Goal: Task Accomplishment & Management: Use online tool/utility

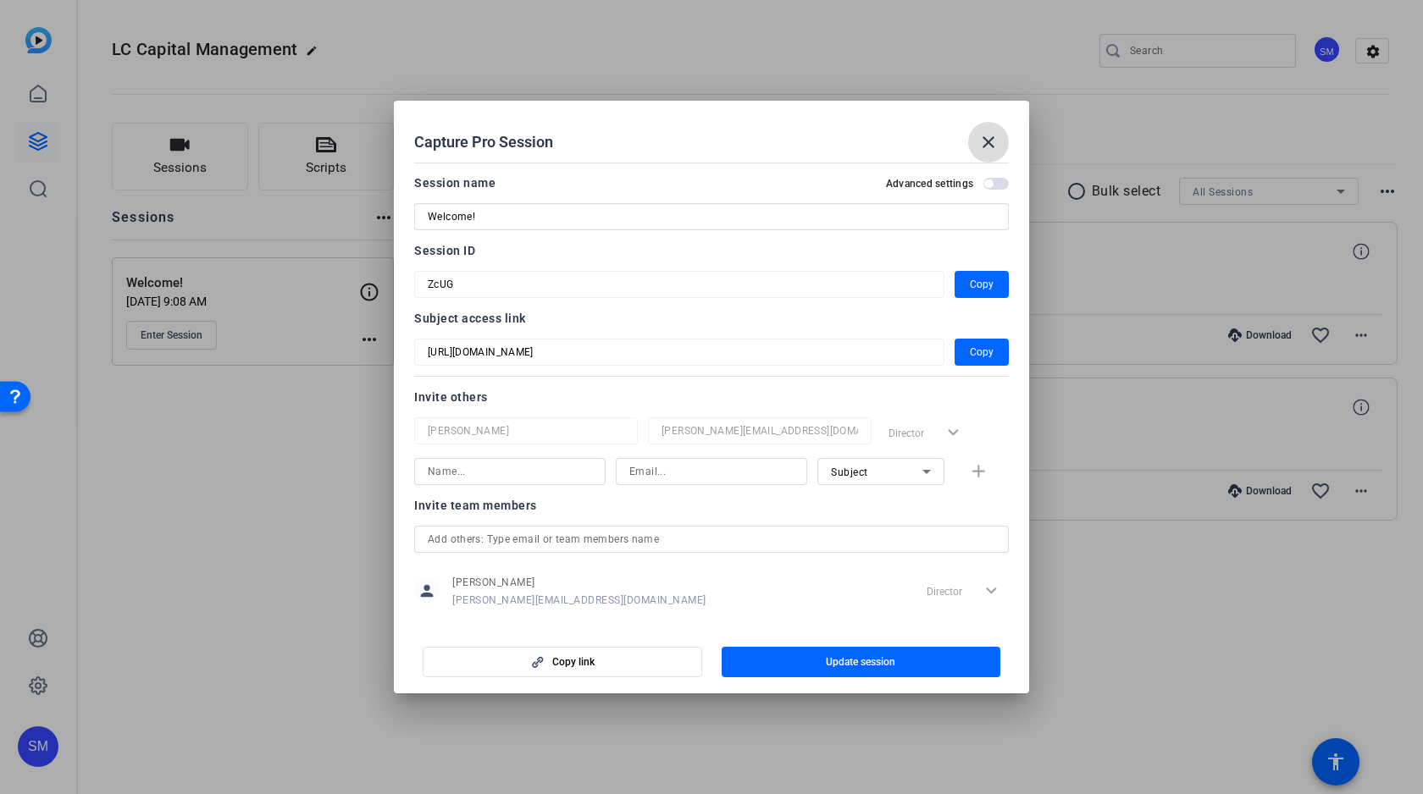
click at [992, 136] on mat-icon "close" at bounding box center [988, 142] width 20 height 20
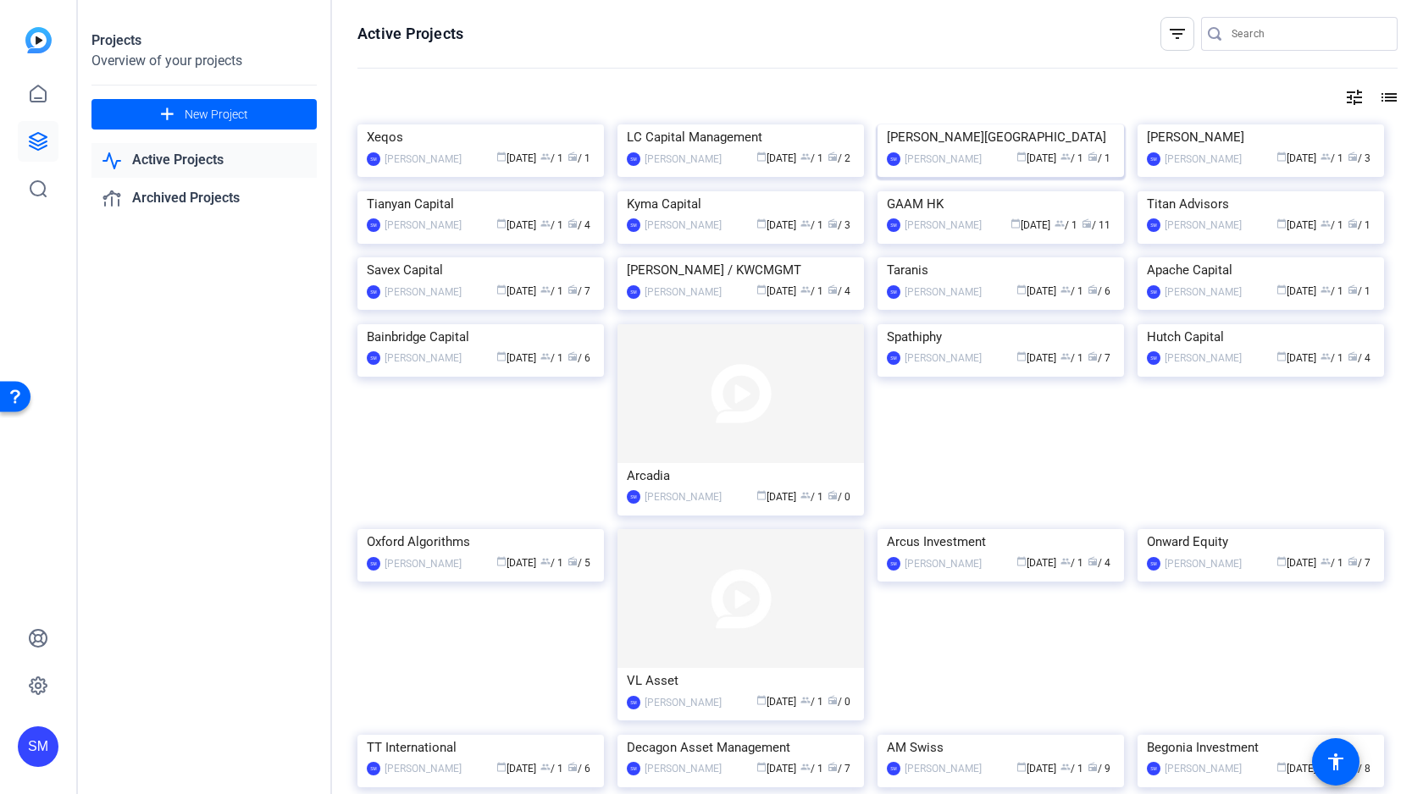
click at [988, 125] on img at bounding box center [1000, 125] width 246 height 0
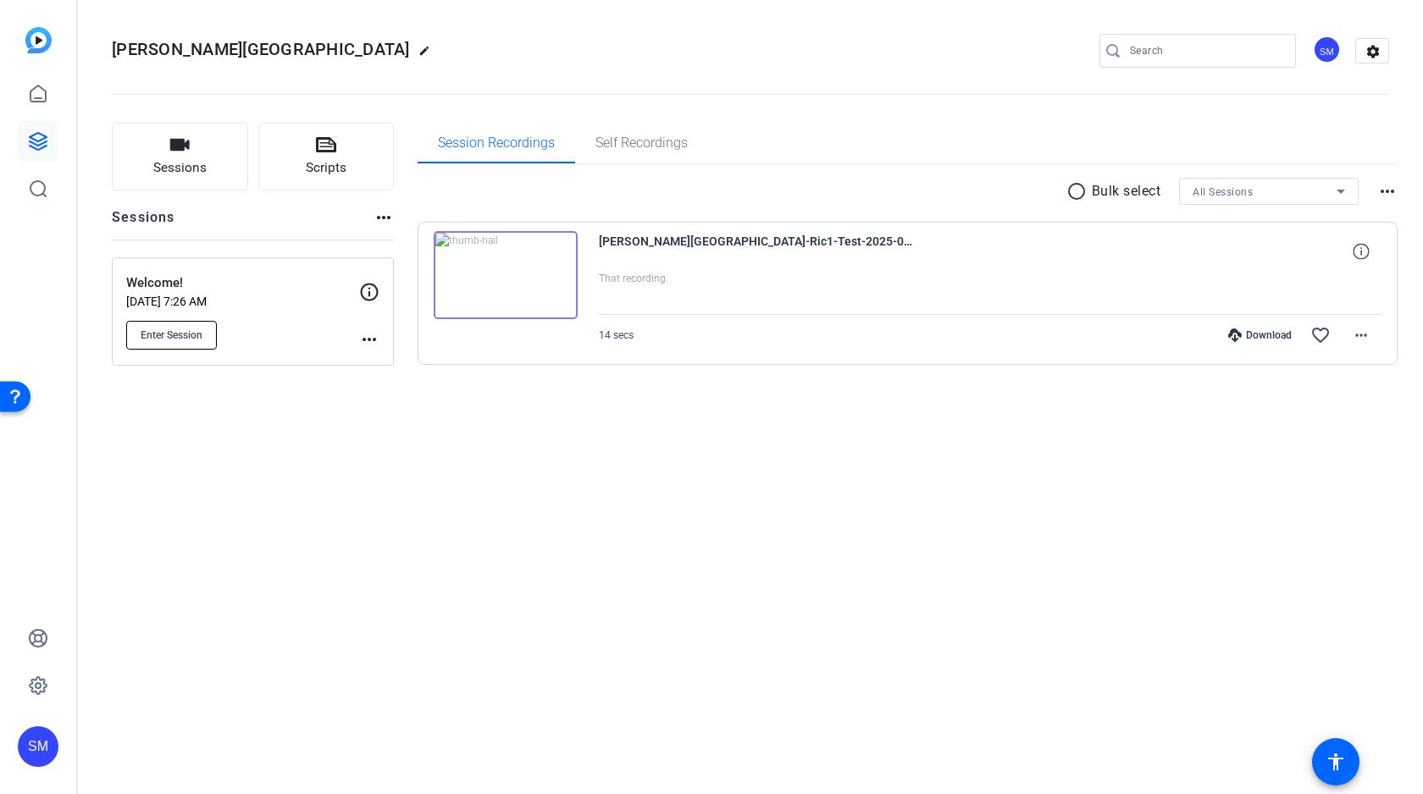
click at [158, 337] on span "Enter Session" at bounding box center [172, 336] width 62 height 14
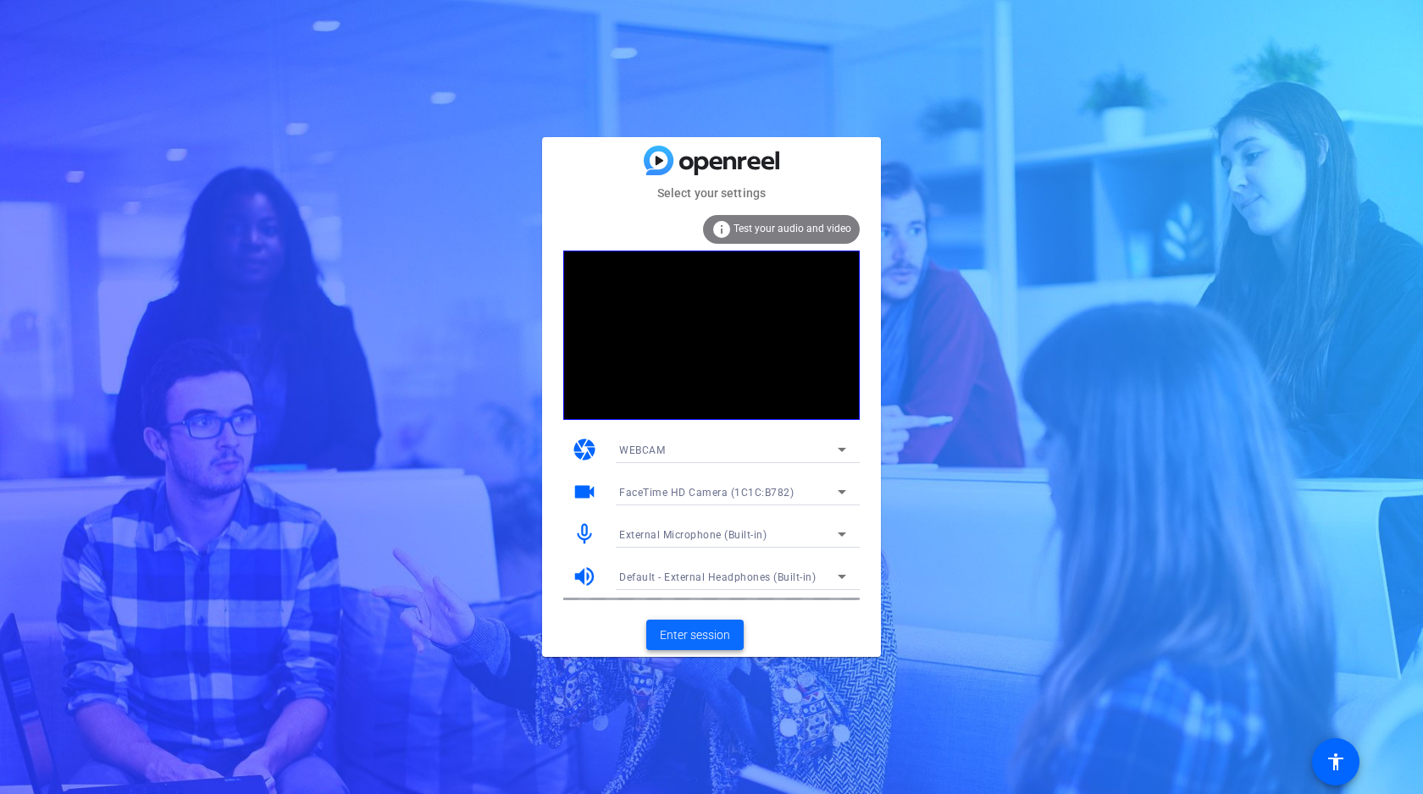
click at [693, 625] on span at bounding box center [694, 635] width 97 height 41
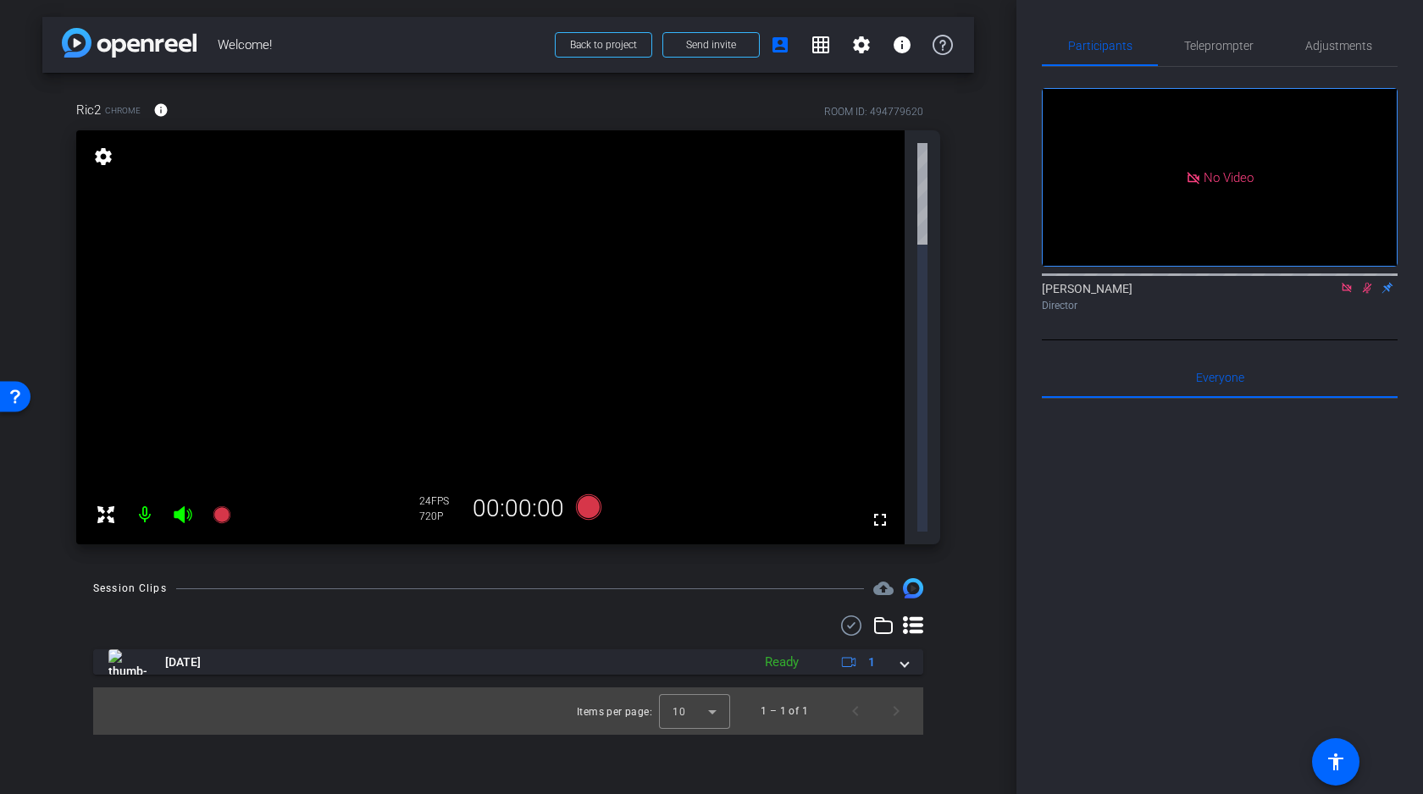
click at [1349, 294] on icon at bounding box center [1347, 288] width 14 height 12
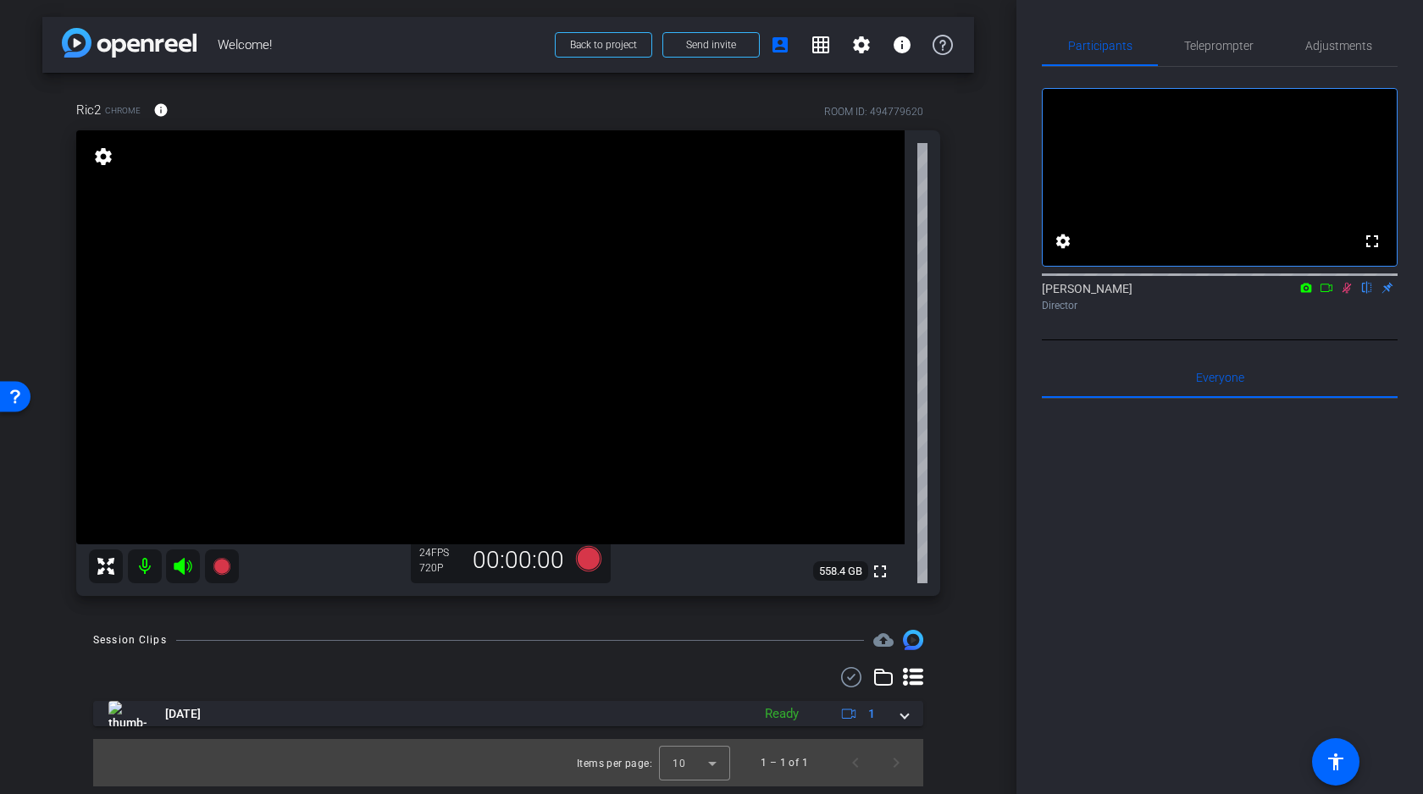
click at [1348, 294] on icon at bounding box center [1346, 288] width 9 height 11
click at [981, 521] on div "arrow_back Welcome! Back to project Send invite account_box grid_on settings in…" at bounding box center [508, 397] width 1016 height 794
click at [1309, 44] on span "Adjustments" at bounding box center [1338, 46] width 67 height 12
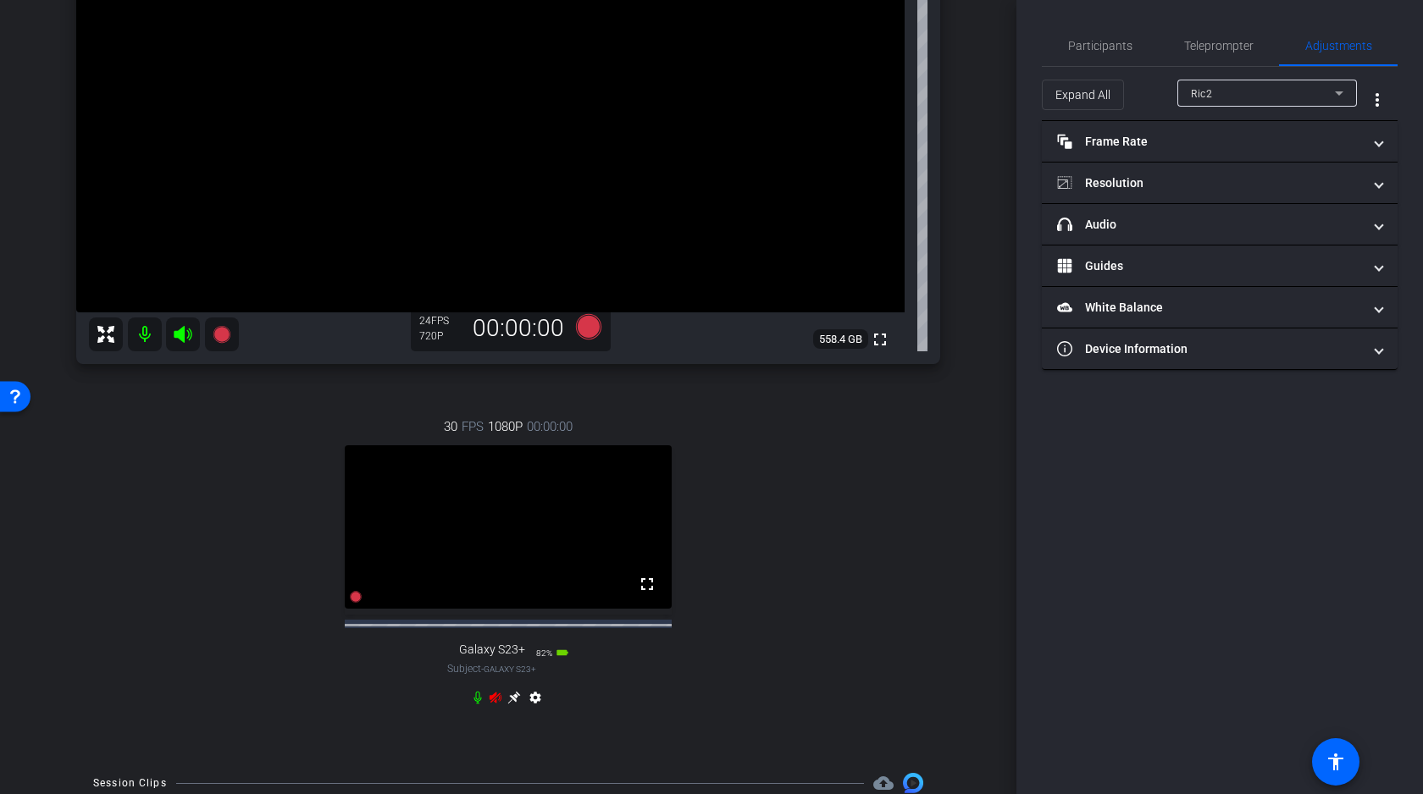
scroll to position [287, 0]
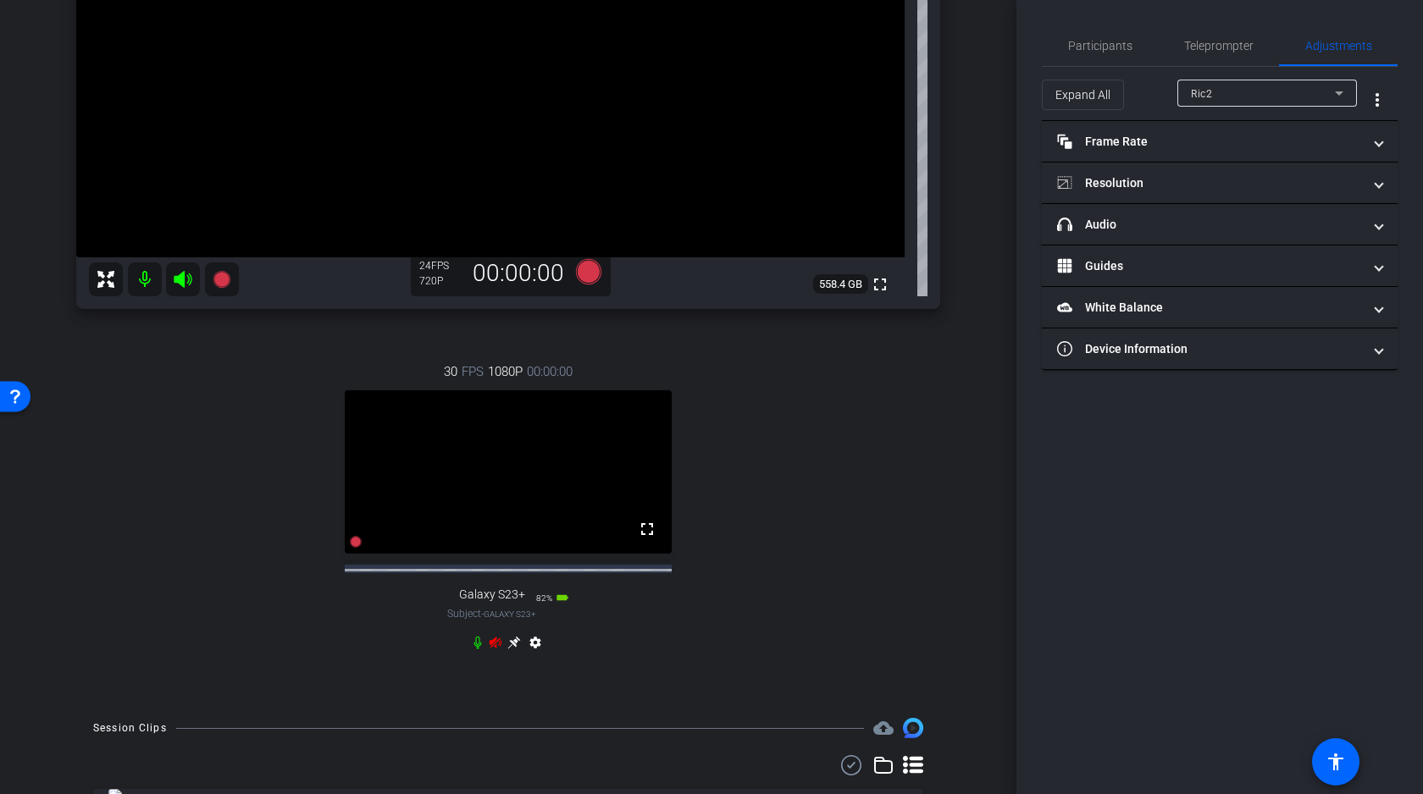
click at [179, 278] on icon at bounding box center [183, 279] width 18 height 17
click at [495, 650] on icon at bounding box center [496, 643] width 14 height 14
click at [141, 275] on mat-icon at bounding box center [145, 280] width 34 height 34
click at [513, 650] on icon at bounding box center [514, 643] width 14 height 14
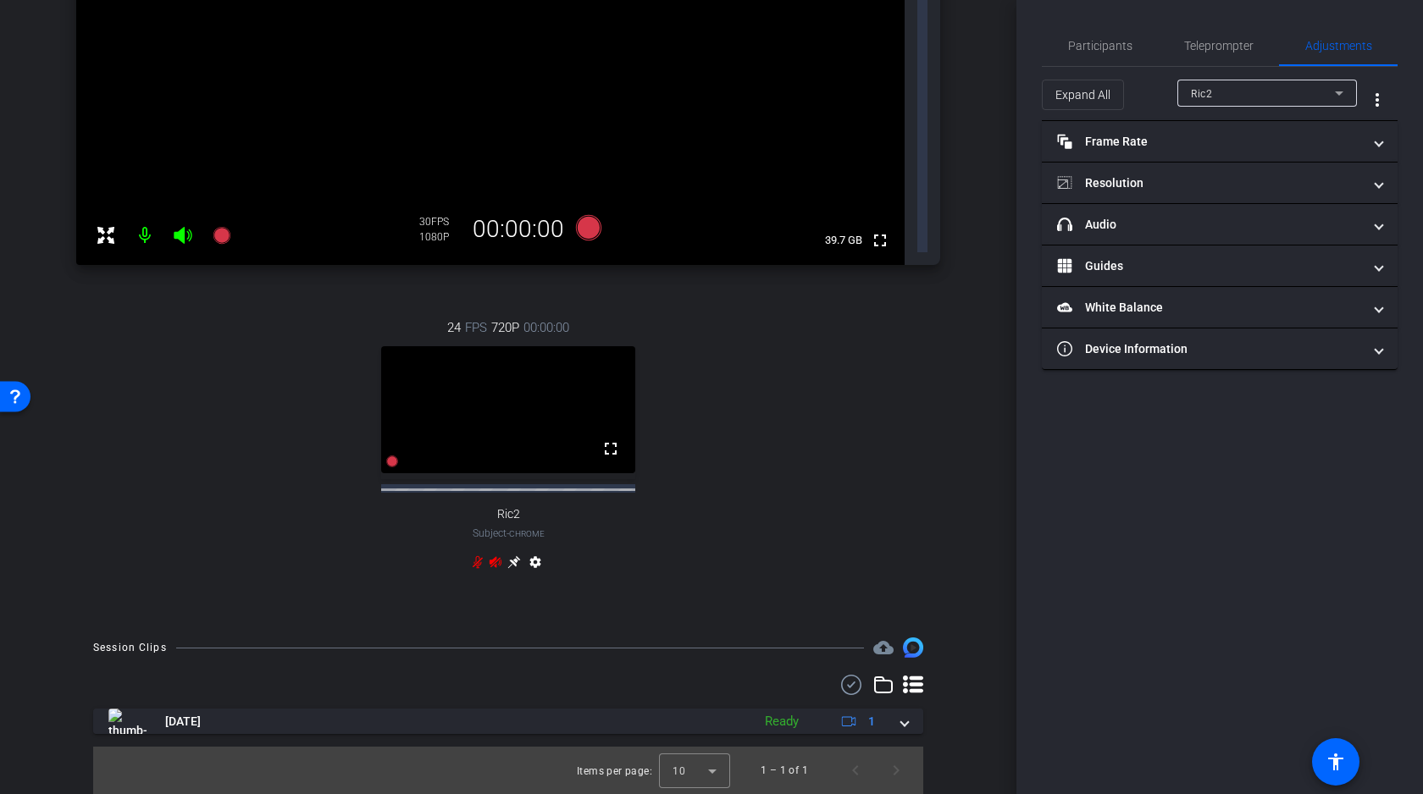
scroll to position [0, 0]
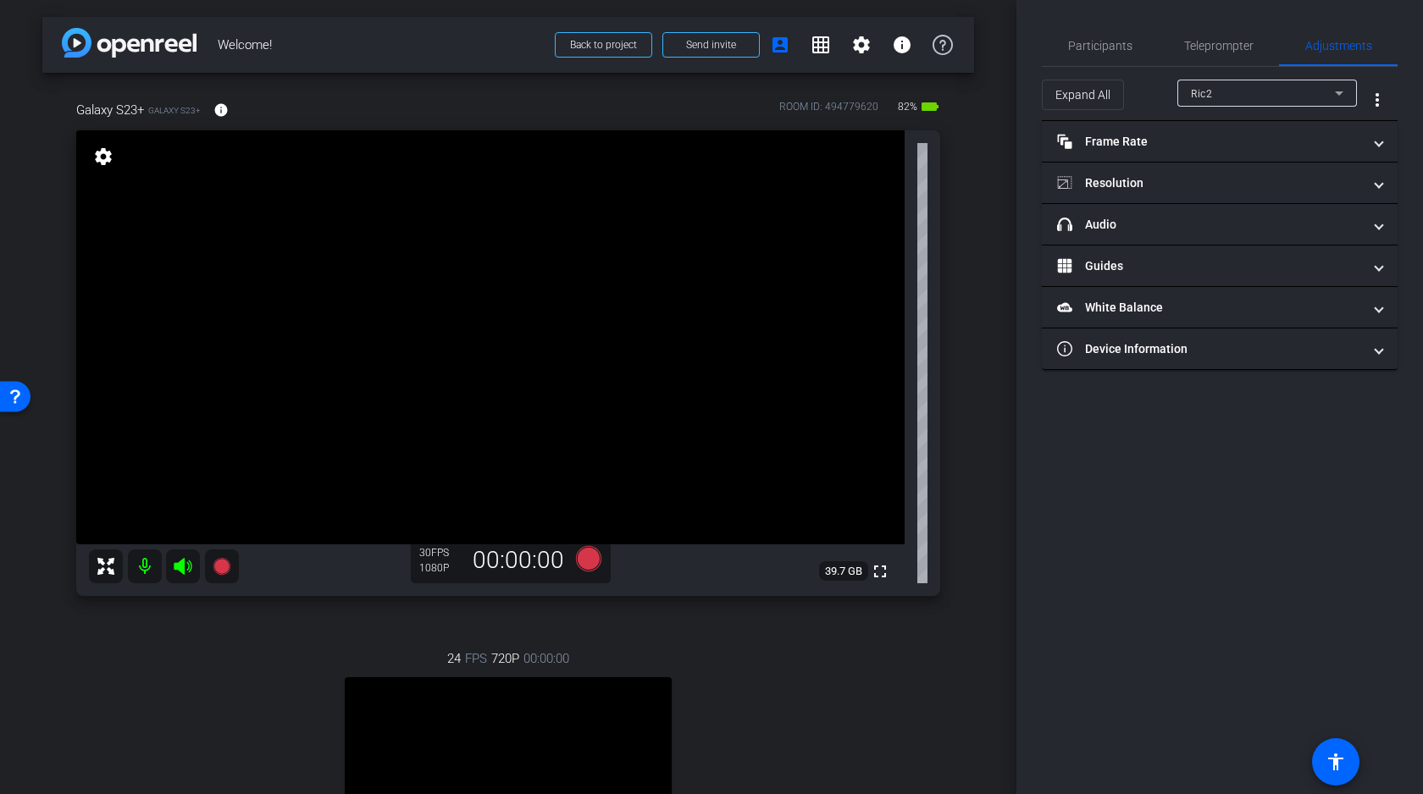
click at [1215, 95] on div "Ric2" at bounding box center [1263, 93] width 144 height 21
type input "1000"
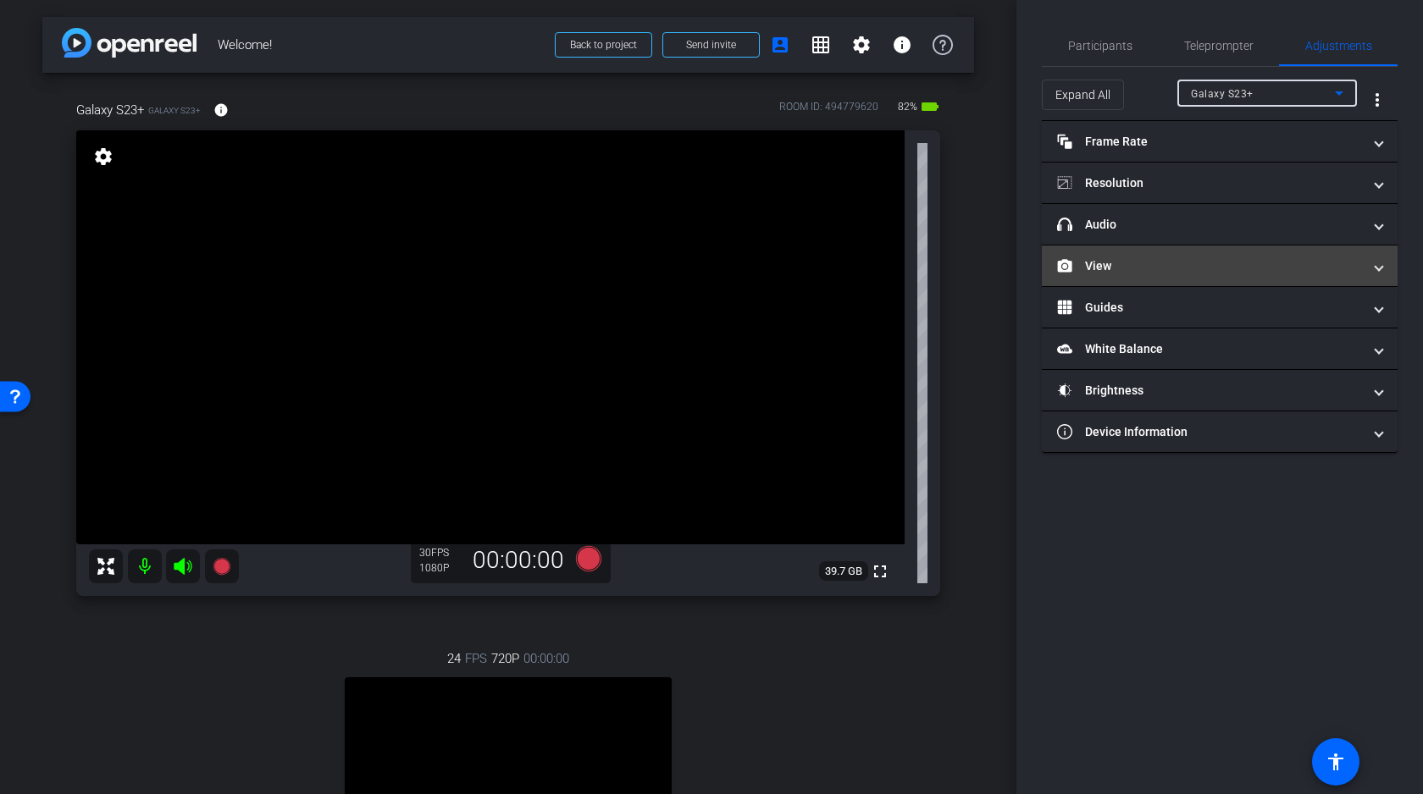
click at [1165, 262] on mat-panel-title "View" at bounding box center [1209, 266] width 305 height 18
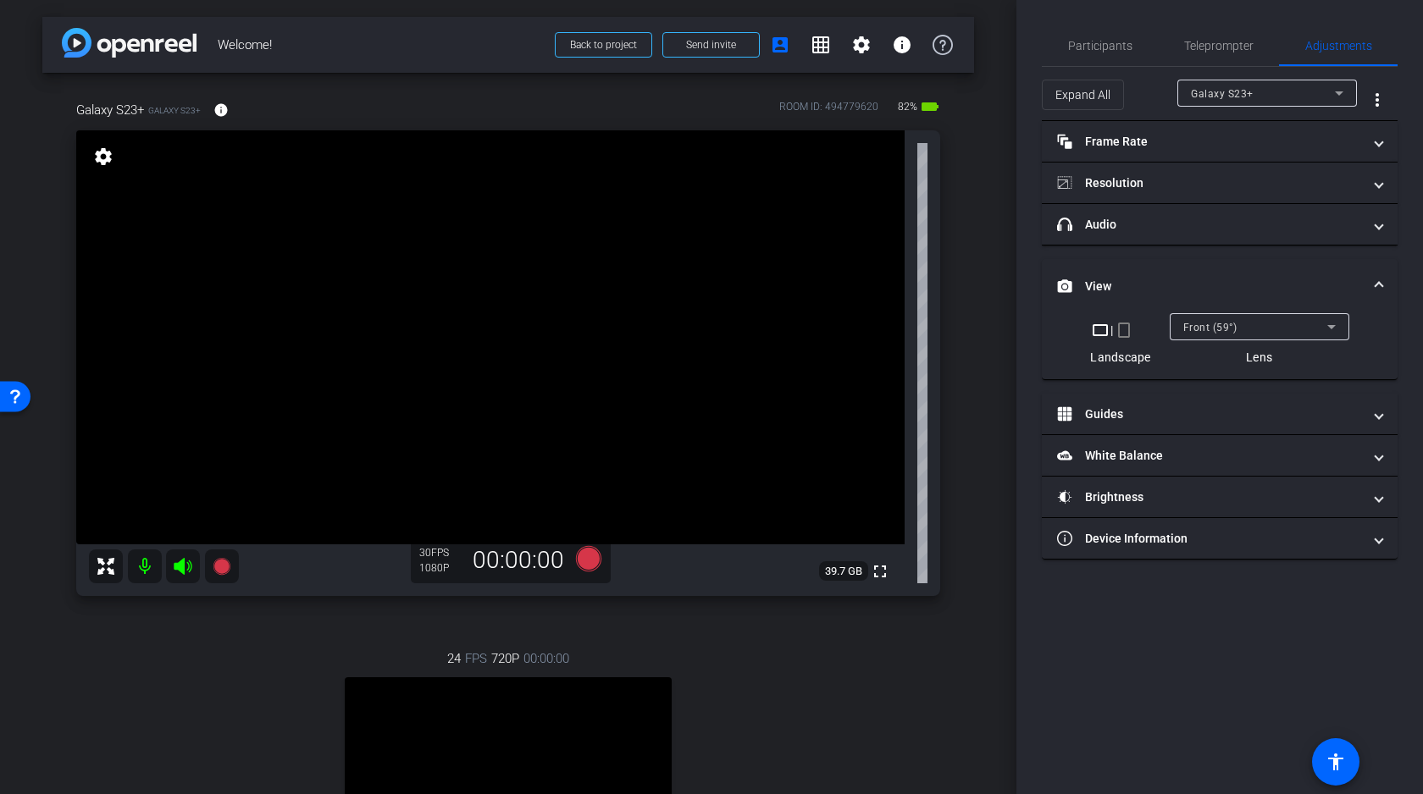
click at [1216, 325] on span "Front (59°)" at bounding box center [1210, 328] width 54 height 12
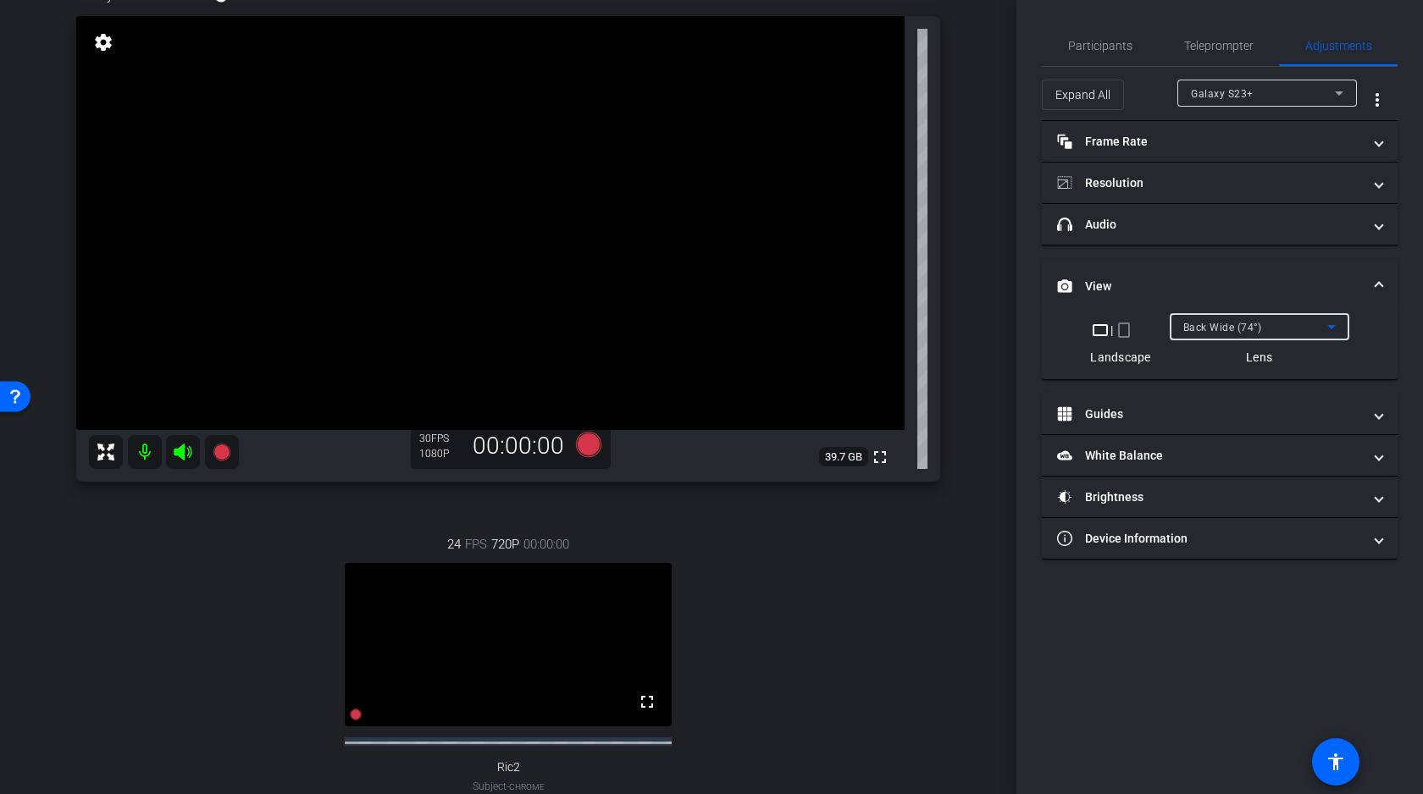
scroll to position [109, 0]
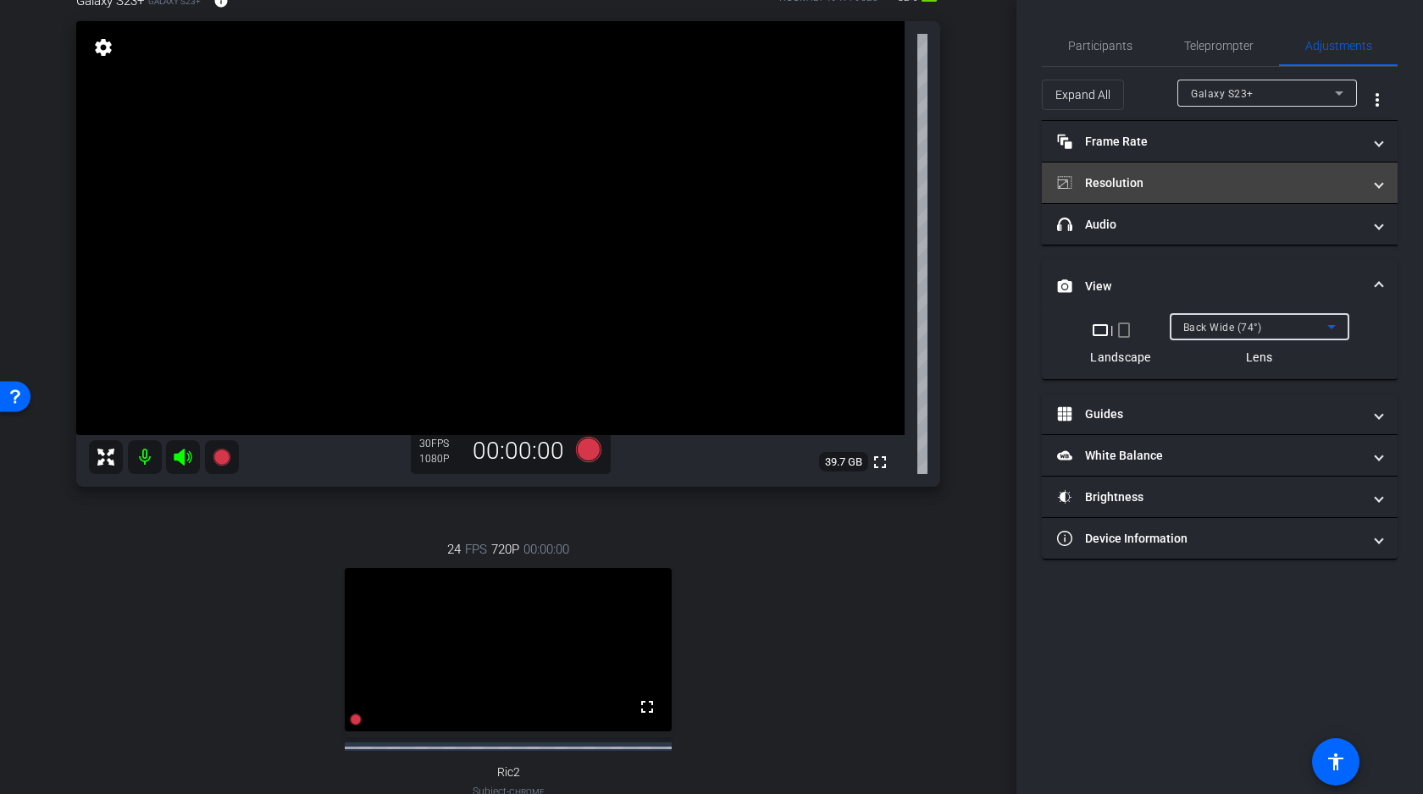
click at [1196, 181] on mat-panel-title "Resolution" at bounding box center [1209, 183] width 305 height 18
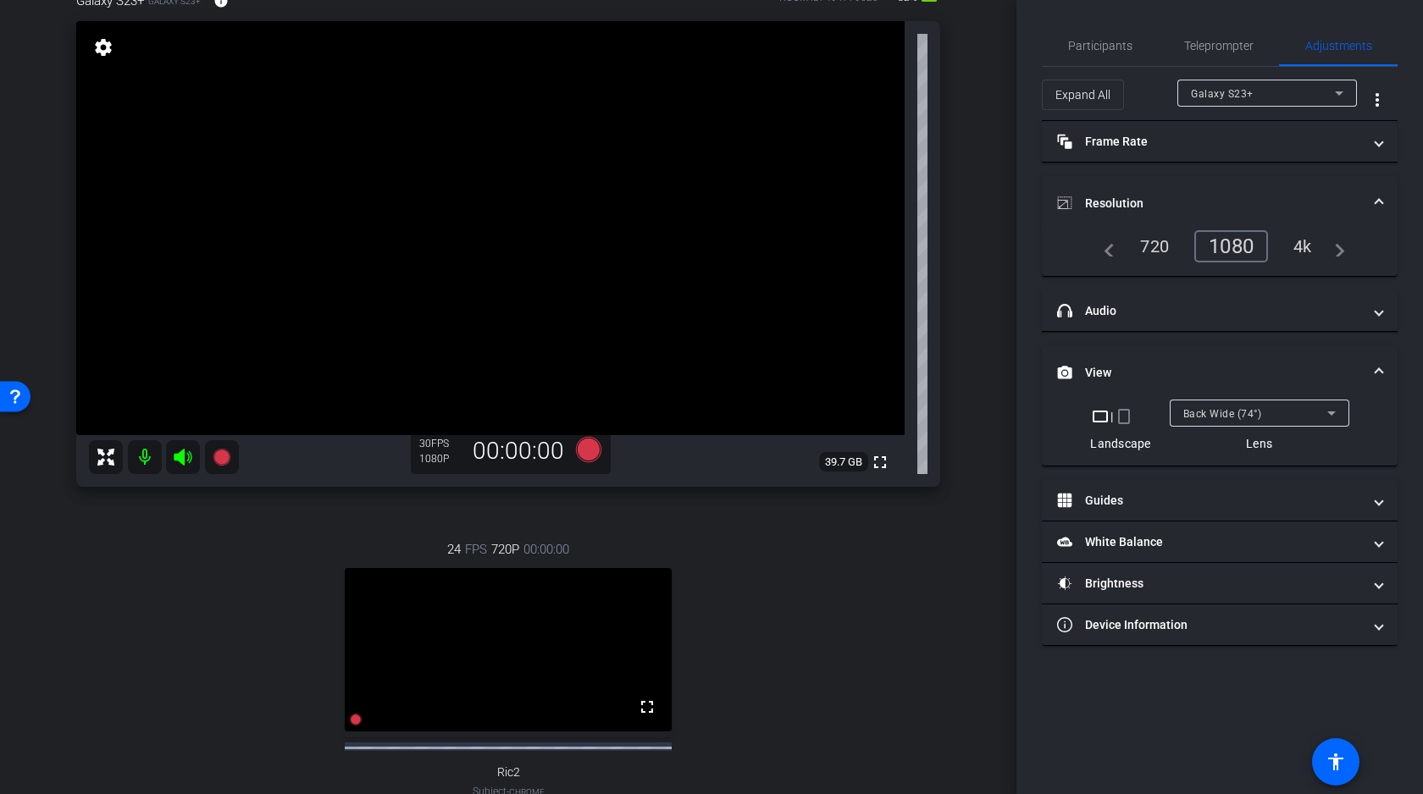
click at [1306, 241] on div "4k" at bounding box center [1303, 246] width 44 height 29
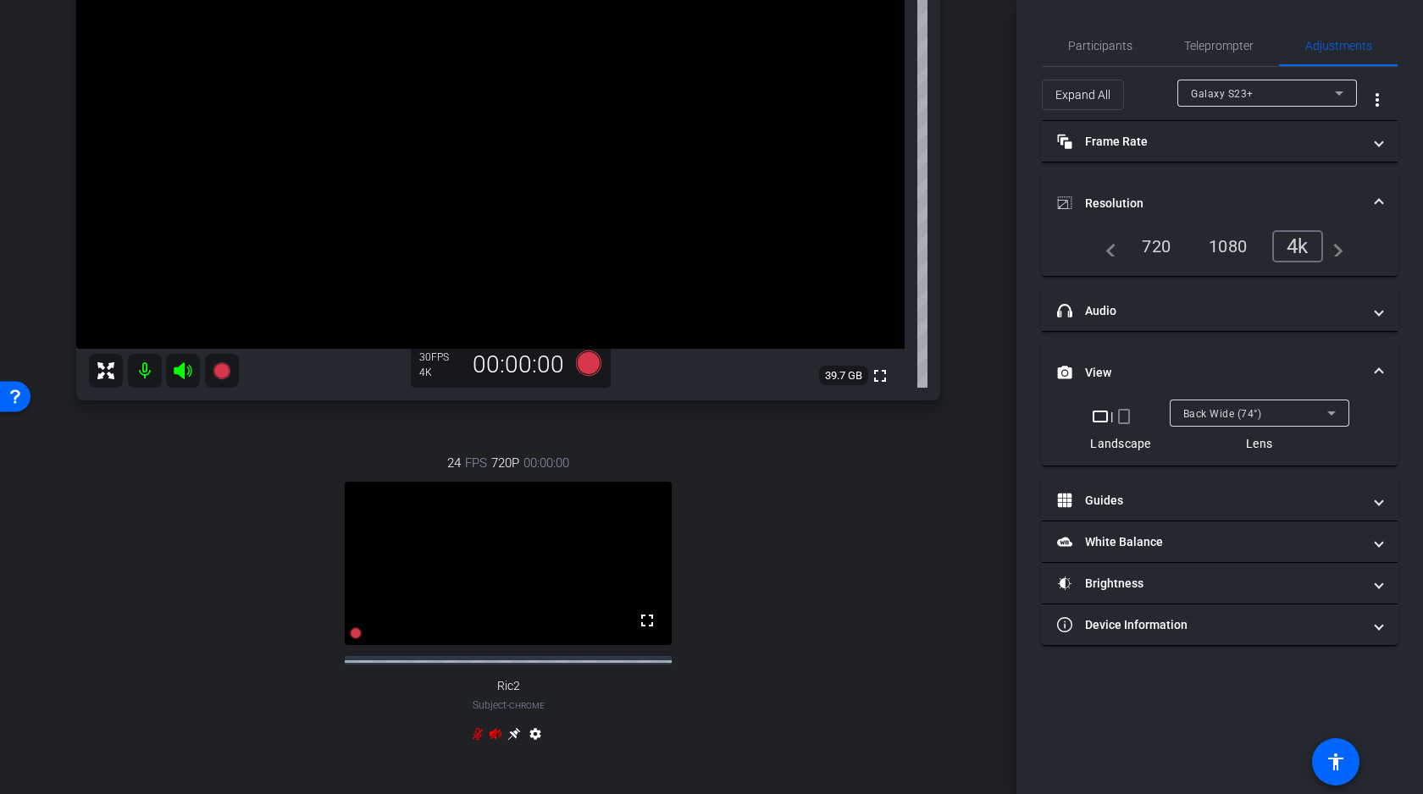
scroll to position [99, 0]
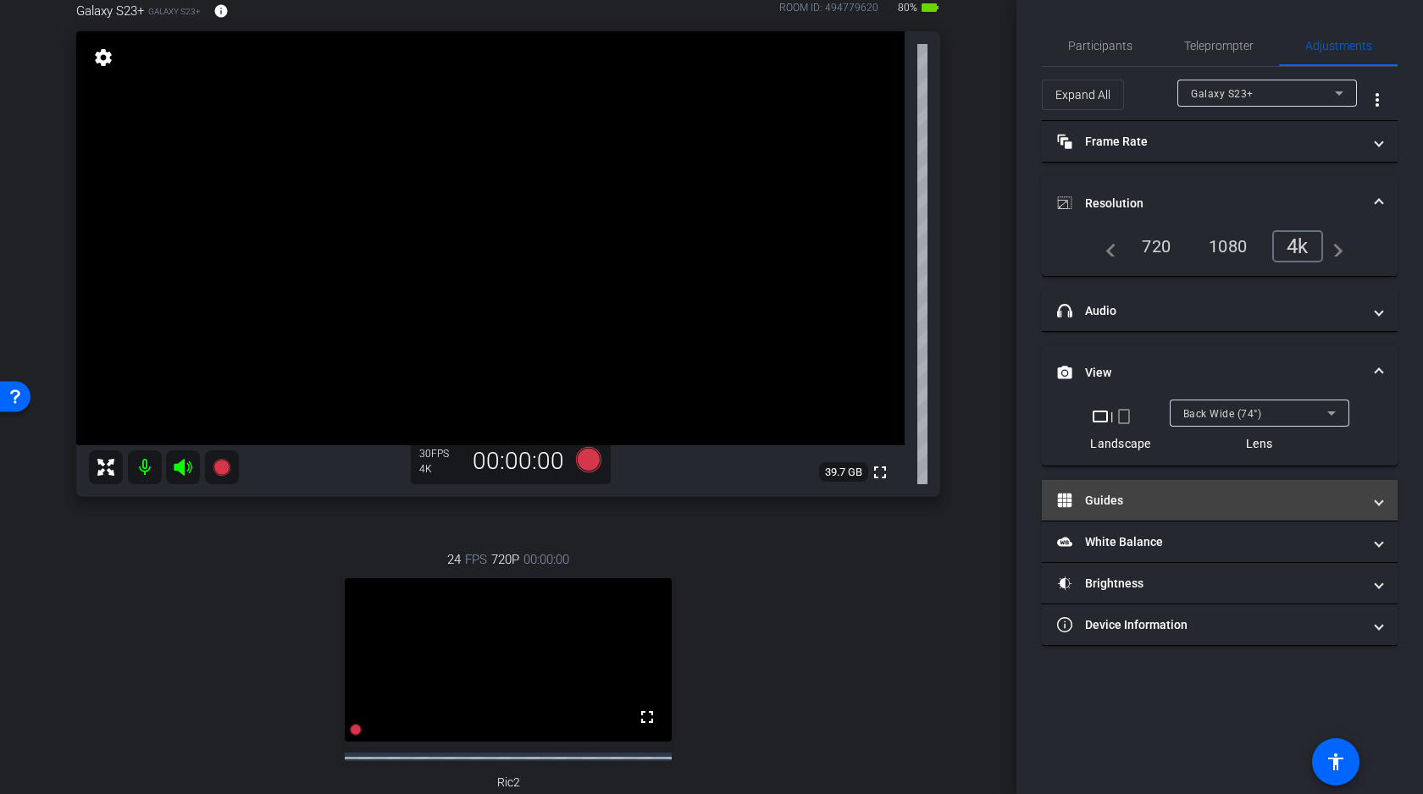
click at [1132, 490] on mat-expansion-panel-header "Guides" at bounding box center [1220, 500] width 356 height 41
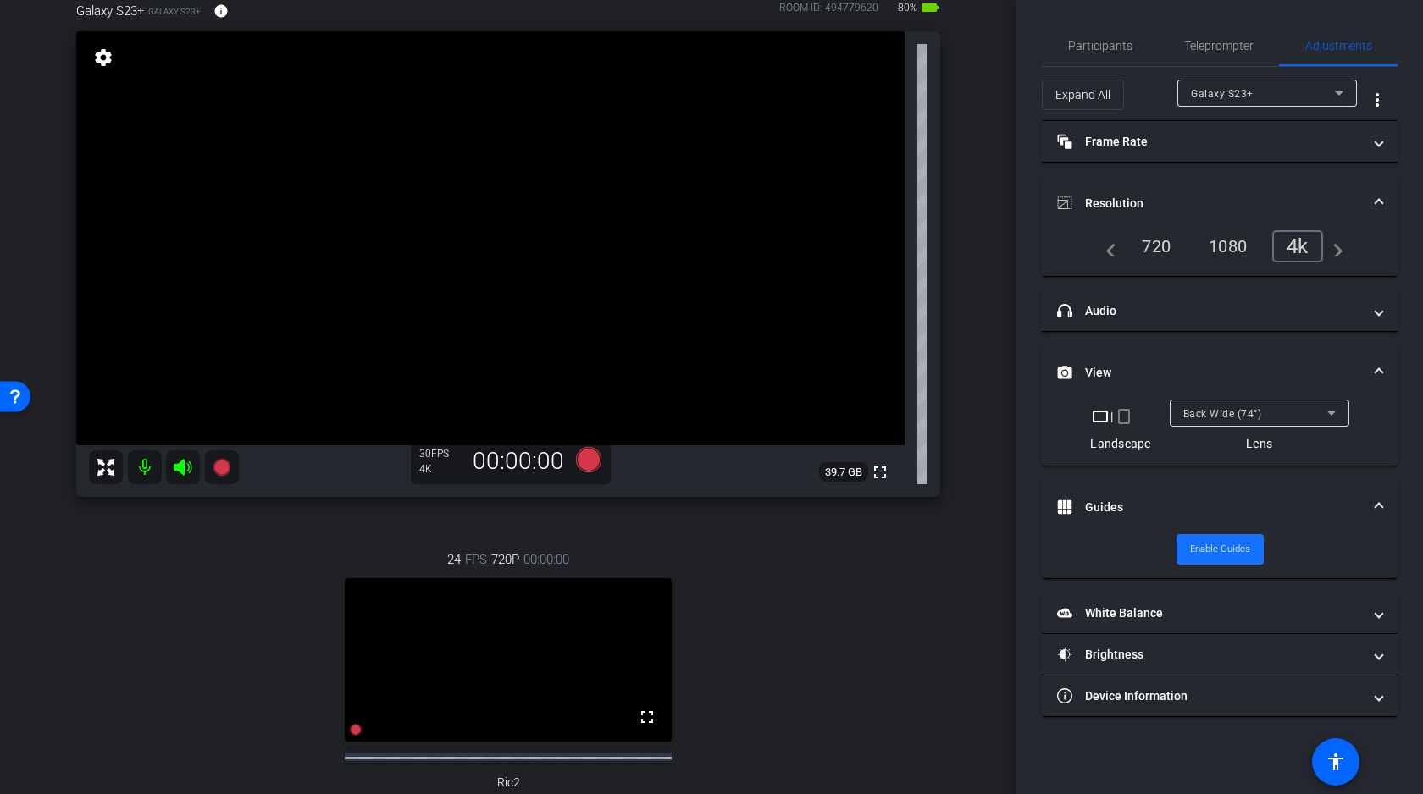
click at [1209, 550] on span "Enable Guides" at bounding box center [1220, 549] width 60 height 25
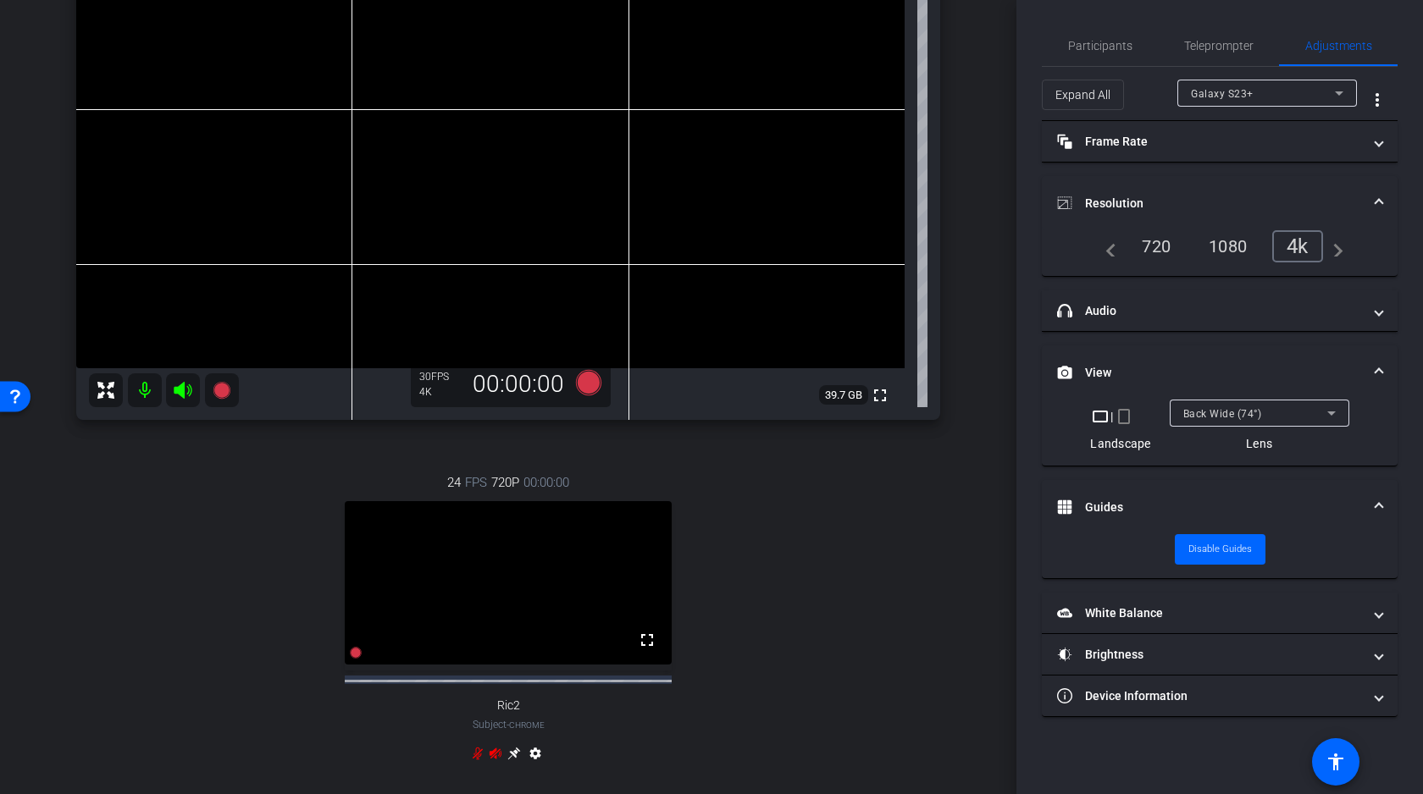
scroll to position [178, 0]
click at [290, 348] on video at bounding box center [490, 160] width 828 height 414
click at [437, 194] on video at bounding box center [490, 160] width 828 height 414
click at [1162, 615] on mat-panel-title "White Balance White Balance" at bounding box center [1209, 614] width 305 height 18
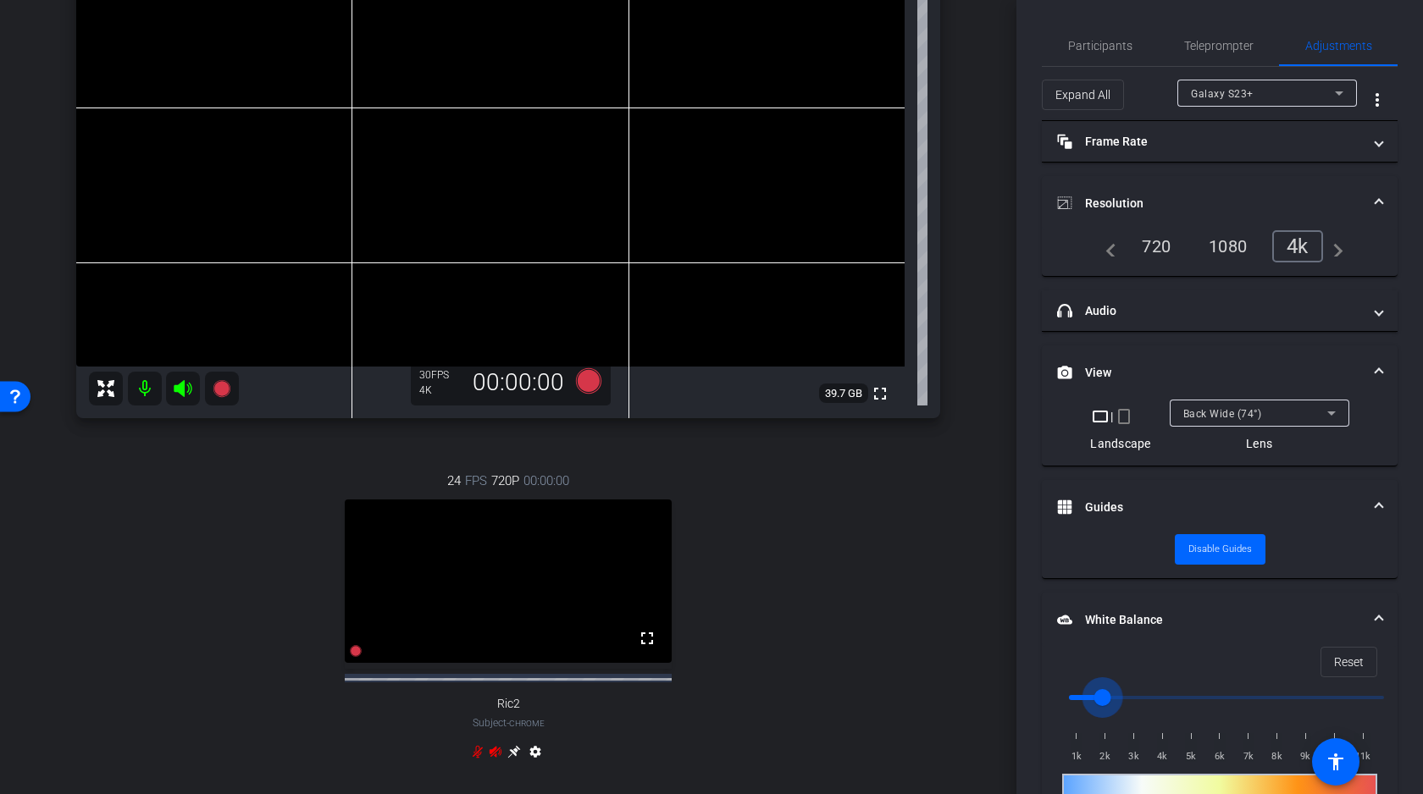
drag, startPoint x: 1071, startPoint y: 701, endPoint x: 1132, endPoint y: 700, distance: 61.9
click at [1132, 700] on input "range" at bounding box center [1226, 697] width 351 height 37
drag, startPoint x: 1132, startPoint y: 700, endPoint x: 1107, endPoint y: 696, distance: 25.6
click at [1107, 696] on input "range" at bounding box center [1226, 697] width 351 height 37
drag, startPoint x: 1107, startPoint y: 696, endPoint x: 1136, endPoint y: 693, distance: 29.0
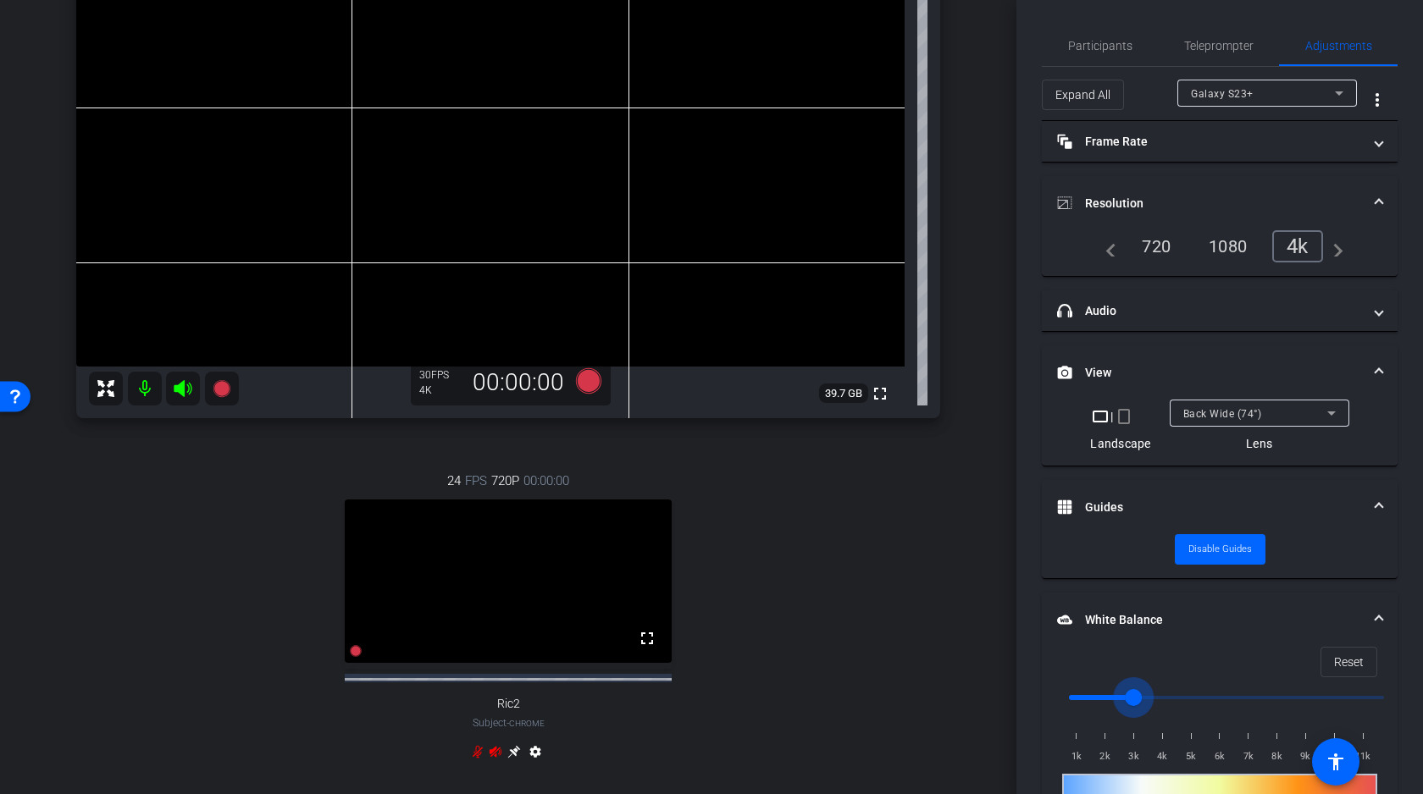
type input "3000"
click at [1136, 693] on input "range" at bounding box center [1226, 697] width 351 height 37
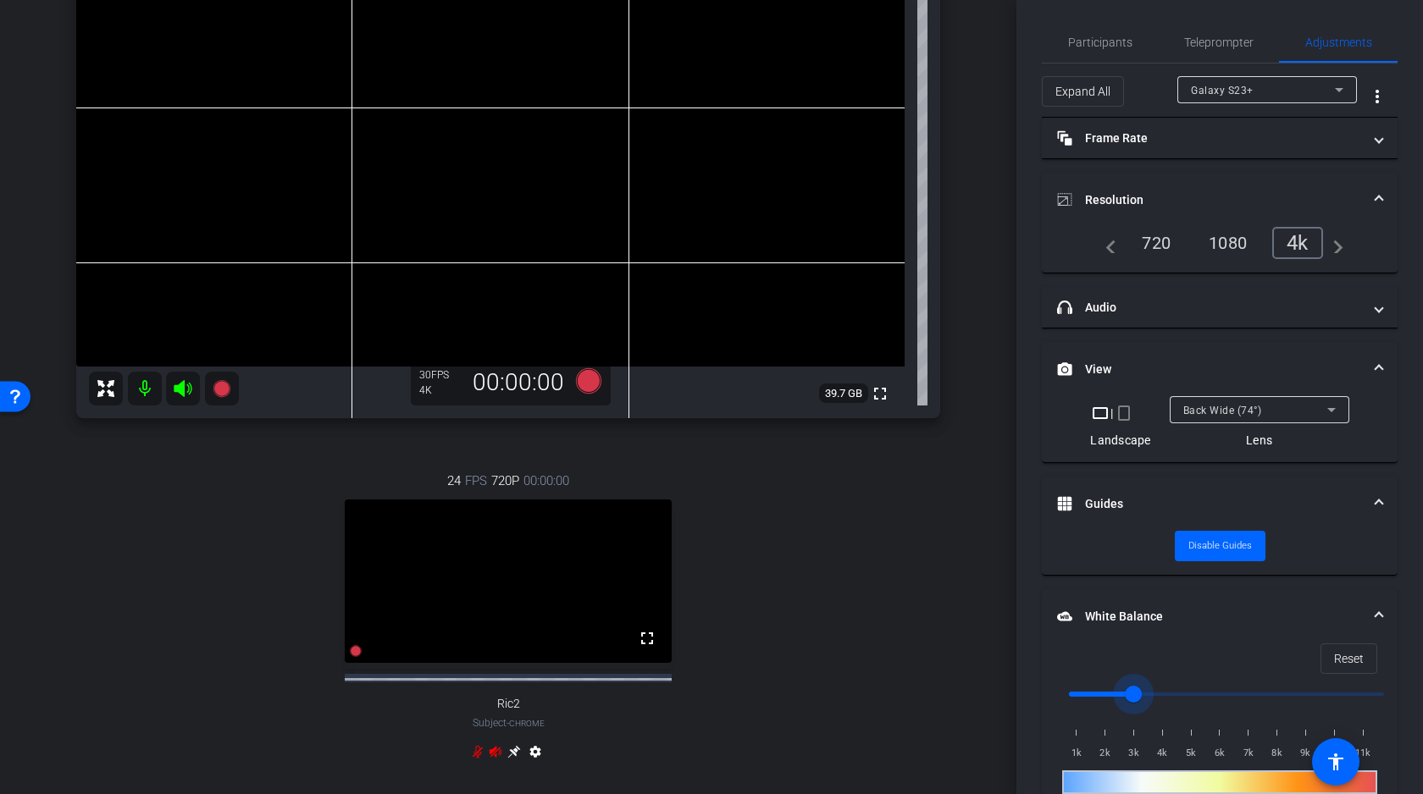
scroll to position [140, 0]
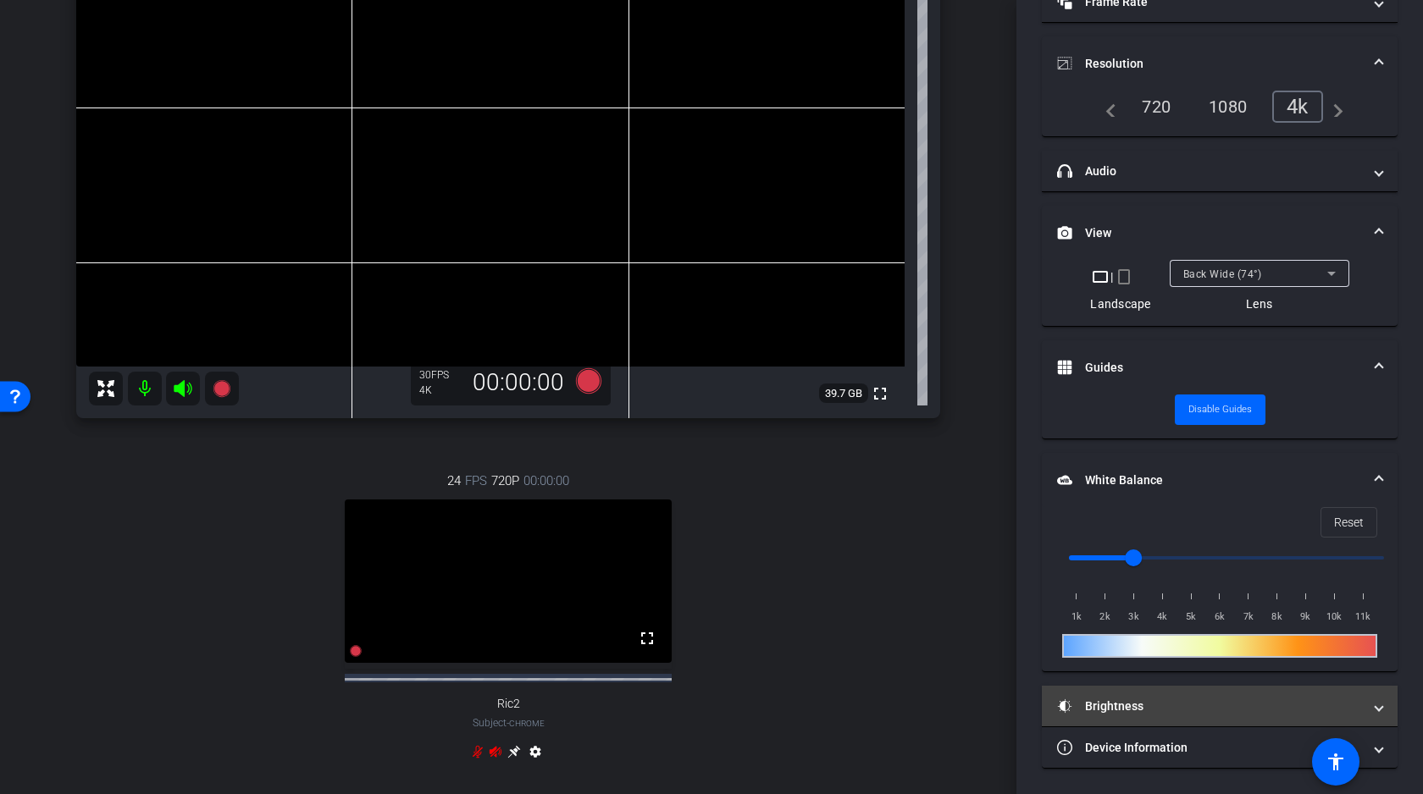
click at [1126, 707] on mat-panel-title "Brightness" at bounding box center [1209, 707] width 305 height 18
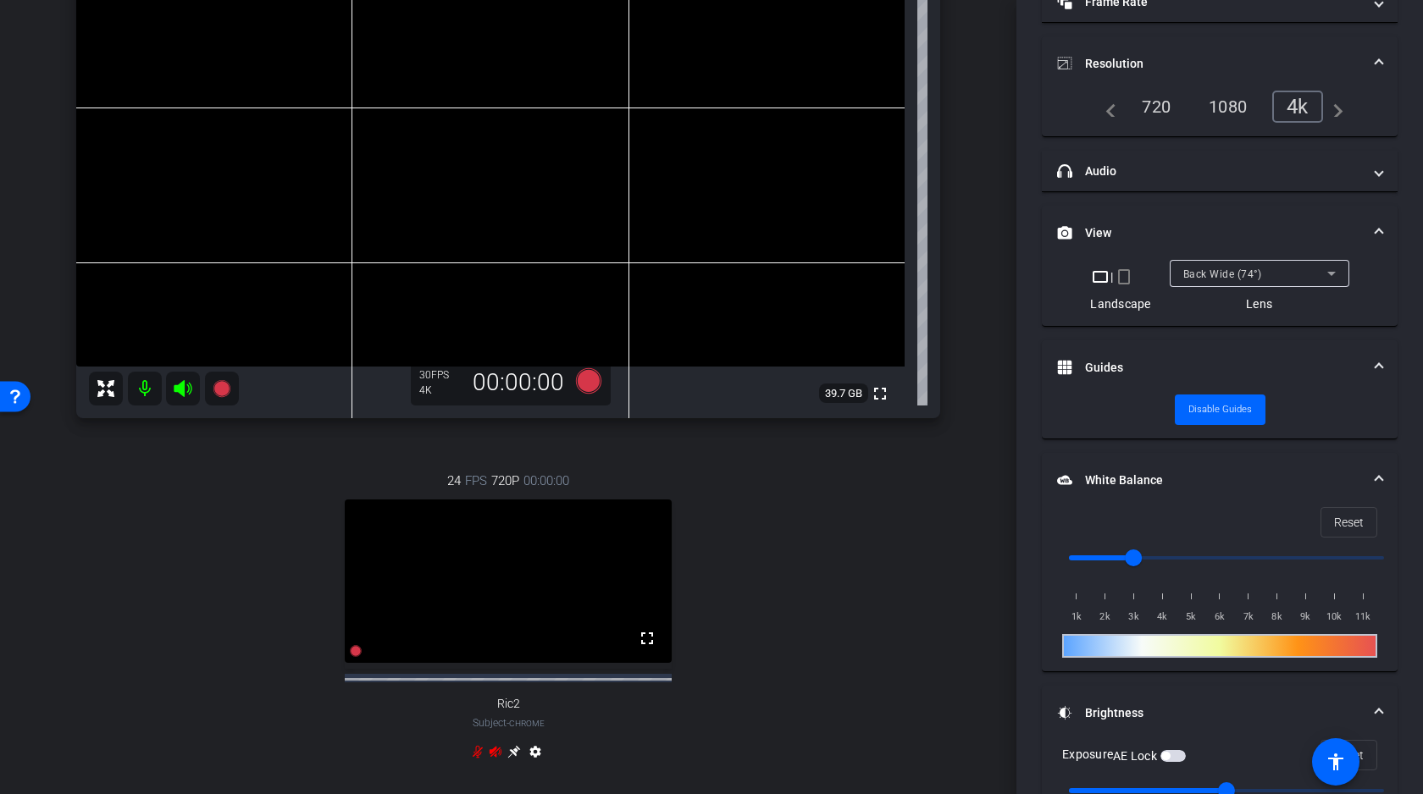
scroll to position [314, 0]
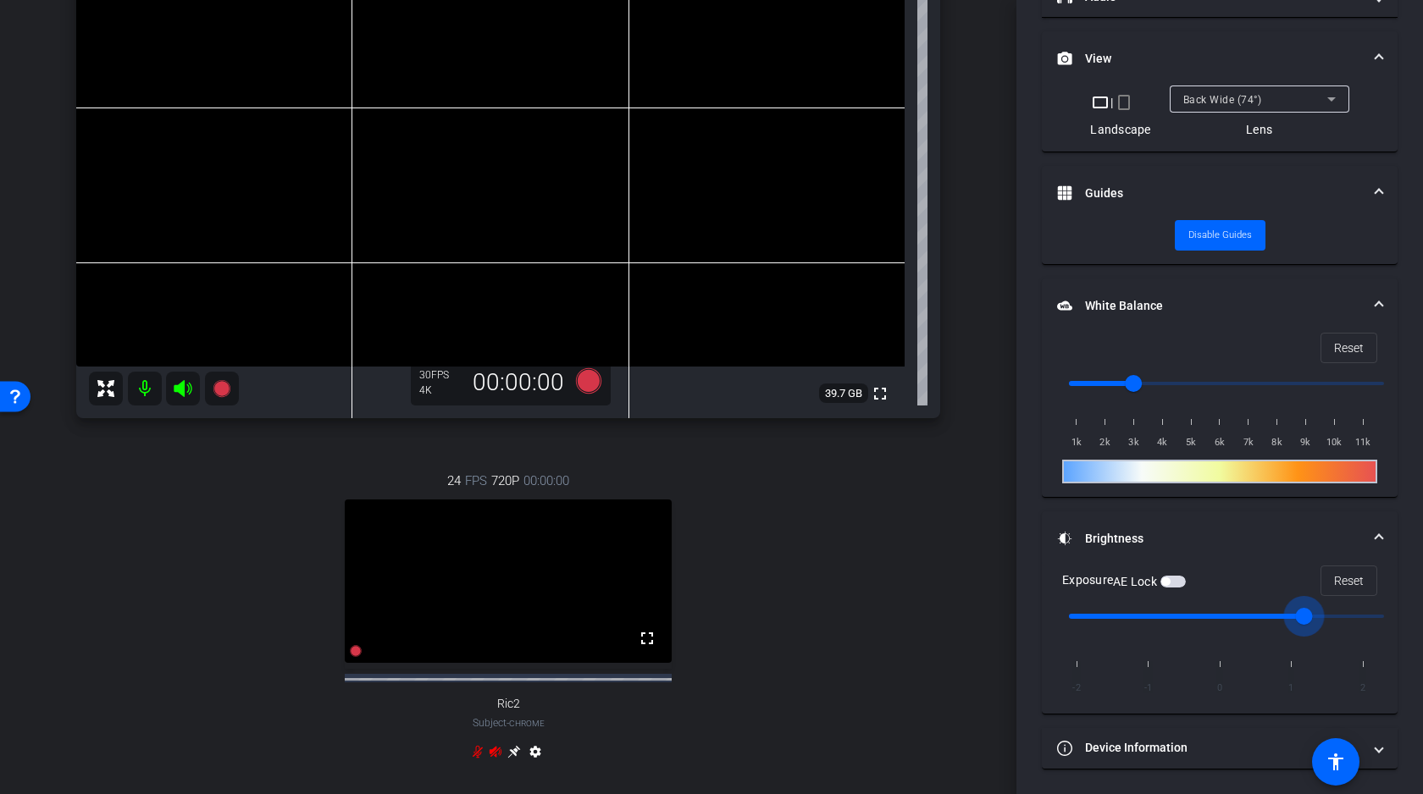
drag, startPoint x: 1229, startPoint y: 619, endPoint x: 1312, endPoint y: 620, distance: 83.0
type input "1"
click at [1312, 620] on input "range" at bounding box center [1226, 616] width 351 height 37
click at [383, 169] on video at bounding box center [490, 160] width 828 height 414
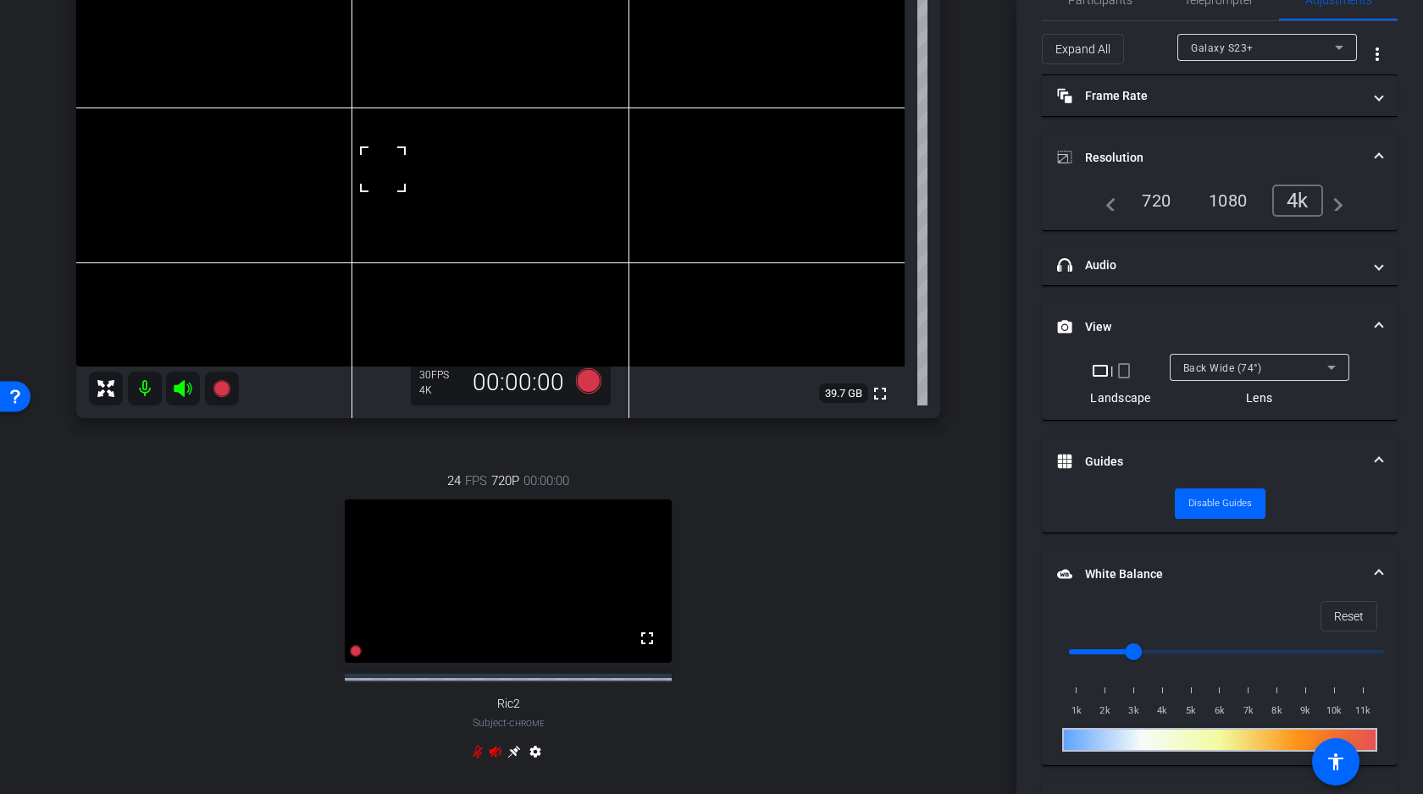
scroll to position [0, 0]
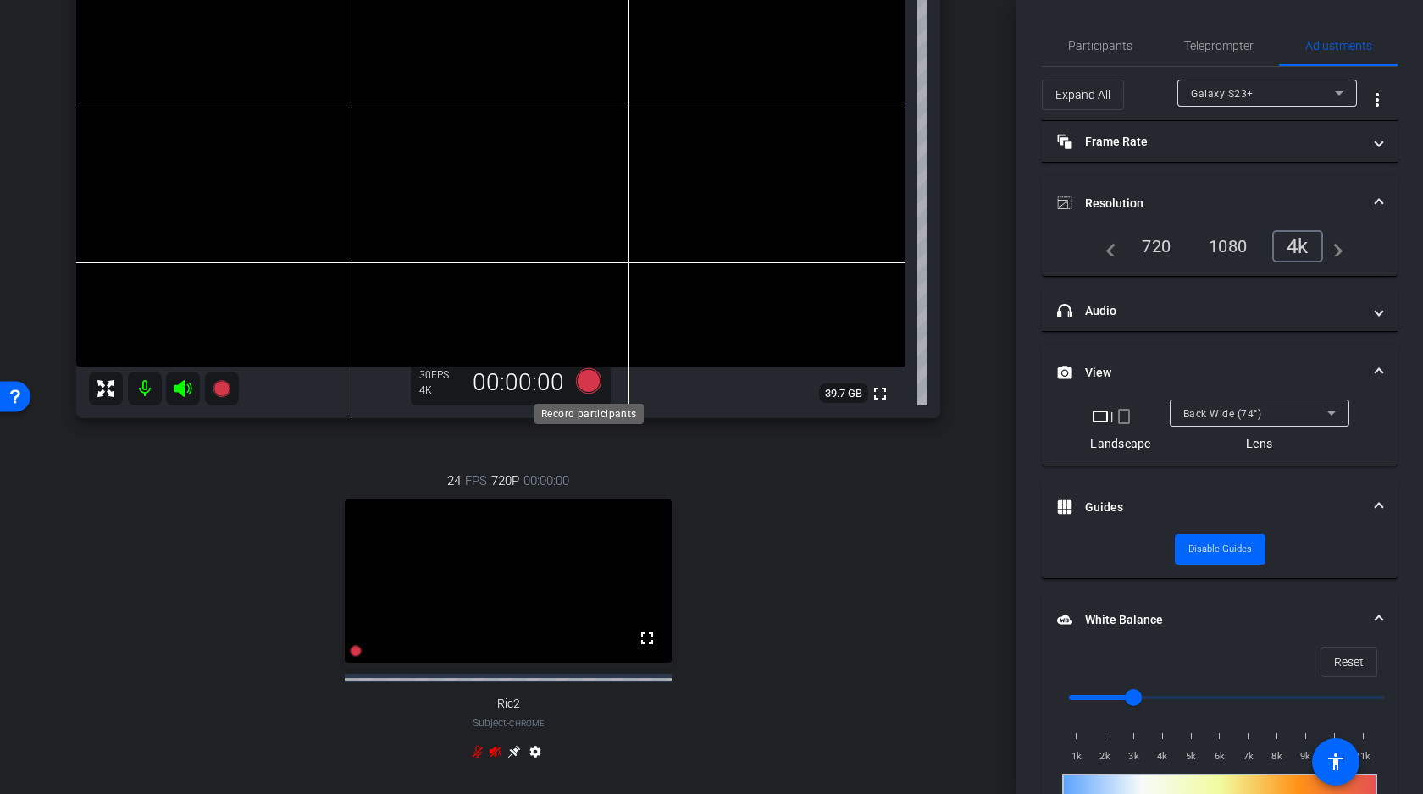
click at [591, 385] on icon at bounding box center [588, 380] width 25 height 25
click at [220, 393] on icon at bounding box center [221, 388] width 17 height 17
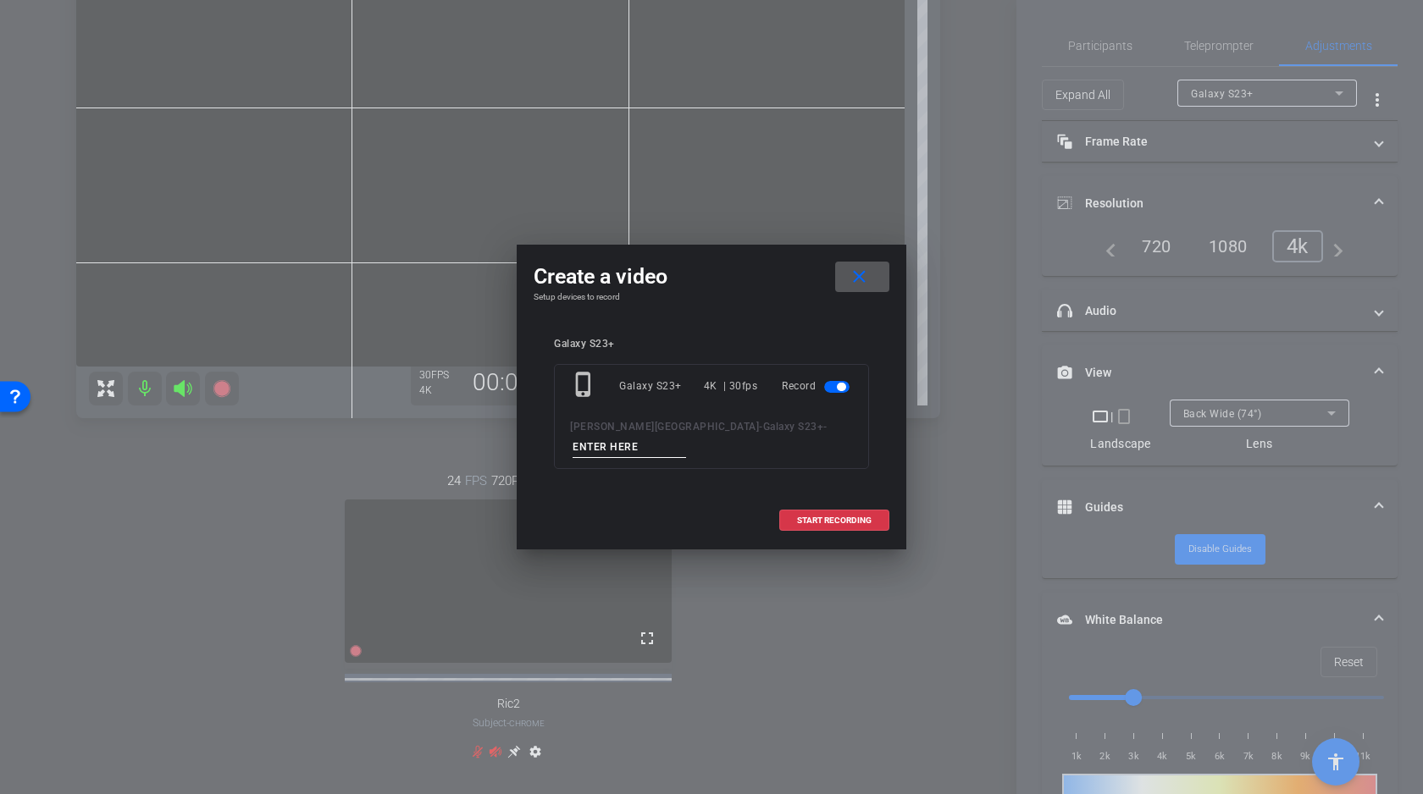
click at [686, 437] on input at bounding box center [629, 447] width 113 height 21
type input "A"
click at [841, 517] on span "START RECORDING" at bounding box center [834, 521] width 75 height 8
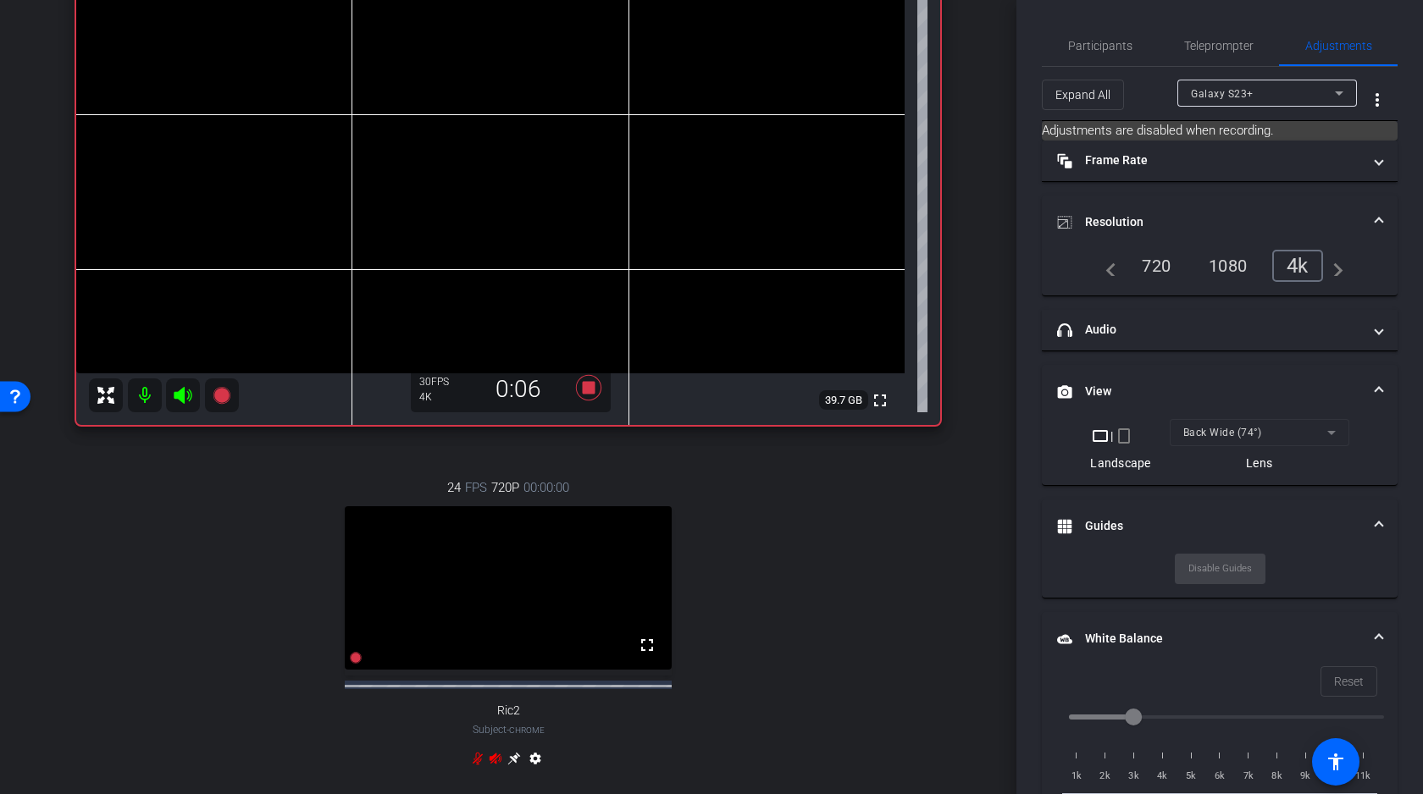
scroll to position [146, 0]
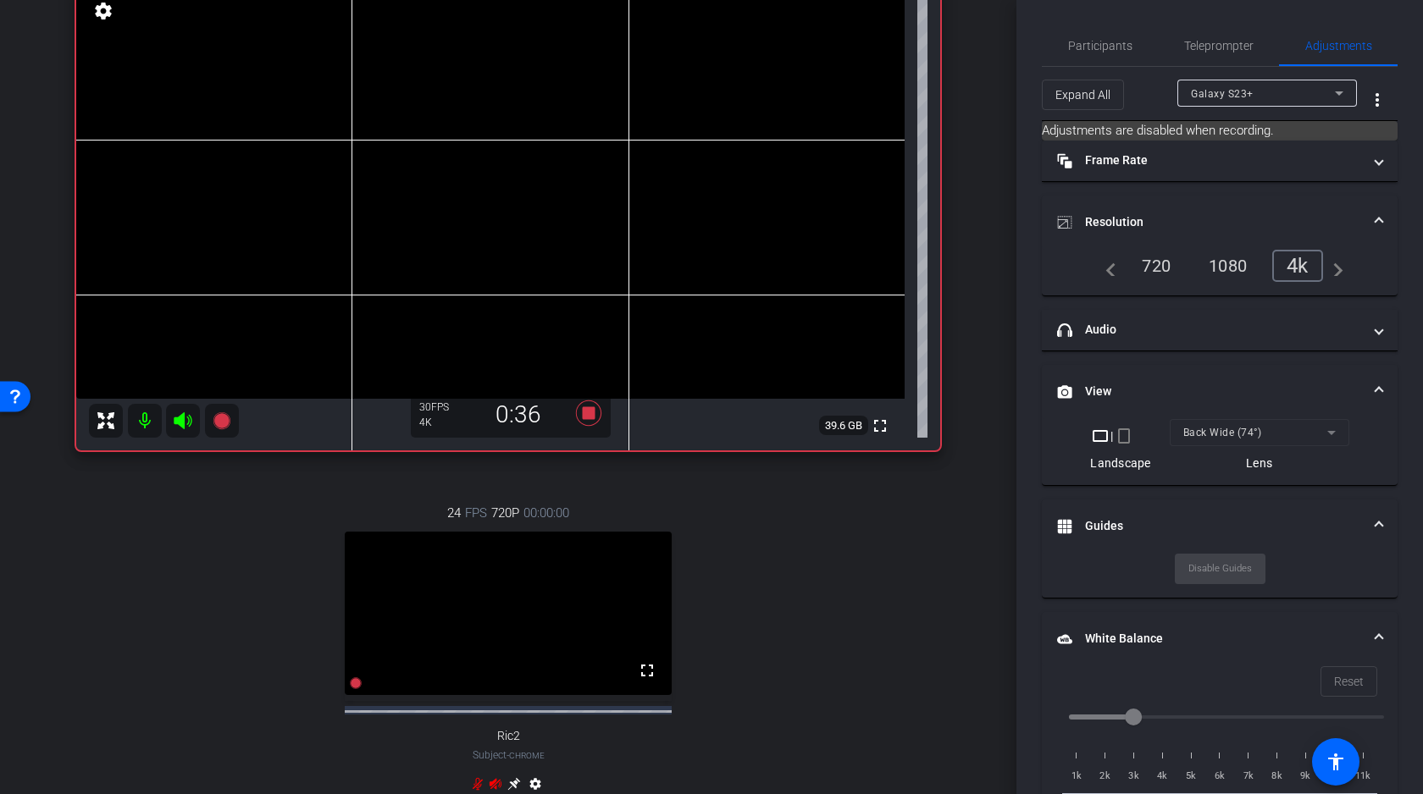
click at [393, 202] on video at bounding box center [490, 192] width 828 height 414
click at [387, 196] on div at bounding box center [393, 202] width 42 height 42
click at [378, 195] on video at bounding box center [490, 192] width 828 height 414
click at [401, 185] on video at bounding box center [490, 192] width 828 height 414
click at [382, 187] on div at bounding box center [401, 185] width 42 height 42
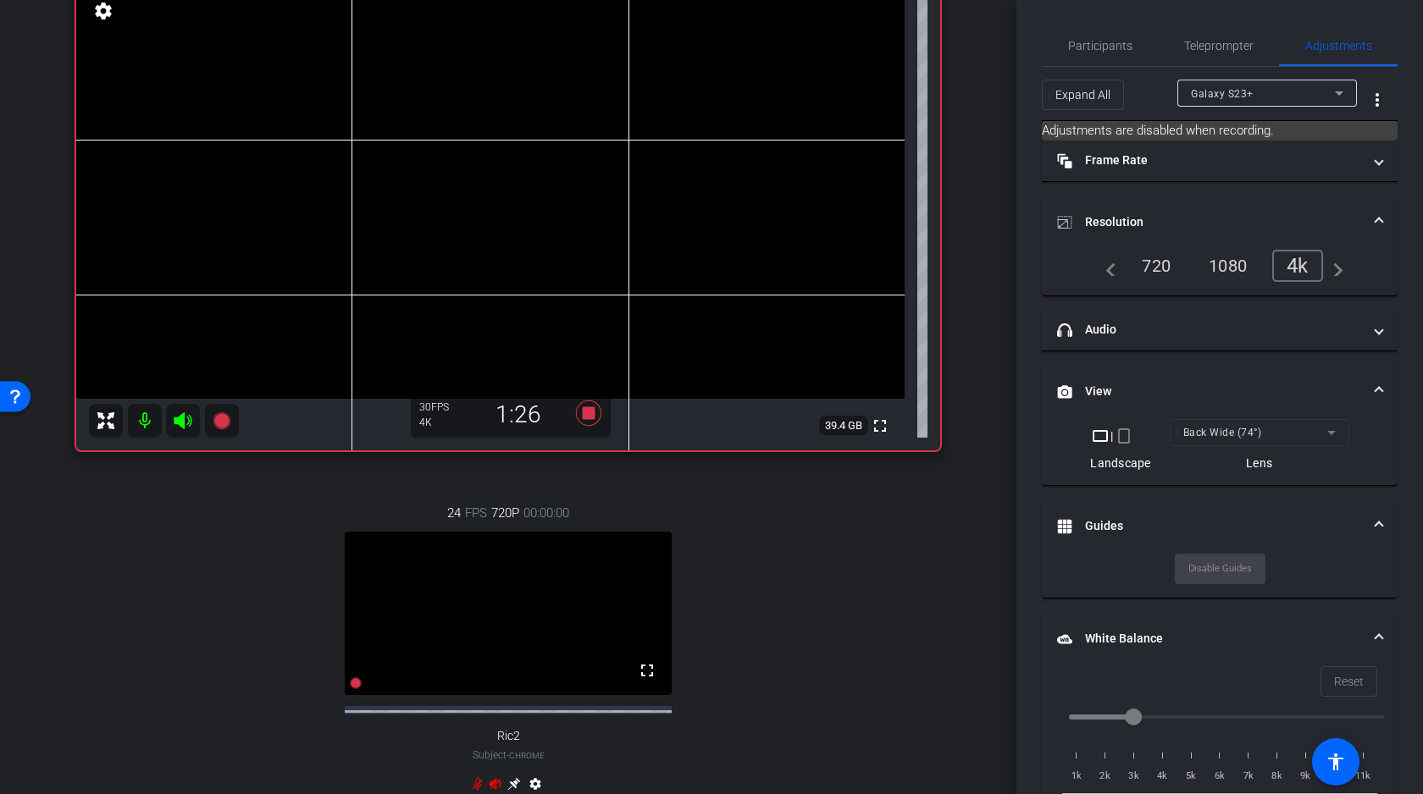
scroll to position [147, 0]
click at [372, 206] on video at bounding box center [490, 191] width 828 height 414
click at [376, 192] on video at bounding box center [490, 191] width 828 height 414
click at [389, 198] on video at bounding box center [490, 191] width 828 height 414
click at [182, 418] on icon at bounding box center [183, 420] width 18 height 17
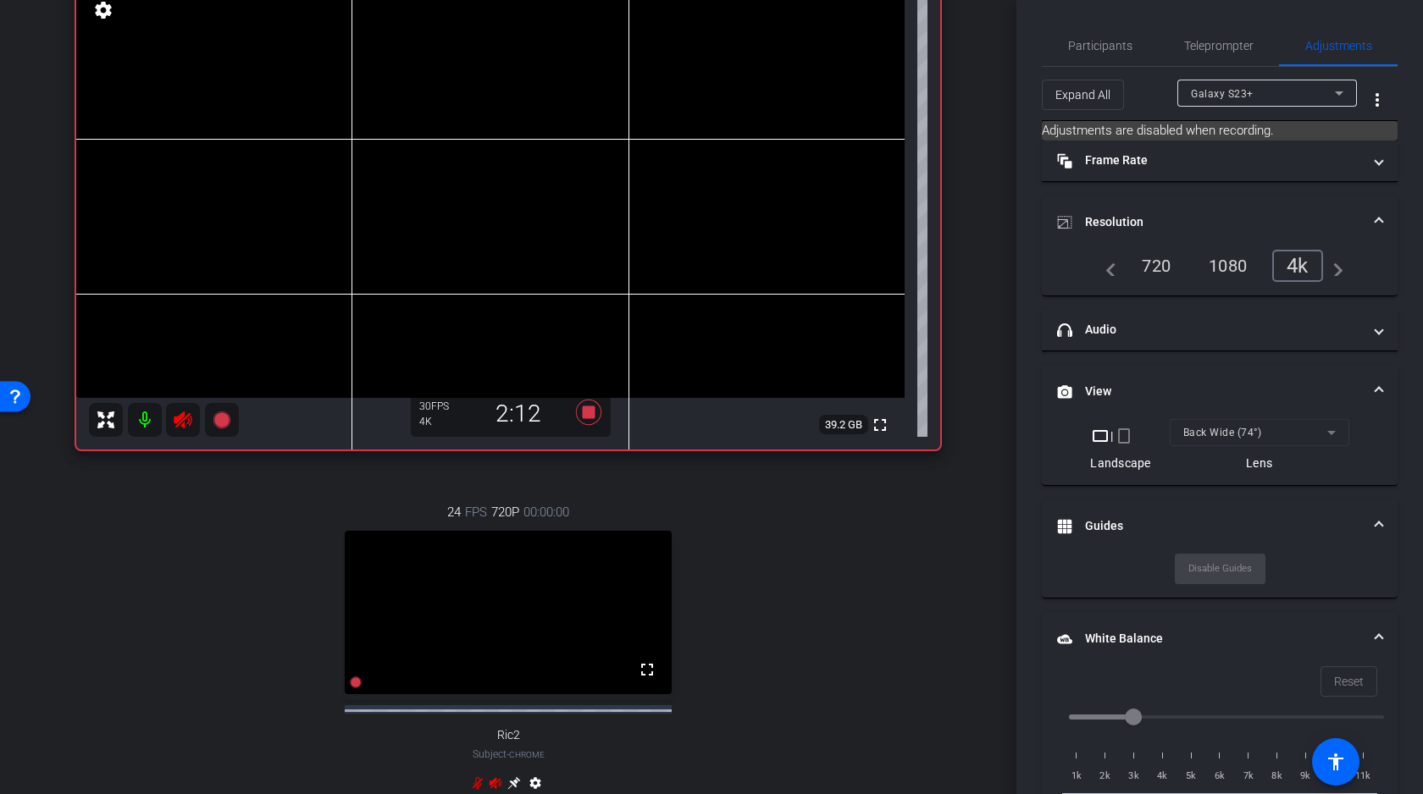
click at [376, 185] on video at bounding box center [490, 191] width 828 height 414
click at [379, 188] on div at bounding box center [376, 184] width 42 height 42
click at [376, 184] on div at bounding box center [376, 184] width 42 height 42
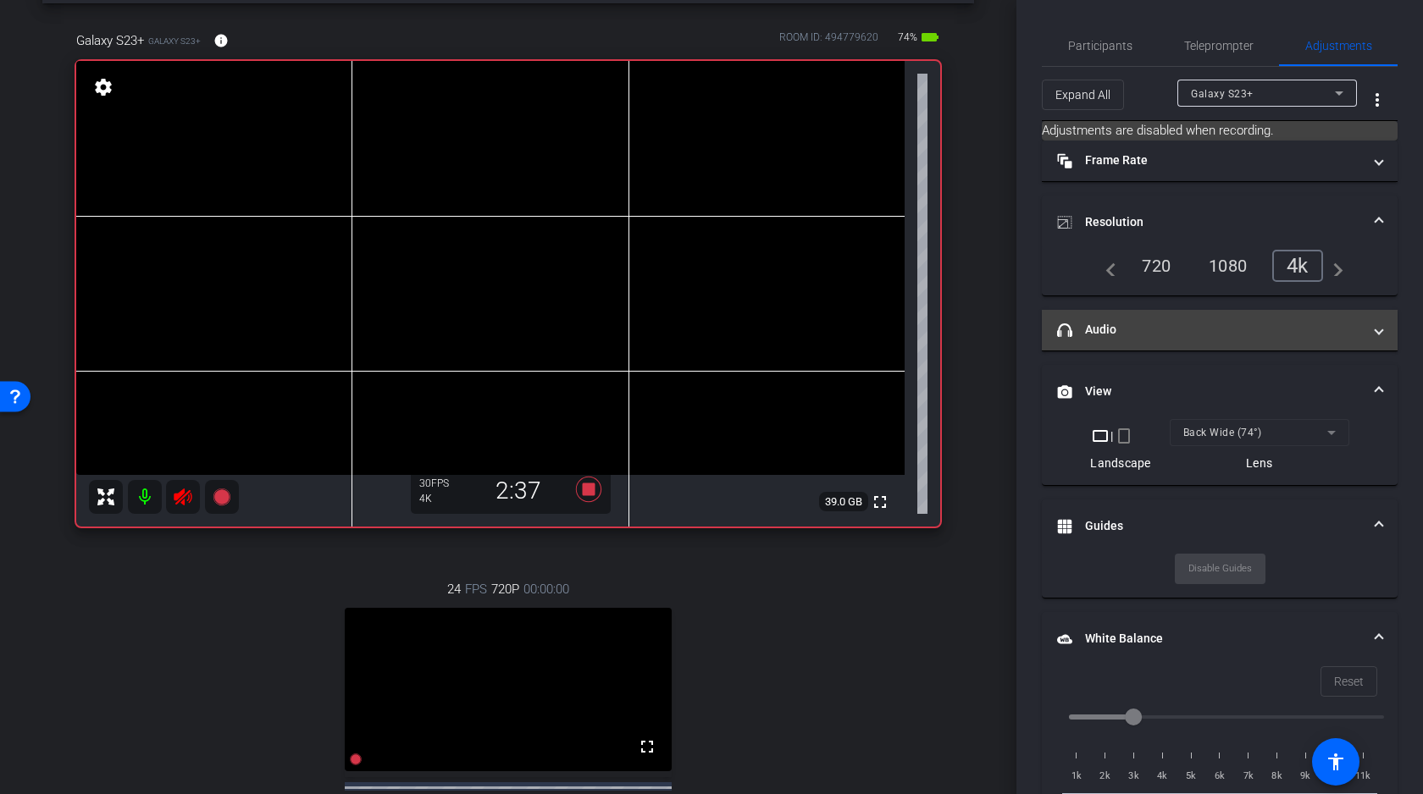
click at [1155, 324] on mat-panel-title "headphone icon Audio" at bounding box center [1209, 330] width 305 height 18
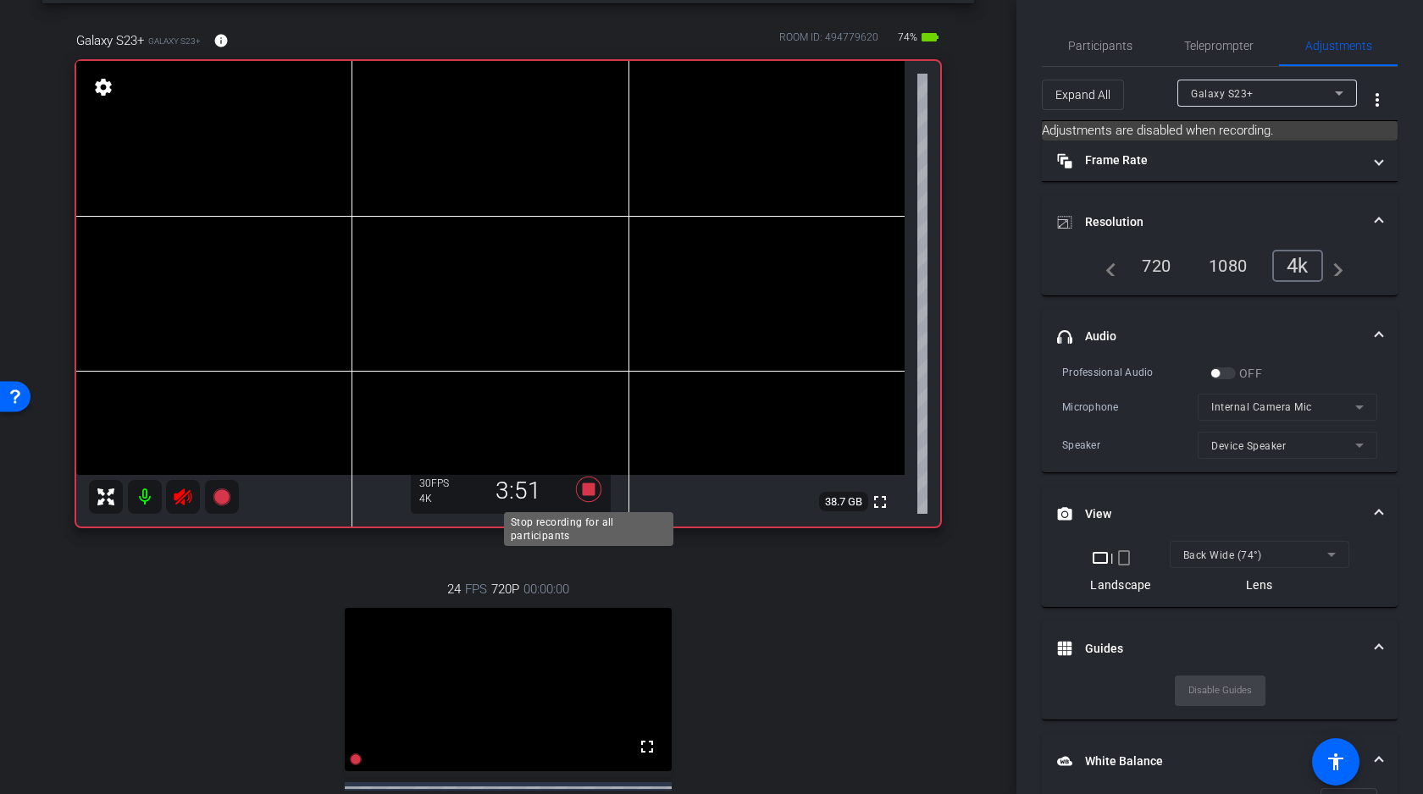
click at [591, 495] on icon at bounding box center [588, 489] width 25 height 25
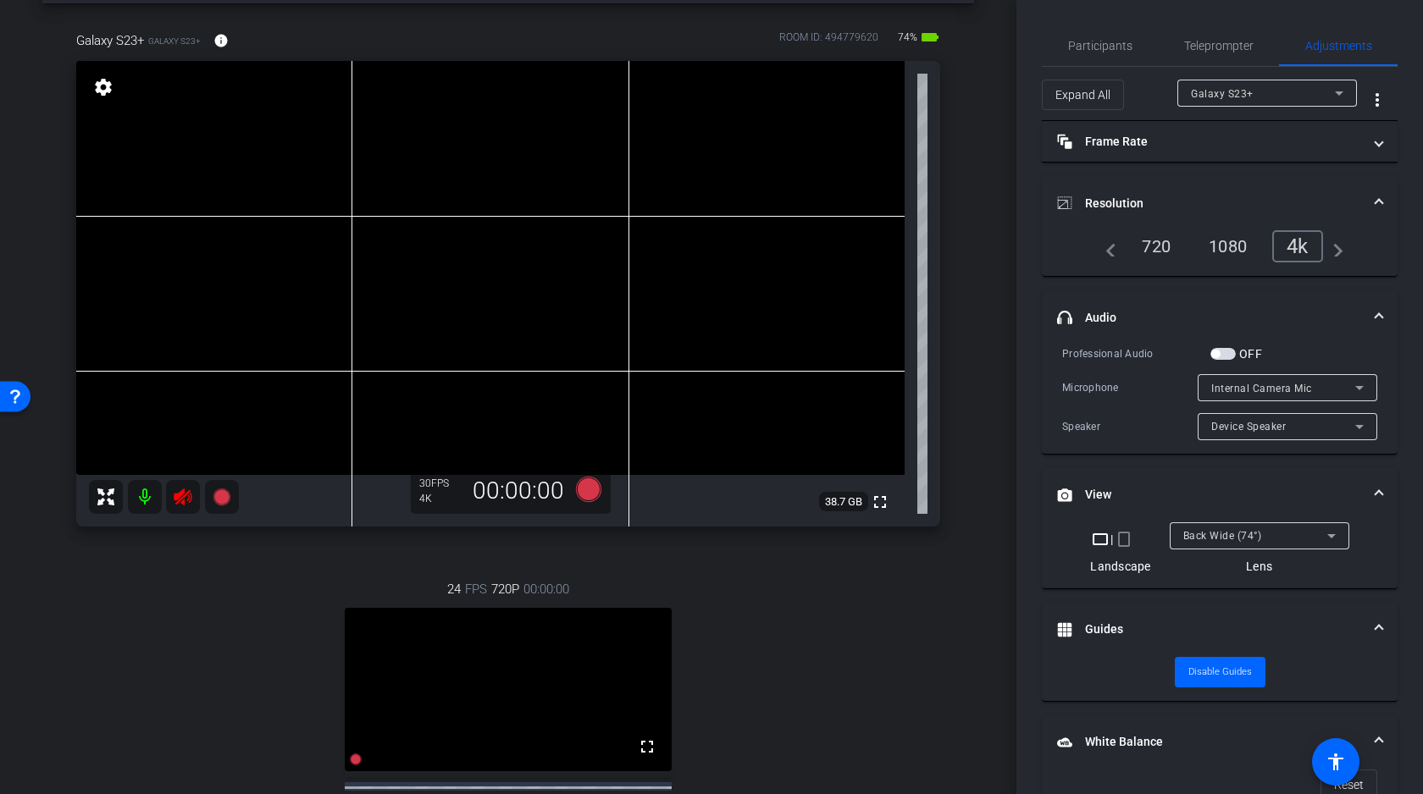
click at [186, 497] on icon at bounding box center [183, 497] width 20 height 20
click at [1226, 354] on span "button" at bounding box center [1222, 354] width 25 height 12
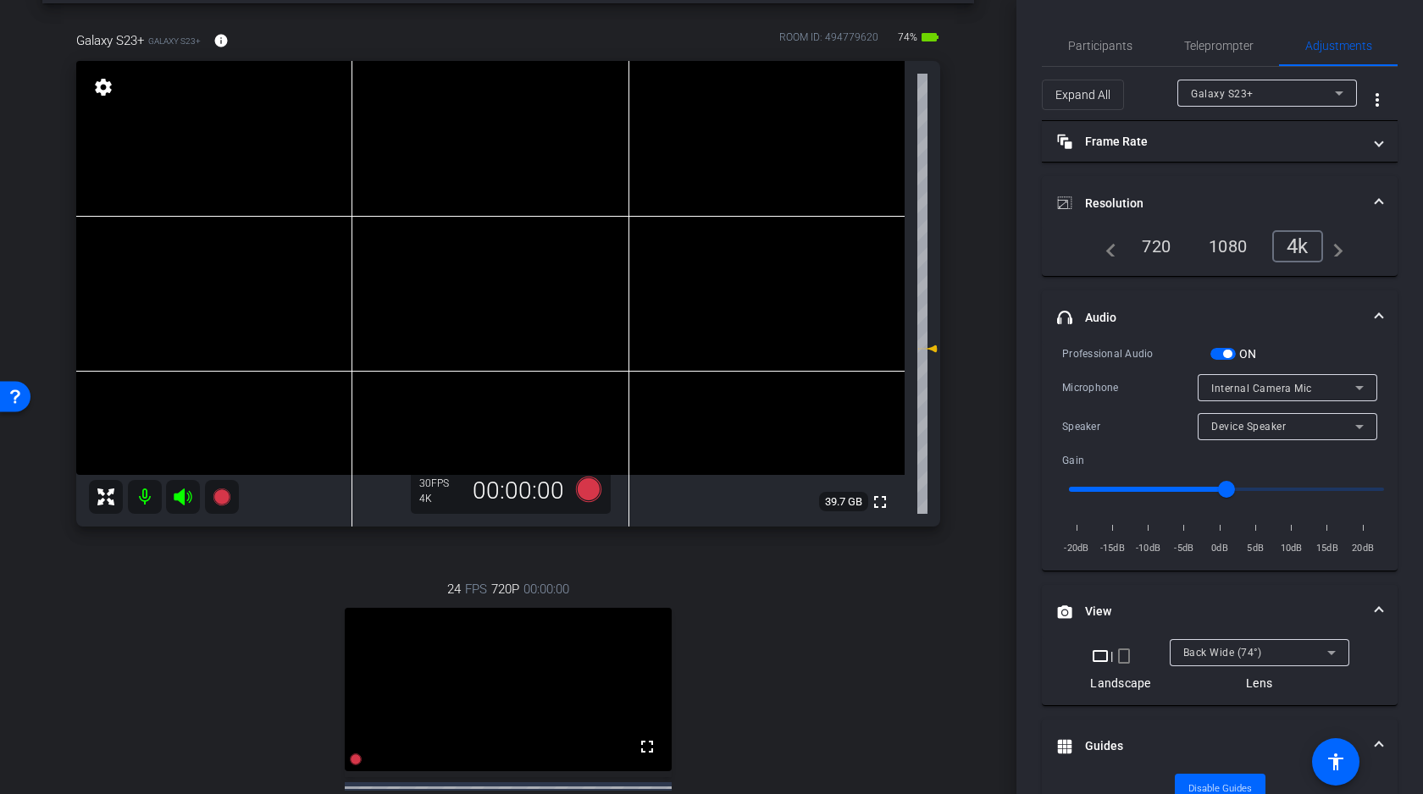
drag, startPoint x: 933, startPoint y: 296, endPoint x: 933, endPoint y: 351, distance: 55.1
click at [933, 351] on icon at bounding box center [931, 349] width 12 height 7
drag, startPoint x: 933, startPoint y: 349, endPoint x: 934, endPoint y: 335, distance: 13.6
click at [934, 335] on icon at bounding box center [931, 335] width 12 height 7
type input "-4"
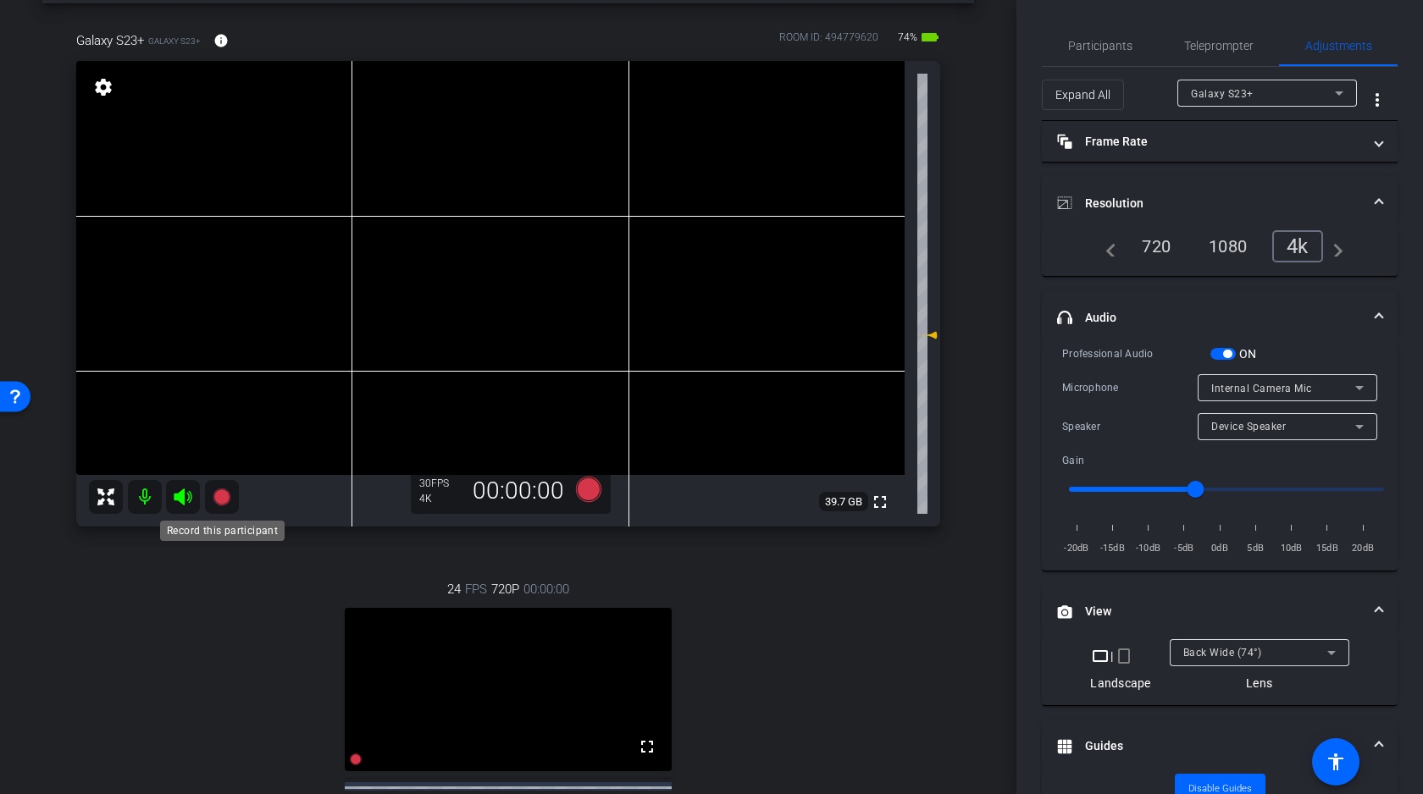
click at [219, 495] on icon at bounding box center [221, 497] width 17 height 17
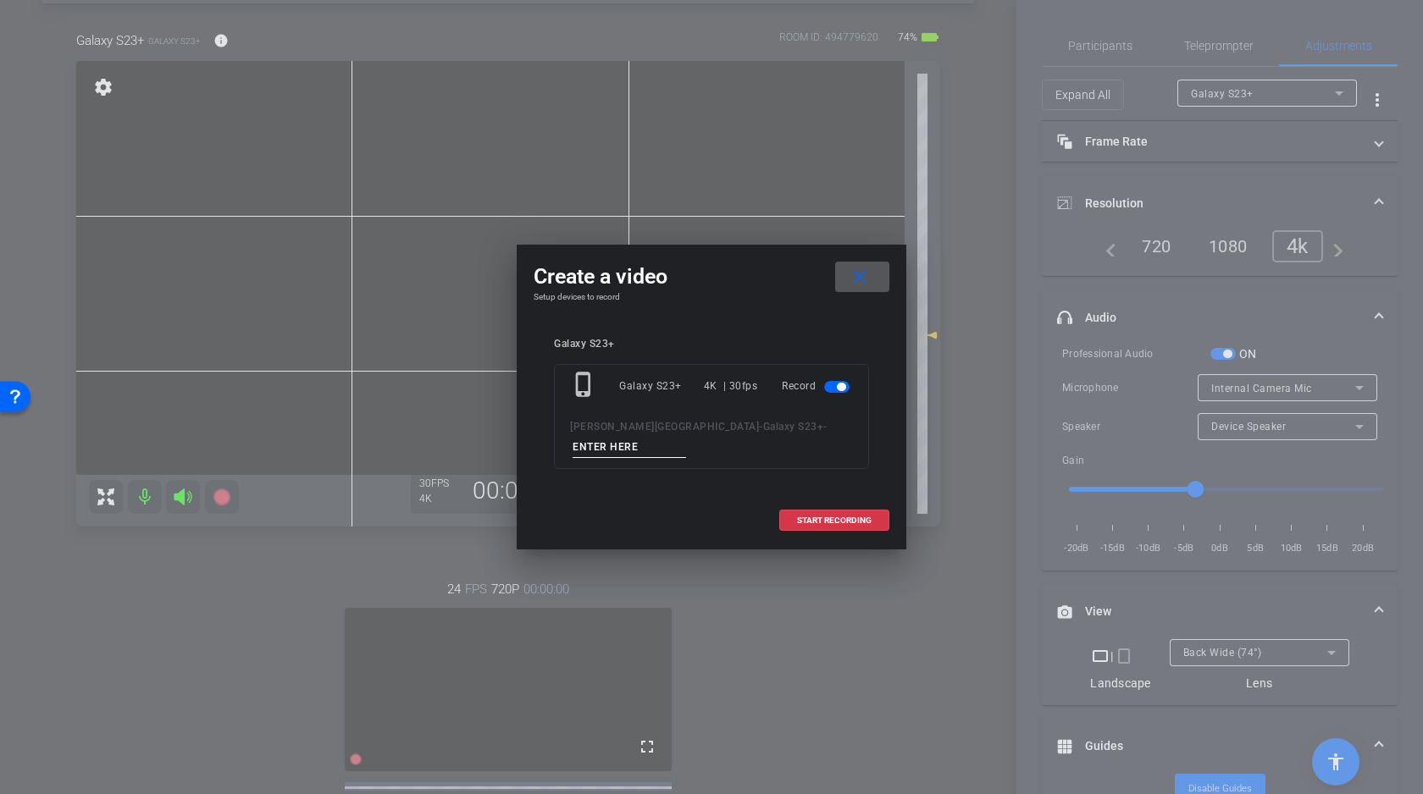
click at [686, 437] on input at bounding box center [629, 447] width 113 height 21
type input "B"
click at [842, 517] on span "START RECORDING" at bounding box center [834, 521] width 75 height 8
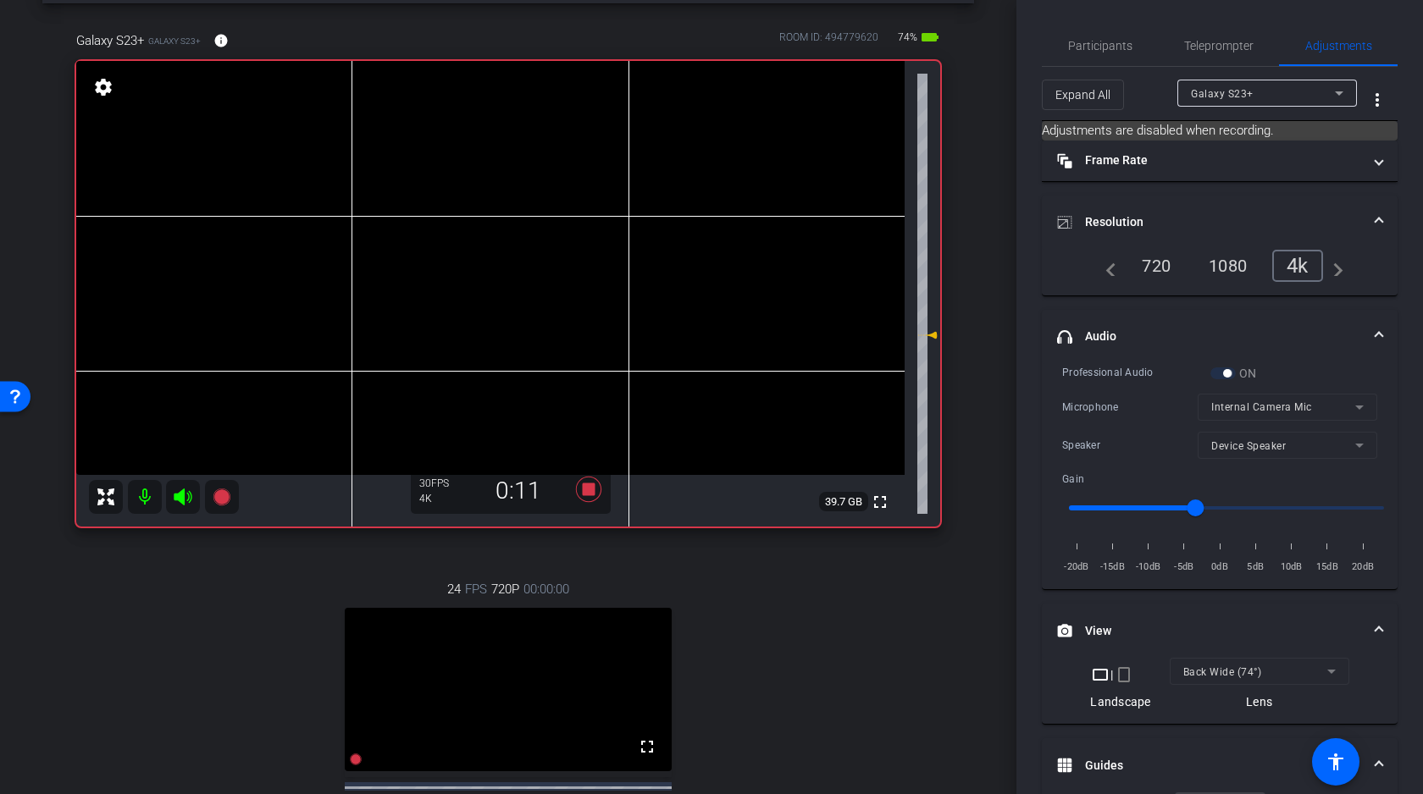
click at [392, 277] on video at bounding box center [490, 268] width 828 height 414
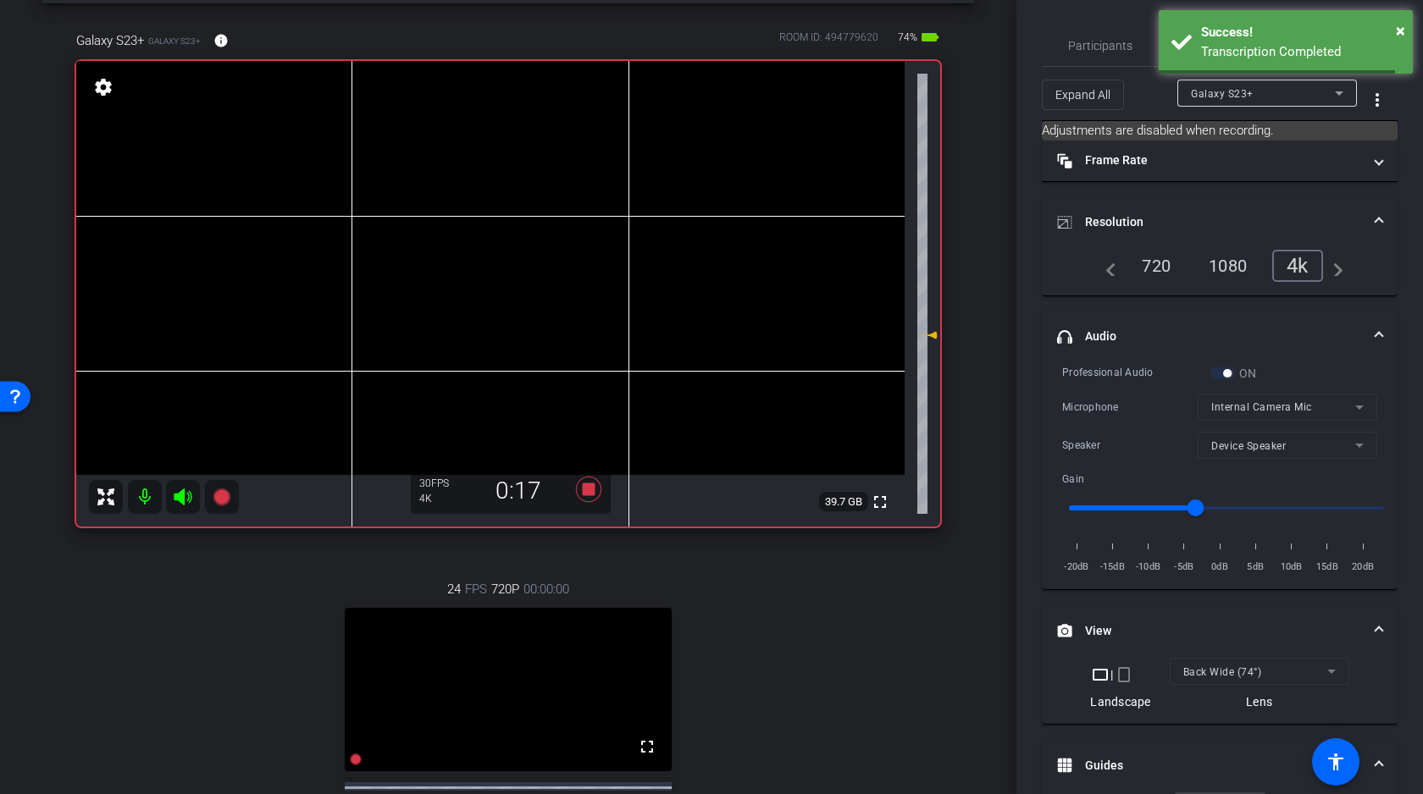
click at [182, 494] on icon at bounding box center [183, 497] width 18 height 17
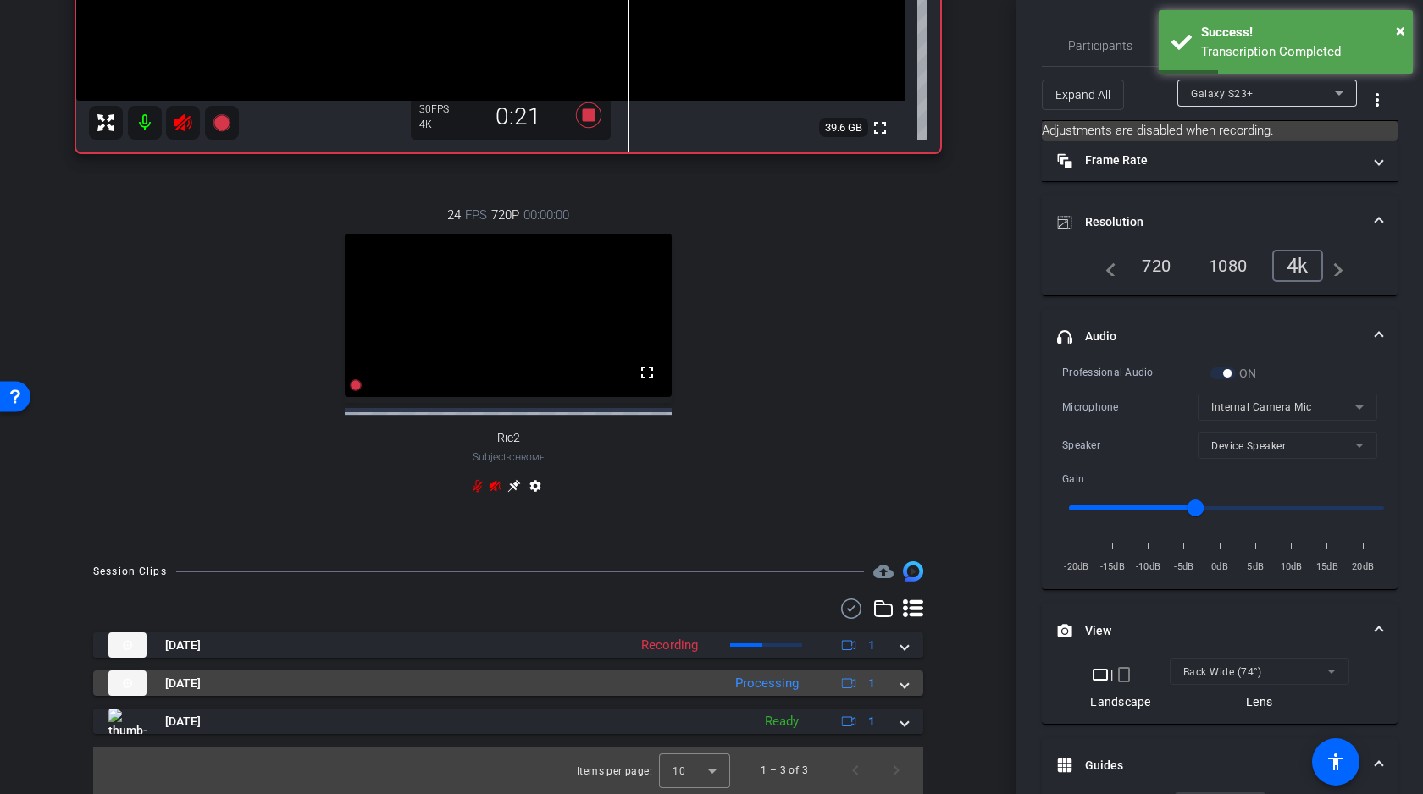
click at [901, 689] on span at bounding box center [904, 684] width 7 height 18
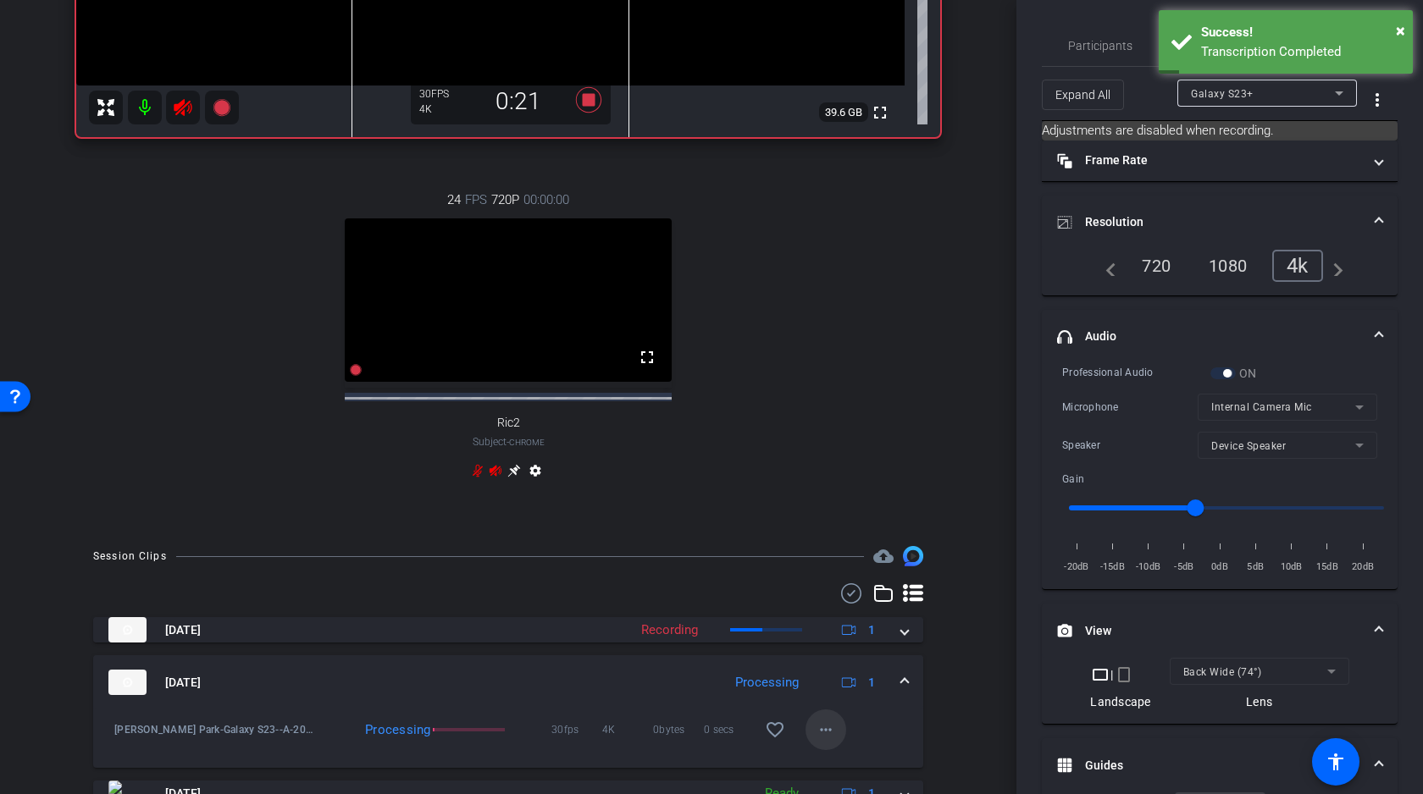
click at [822, 740] on mat-icon "more_horiz" at bounding box center [826, 730] width 20 height 20
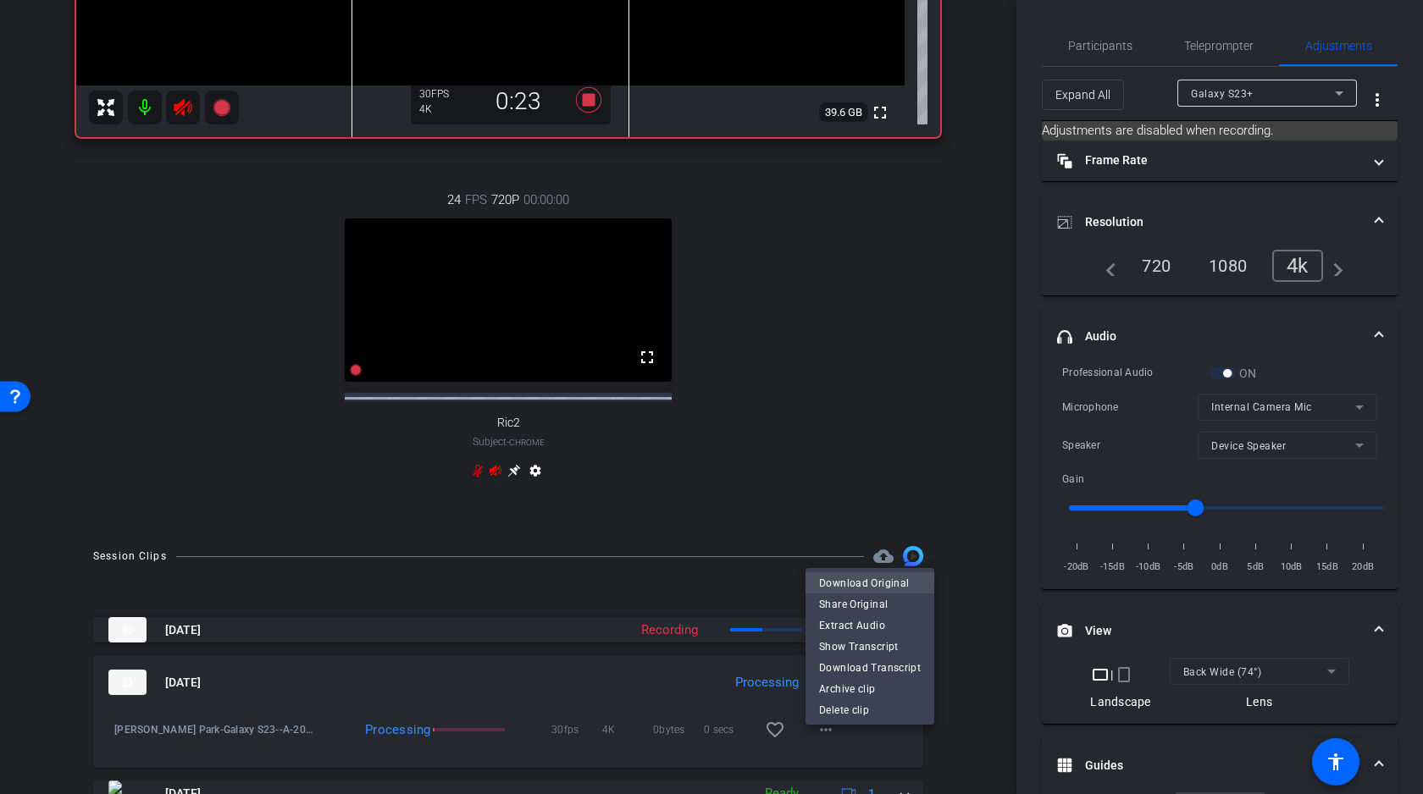
click at [861, 585] on span "Download Original" at bounding box center [870, 583] width 102 height 20
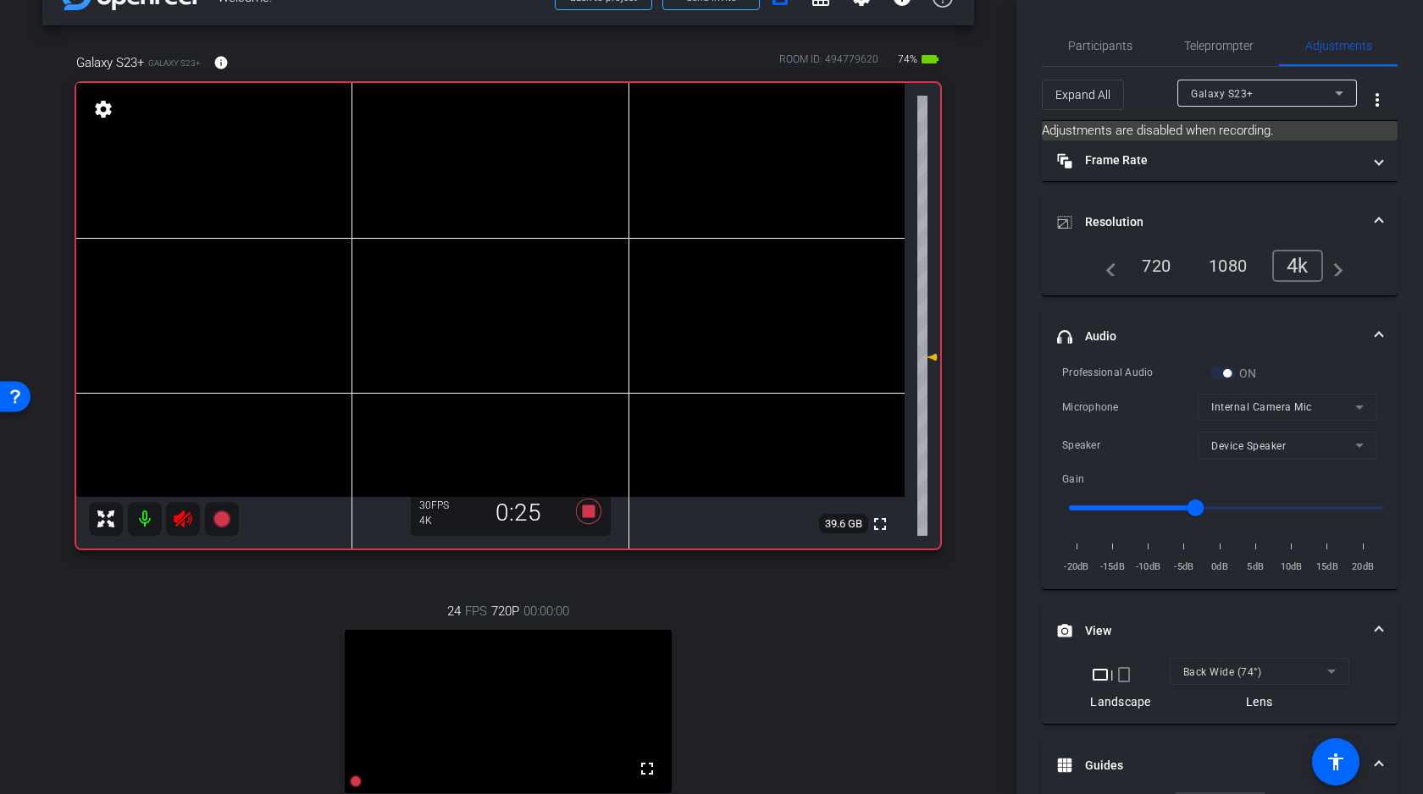
scroll to position [0, 0]
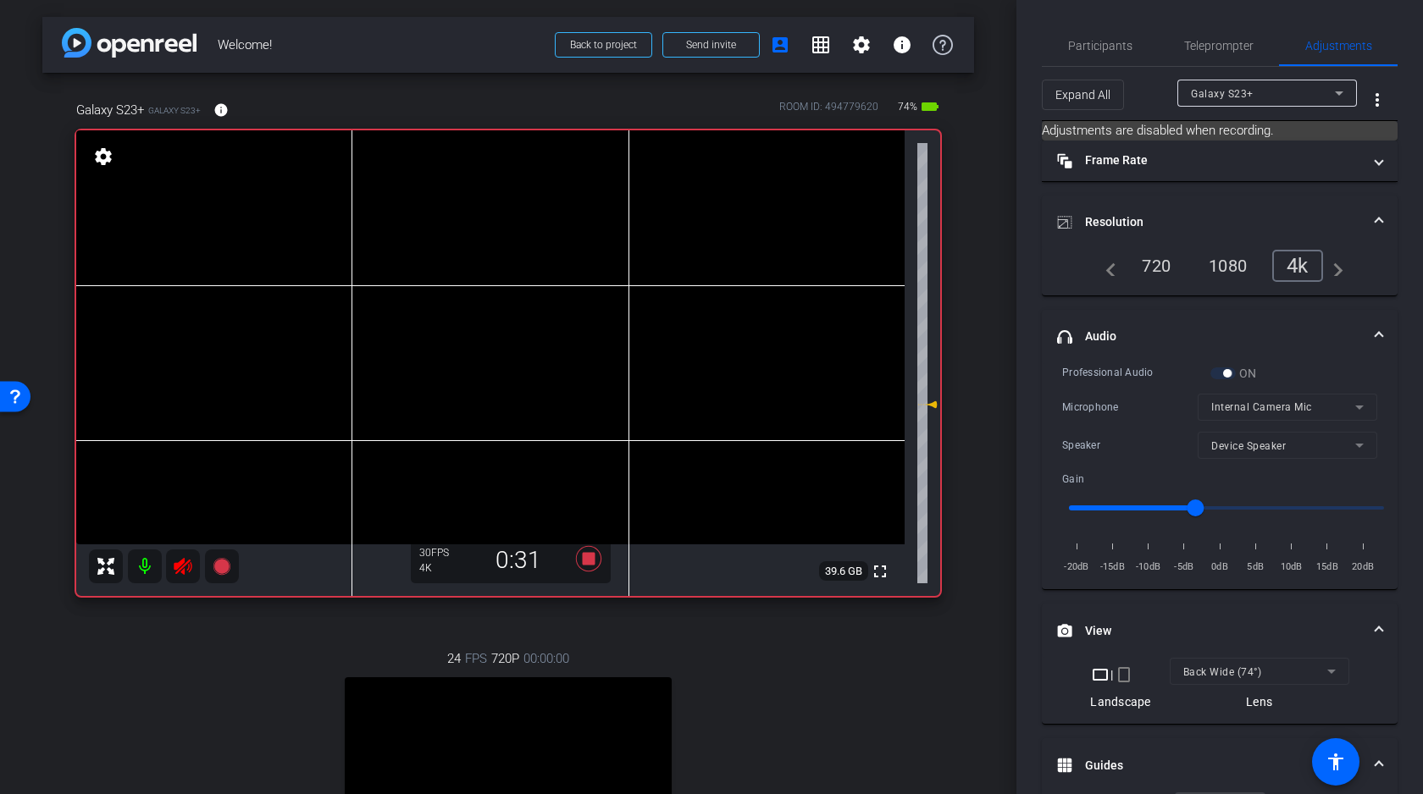
click at [362, 346] on video at bounding box center [490, 337] width 828 height 414
click at [367, 335] on video at bounding box center [490, 337] width 828 height 414
click at [372, 336] on video at bounding box center [490, 337] width 828 height 414
click at [183, 566] on icon at bounding box center [183, 566] width 18 height 17
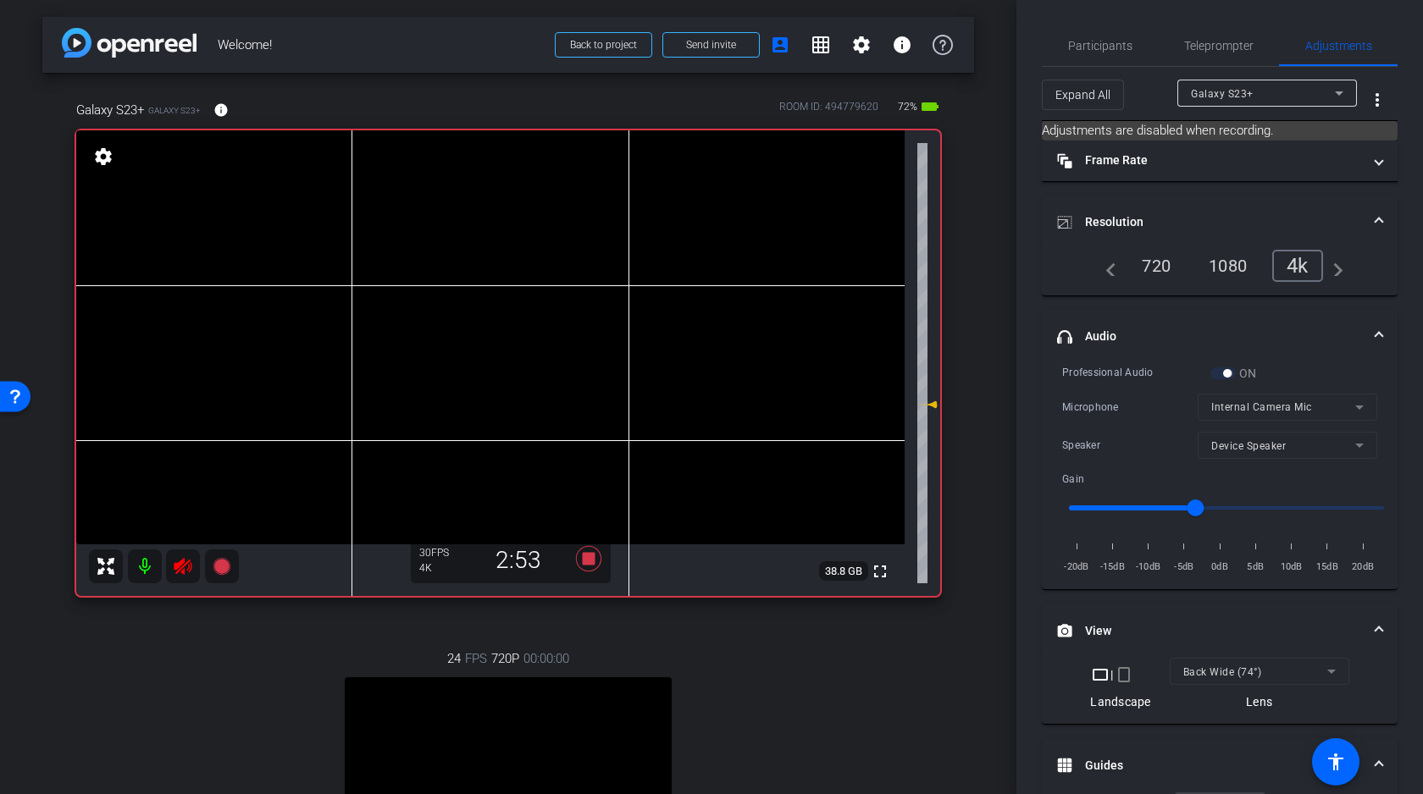
click at [352, 332] on video at bounding box center [490, 337] width 828 height 414
click at [354, 332] on video at bounding box center [490, 337] width 828 height 414
click at [170, 568] on mat-icon at bounding box center [183, 567] width 34 height 34
click at [186, 569] on icon at bounding box center [183, 566] width 20 height 20
click at [347, 340] on video at bounding box center [490, 337] width 828 height 414
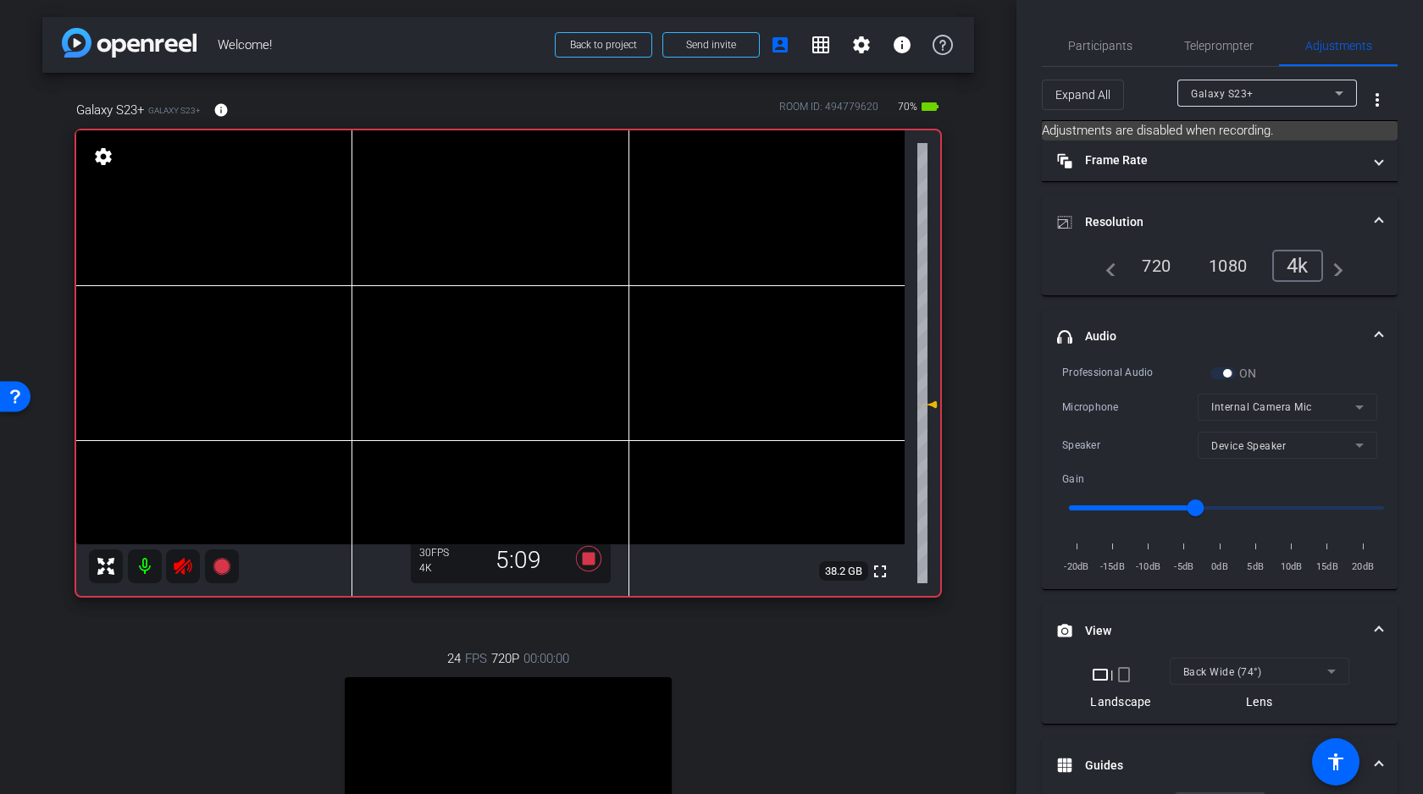
click at [191, 562] on icon at bounding box center [183, 566] width 20 height 20
click at [589, 554] on icon at bounding box center [588, 558] width 25 height 25
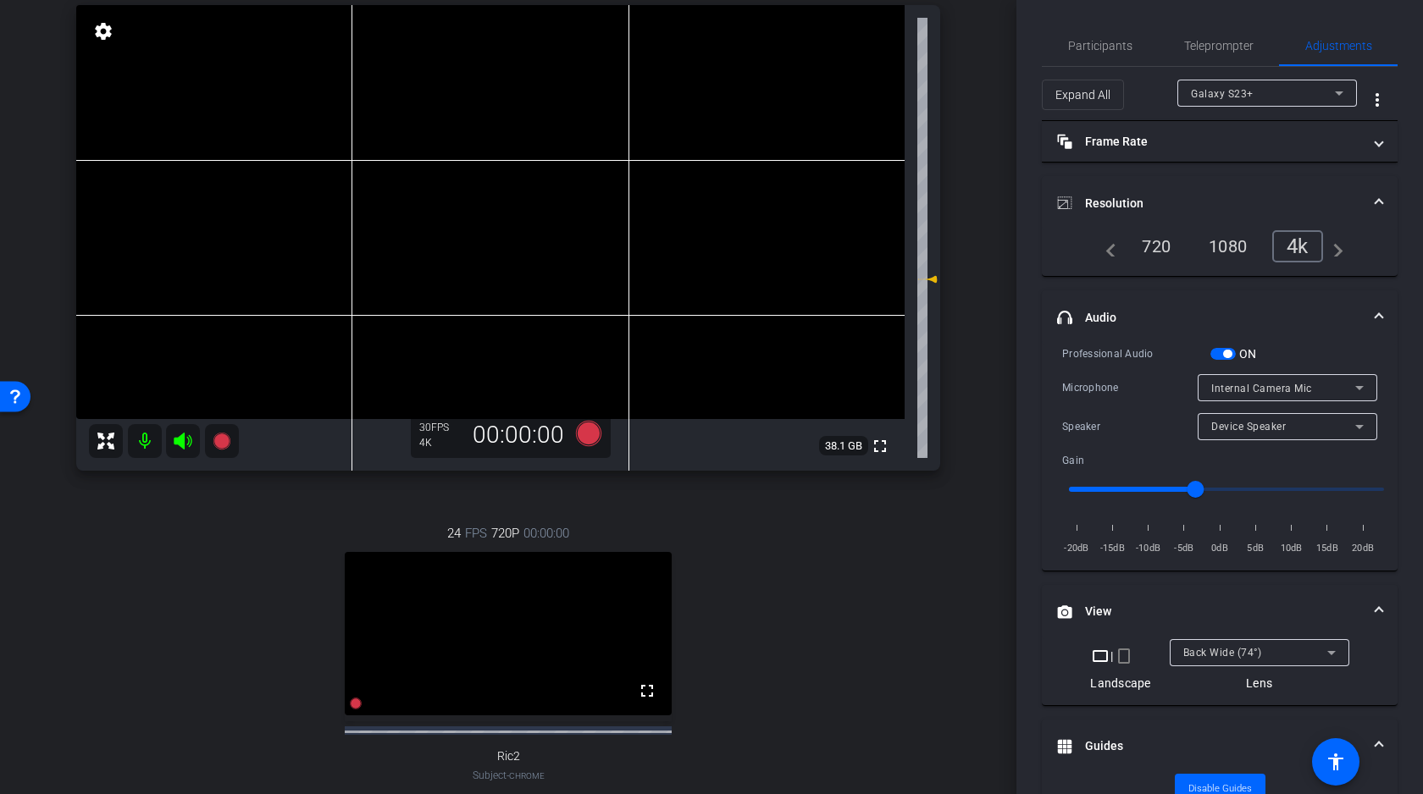
scroll to position [58, 0]
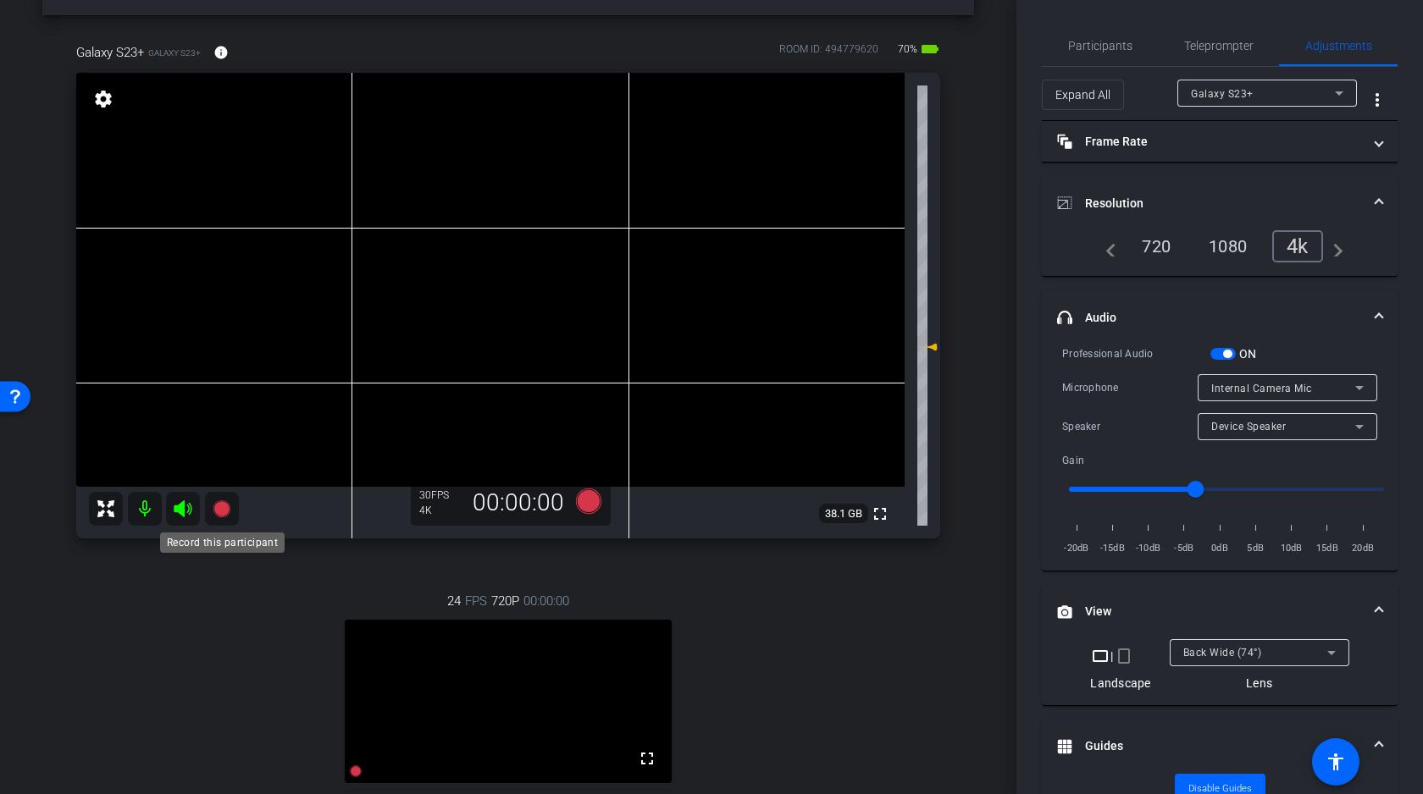
click at [220, 508] on icon at bounding box center [221, 509] width 17 height 17
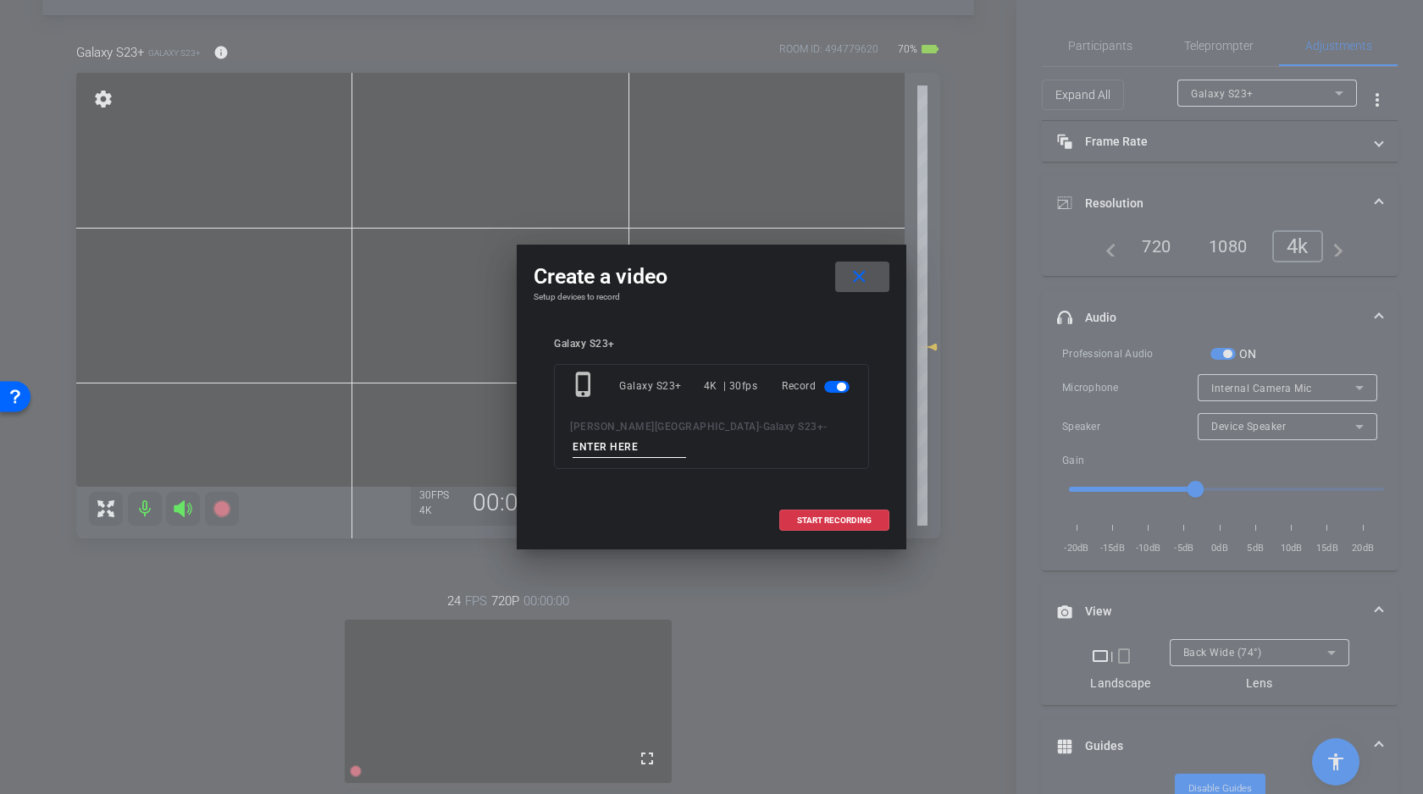
click at [686, 437] on input at bounding box center [629, 447] width 113 height 21
type input "C"
click at [826, 517] on span "START RECORDING" at bounding box center [834, 521] width 75 height 8
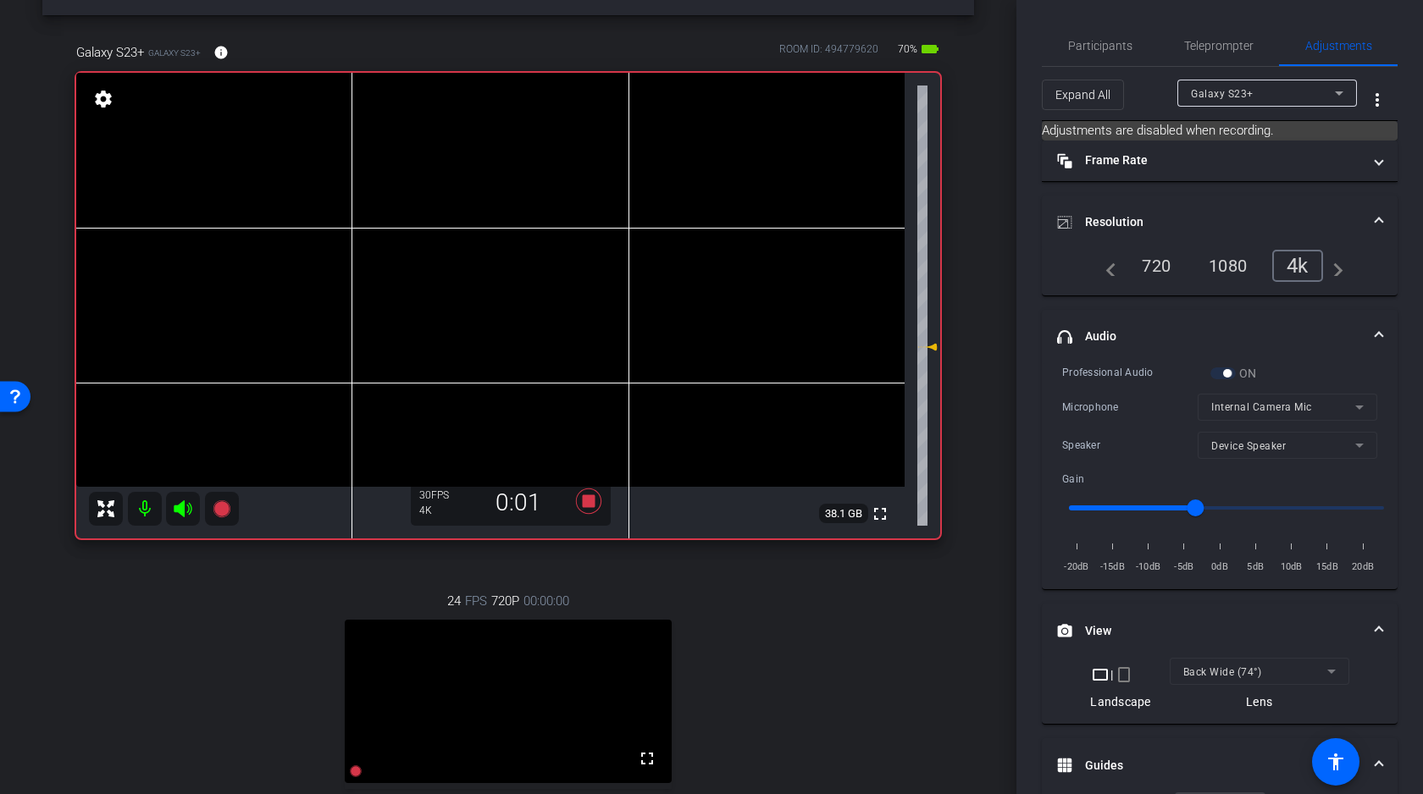
click at [346, 285] on video at bounding box center [490, 280] width 828 height 414
click at [355, 289] on div at bounding box center [346, 284] width 42 height 42
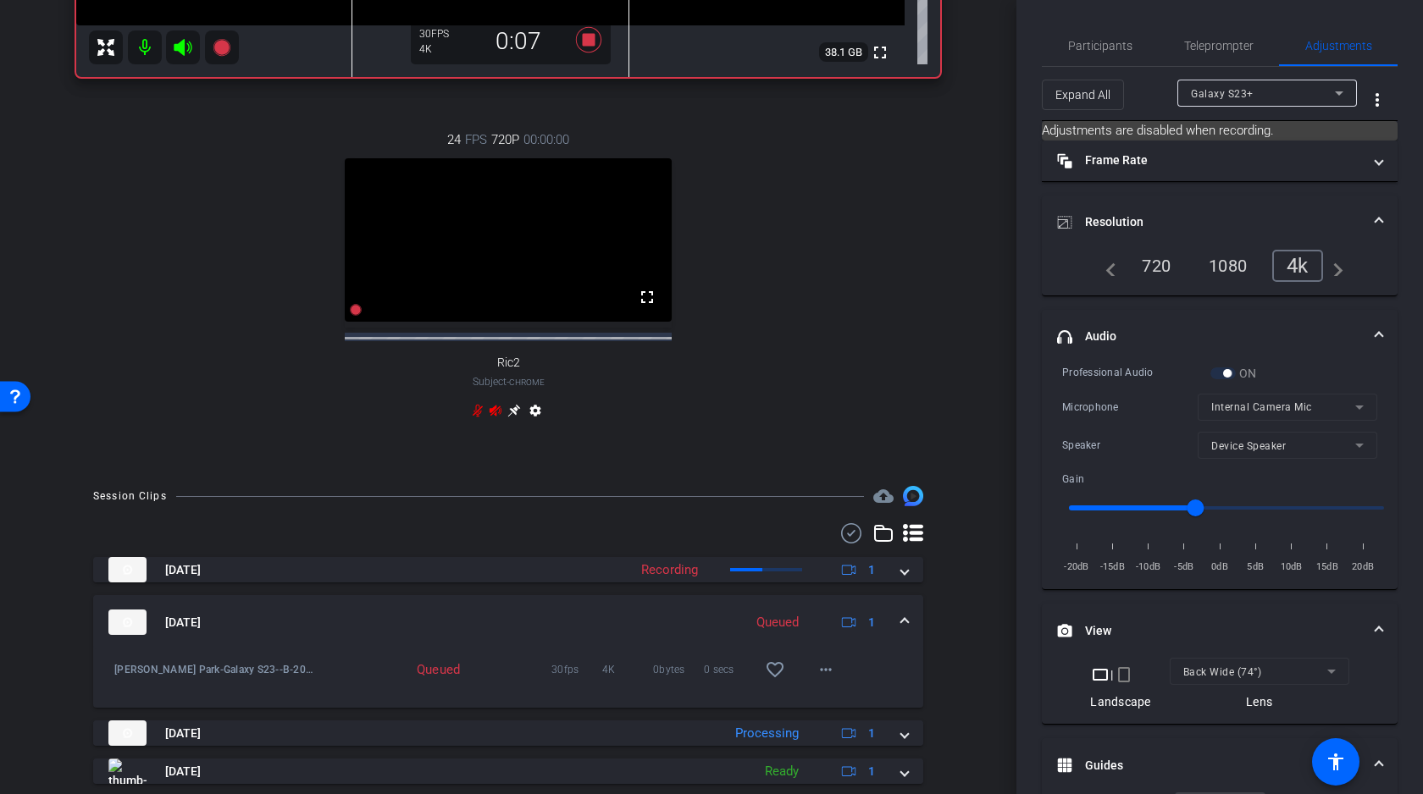
scroll to position [584, 0]
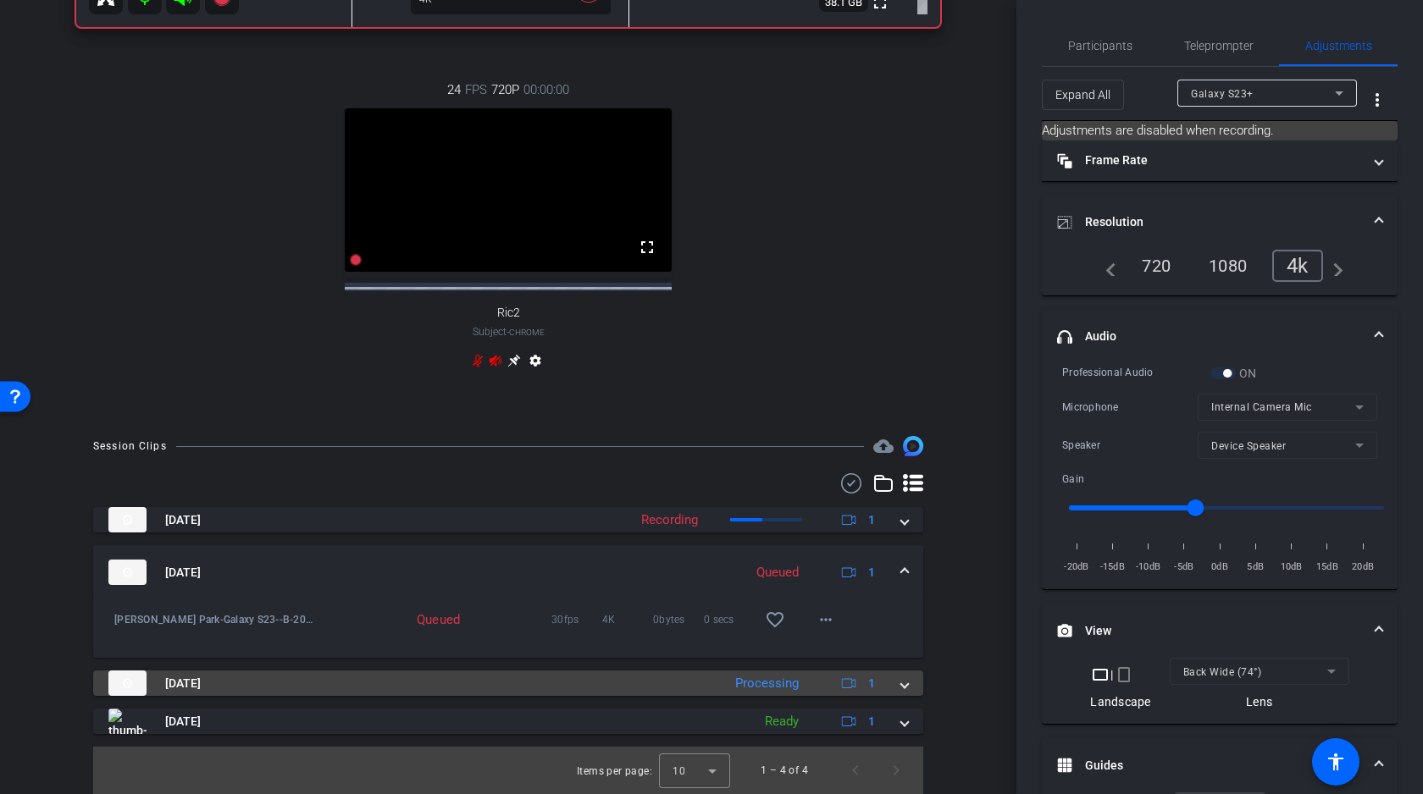
click at [901, 686] on span at bounding box center [904, 684] width 7 height 18
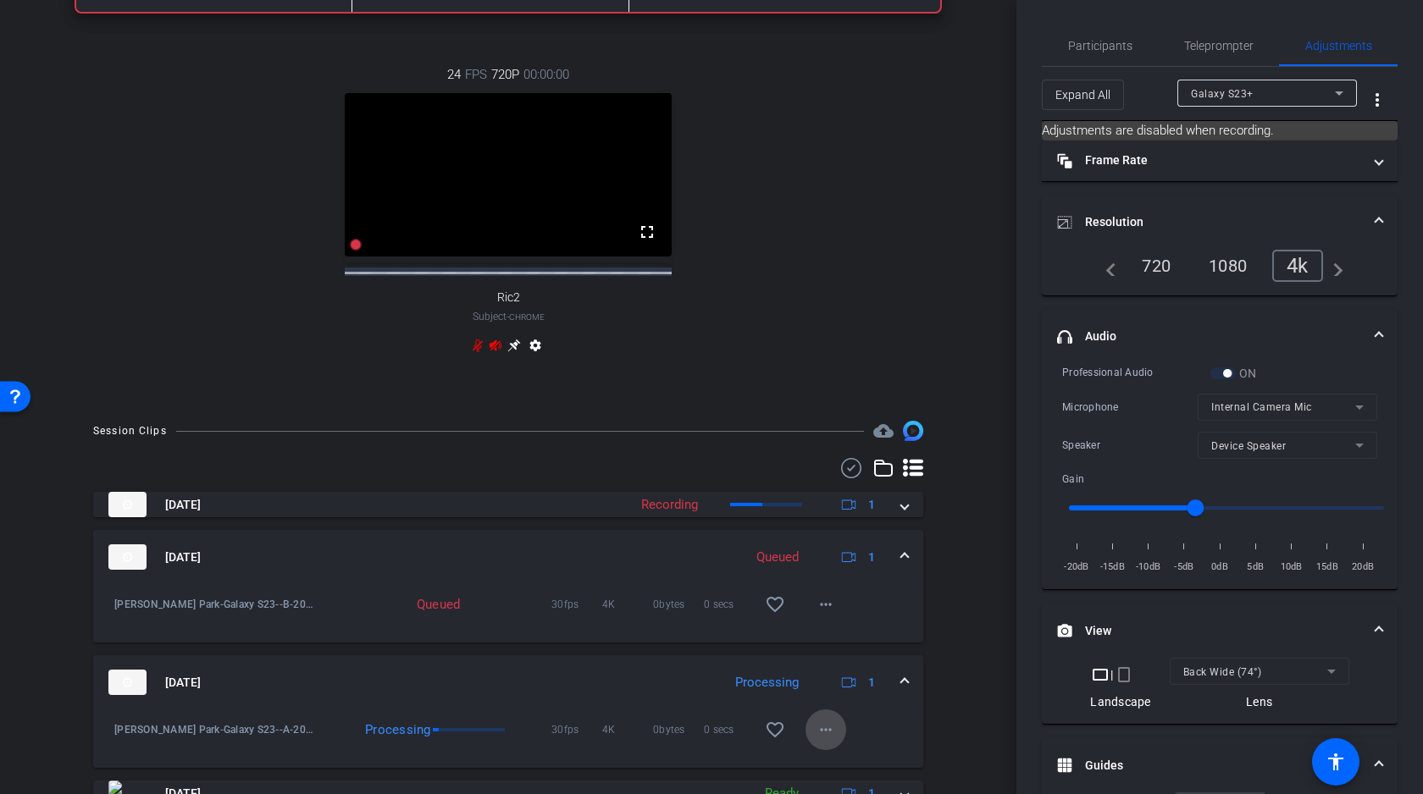
click at [828, 740] on mat-icon "more_horiz" at bounding box center [826, 730] width 20 height 20
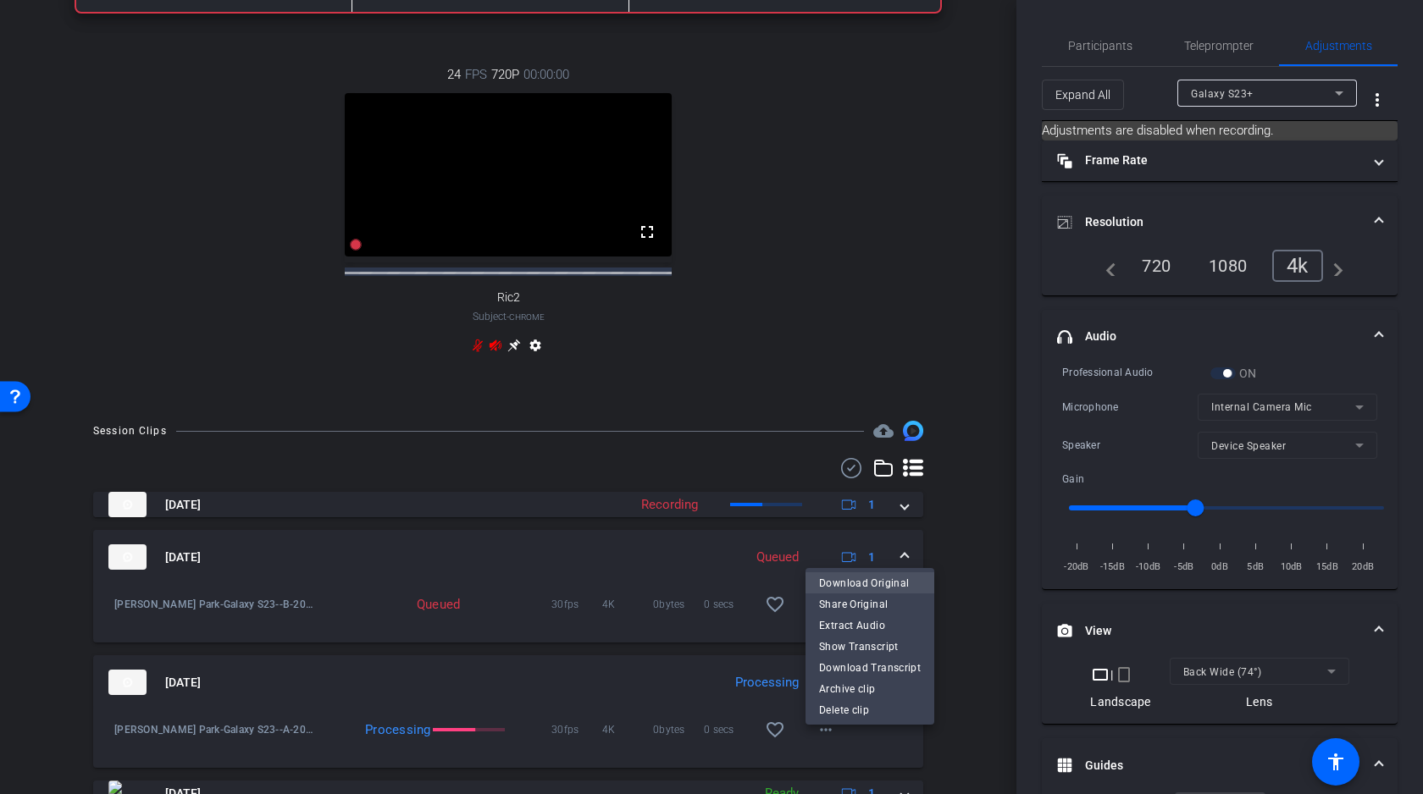
click at [866, 582] on span "Download Original" at bounding box center [870, 583] width 102 height 20
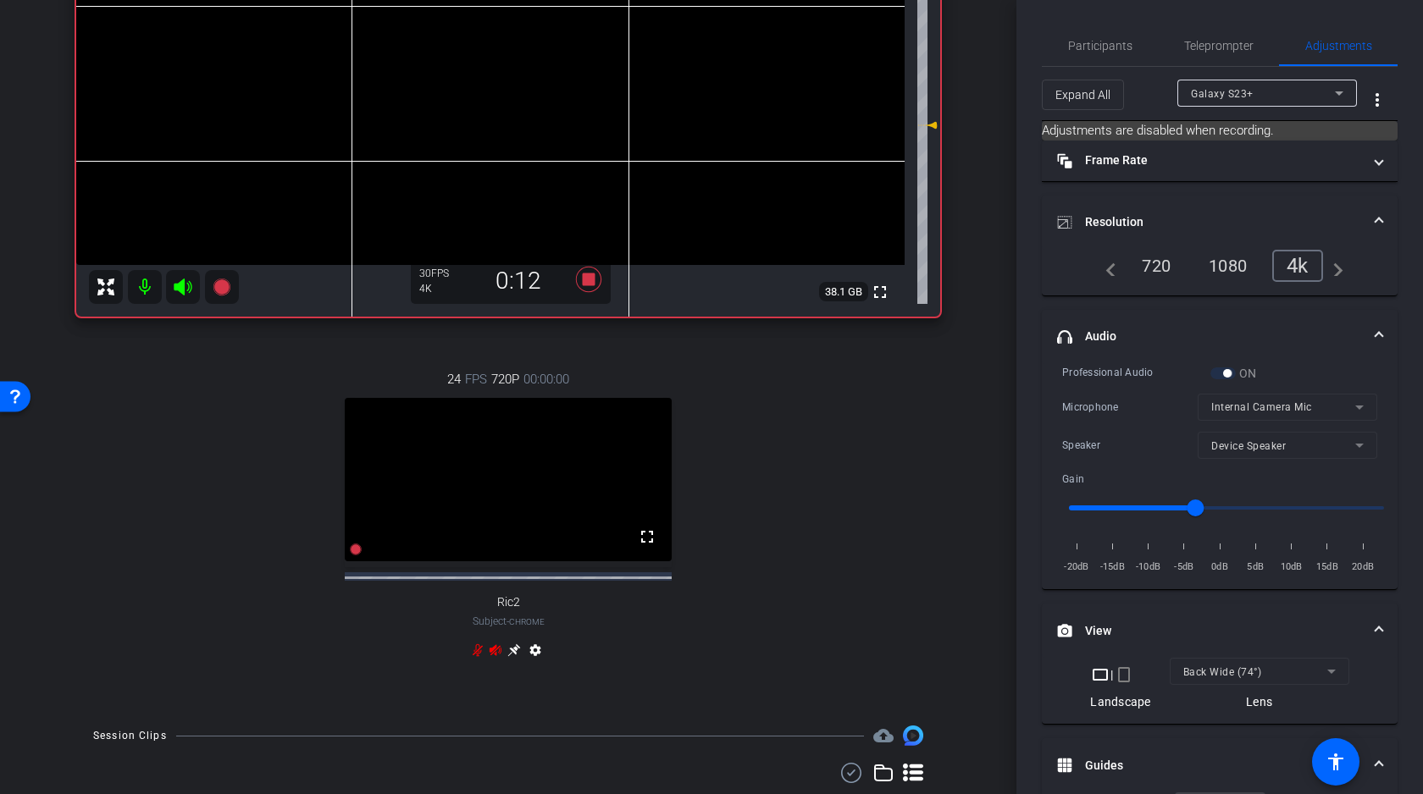
scroll to position [0, 0]
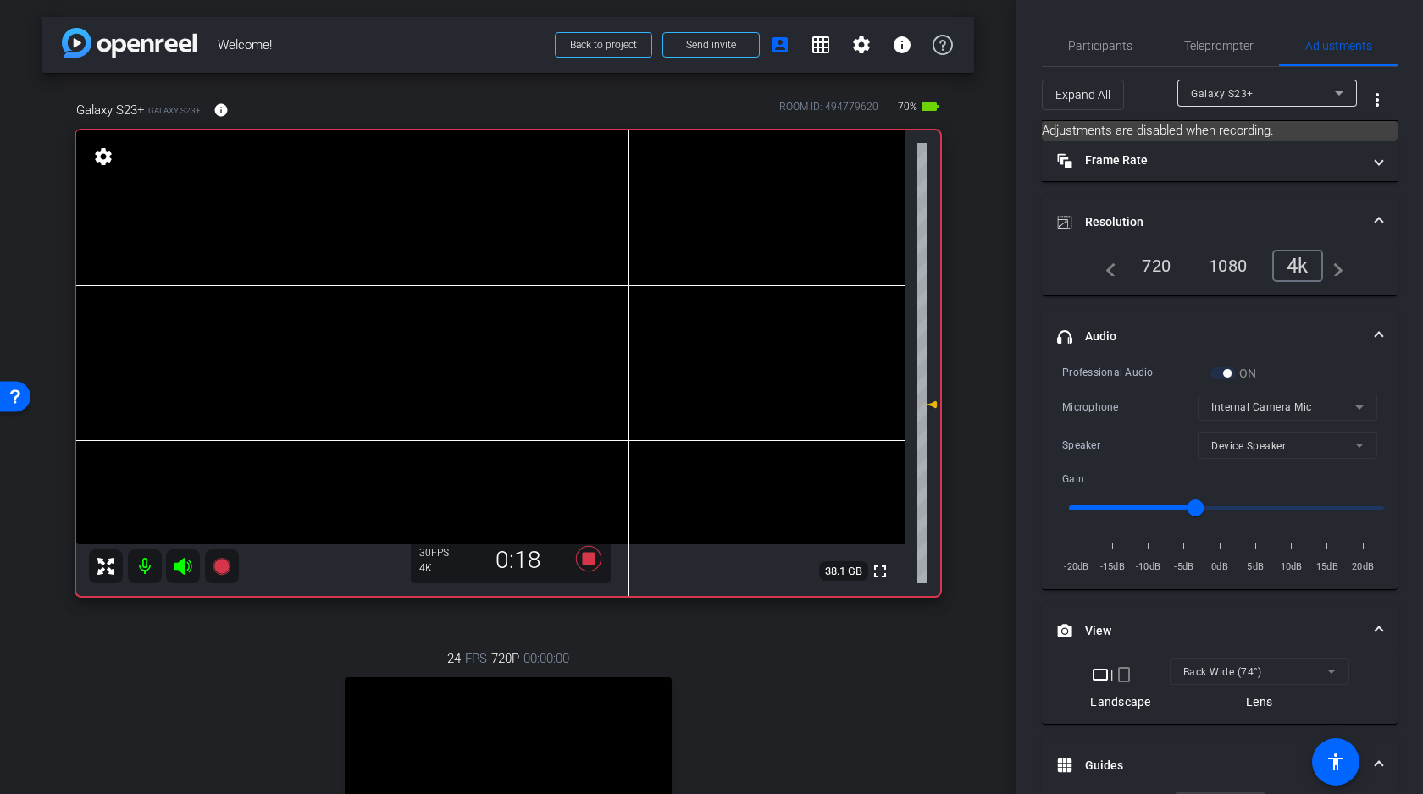
click at [179, 568] on icon at bounding box center [183, 566] width 18 height 17
click at [358, 332] on video at bounding box center [490, 337] width 828 height 414
click at [372, 339] on video at bounding box center [490, 337] width 828 height 414
click at [352, 335] on video at bounding box center [490, 337] width 828 height 414
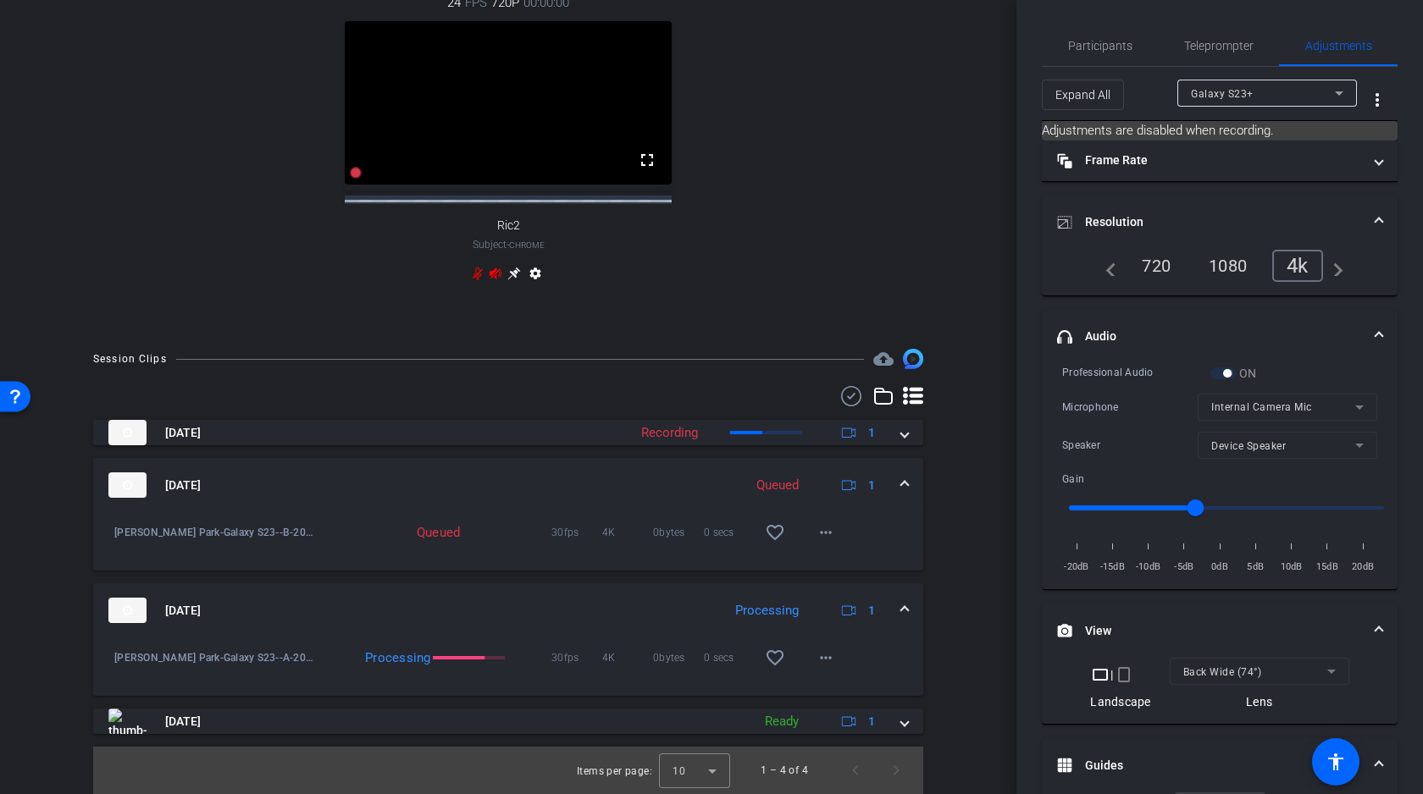
scroll to position [672, 0]
click at [832, 535] on mat-icon "more_horiz" at bounding box center [826, 533] width 20 height 20
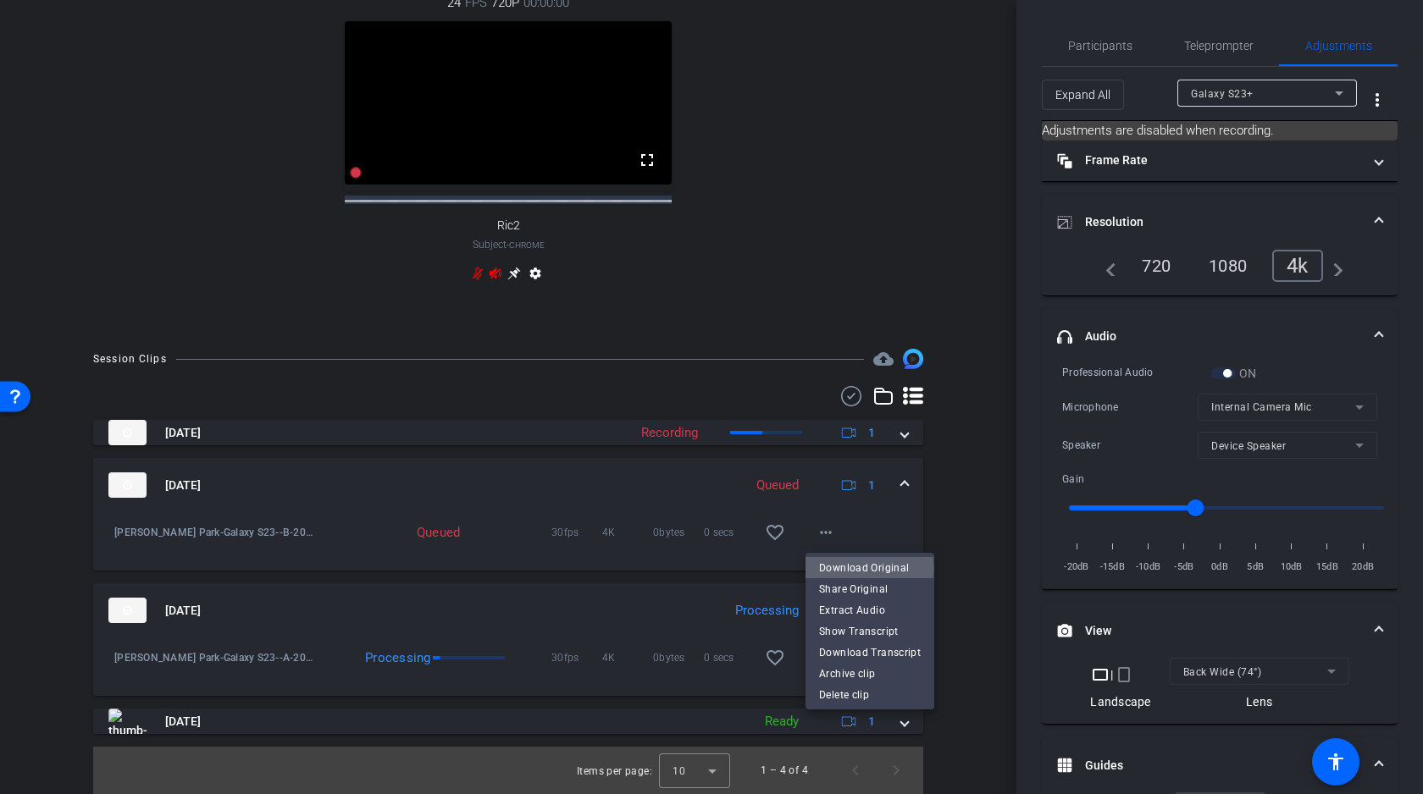
click at [866, 570] on span "Download Original" at bounding box center [870, 568] width 102 height 20
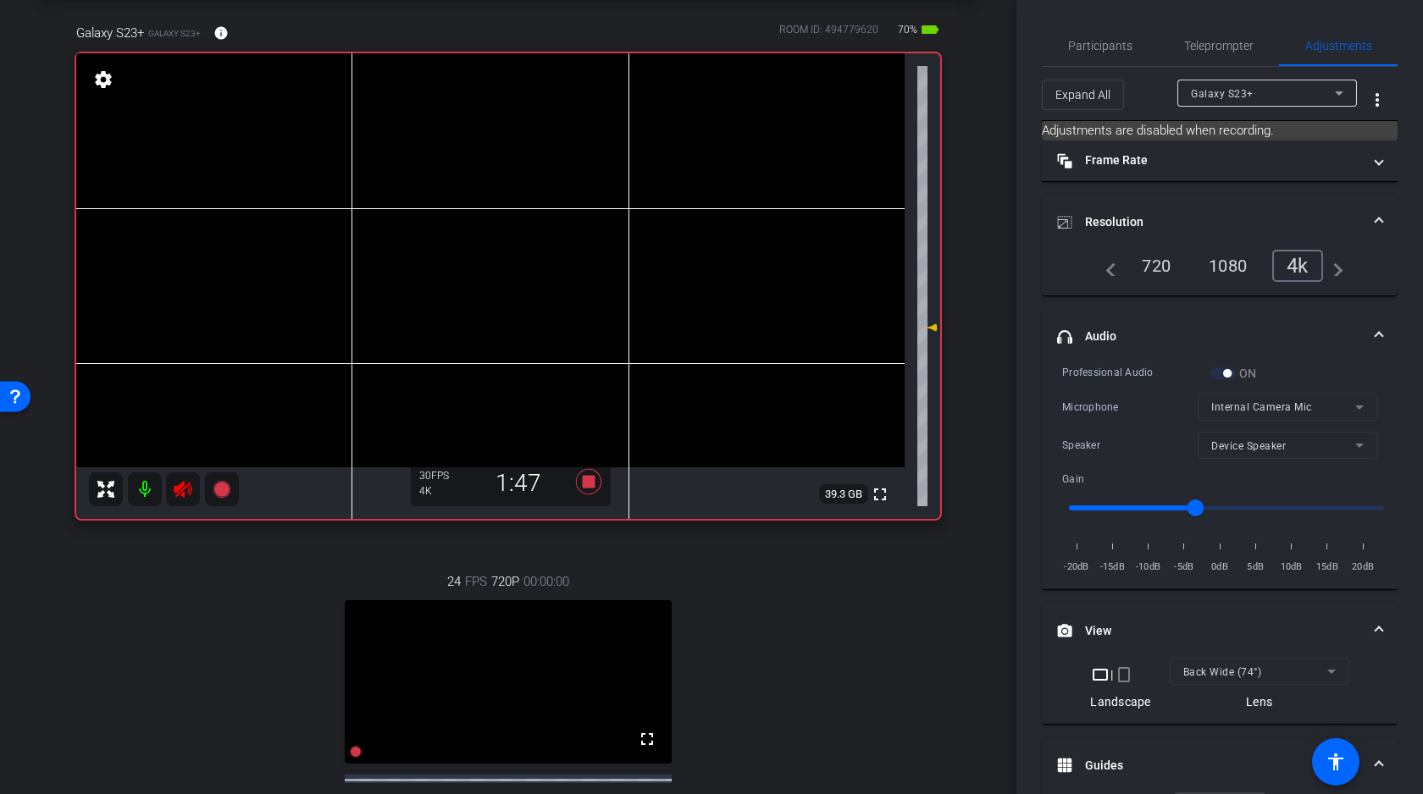
scroll to position [76, 0]
click at [351, 258] on video at bounding box center [490, 261] width 828 height 414
click at [347, 263] on div at bounding box center [350, 259] width 42 height 42
click at [336, 260] on video at bounding box center [490, 261] width 828 height 414
click at [175, 495] on icon at bounding box center [183, 490] width 20 height 20
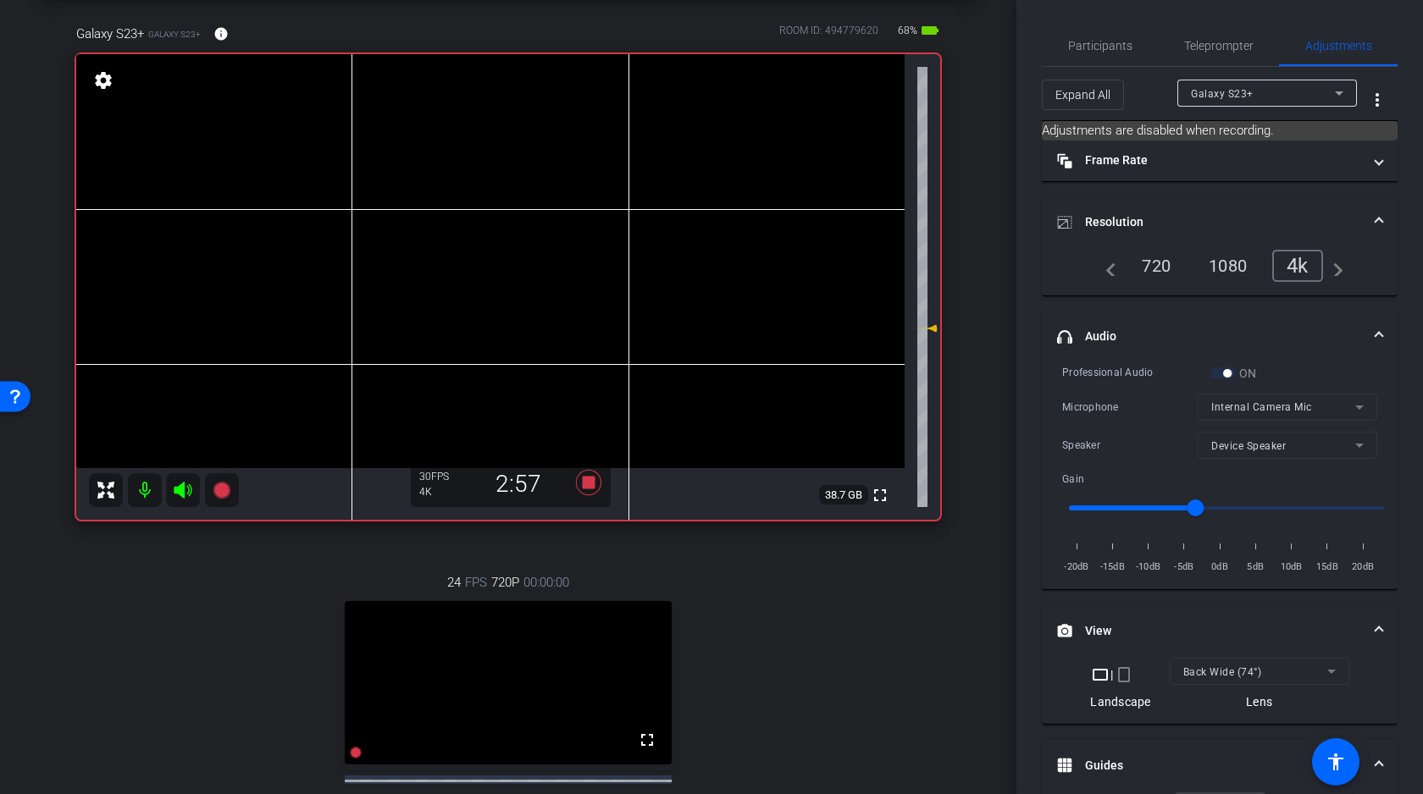
click at [390, 253] on video at bounding box center [490, 261] width 828 height 414
click at [381, 259] on video at bounding box center [490, 261] width 828 height 414
click at [361, 252] on video at bounding box center [490, 261] width 828 height 414
click at [180, 492] on icon at bounding box center [183, 490] width 18 height 17
click at [184, 492] on icon at bounding box center [183, 490] width 18 height 17
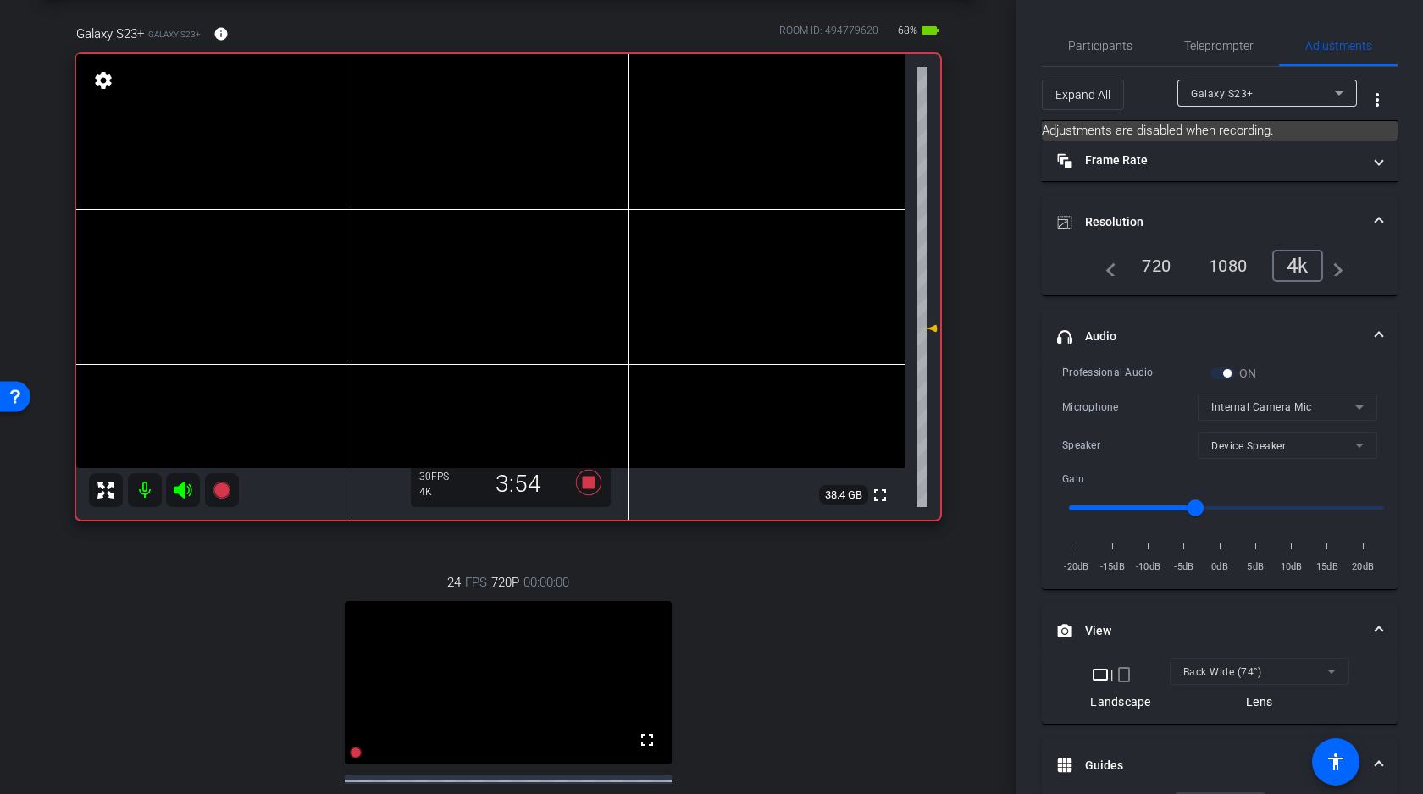
click at [275, 296] on video at bounding box center [490, 261] width 828 height 414
click at [307, 247] on video at bounding box center [490, 261] width 828 height 414
click at [182, 493] on icon at bounding box center [183, 490] width 18 height 17
click at [416, 267] on video at bounding box center [490, 261] width 828 height 414
click at [184, 485] on icon at bounding box center [183, 490] width 18 height 17
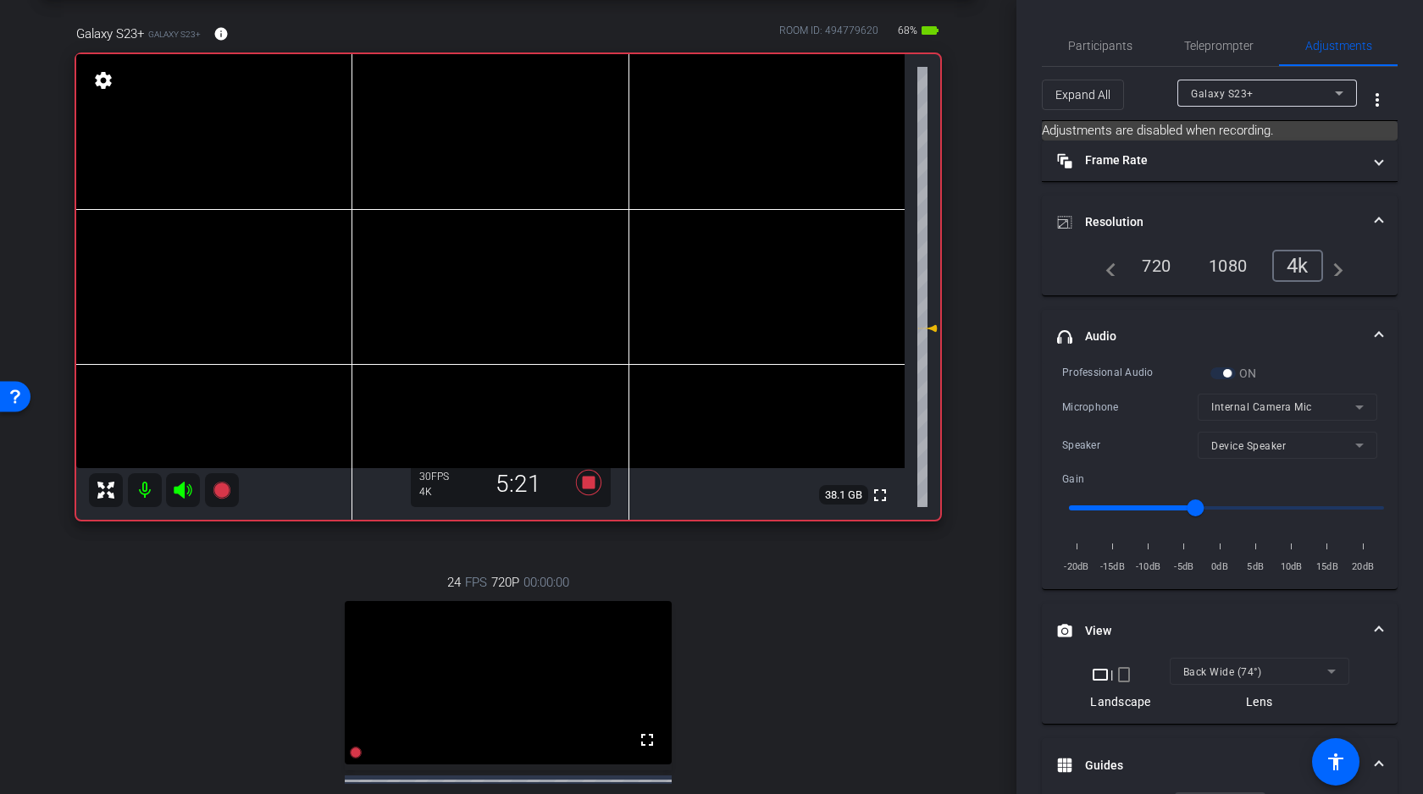
click at [429, 293] on video at bounding box center [490, 261] width 828 height 414
click at [357, 256] on video at bounding box center [490, 261] width 828 height 414
click at [185, 489] on icon at bounding box center [183, 490] width 20 height 20
click at [183, 486] on icon at bounding box center [183, 490] width 18 height 17
click at [353, 253] on video at bounding box center [490, 261] width 828 height 414
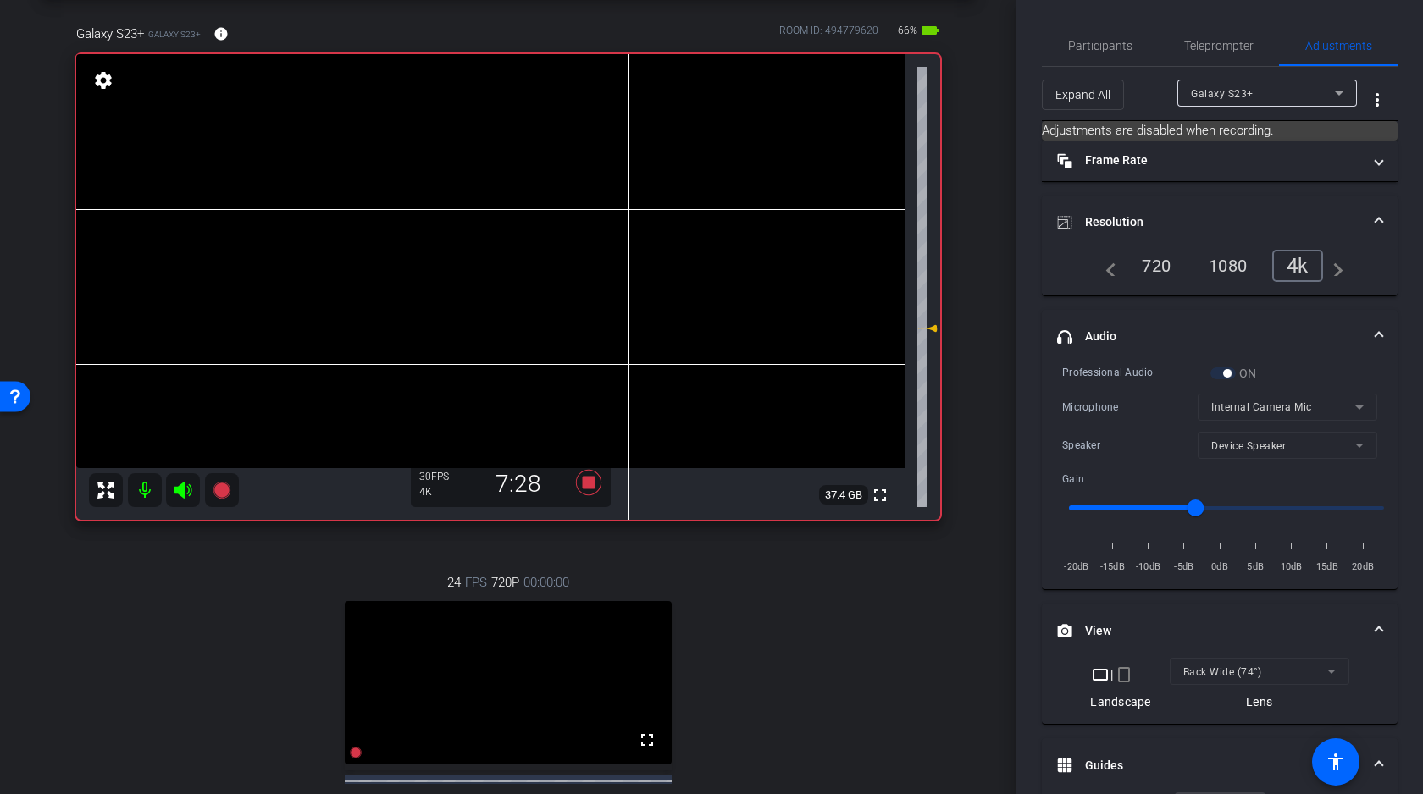
click at [359, 250] on video at bounding box center [490, 261] width 828 height 414
click at [182, 488] on icon at bounding box center [183, 490] width 18 height 17
click at [182, 492] on icon at bounding box center [183, 490] width 20 height 20
click at [181, 486] on icon at bounding box center [183, 490] width 18 height 17
click at [351, 263] on video at bounding box center [490, 261] width 828 height 414
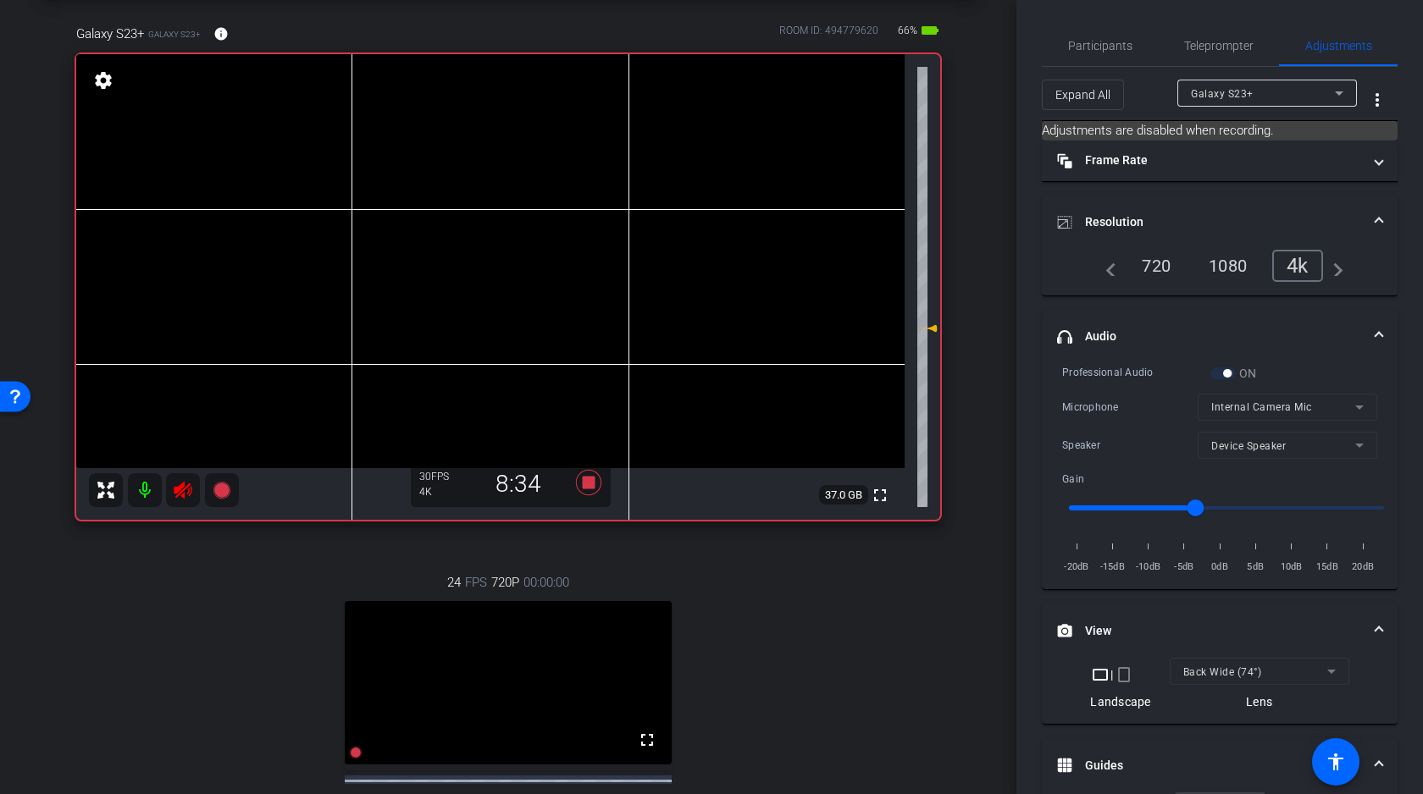
click at [371, 257] on video at bounding box center [490, 261] width 828 height 414
click at [372, 258] on video at bounding box center [490, 261] width 828 height 414
click at [335, 261] on video at bounding box center [490, 261] width 828 height 414
click at [185, 489] on icon at bounding box center [183, 490] width 18 height 17
click at [187, 485] on icon at bounding box center [183, 490] width 18 height 17
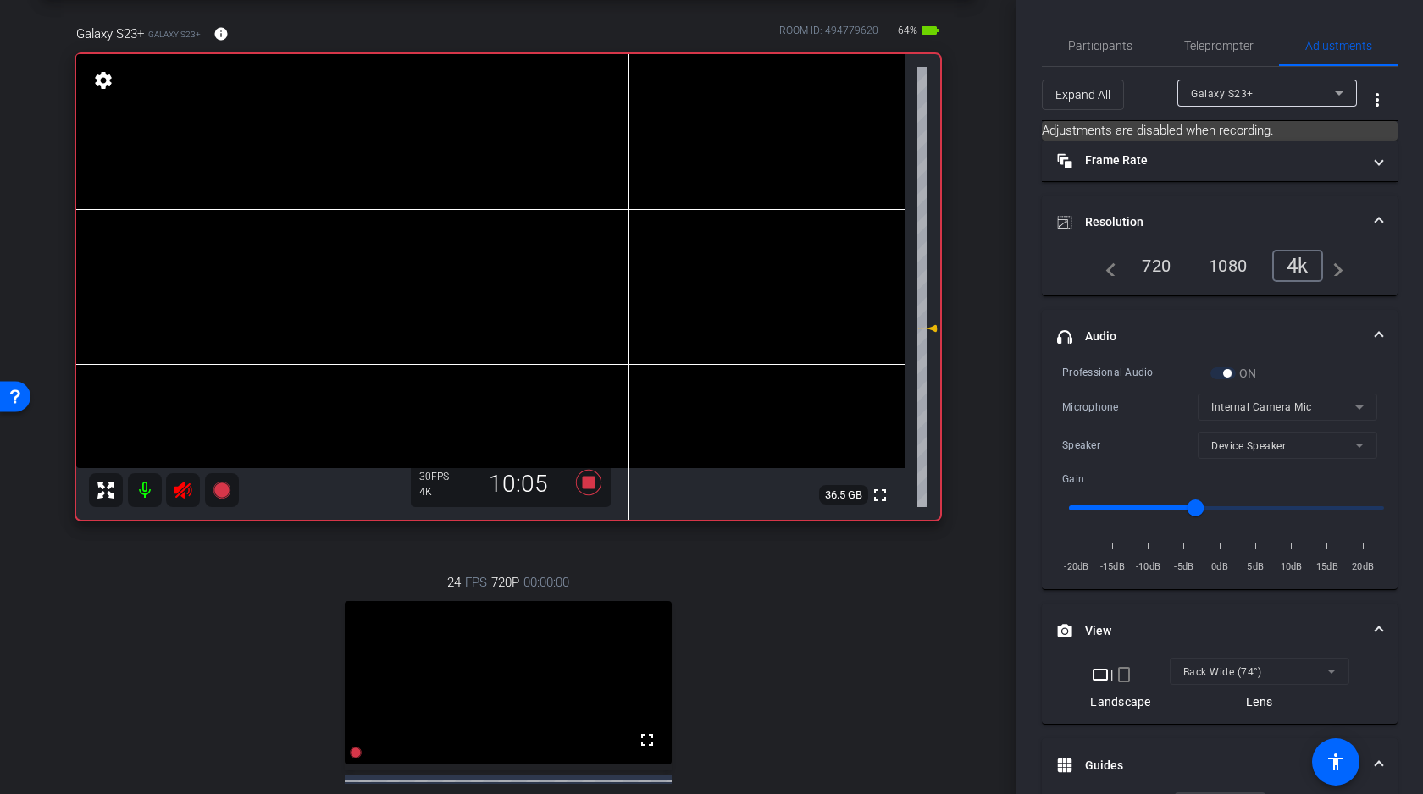
click at [351, 256] on video at bounding box center [490, 261] width 828 height 414
click at [340, 257] on div at bounding box center [350, 256] width 42 height 42
click at [376, 275] on video at bounding box center [490, 261] width 828 height 414
click at [381, 268] on div at bounding box center [376, 276] width 42 height 42
click at [177, 493] on icon at bounding box center [183, 490] width 20 height 20
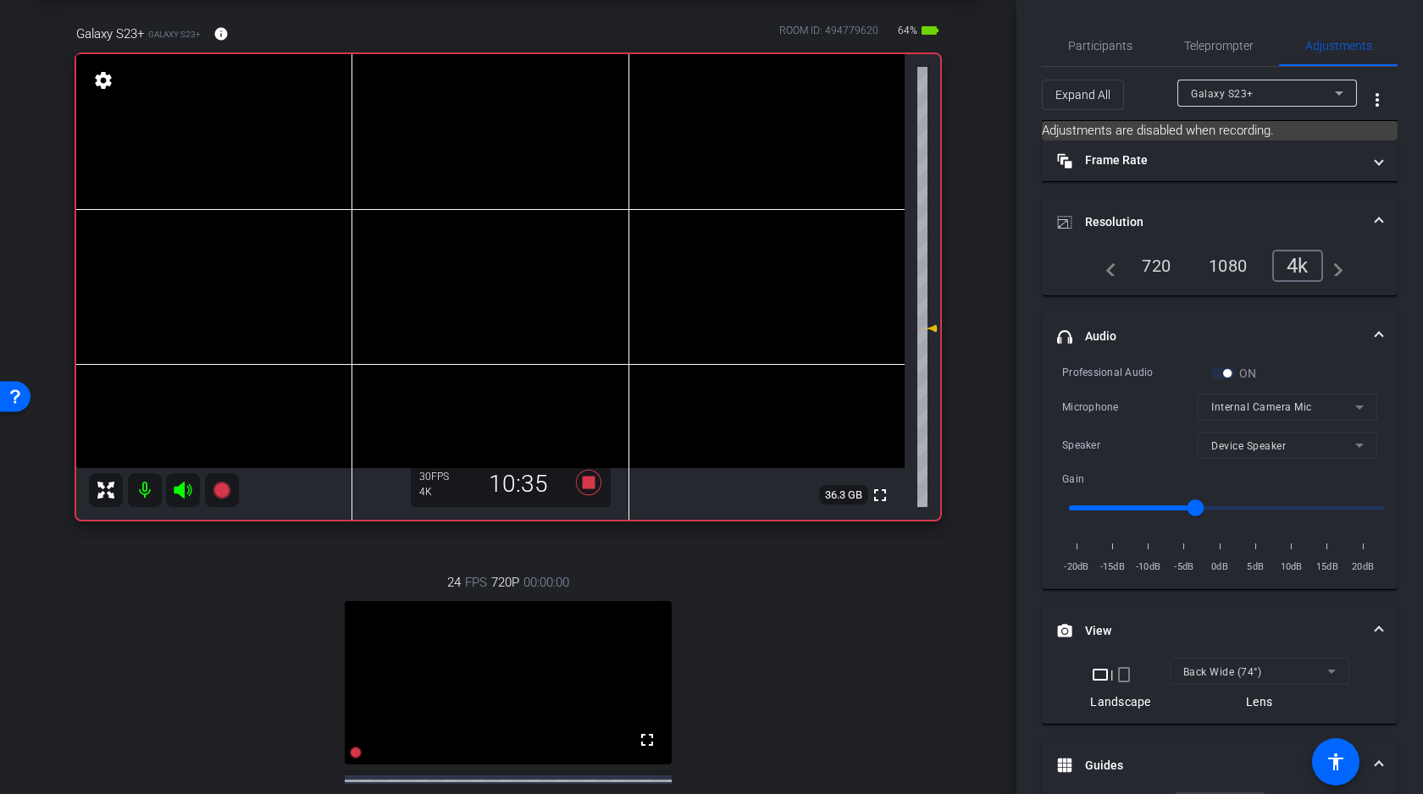
click at [350, 249] on video at bounding box center [490, 261] width 828 height 414
click at [302, 246] on video at bounding box center [490, 261] width 828 height 414
click at [327, 252] on video at bounding box center [490, 261] width 828 height 414
click at [315, 247] on div at bounding box center [327, 252] width 42 height 42
click at [313, 247] on div at bounding box center [327, 252] width 42 height 42
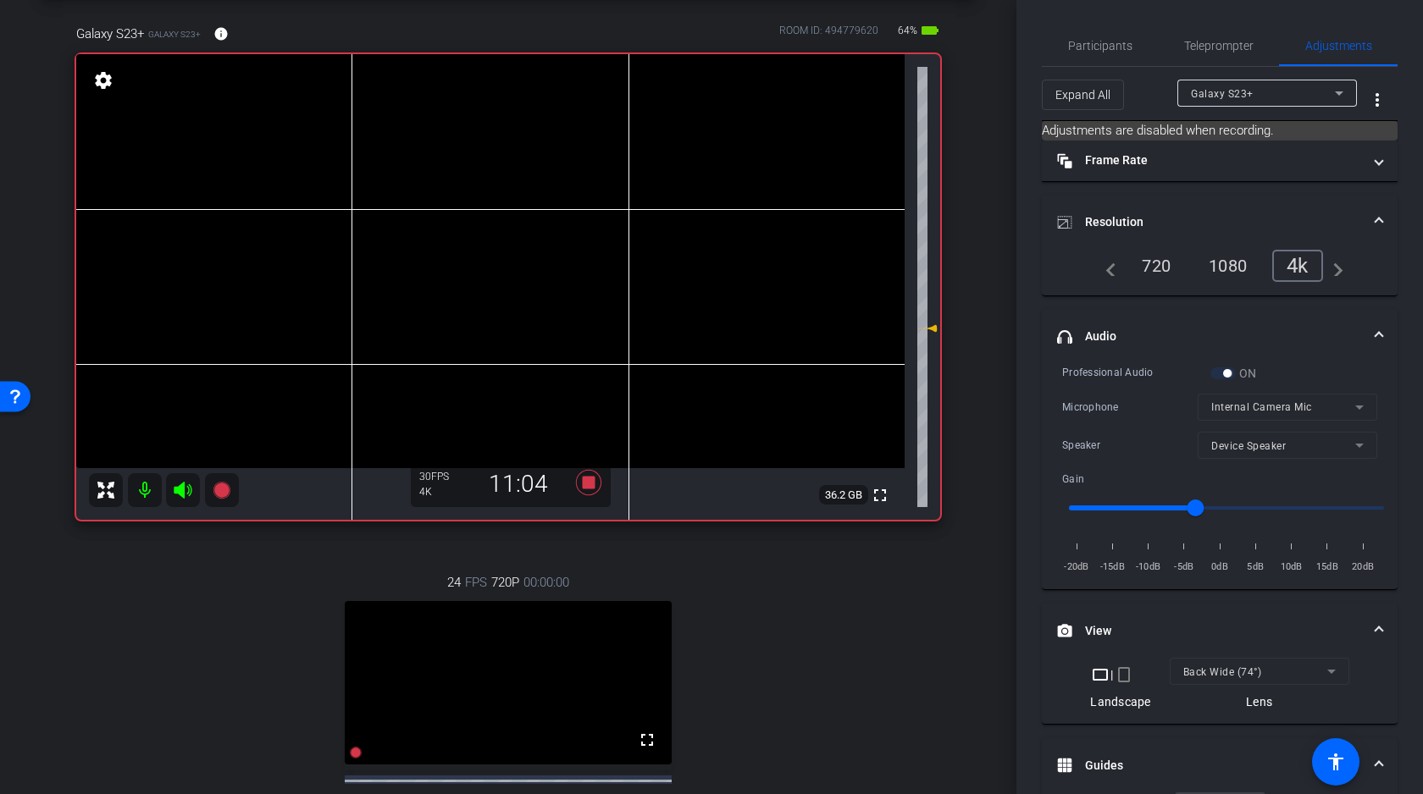
click at [181, 487] on icon at bounding box center [183, 490] width 18 height 17
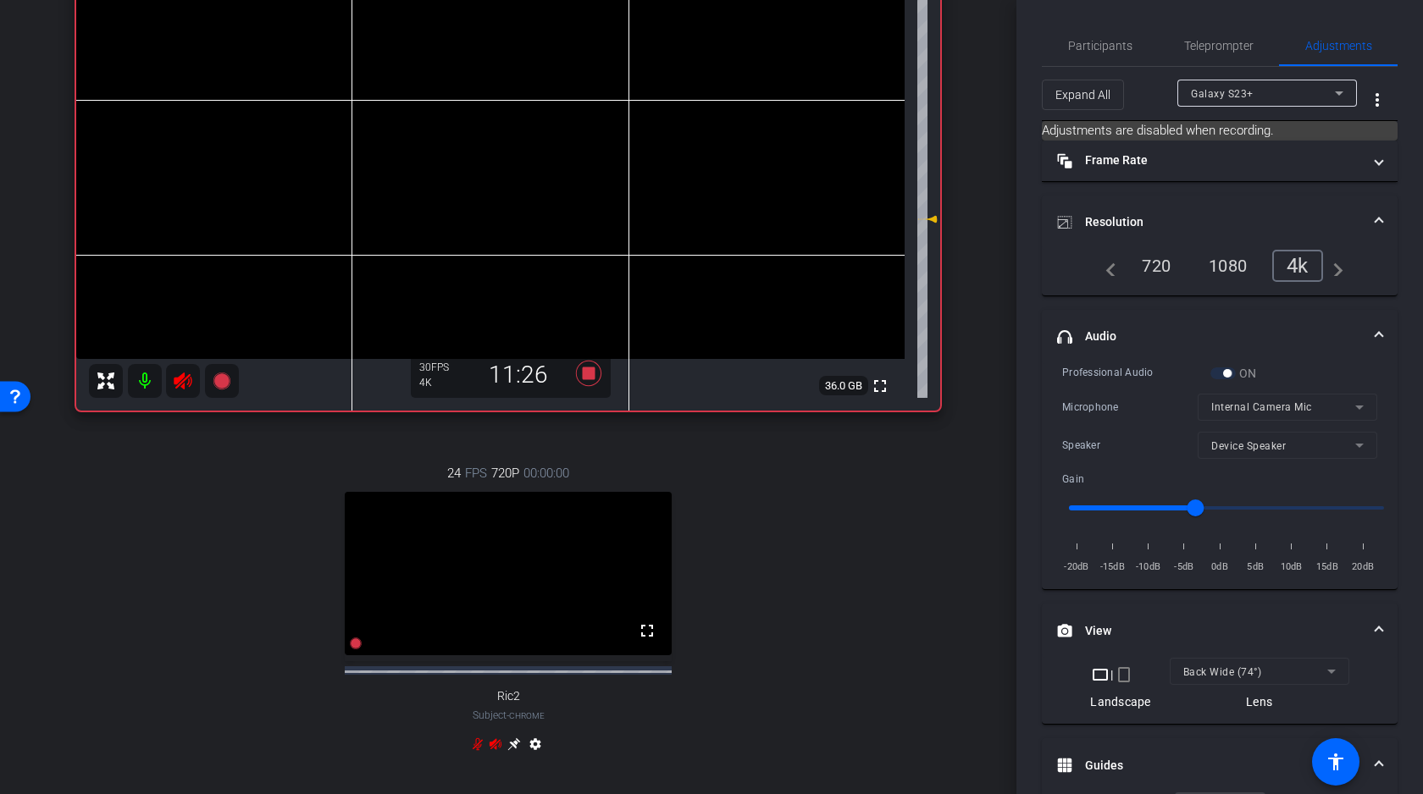
scroll to position [130, 0]
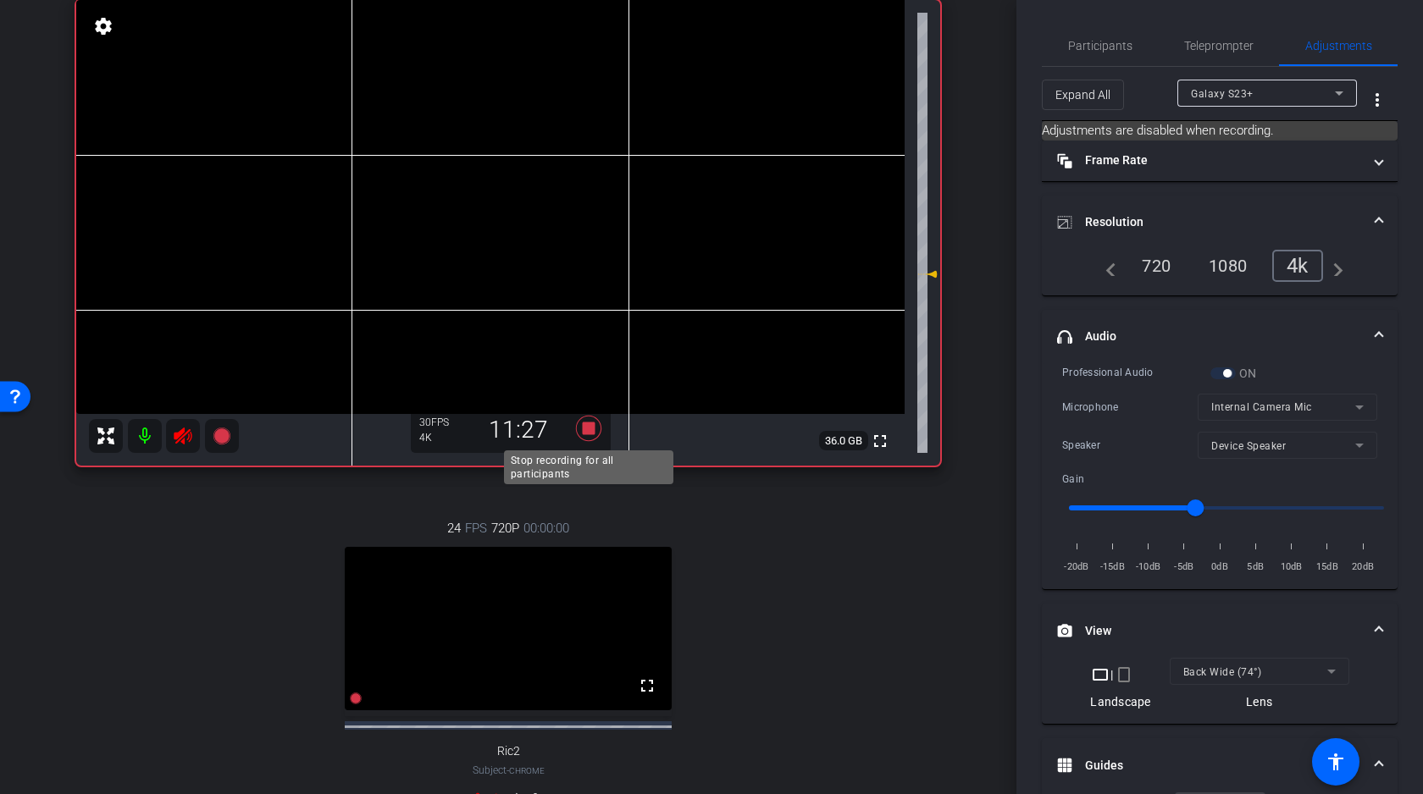
click at [589, 425] on icon at bounding box center [588, 428] width 25 height 25
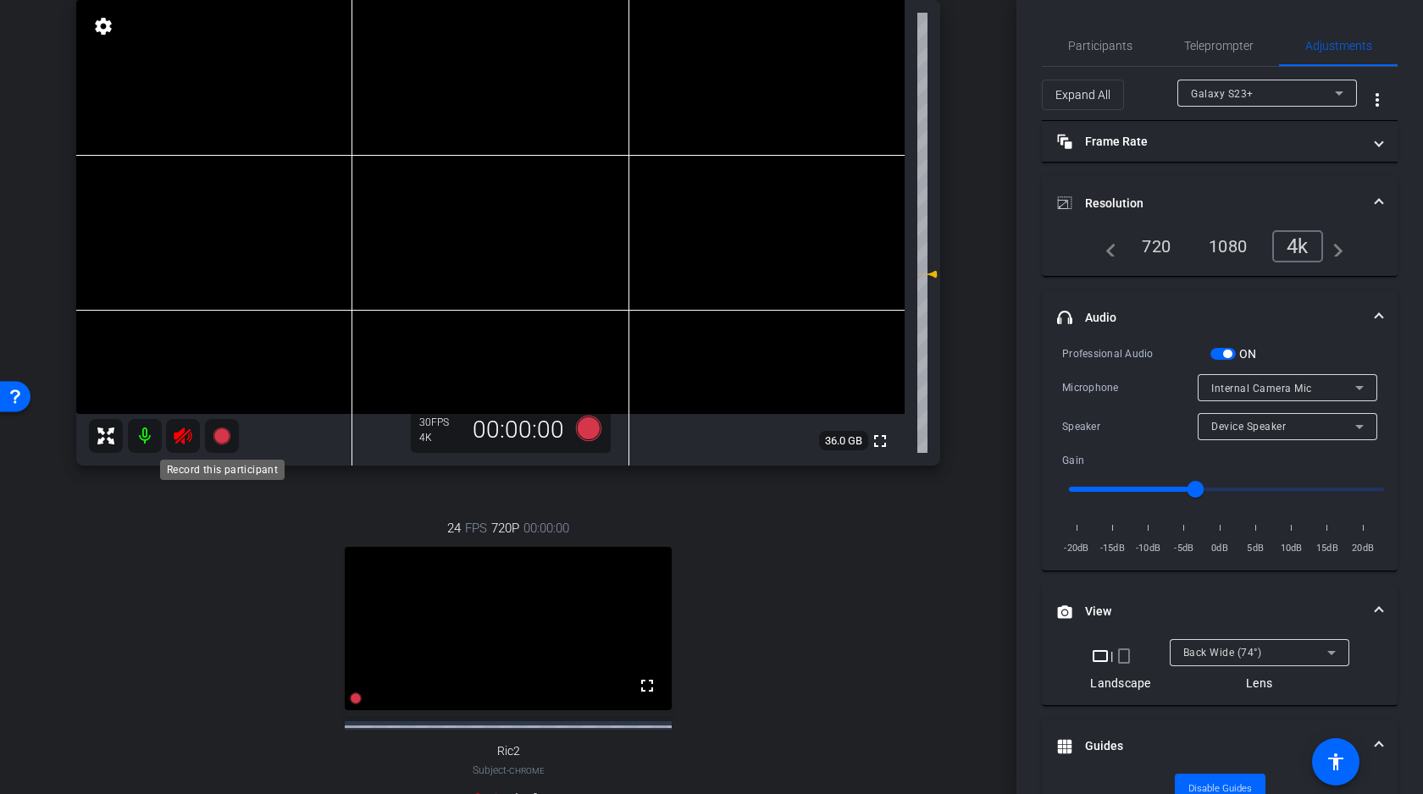
click at [215, 434] on icon at bounding box center [221, 436] width 17 height 17
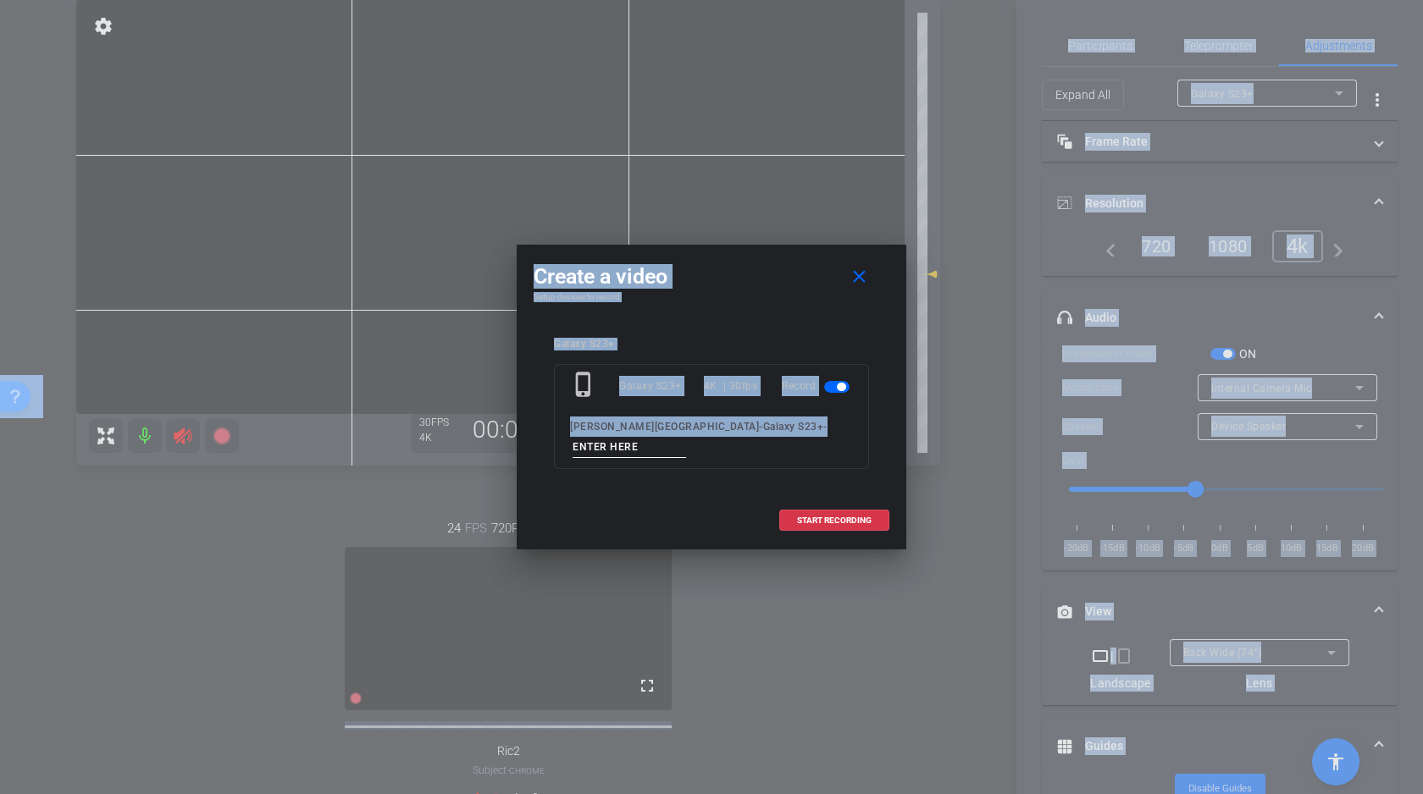
click at [686, 437] on input at bounding box center [629, 447] width 113 height 21
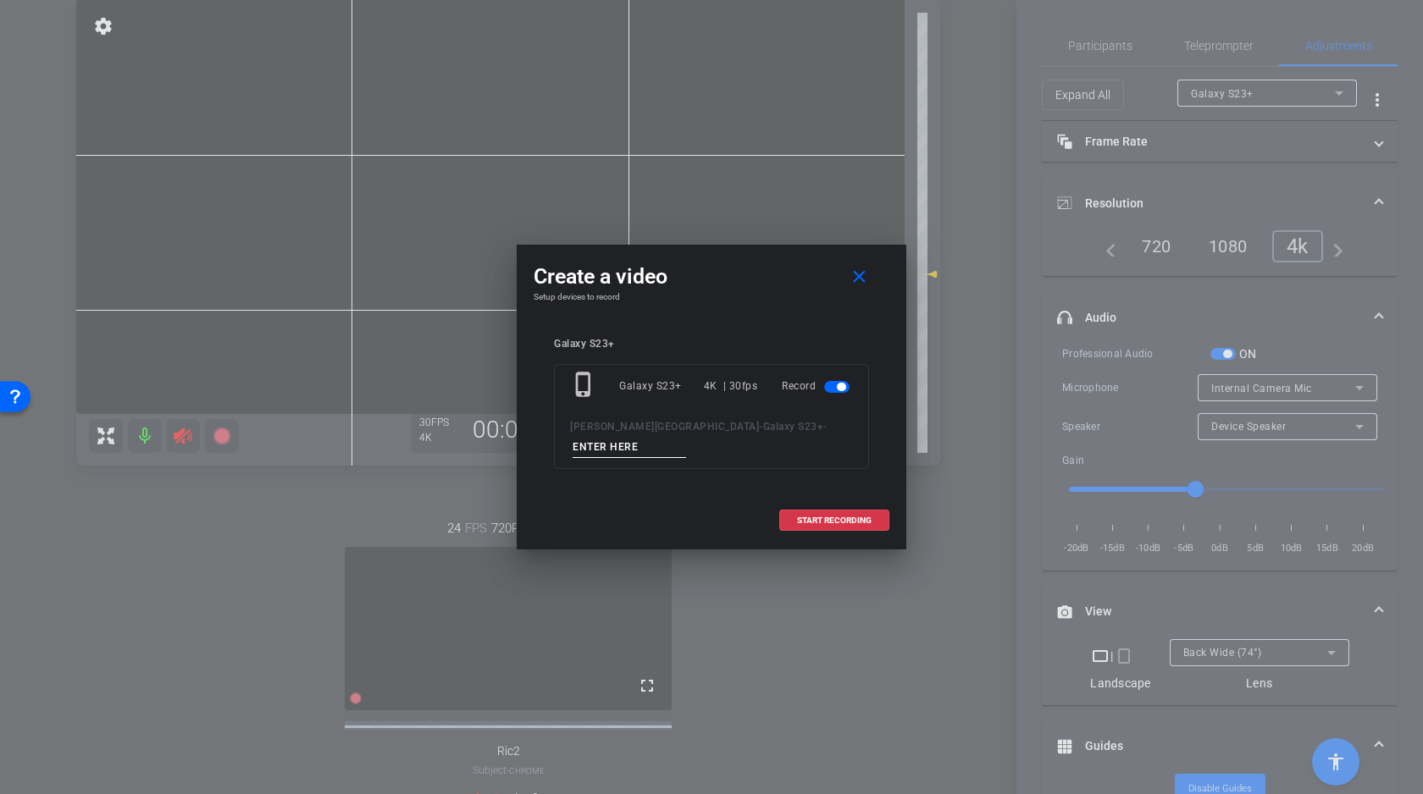
click at [686, 437] on input at bounding box center [629, 447] width 113 height 21
type input "D"
click at [827, 517] on span "START RECORDING" at bounding box center [834, 521] width 75 height 8
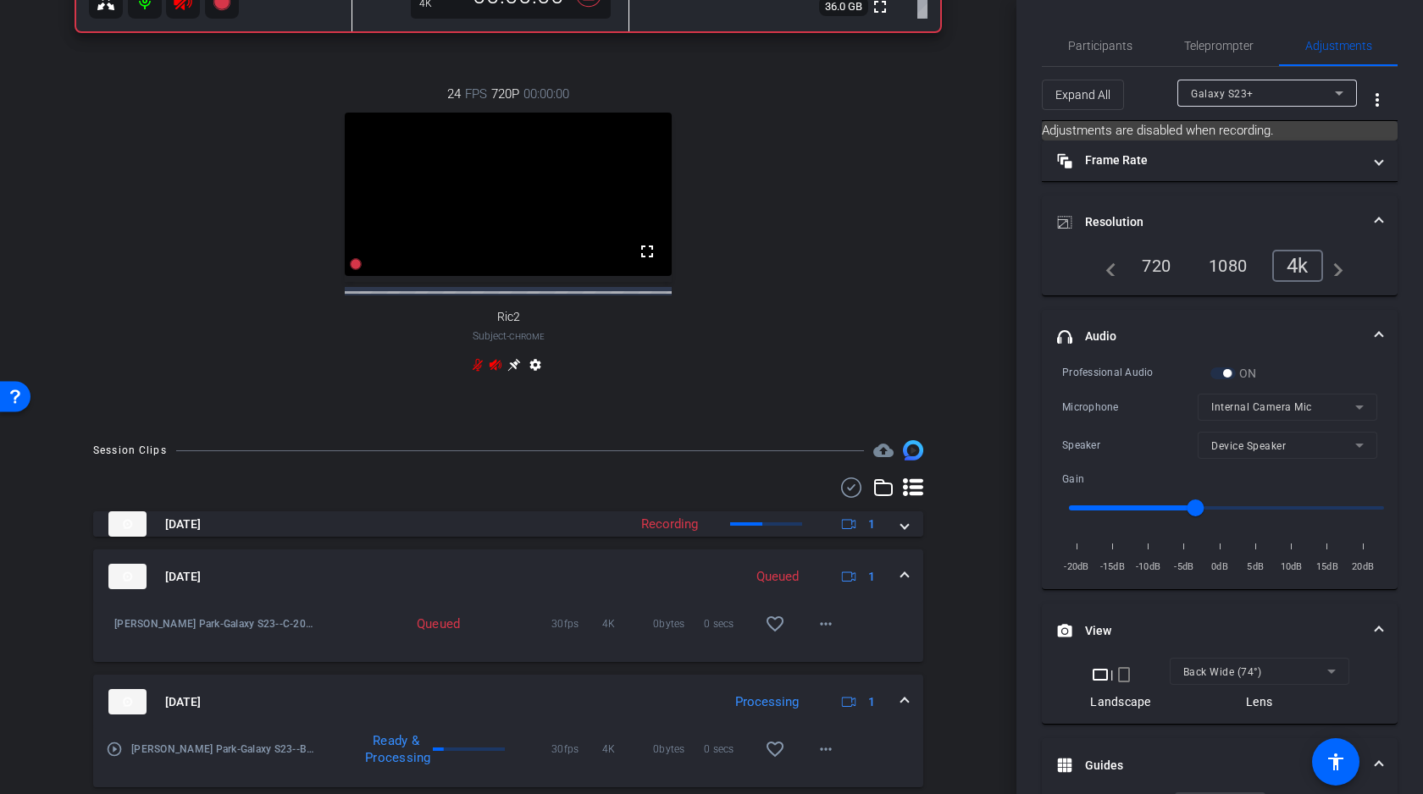
scroll to position [569, 0]
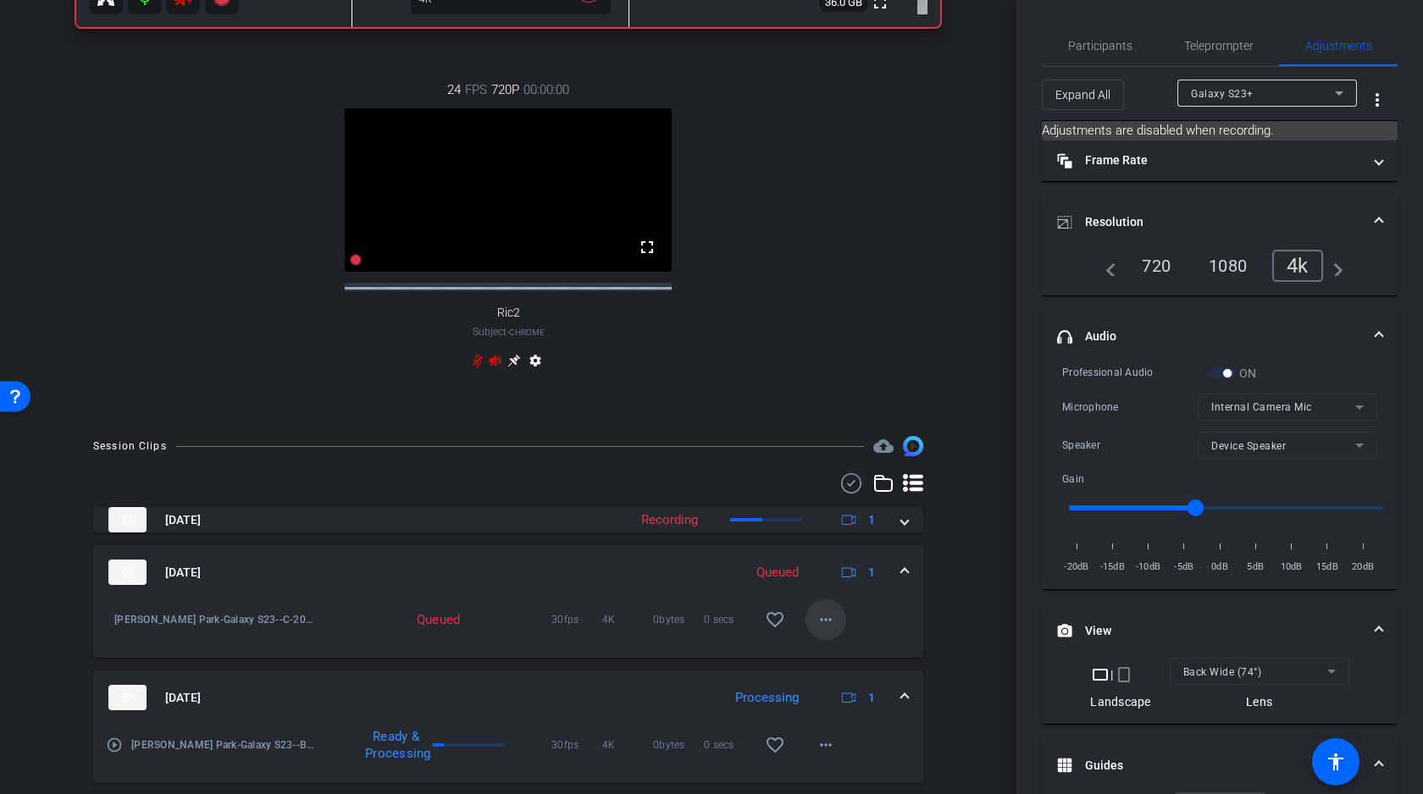
click at [826, 630] on mat-icon "more_horiz" at bounding box center [826, 620] width 20 height 20
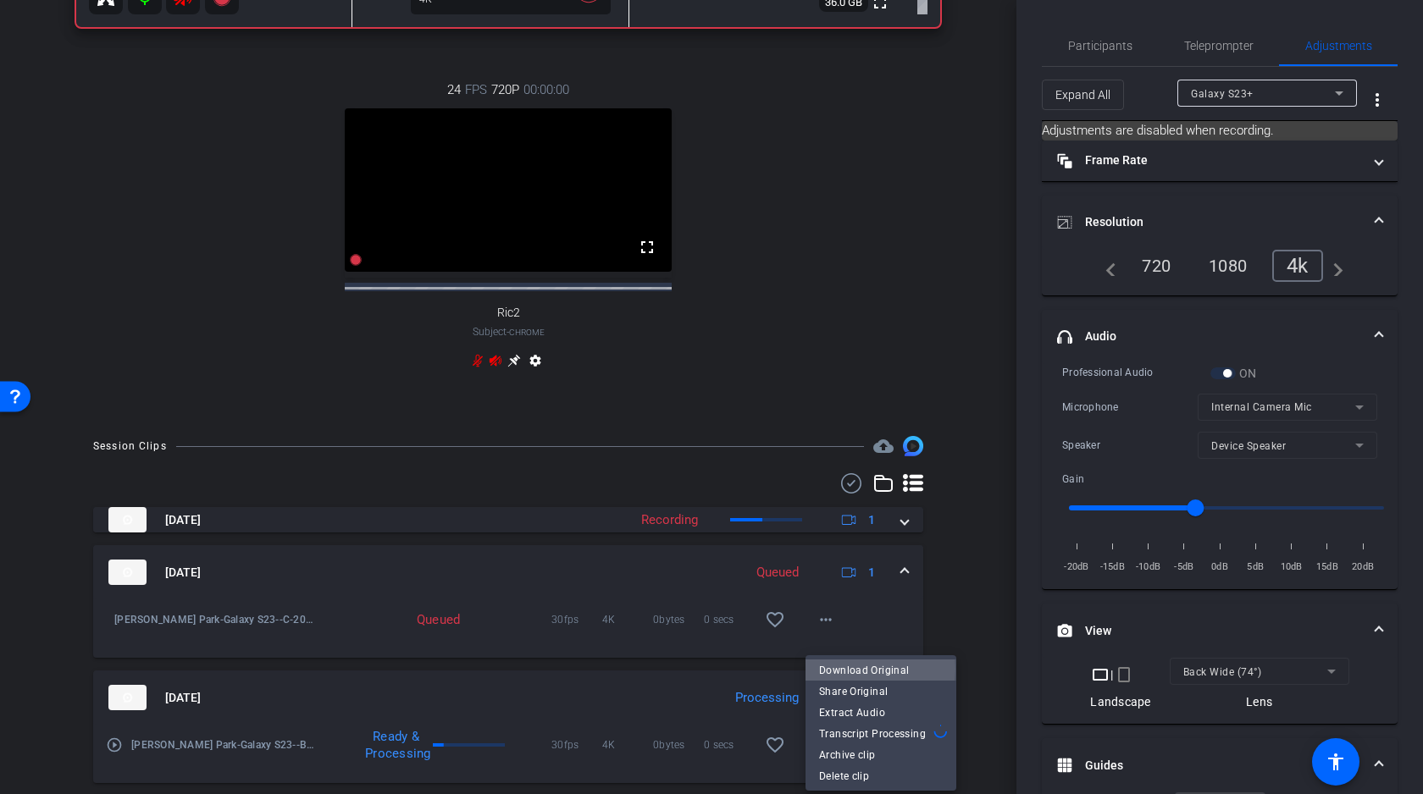
click at [853, 669] on span "Download Original" at bounding box center [881, 671] width 124 height 20
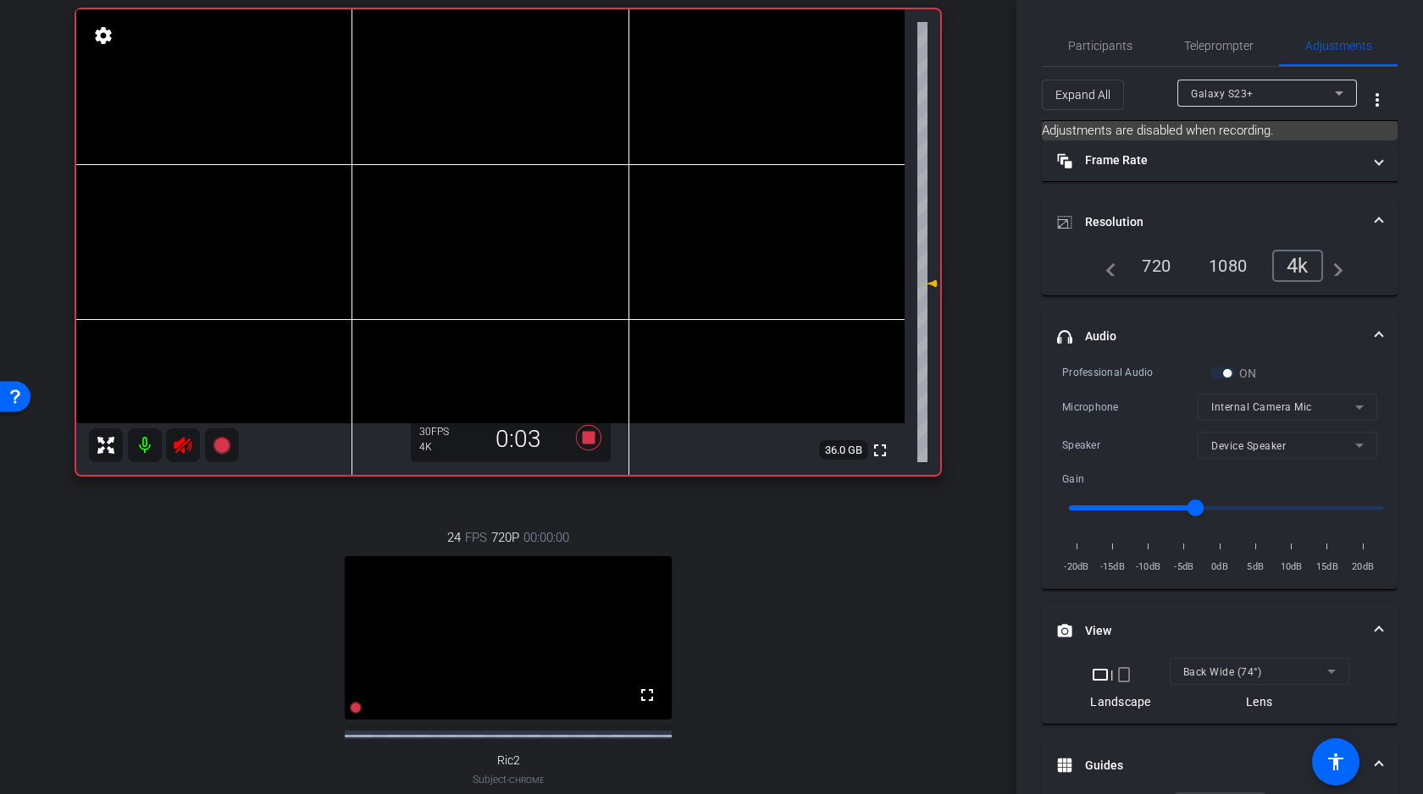
scroll to position [102, 0]
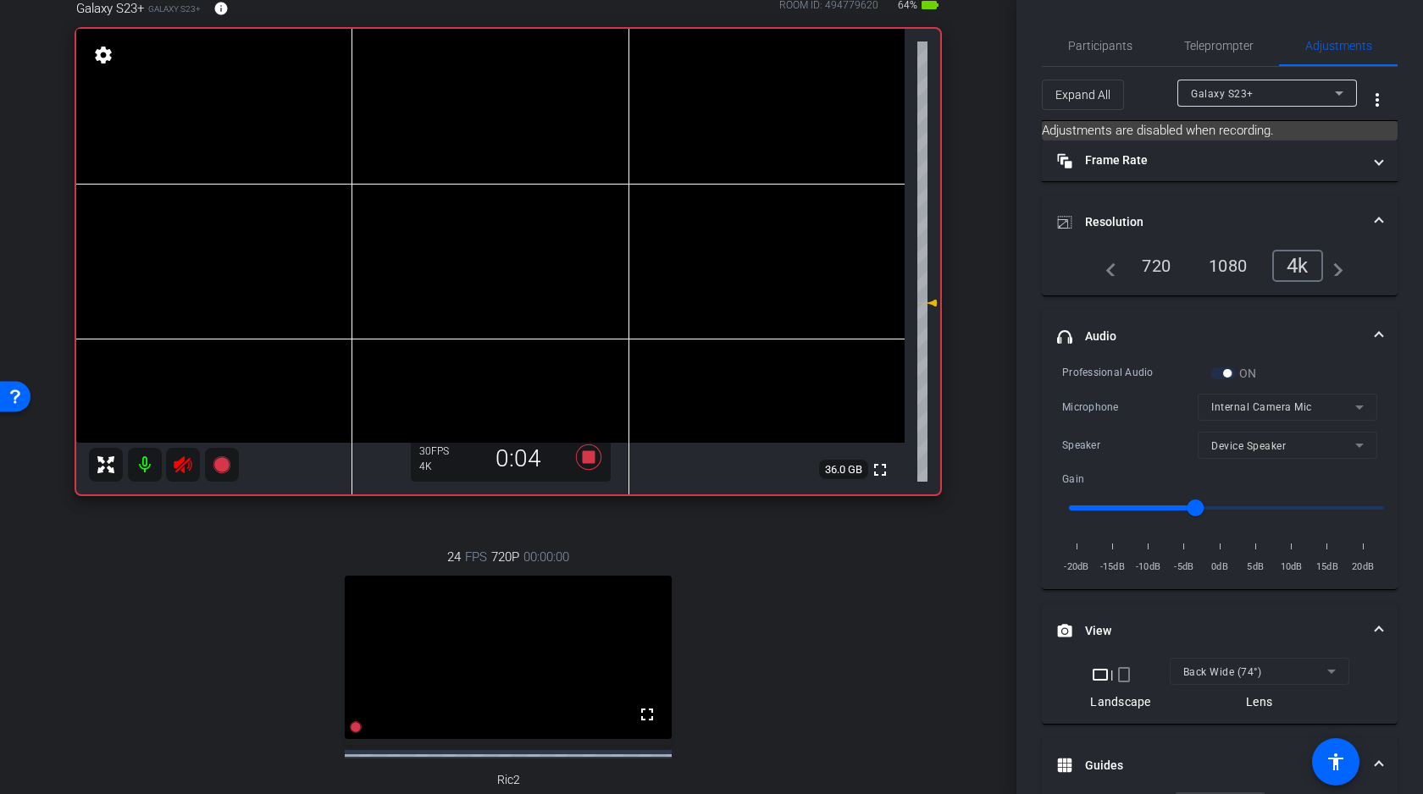
click at [394, 260] on video at bounding box center [490, 236] width 828 height 414
click at [319, 230] on video at bounding box center [490, 236] width 828 height 414
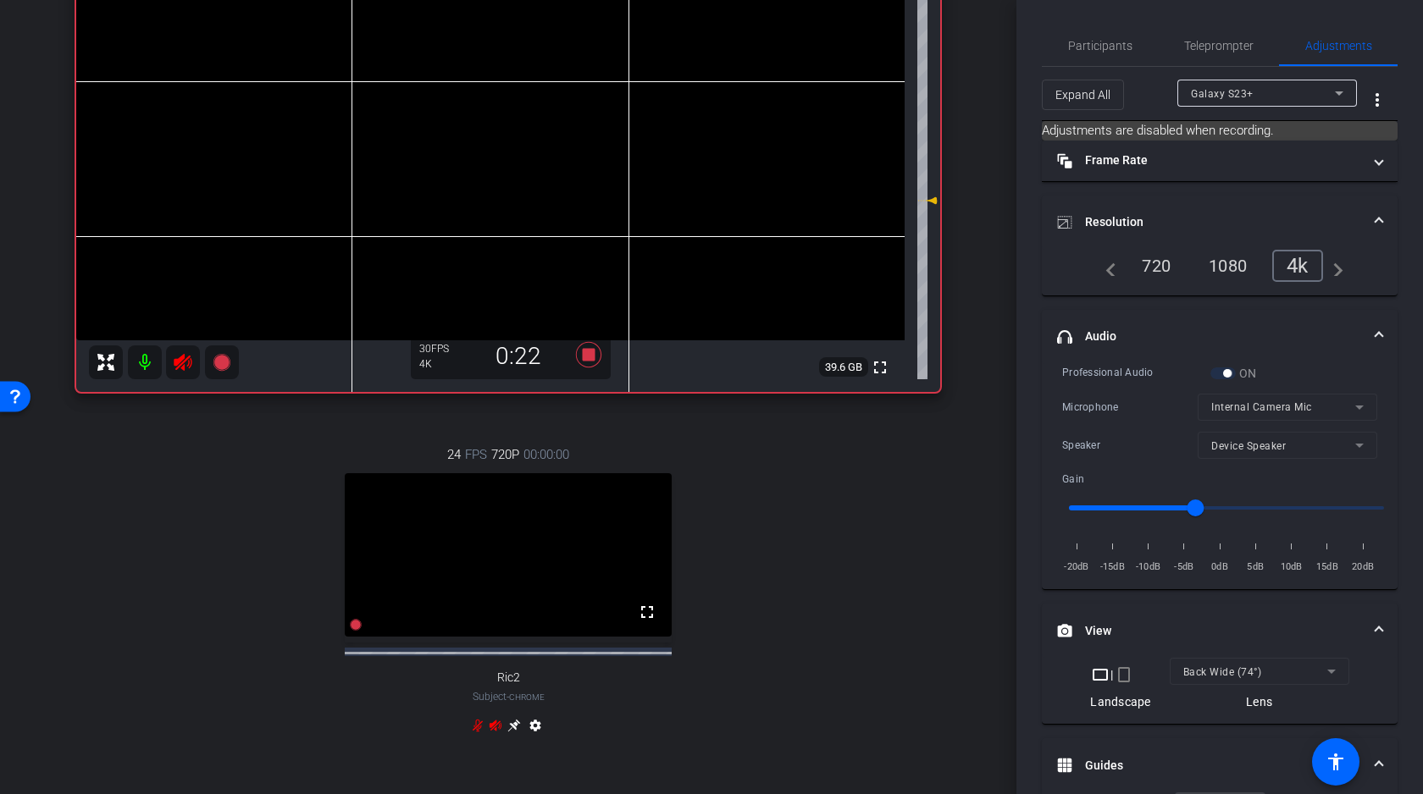
scroll to position [0, 0]
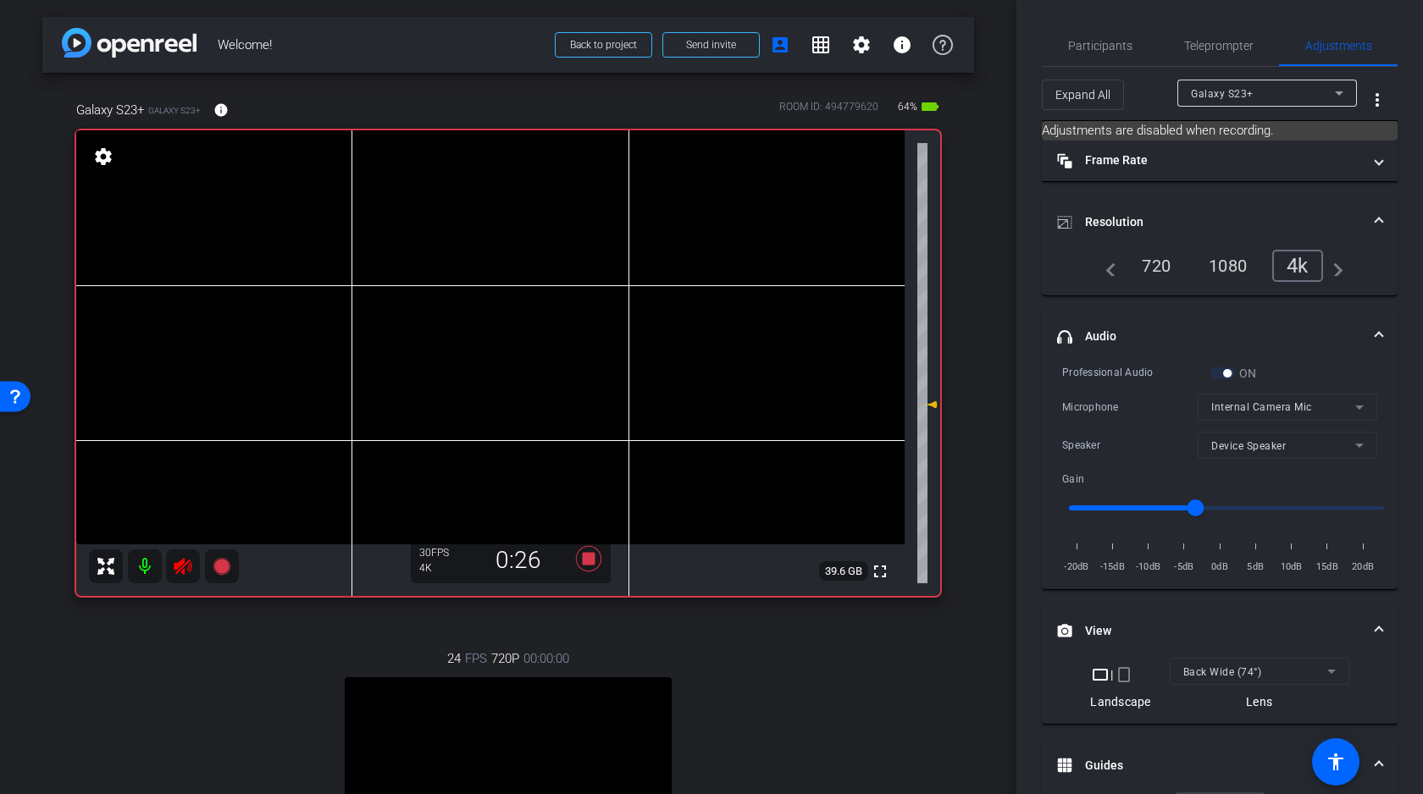
click at [325, 336] on video at bounding box center [490, 337] width 828 height 414
click at [331, 335] on video at bounding box center [490, 337] width 828 height 414
click at [340, 326] on video at bounding box center [490, 337] width 828 height 414
click at [336, 329] on video at bounding box center [490, 337] width 828 height 414
click at [328, 332] on video at bounding box center [490, 337] width 828 height 414
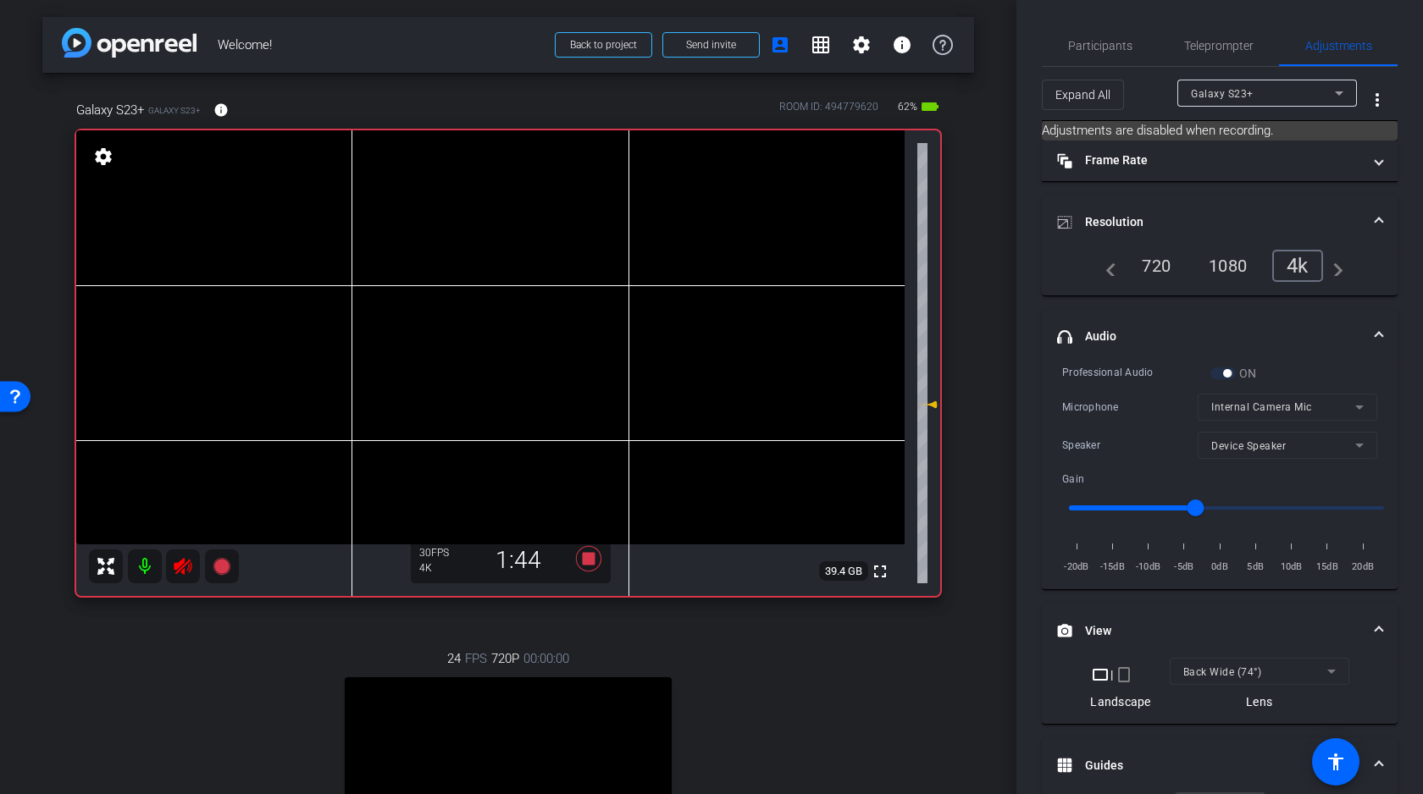
click at [322, 324] on video at bounding box center [490, 337] width 828 height 414
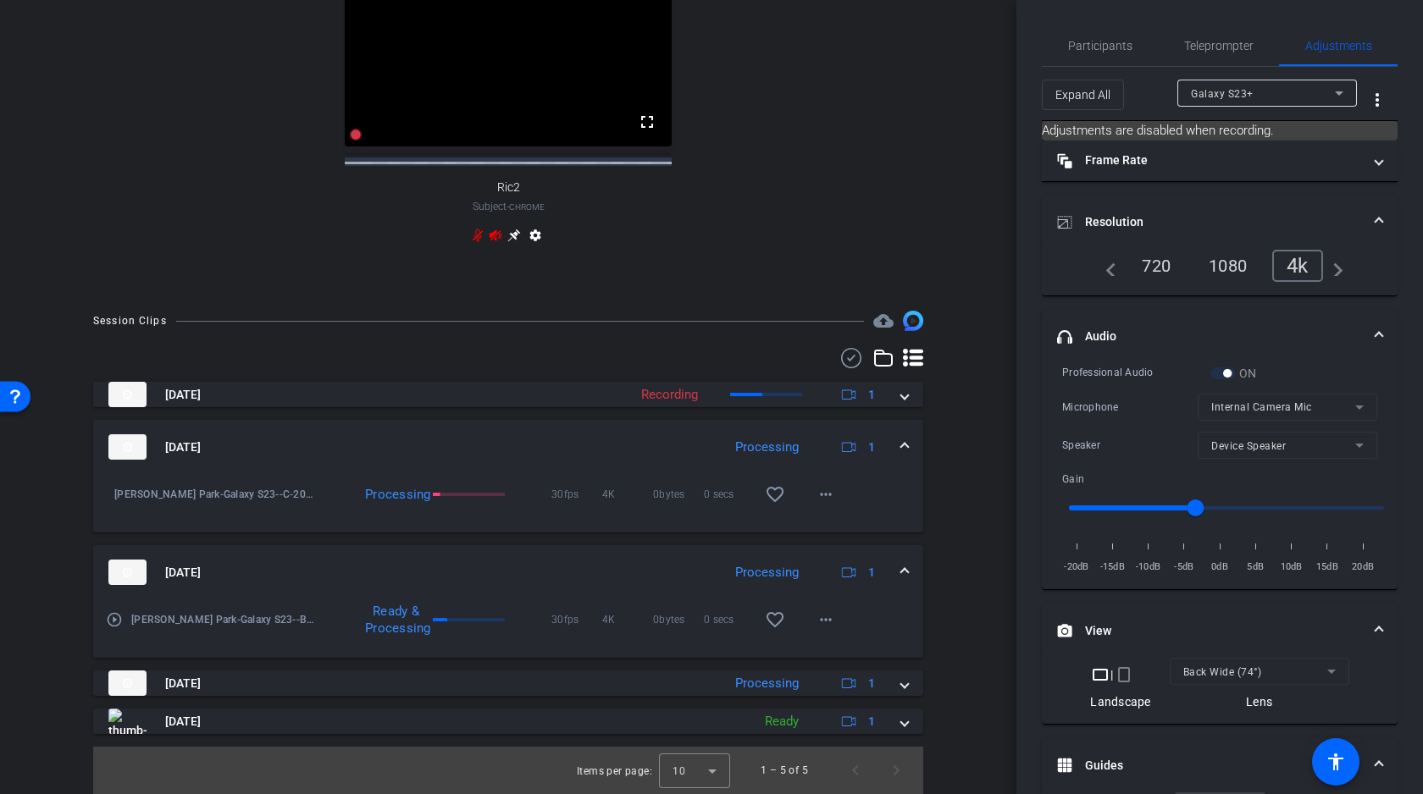
scroll to position [710, 0]
click at [904, 572] on span at bounding box center [904, 573] width 7 height 18
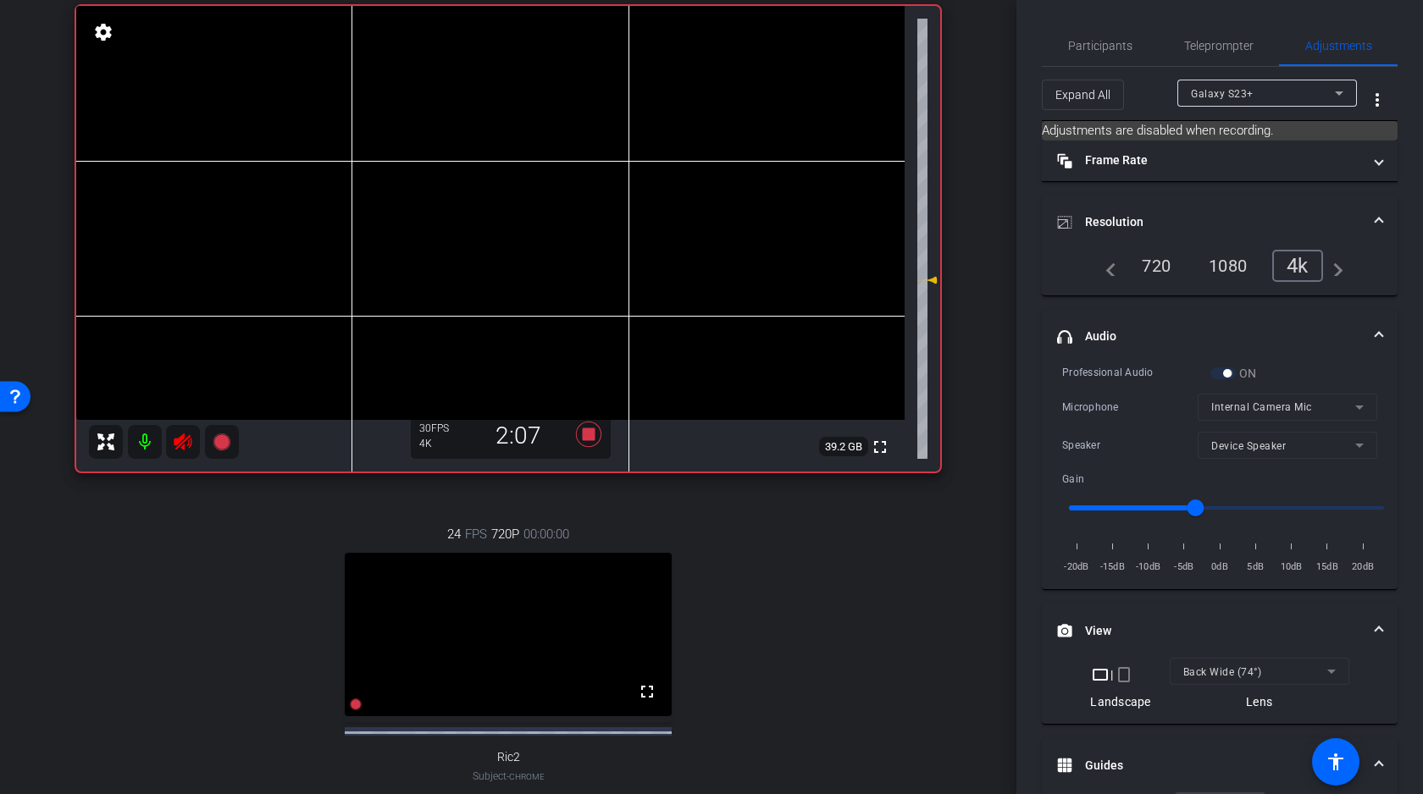
scroll to position [0, 0]
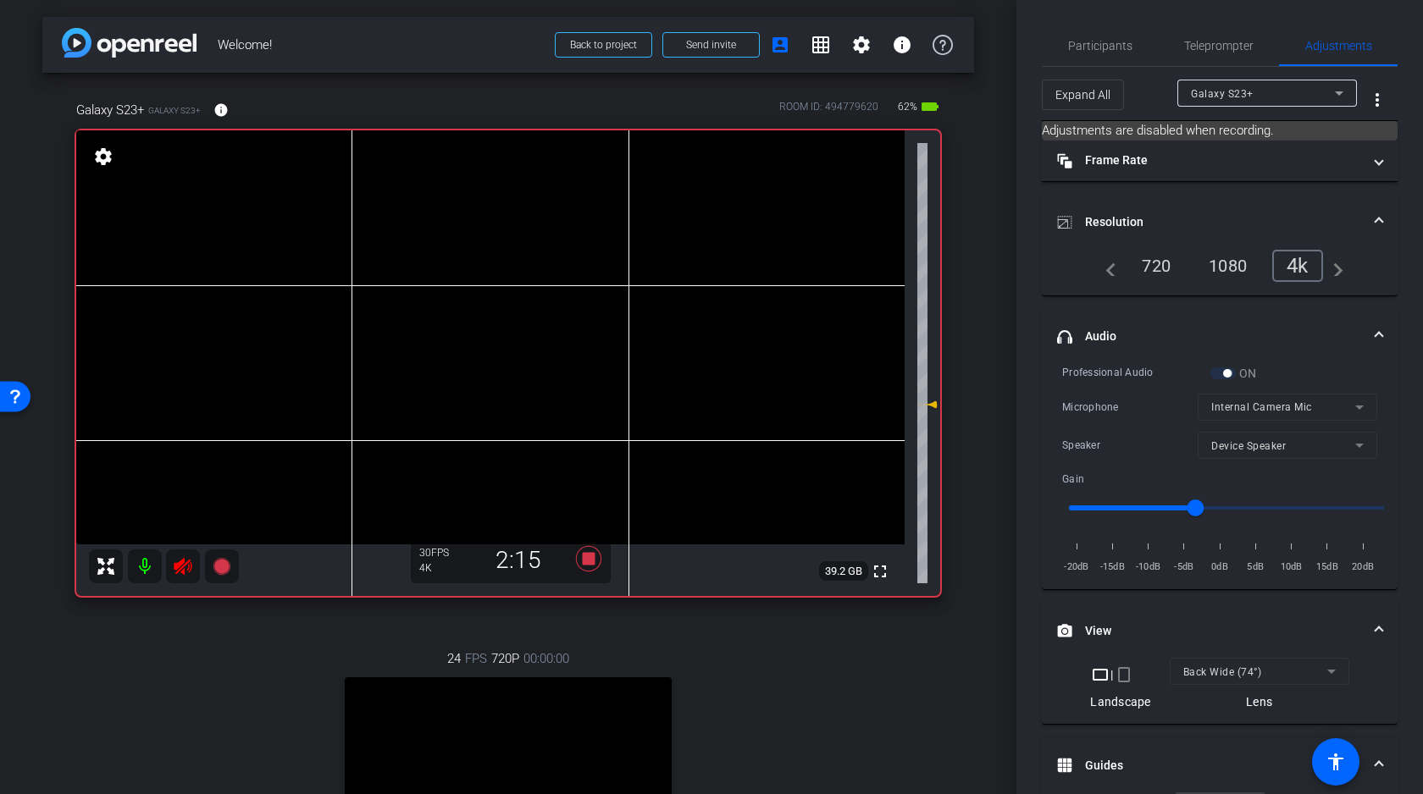
click at [183, 566] on icon at bounding box center [183, 566] width 18 height 17
click at [185, 566] on icon at bounding box center [183, 566] width 20 height 20
click at [189, 570] on icon at bounding box center [183, 566] width 20 height 20
click at [324, 349] on video at bounding box center [490, 337] width 828 height 414
click at [185, 567] on icon at bounding box center [183, 566] width 20 height 20
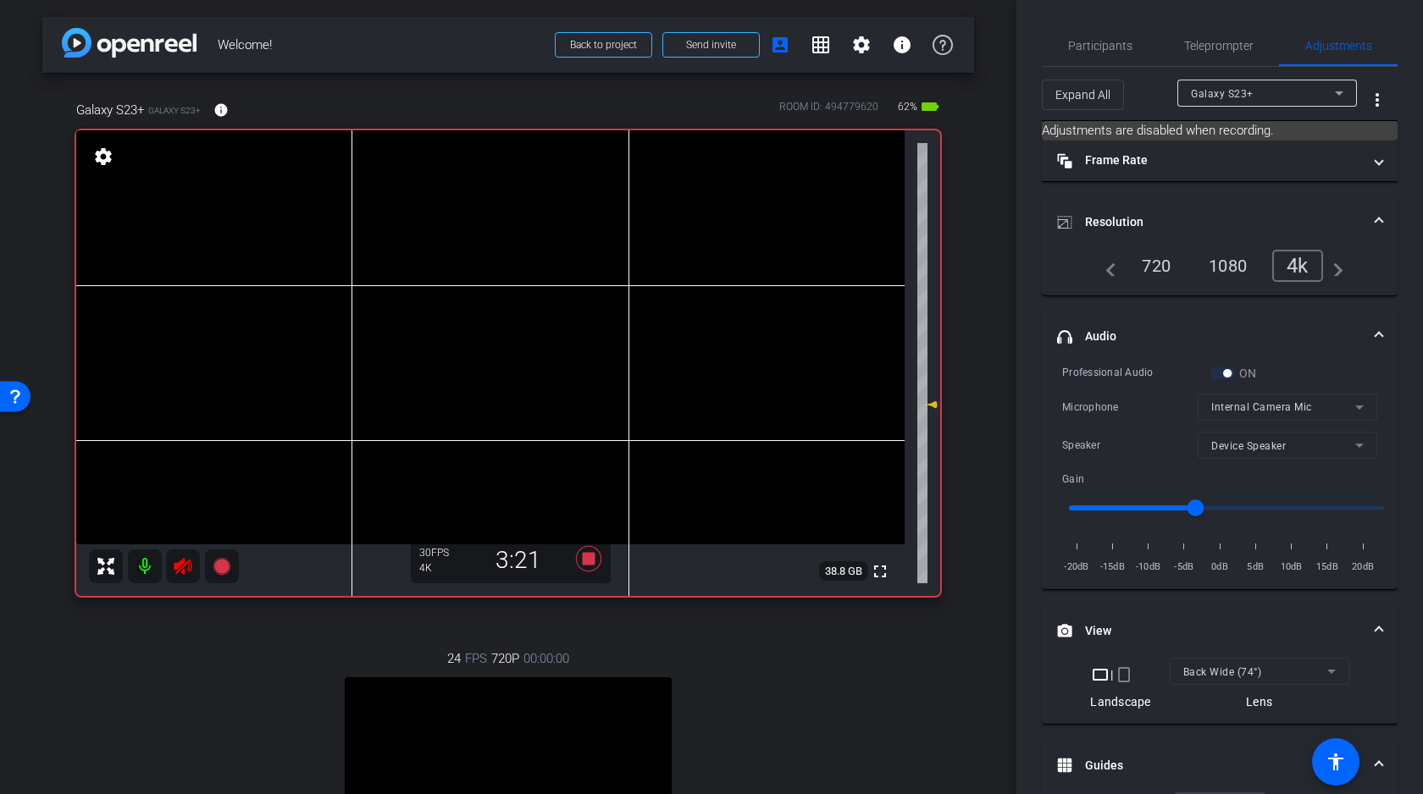
click at [296, 347] on video at bounding box center [490, 337] width 828 height 414
click at [331, 340] on video at bounding box center [490, 337] width 828 height 414
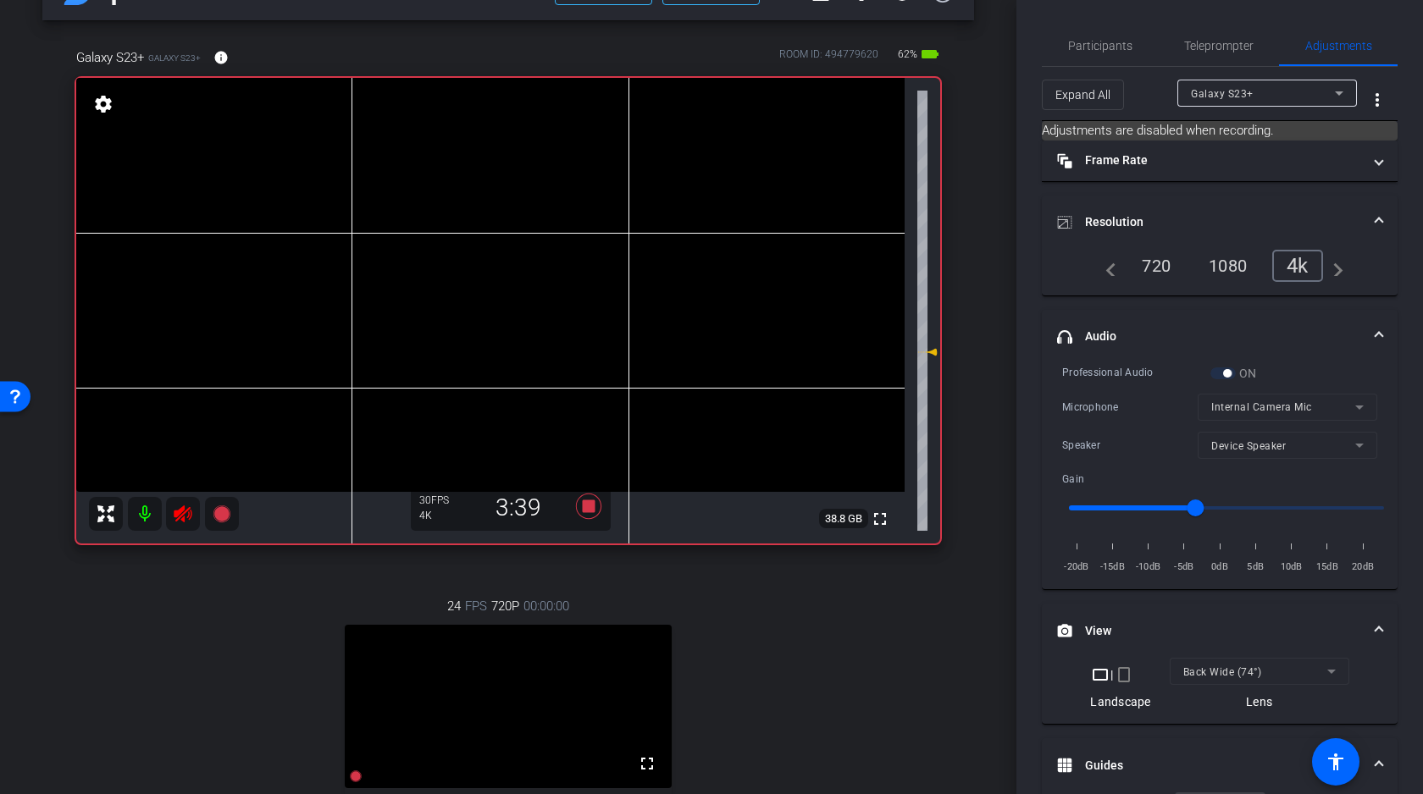
scroll to position [49, 0]
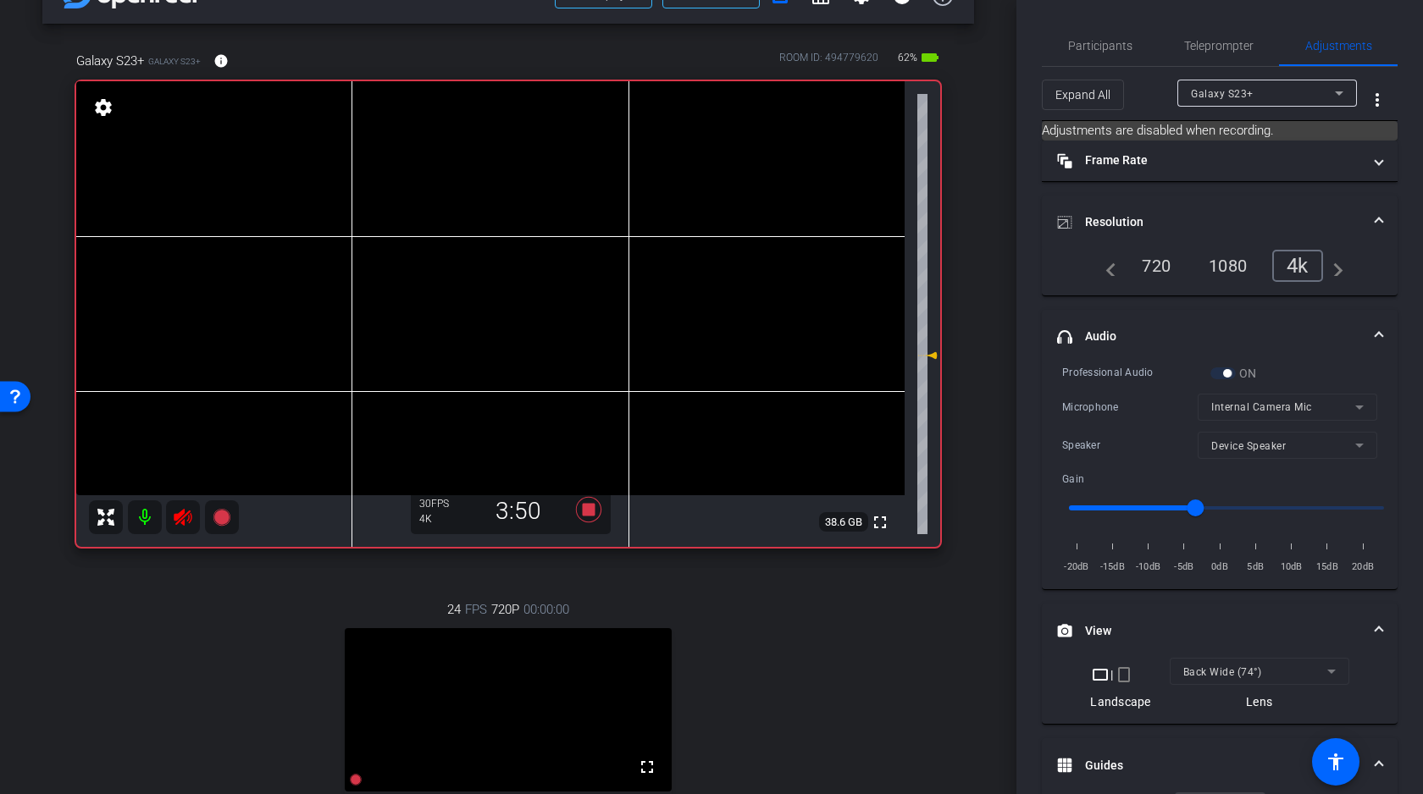
click at [187, 628] on div "24 FPS 720P 00:00:00 fullscreen Ric2 Subject - Chrome settings" at bounding box center [508, 748] width 864 height 350
click at [185, 519] on icon at bounding box center [183, 517] width 20 height 20
click at [185, 512] on icon at bounding box center [183, 517] width 20 height 20
click at [312, 276] on video at bounding box center [490, 288] width 828 height 414
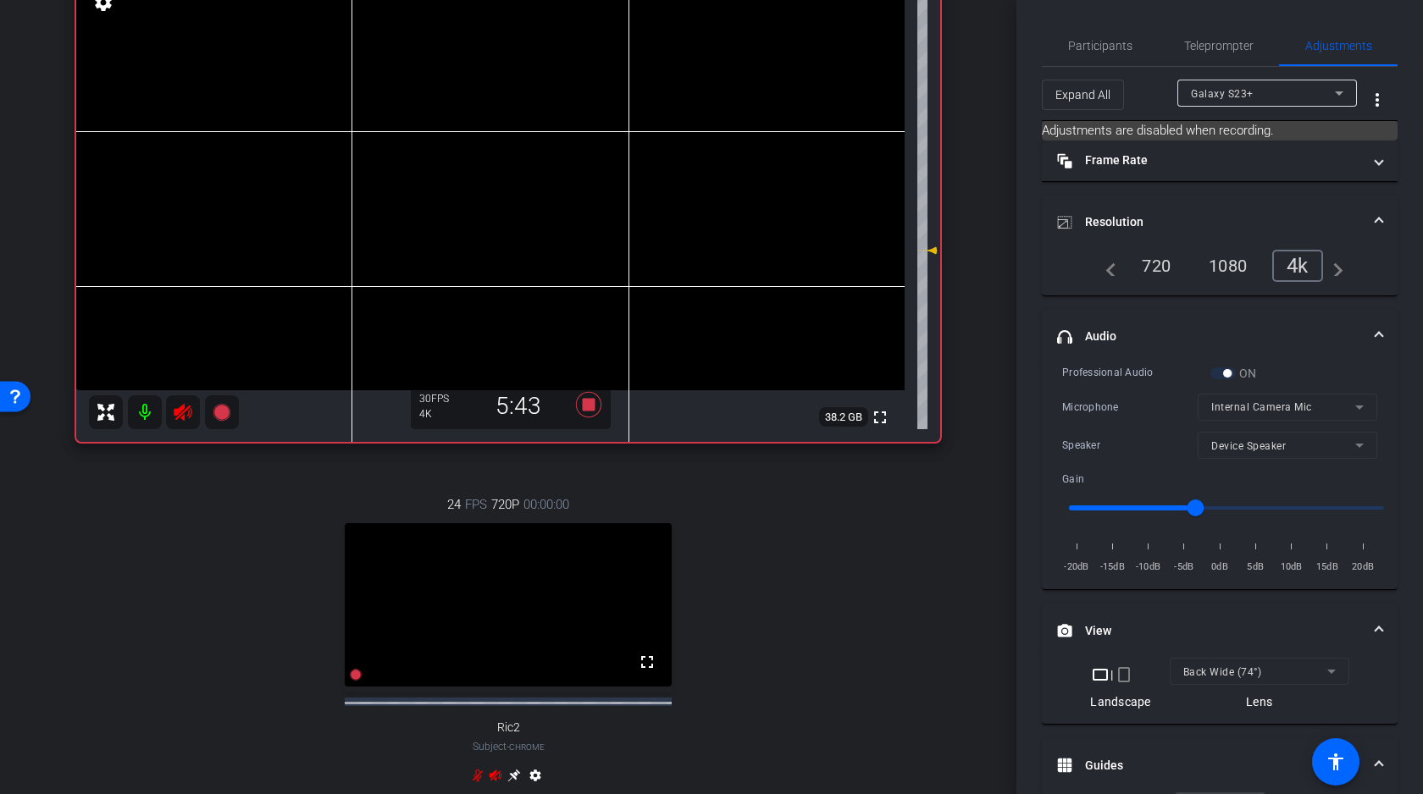
scroll to position [0, 0]
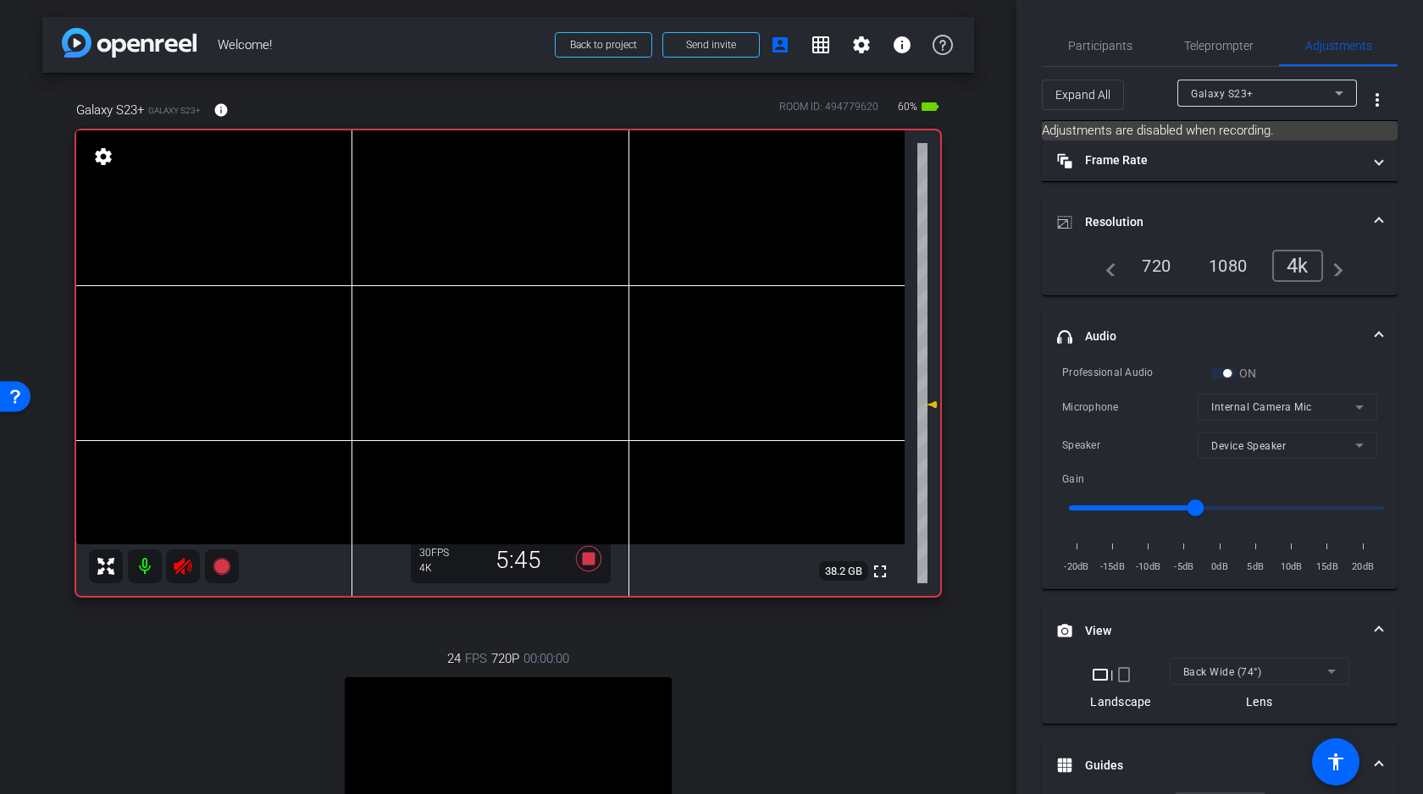
click at [313, 332] on video at bounding box center [490, 337] width 828 height 414
click at [313, 349] on video at bounding box center [490, 337] width 828 height 414
click at [187, 567] on icon at bounding box center [183, 566] width 20 height 20
click at [305, 318] on video at bounding box center [490, 337] width 828 height 414
click at [185, 562] on icon at bounding box center [183, 566] width 20 height 20
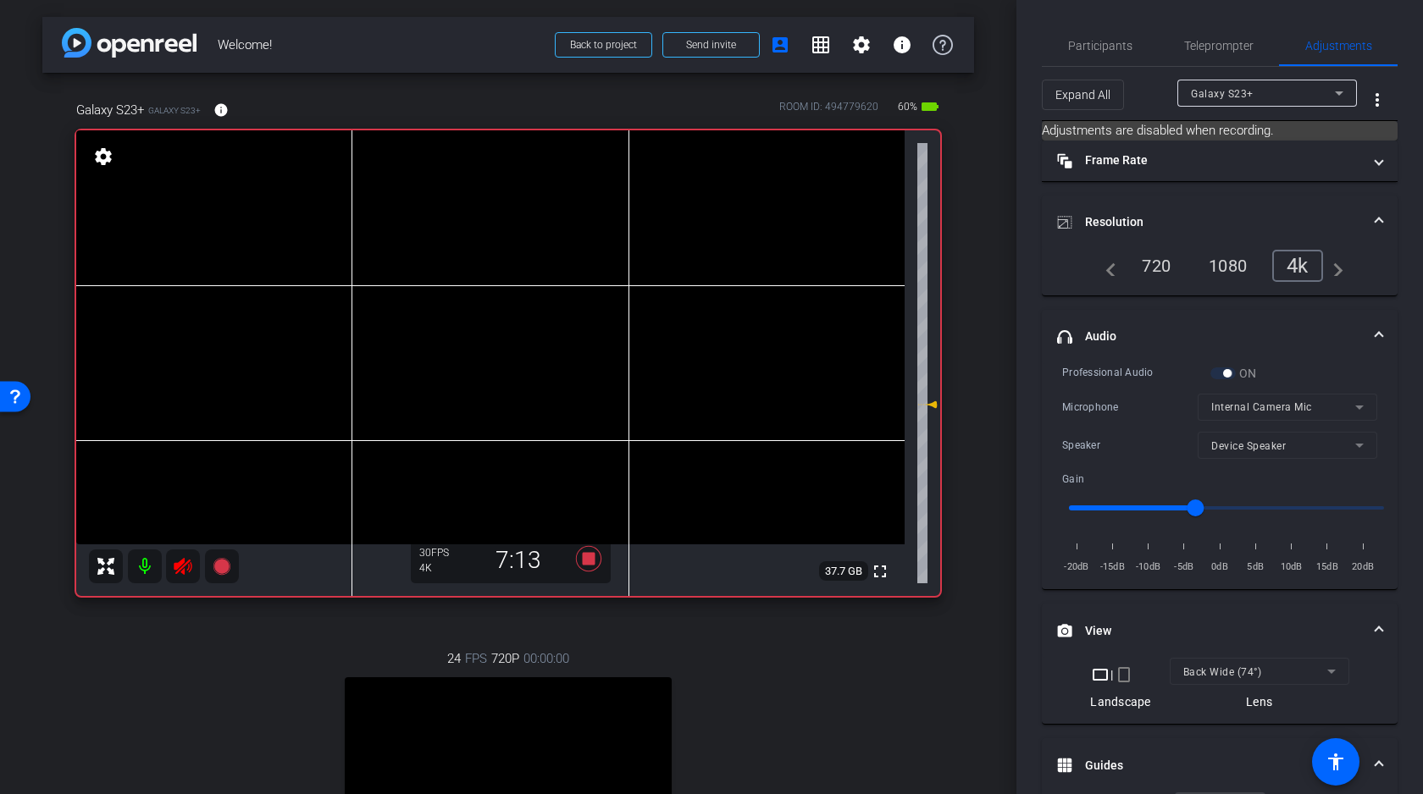
click at [183, 565] on icon at bounding box center [183, 566] width 20 height 20
click at [313, 324] on video at bounding box center [490, 337] width 828 height 414
click at [178, 567] on icon at bounding box center [183, 566] width 18 height 17
click at [311, 333] on video at bounding box center [490, 337] width 828 height 414
click at [179, 564] on icon at bounding box center [183, 566] width 18 height 17
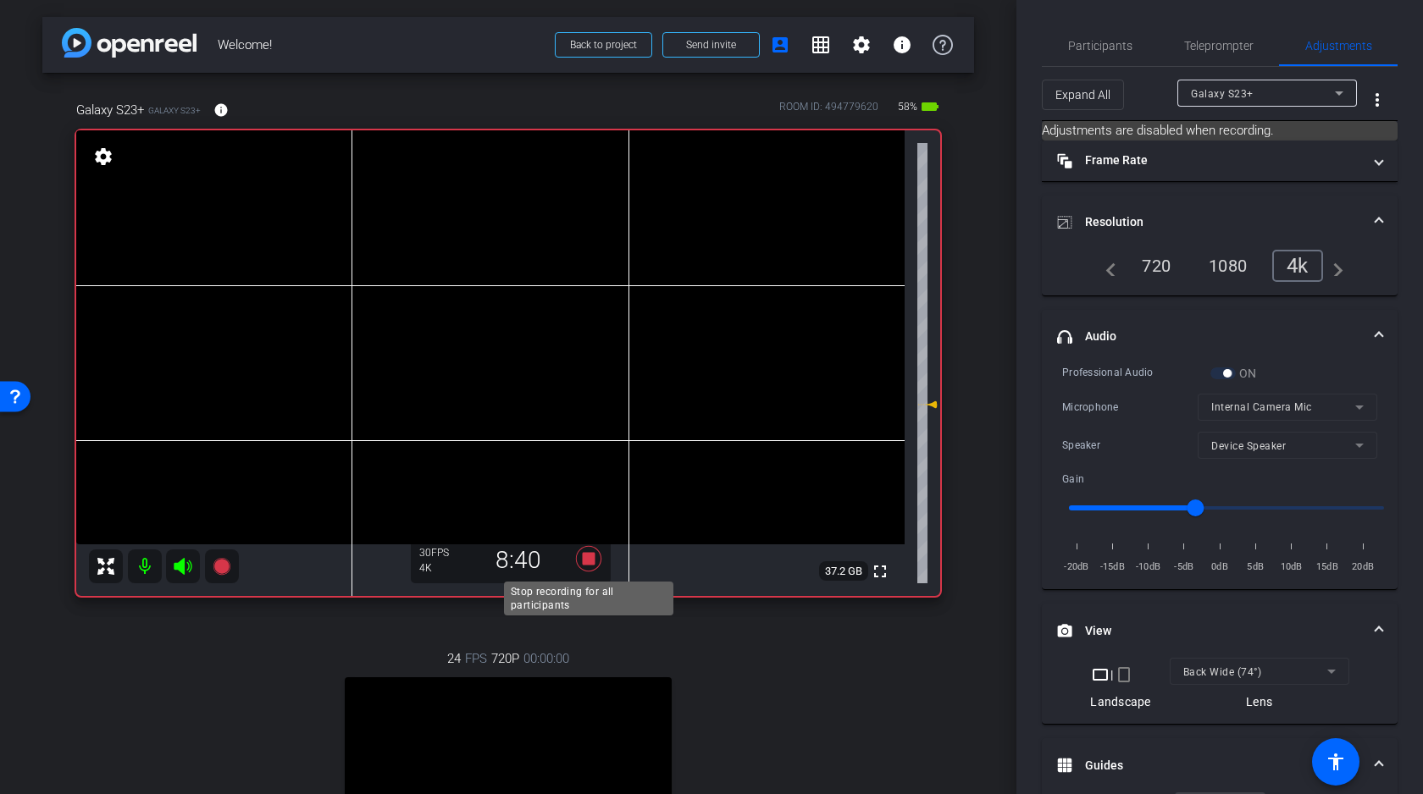
click at [591, 562] on icon at bounding box center [588, 558] width 25 height 25
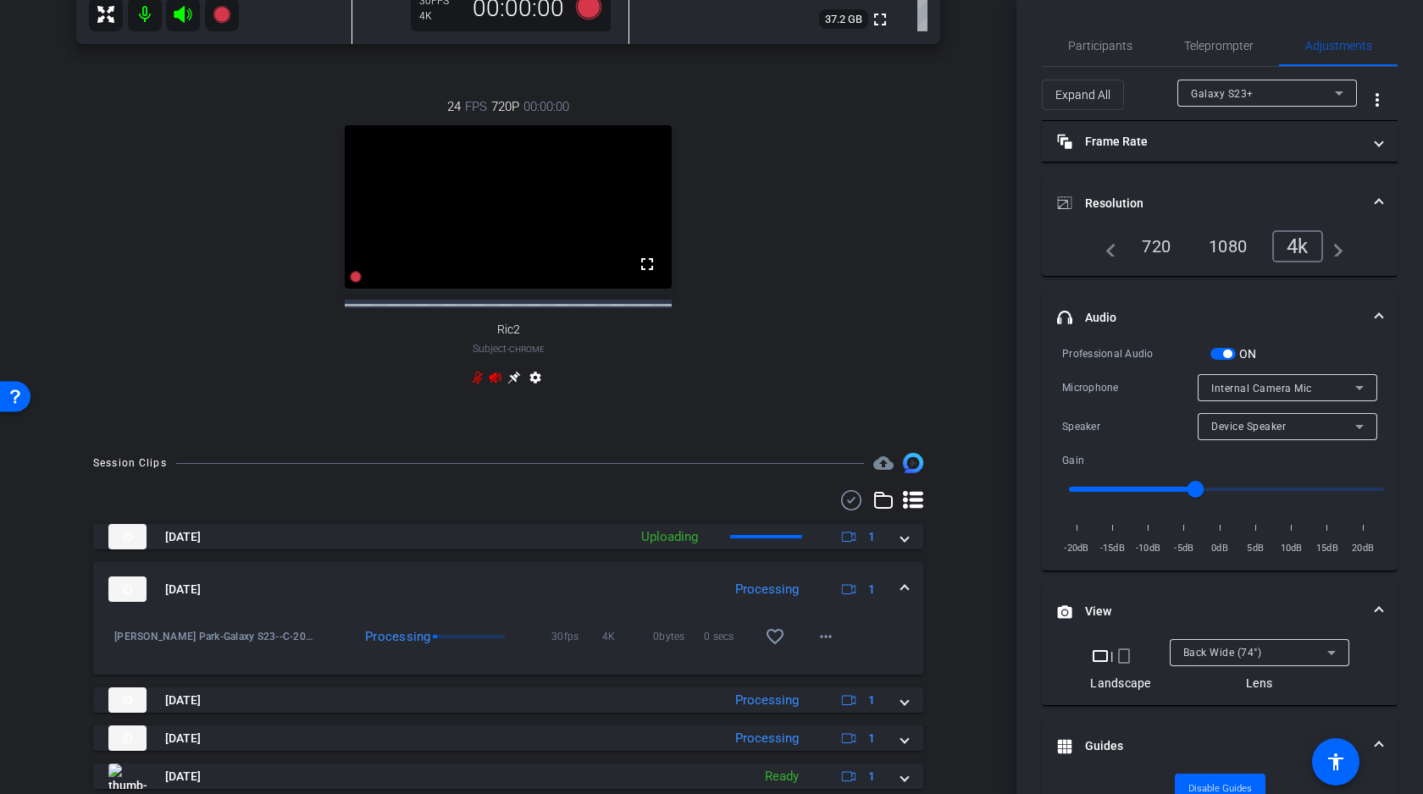
scroll to position [623, 0]
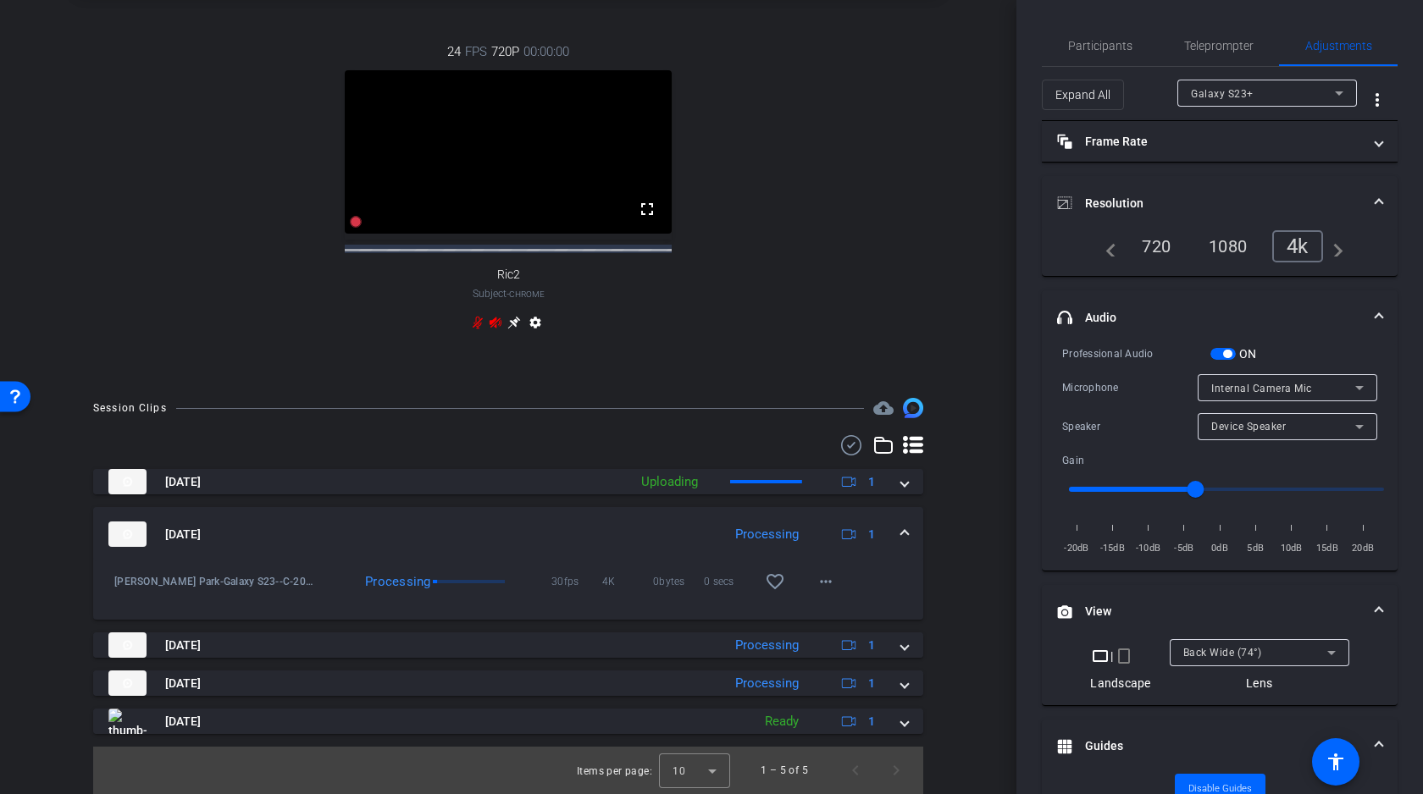
click at [903, 532] on span at bounding box center [904, 535] width 7 height 18
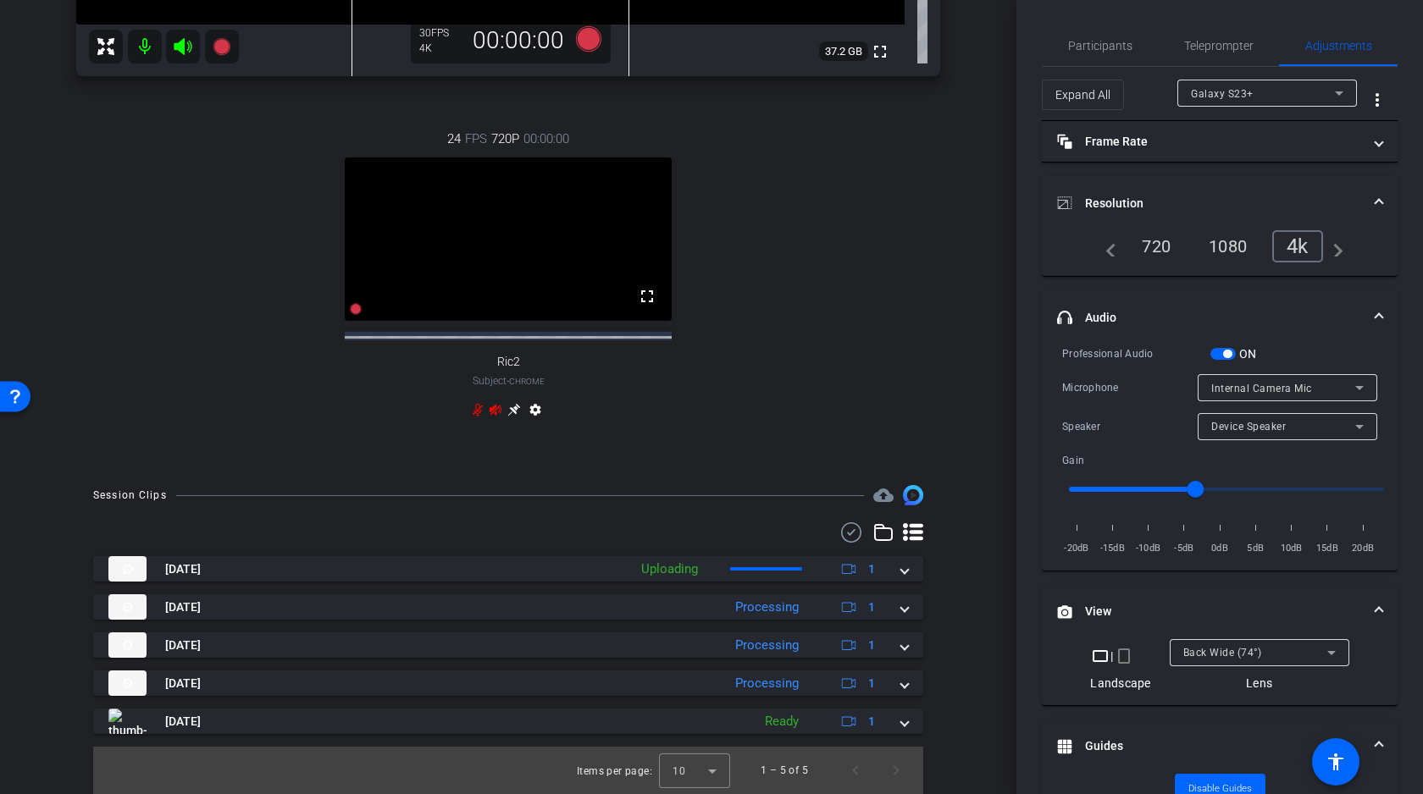
scroll to position [535, 0]
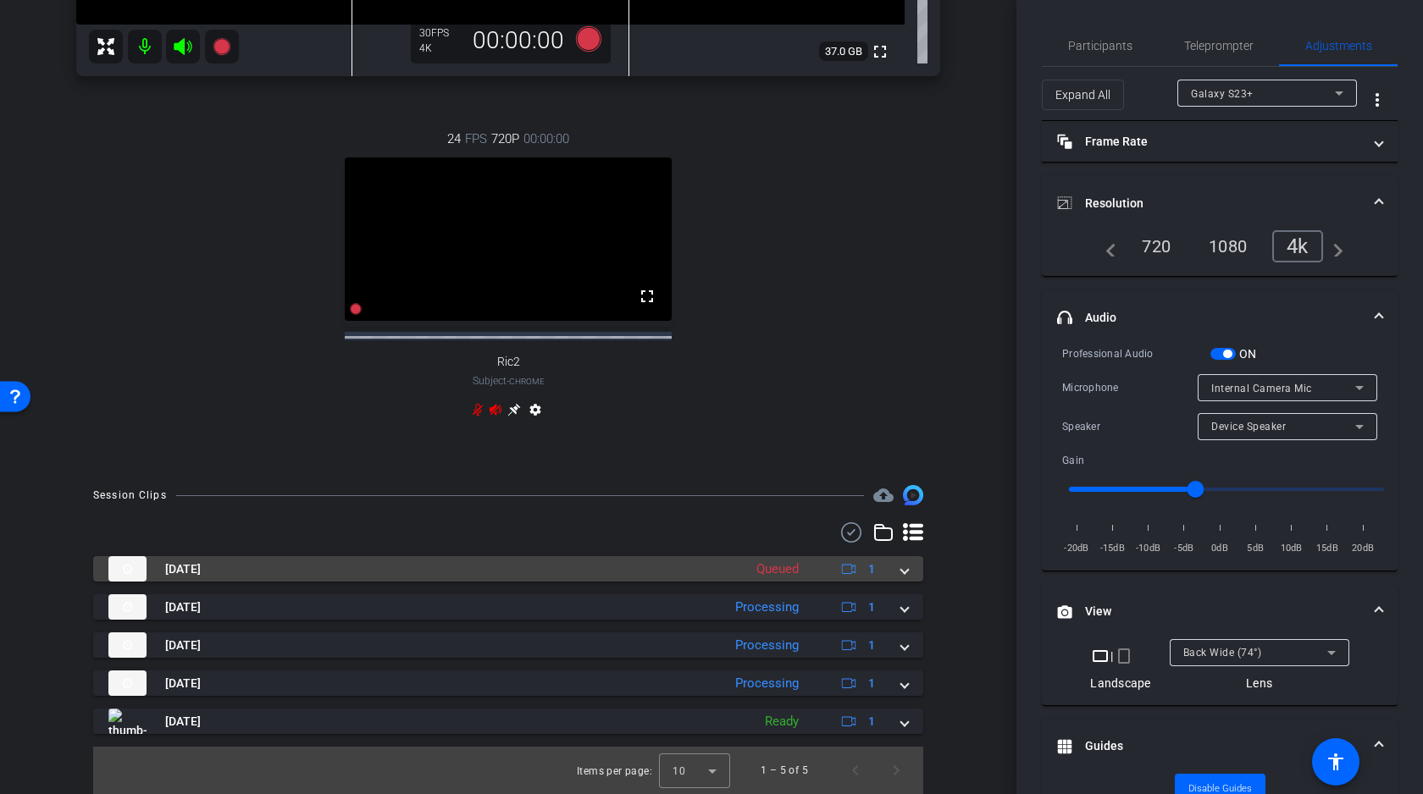
click at [900, 567] on div "[DATE] Queued 1" at bounding box center [504, 568] width 793 height 25
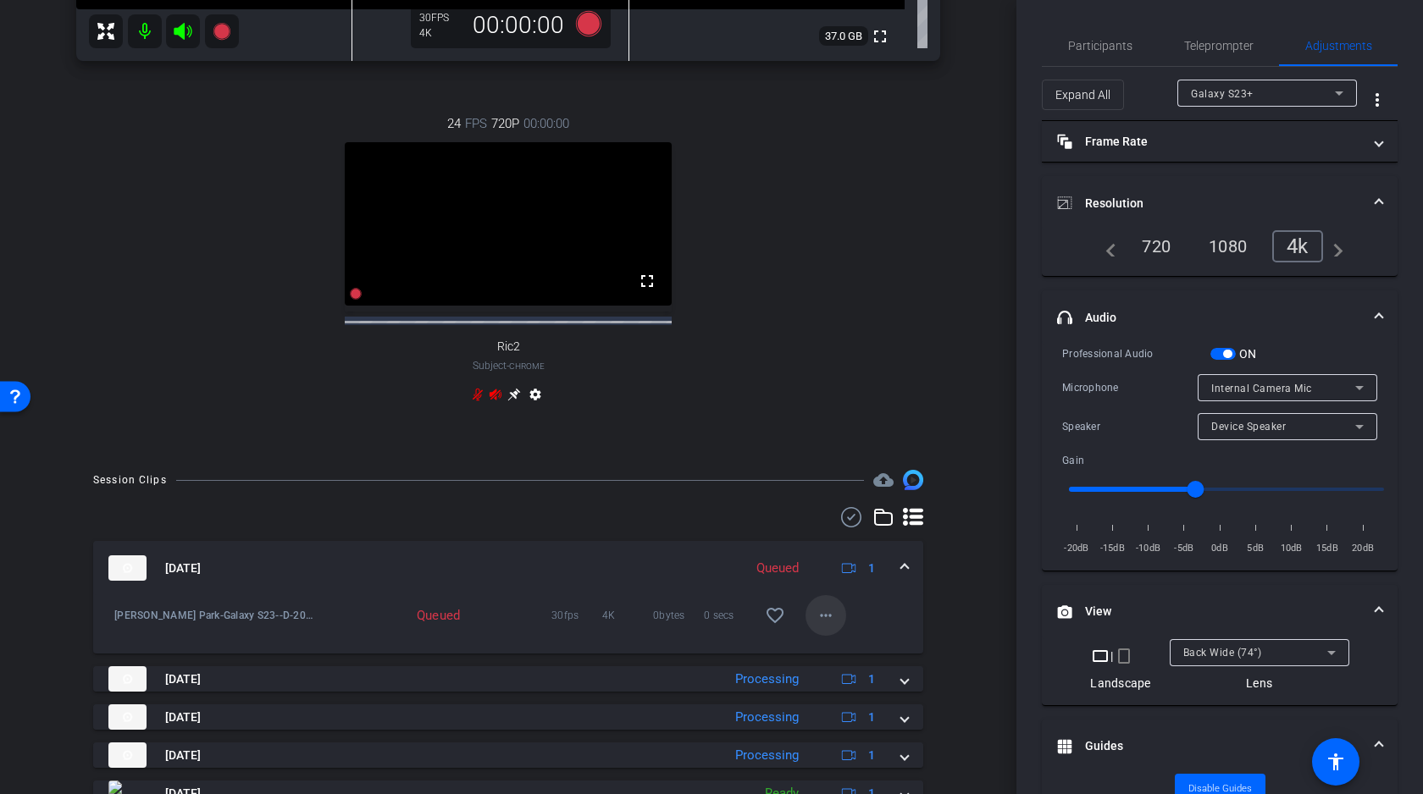
click at [826, 625] on mat-icon "more_horiz" at bounding box center [826, 616] width 20 height 20
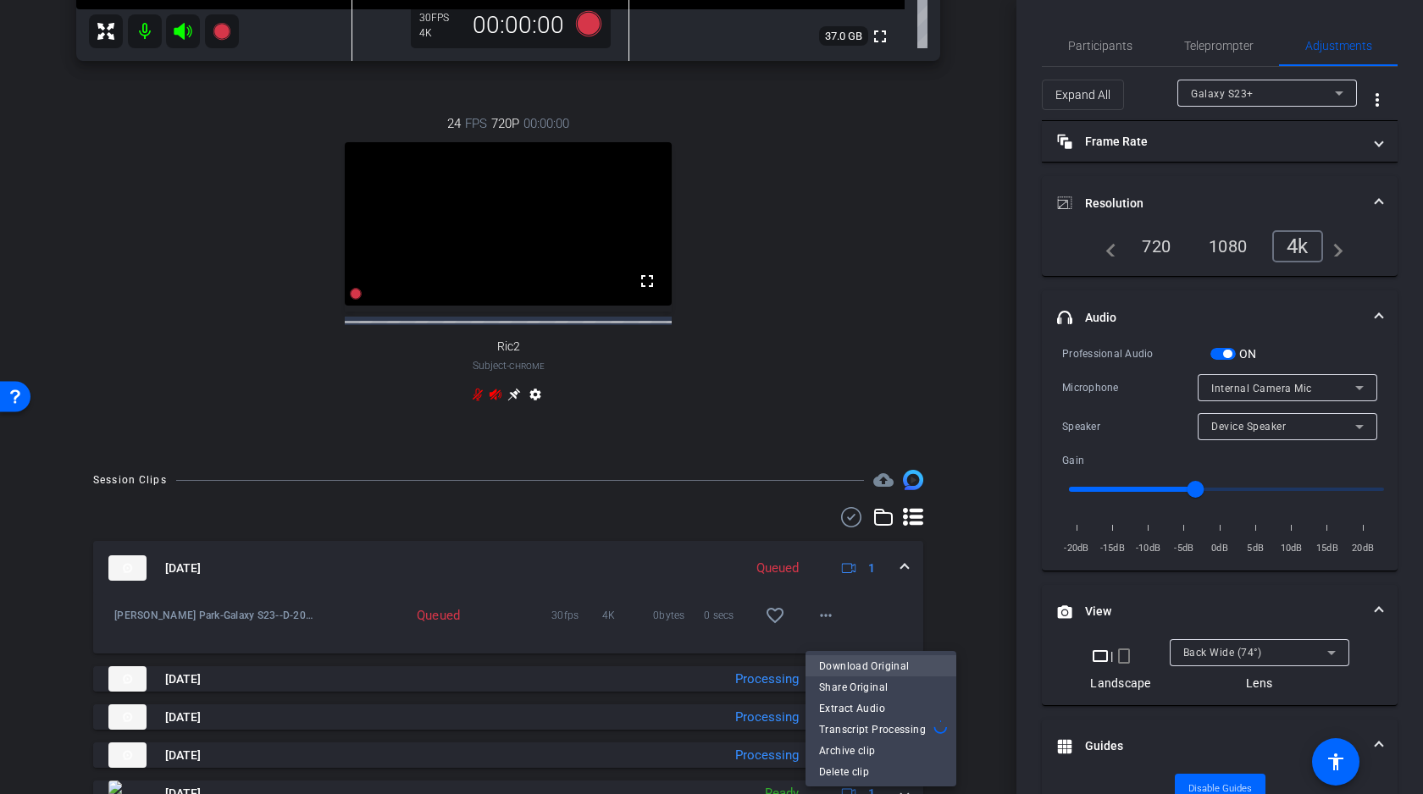
click at [848, 661] on span "Download Original" at bounding box center [881, 666] width 124 height 20
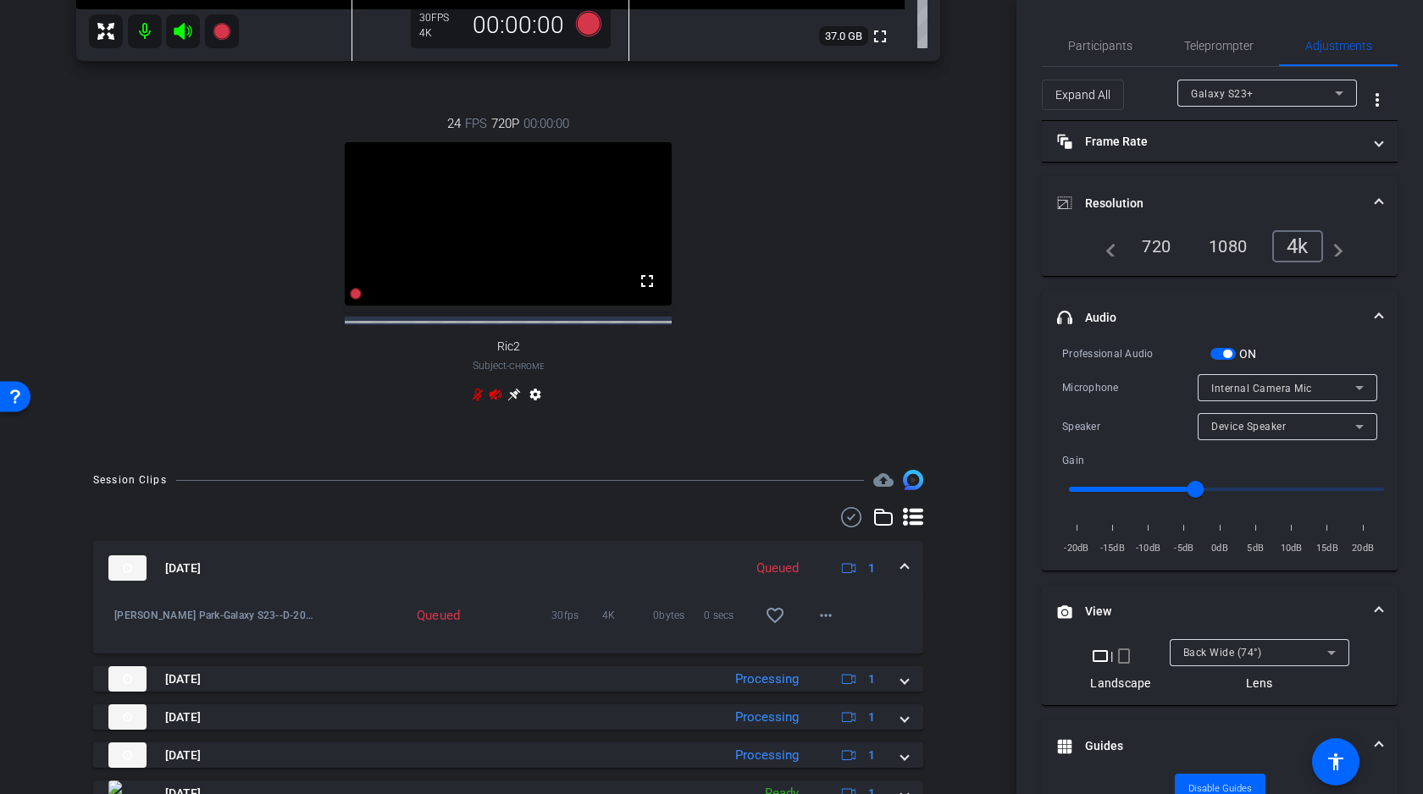
click at [898, 573] on div "[DATE] Queued 1" at bounding box center [504, 568] width 793 height 25
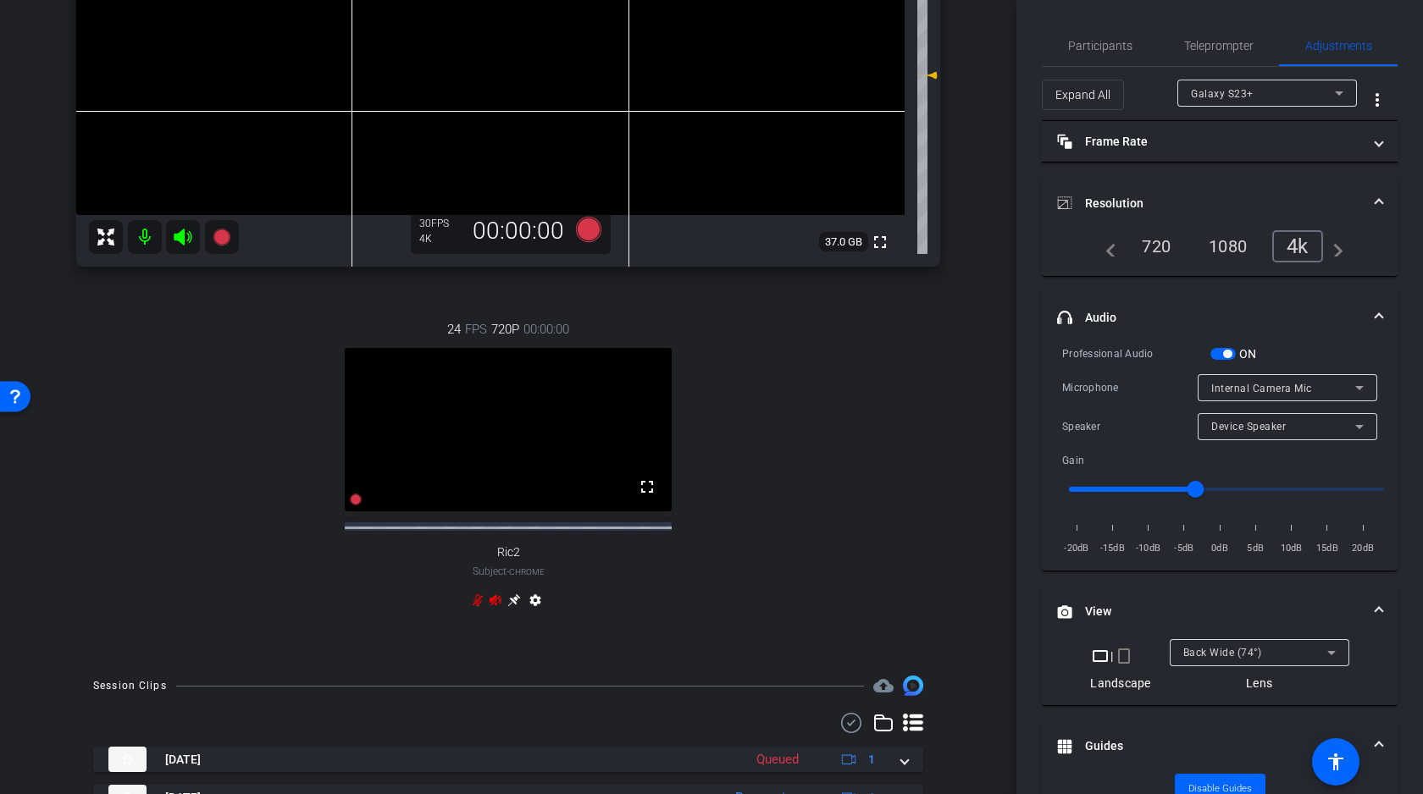
scroll to position [0, 0]
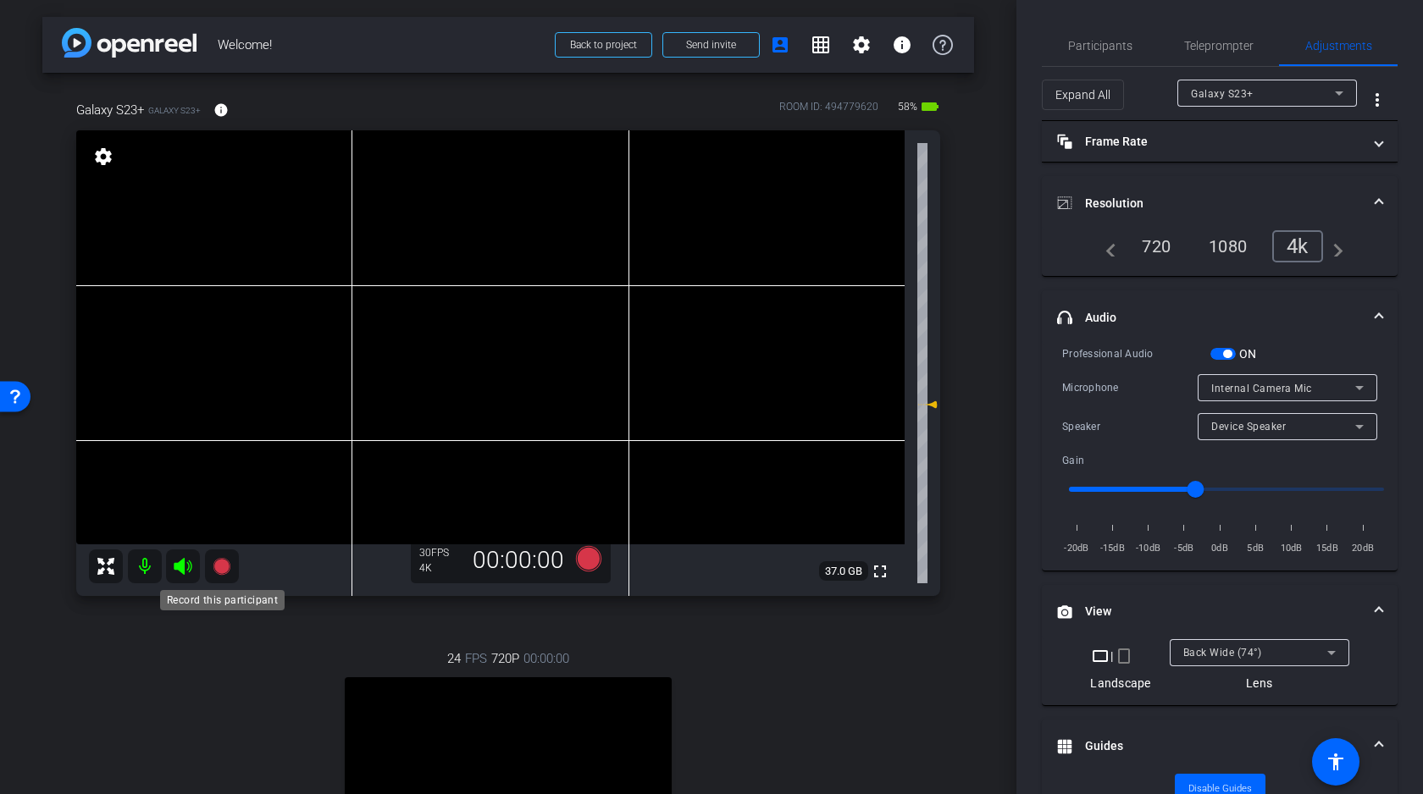
click at [228, 560] on icon at bounding box center [222, 566] width 20 height 20
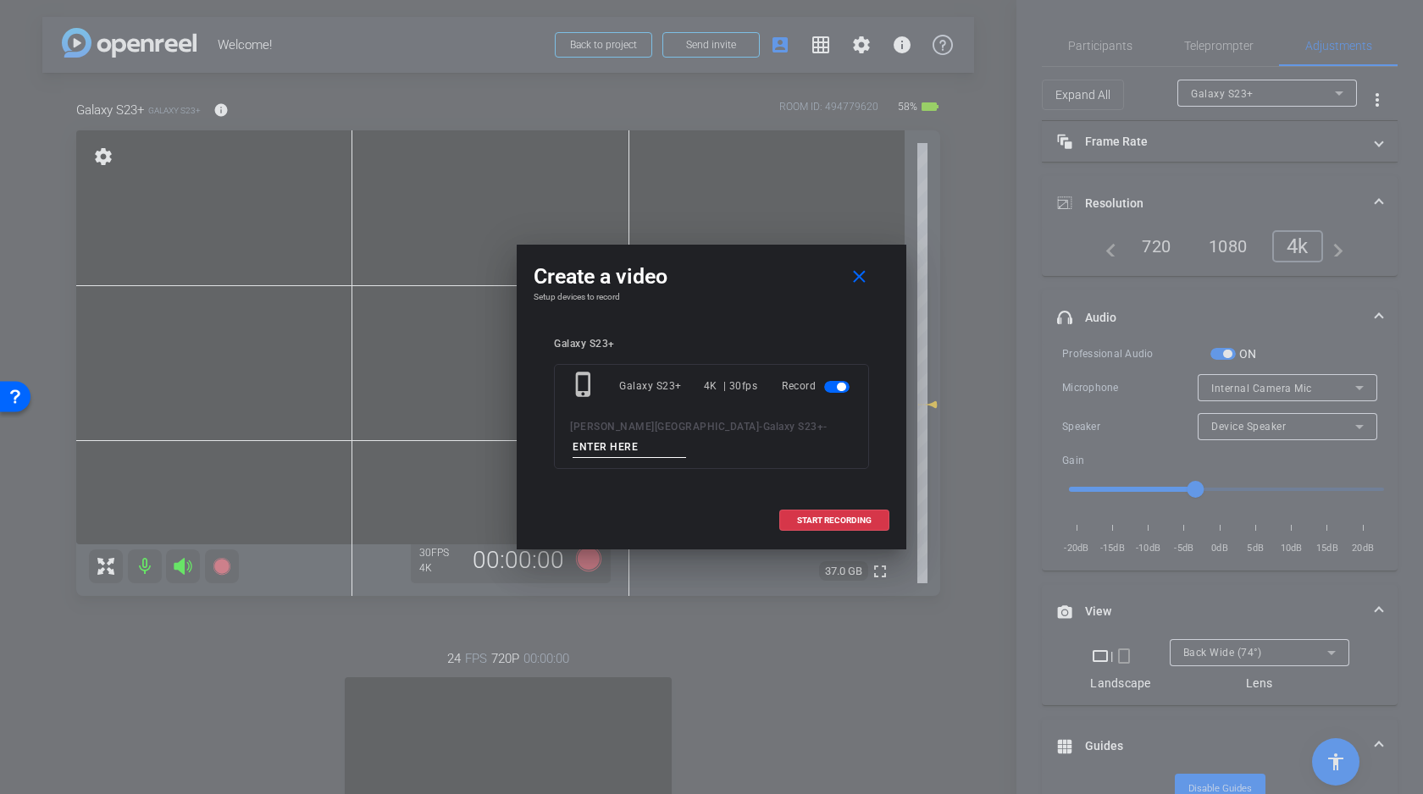
click at [686, 437] on input at bounding box center [629, 447] width 113 height 21
type input "E"
click at [850, 517] on span "START RECORDING" at bounding box center [834, 521] width 75 height 8
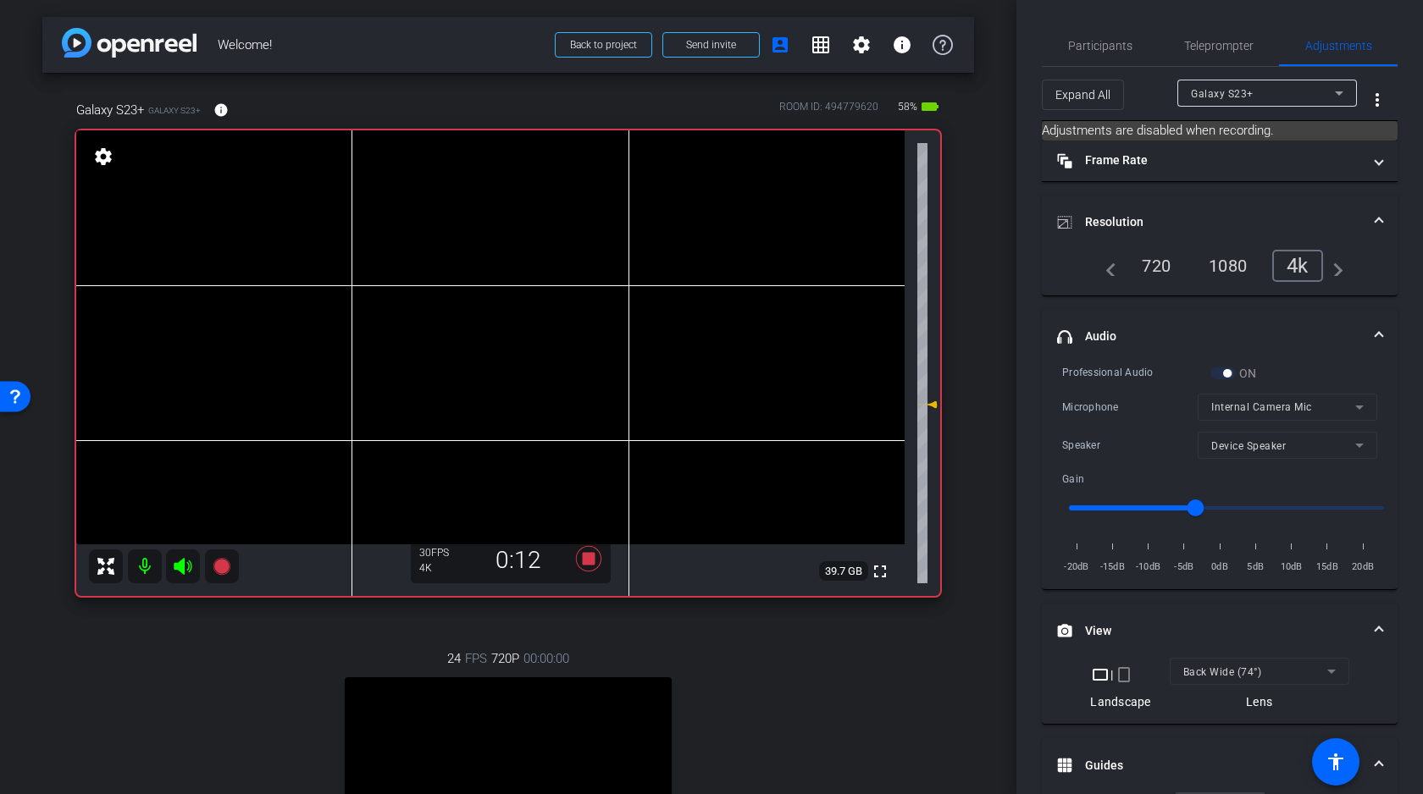
click at [296, 334] on video at bounding box center [490, 337] width 828 height 414
click at [180, 568] on icon at bounding box center [183, 566] width 18 height 17
click at [296, 333] on video at bounding box center [490, 337] width 828 height 414
click at [180, 567] on icon at bounding box center [183, 566] width 18 height 17
click at [180, 565] on icon at bounding box center [183, 566] width 18 height 17
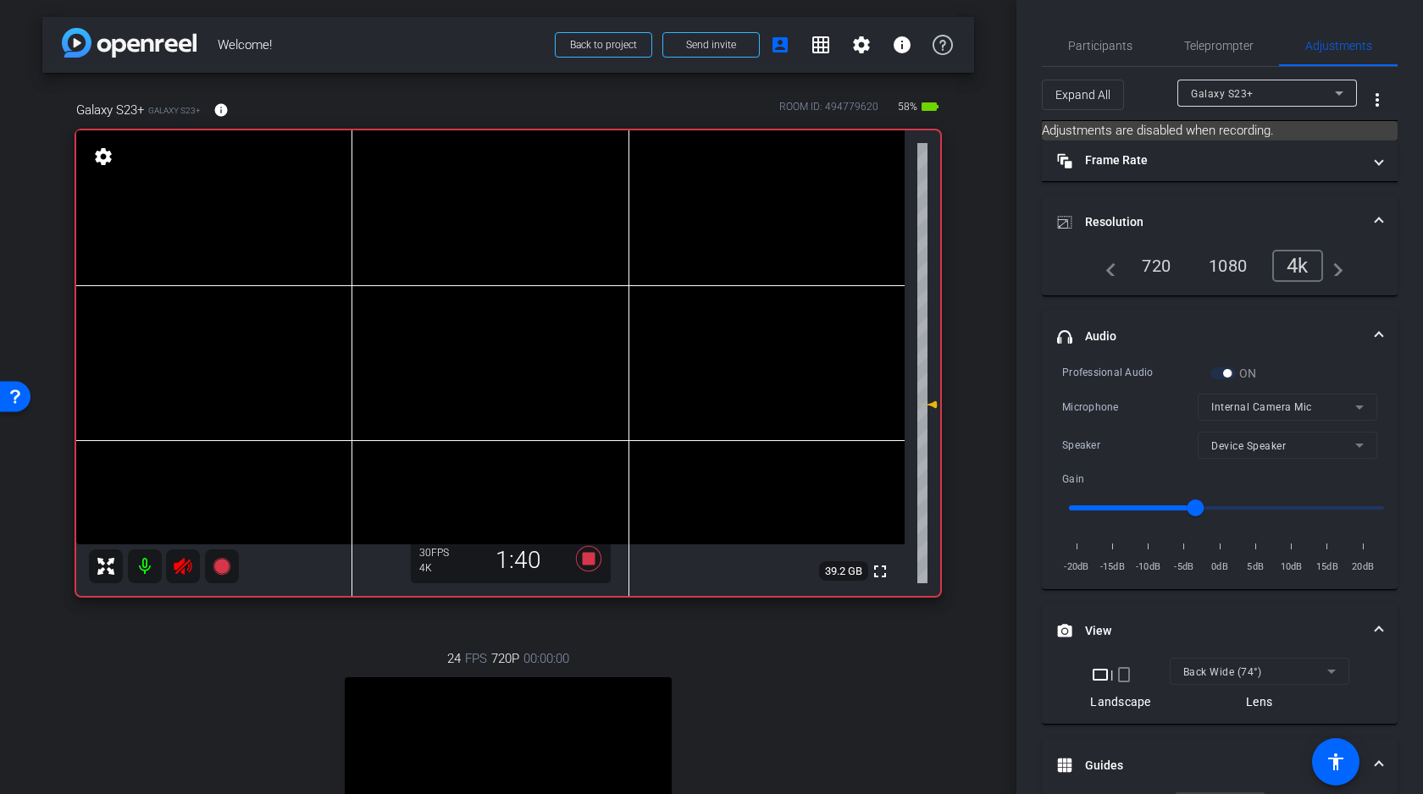
click at [311, 341] on video at bounding box center [490, 337] width 828 height 414
click at [311, 330] on video at bounding box center [490, 337] width 828 height 414
click at [293, 329] on video at bounding box center [490, 337] width 828 height 414
click at [183, 562] on icon at bounding box center [183, 566] width 18 height 17
click at [307, 333] on video at bounding box center [490, 337] width 828 height 414
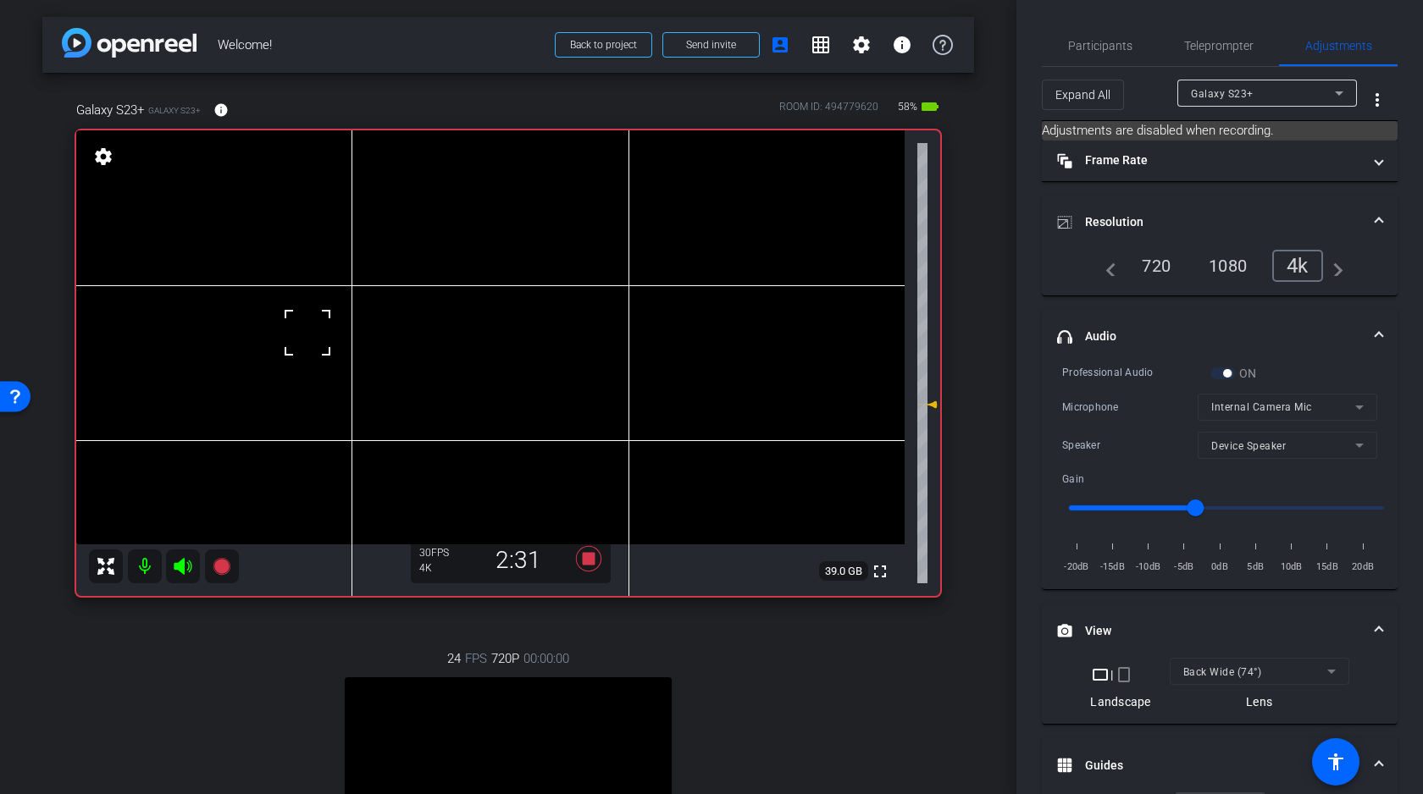
click at [303, 333] on div at bounding box center [307, 333] width 42 height 42
click at [315, 329] on div at bounding box center [307, 333] width 42 height 42
click at [186, 559] on icon at bounding box center [183, 566] width 20 height 20
click at [307, 337] on video at bounding box center [490, 337] width 828 height 414
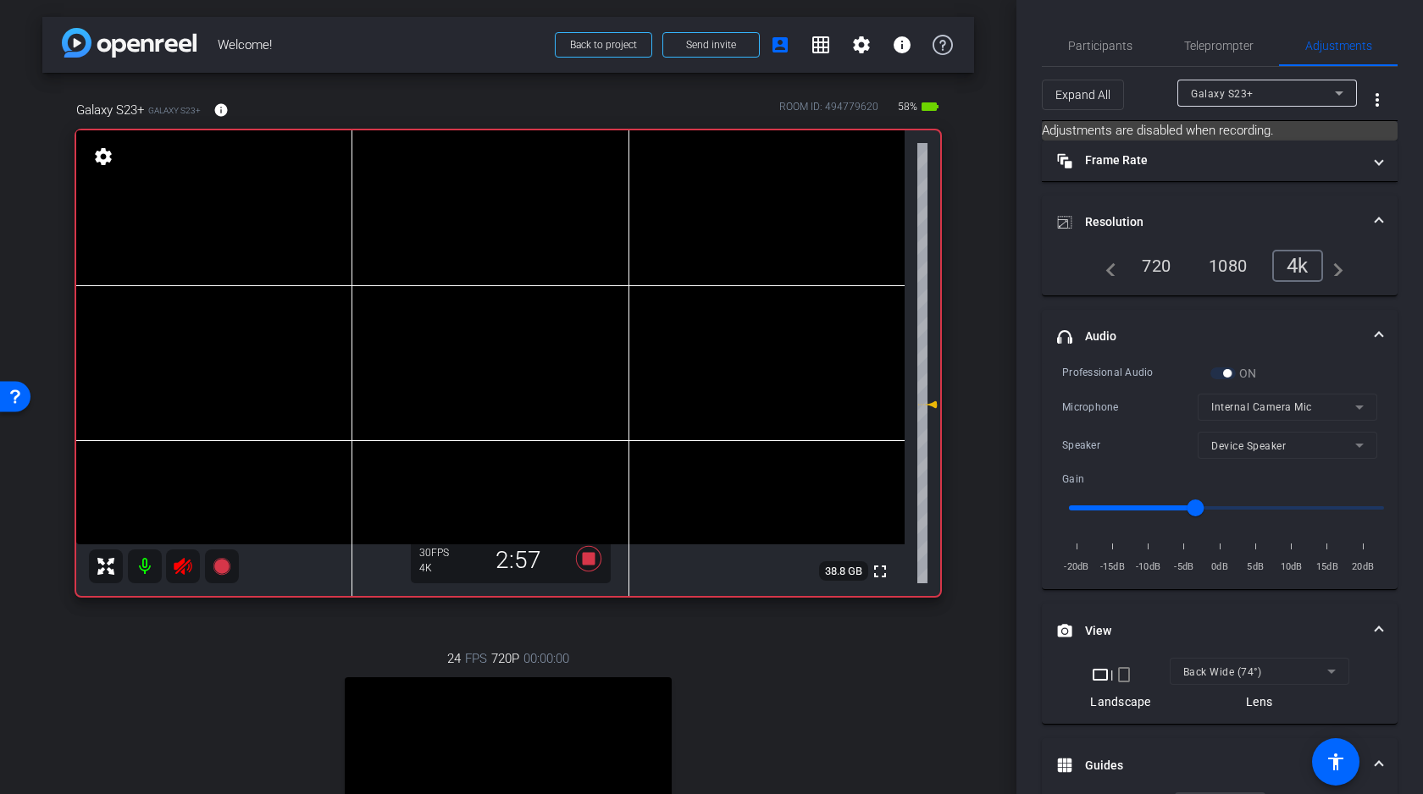
click at [181, 562] on icon at bounding box center [183, 566] width 18 height 17
click at [589, 562] on icon at bounding box center [588, 558] width 25 height 25
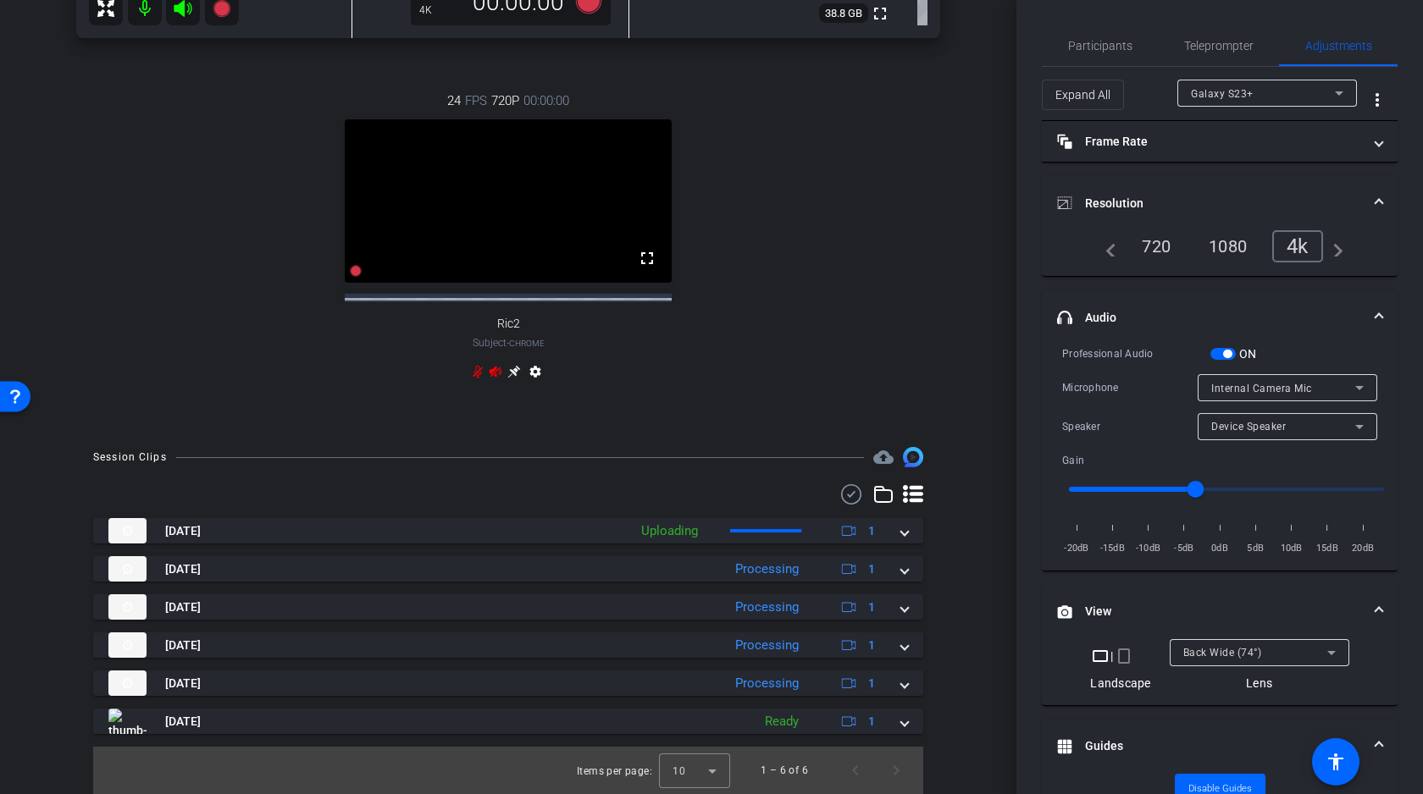
scroll to position [573, 0]
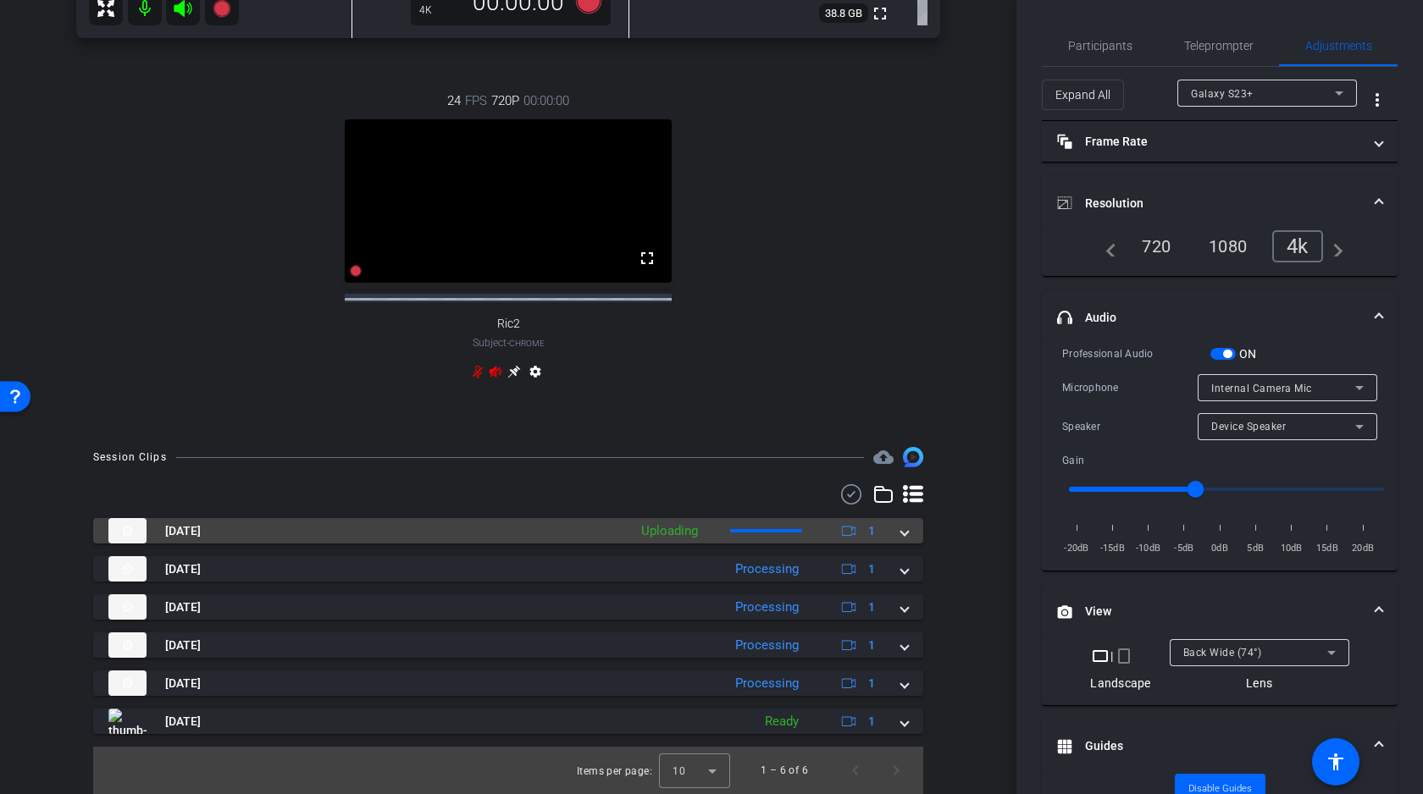
click at [899, 538] on div "[DATE] Uploading 1" at bounding box center [504, 530] width 793 height 25
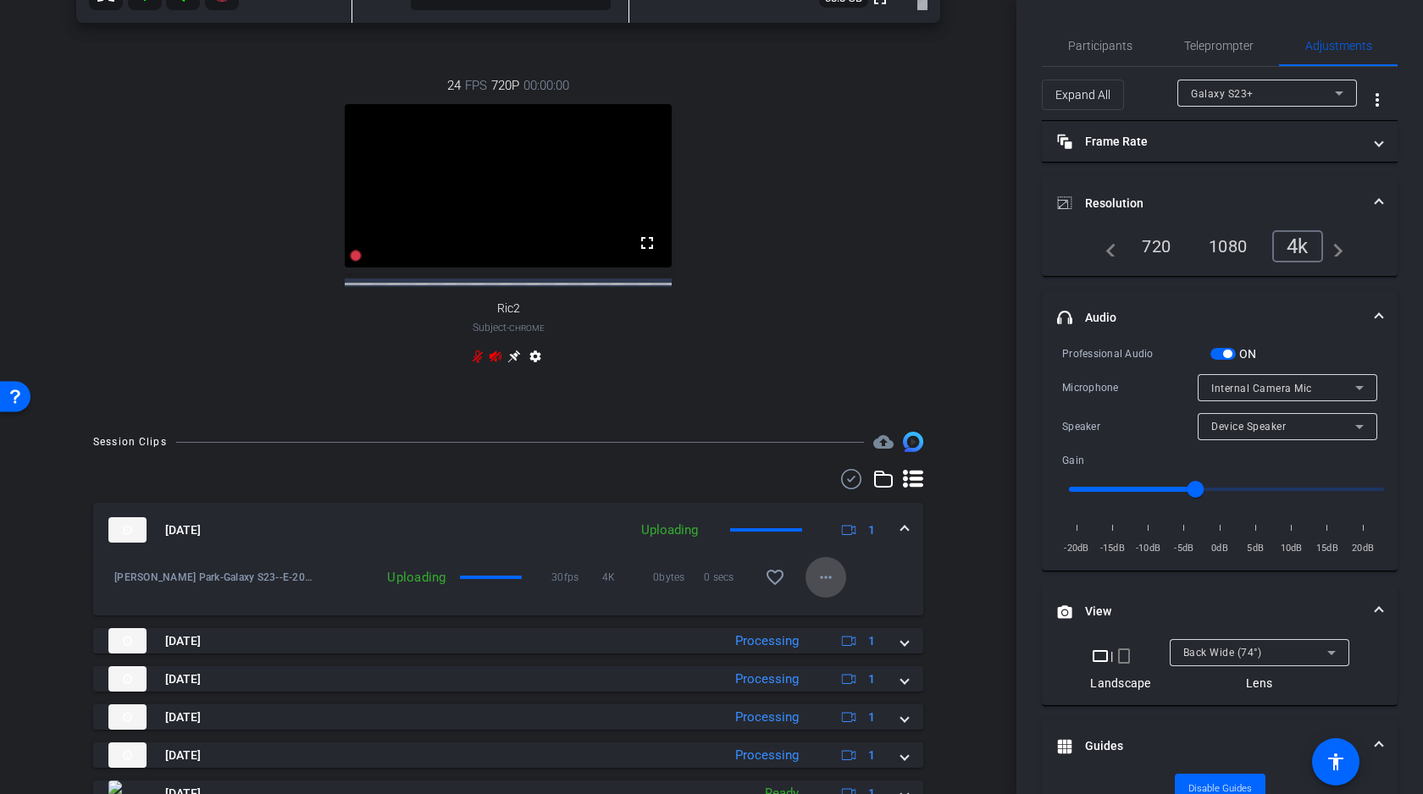
click at [826, 588] on mat-icon "more_horiz" at bounding box center [826, 577] width 20 height 20
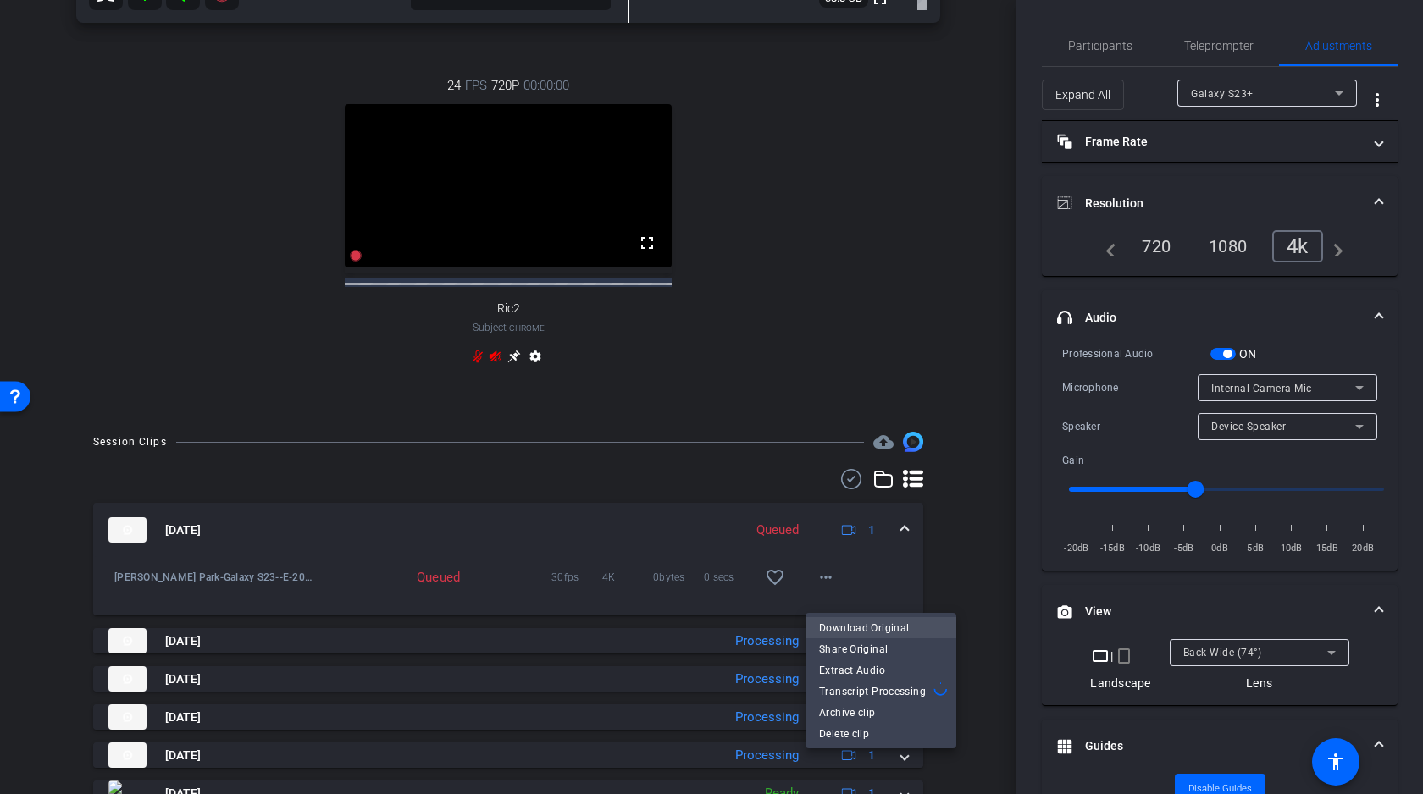
click at [845, 626] on span "Download Original" at bounding box center [881, 628] width 124 height 20
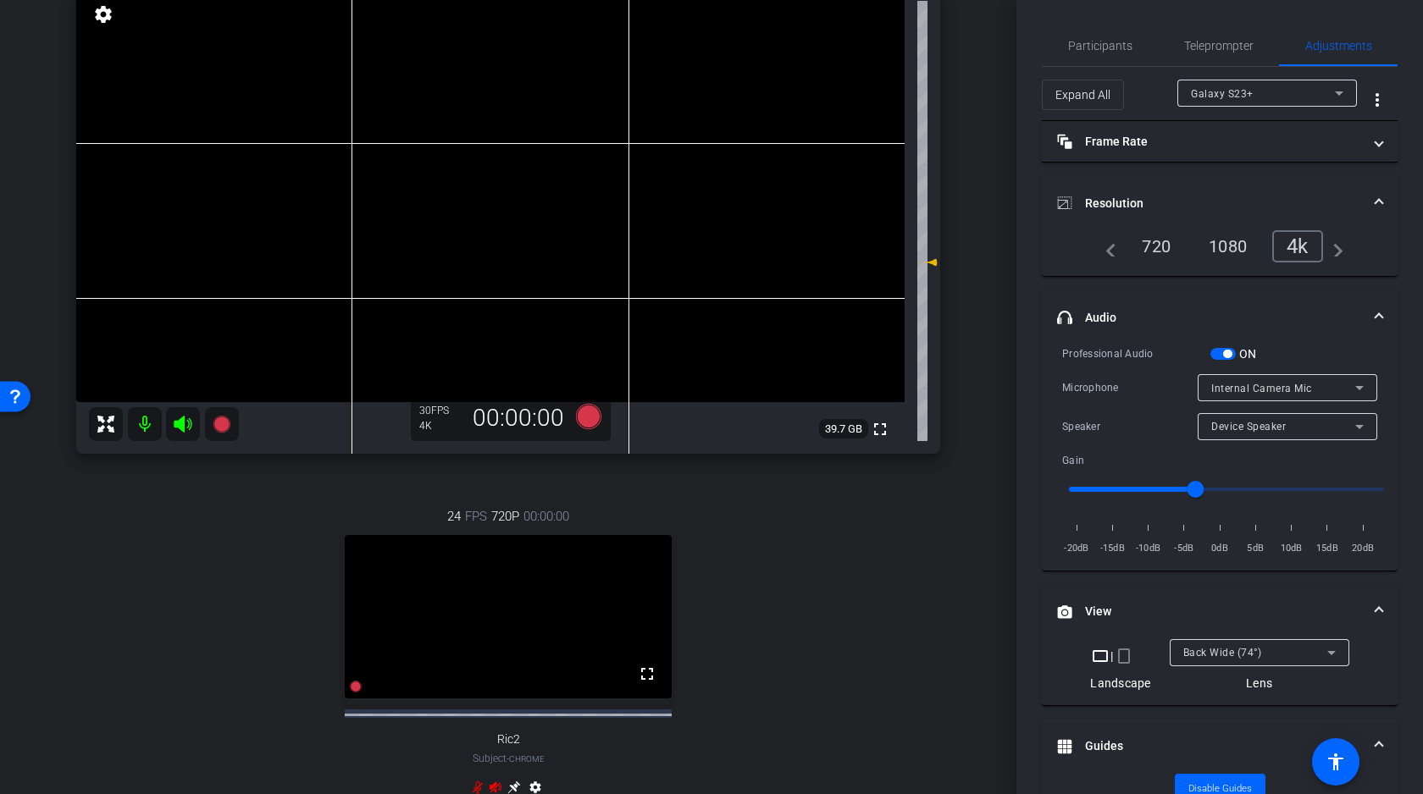
scroll to position [0, 0]
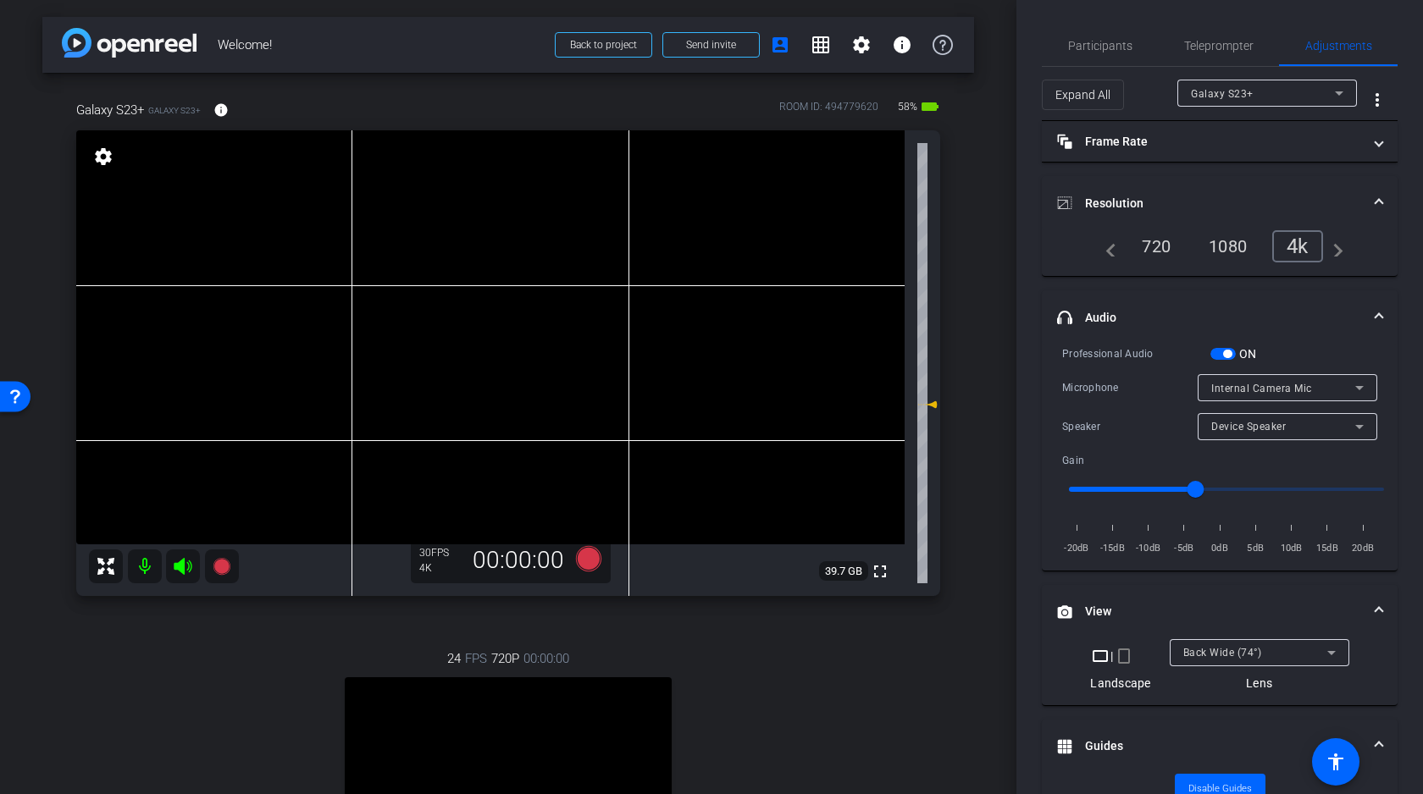
click at [977, 379] on div "arrow_back Welcome! Back to project Send invite account_box grid_on settings in…" at bounding box center [508, 397] width 1016 height 794
click at [220, 562] on icon at bounding box center [221, 566] width 17 height 17
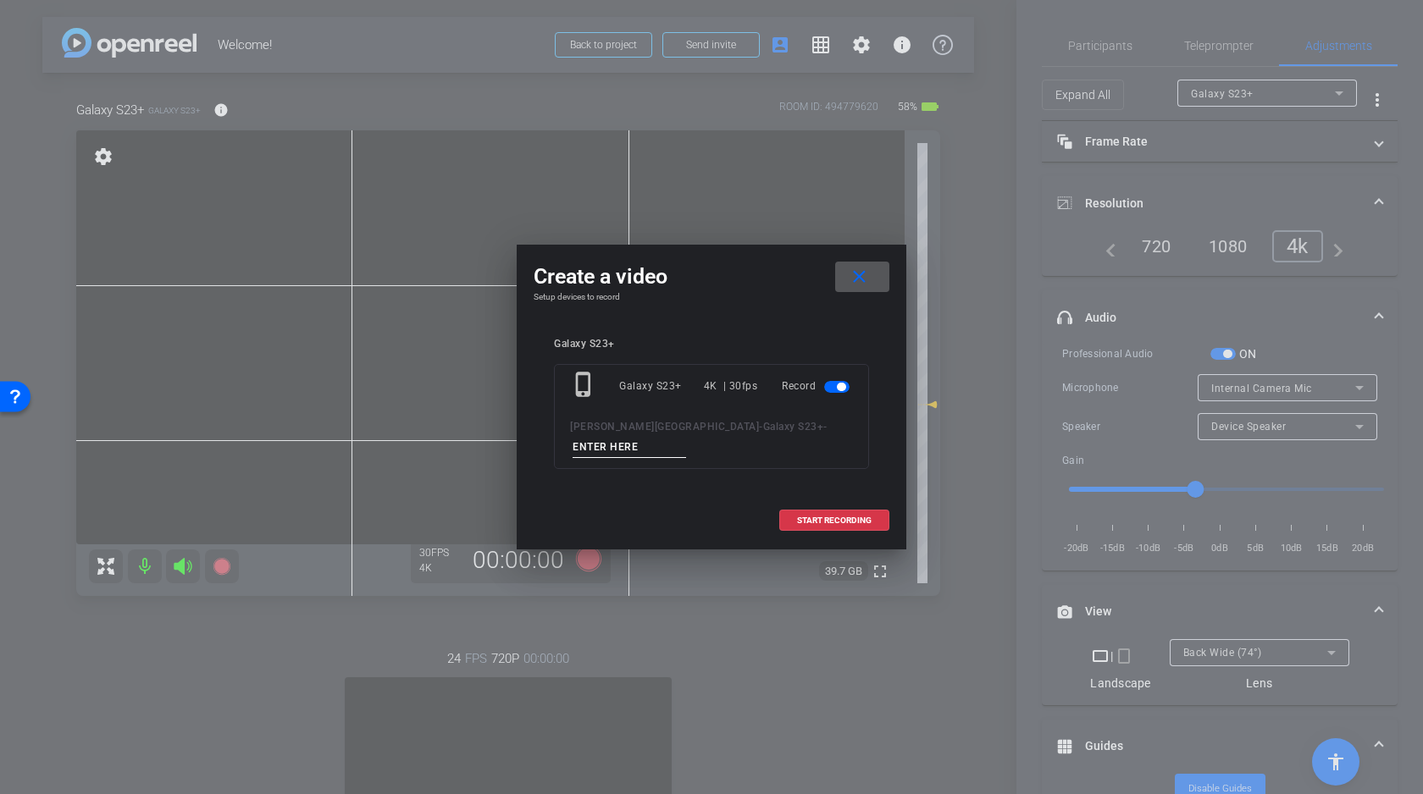
click at [686, 437] on input at bounding box center [629, 447] width 113 height 21
type input "F"
click at [833, 517] on span "START RECORDING" at bounding box center [834, 521] width 75 height 8
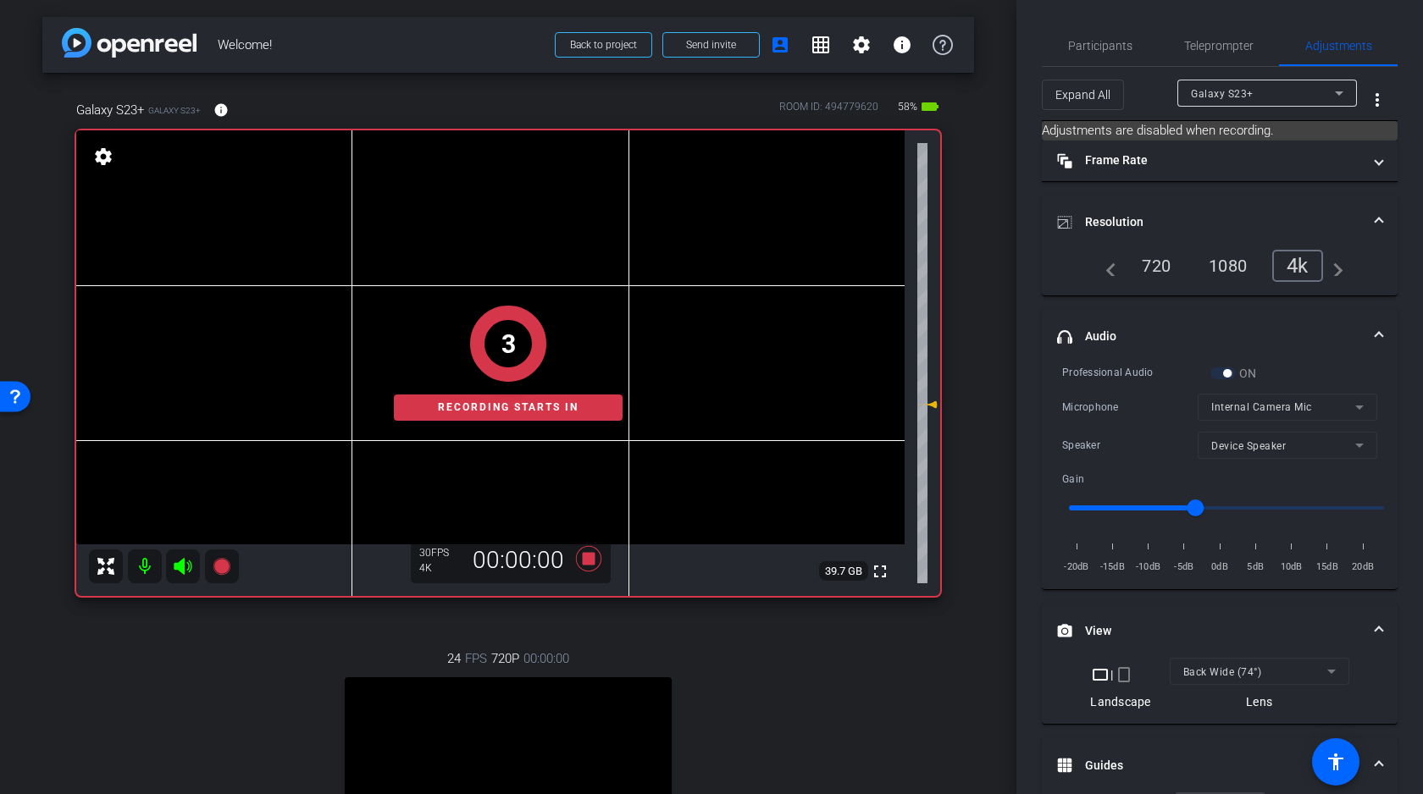
click at [336, 342] on div "3 Recording starts in" at bounding box center [508, 363] width 864 height 466
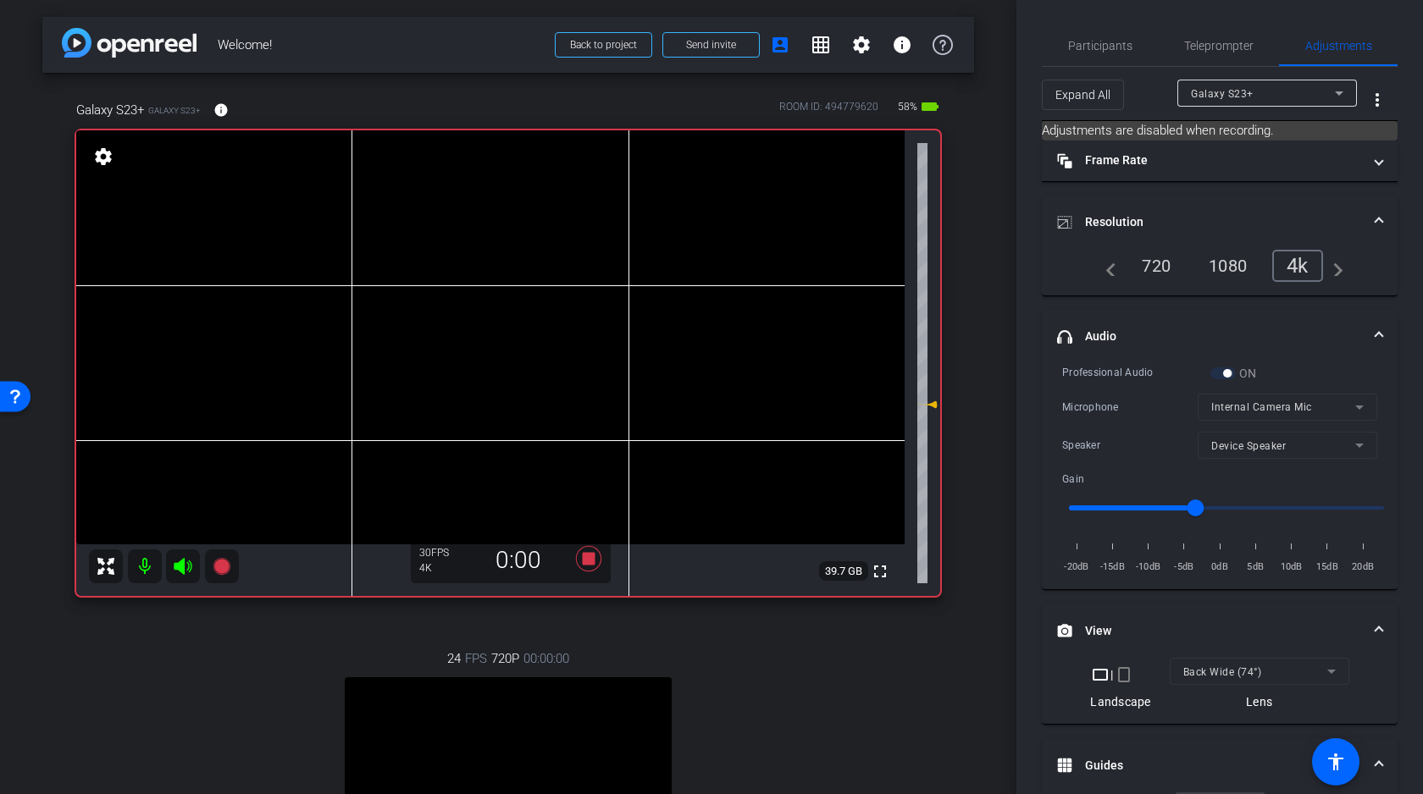
click at [335, 338] on video at bounding box center [490, 337] width 828 height 414
click at [186, 565] on icon at bounding box center [183, 566] width 20 height 20
click at [351, 334] on video at bounding box center [490, 337] width 828 height 414
click at [186, 566] on icon at bounding box center [183, 566] width 20 height 20
click at [335, 333] on video at bounding box center [490, 337] width 828 height 414
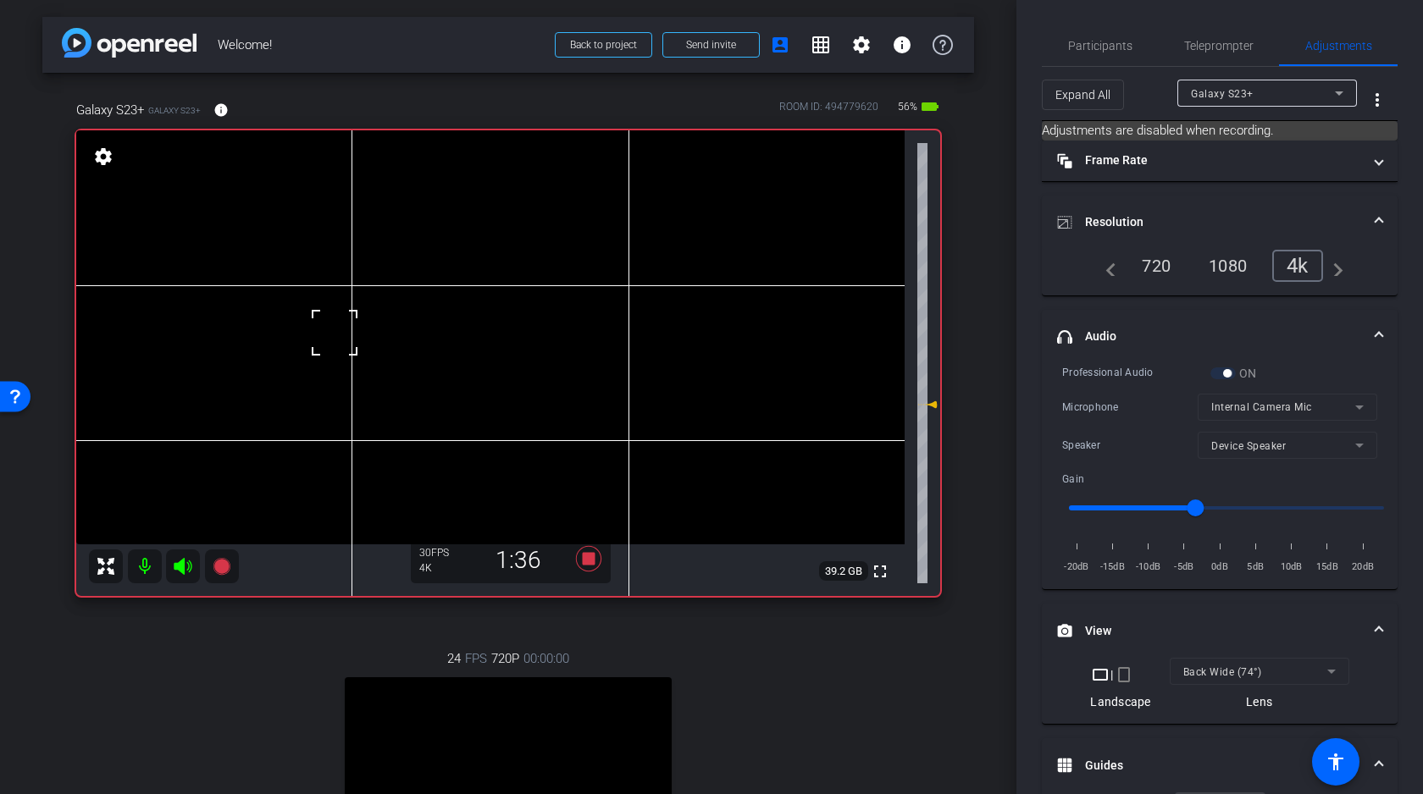
click at [326, 329] on div at bounding box center [334, 333] width 42 height 42
click at [184, 567] on icon at bounding box center [183, 566] width 18 height 17
click at [309, 325] on video at bounding box center [490, 337] width 828 height 414
click at [589, 557] on icon at bounding box center [588, 558] width 25 height 25
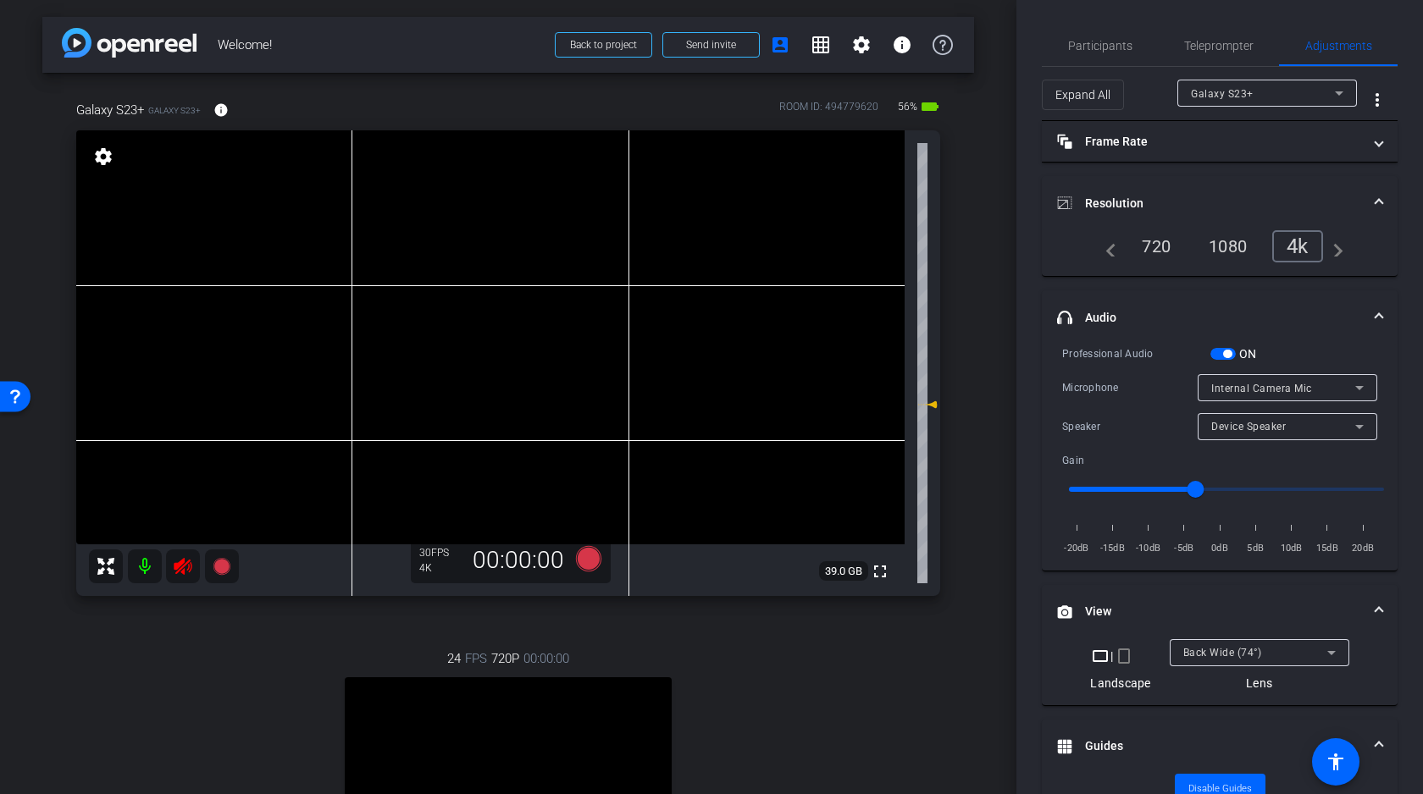
click at [183, 565] on icon at bounding box center [183, 566] width 18 height 17
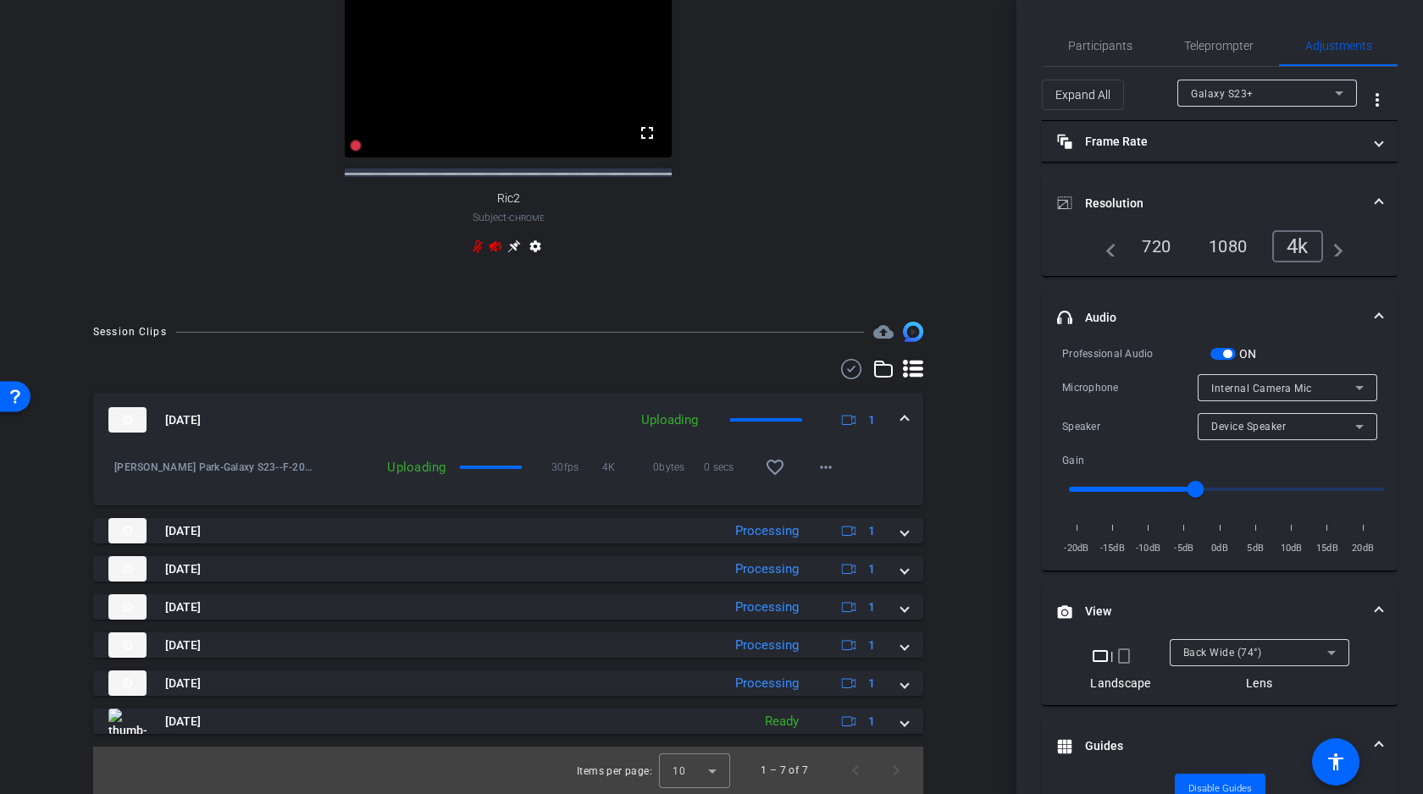
scroll to position [691, 0]
click at [826, 476] on mat-icon "more_horiz" at bounding box center [826, 467] width 20 height 20
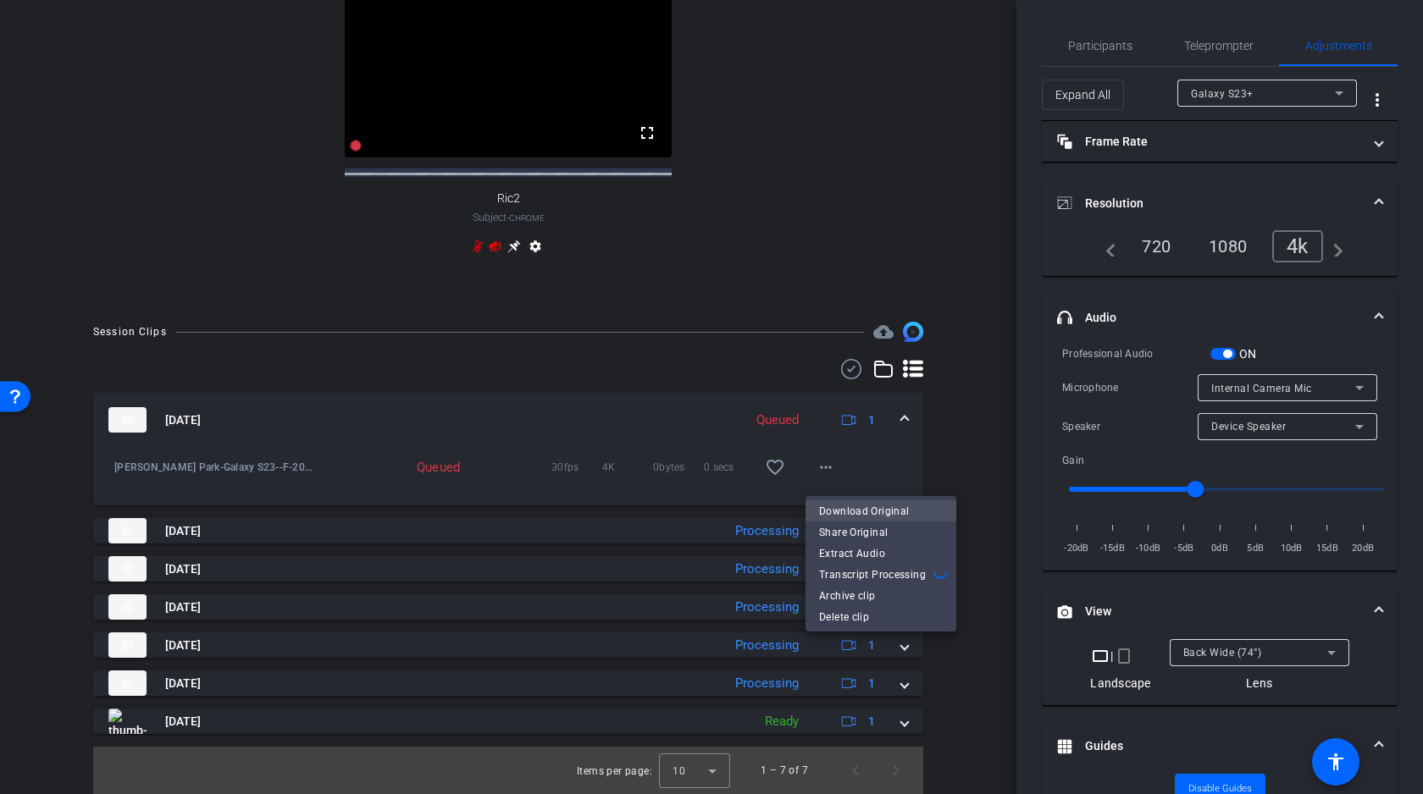
click at [843, 511] on span "Download Original" at bounding box center [881, 511] width 124 height 20
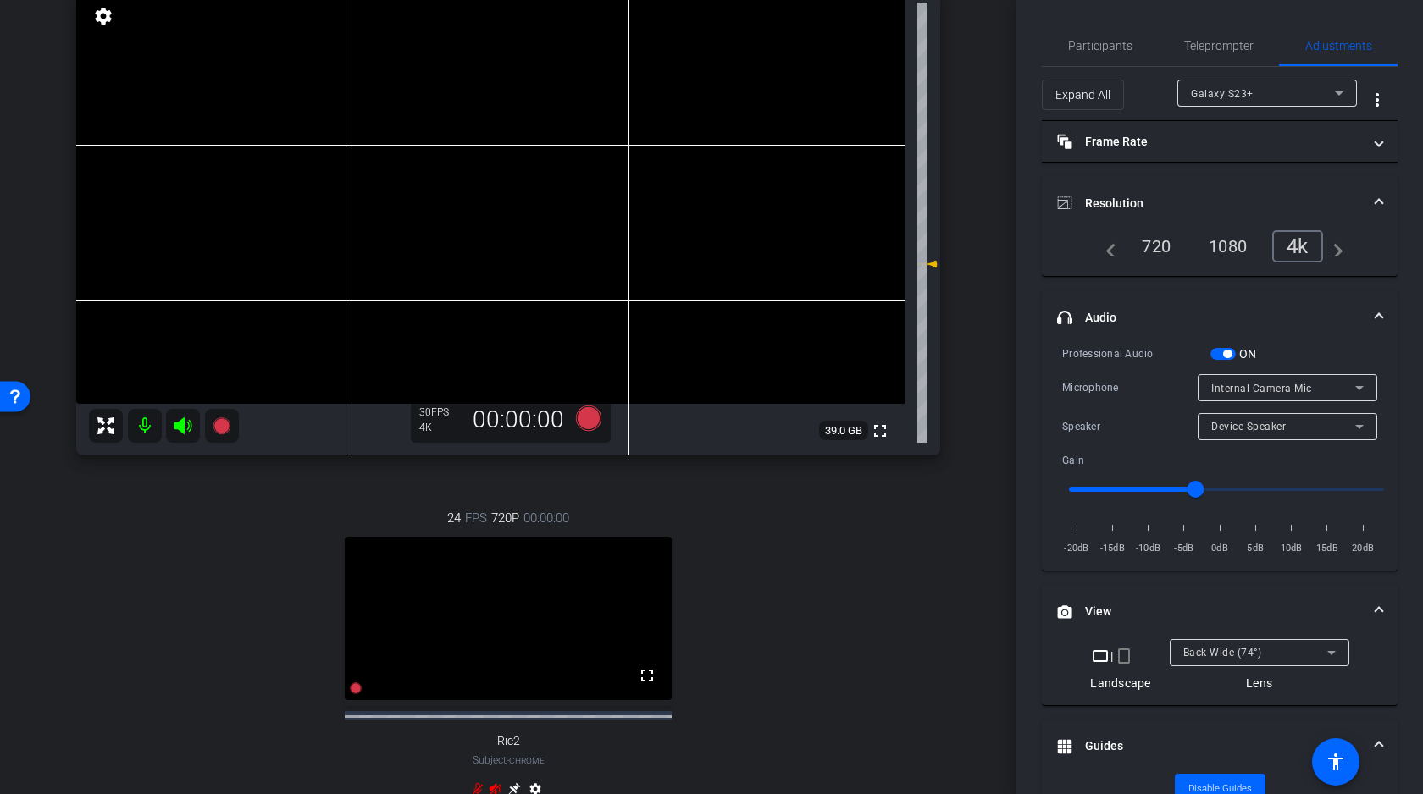
scroll to position [125, 0]
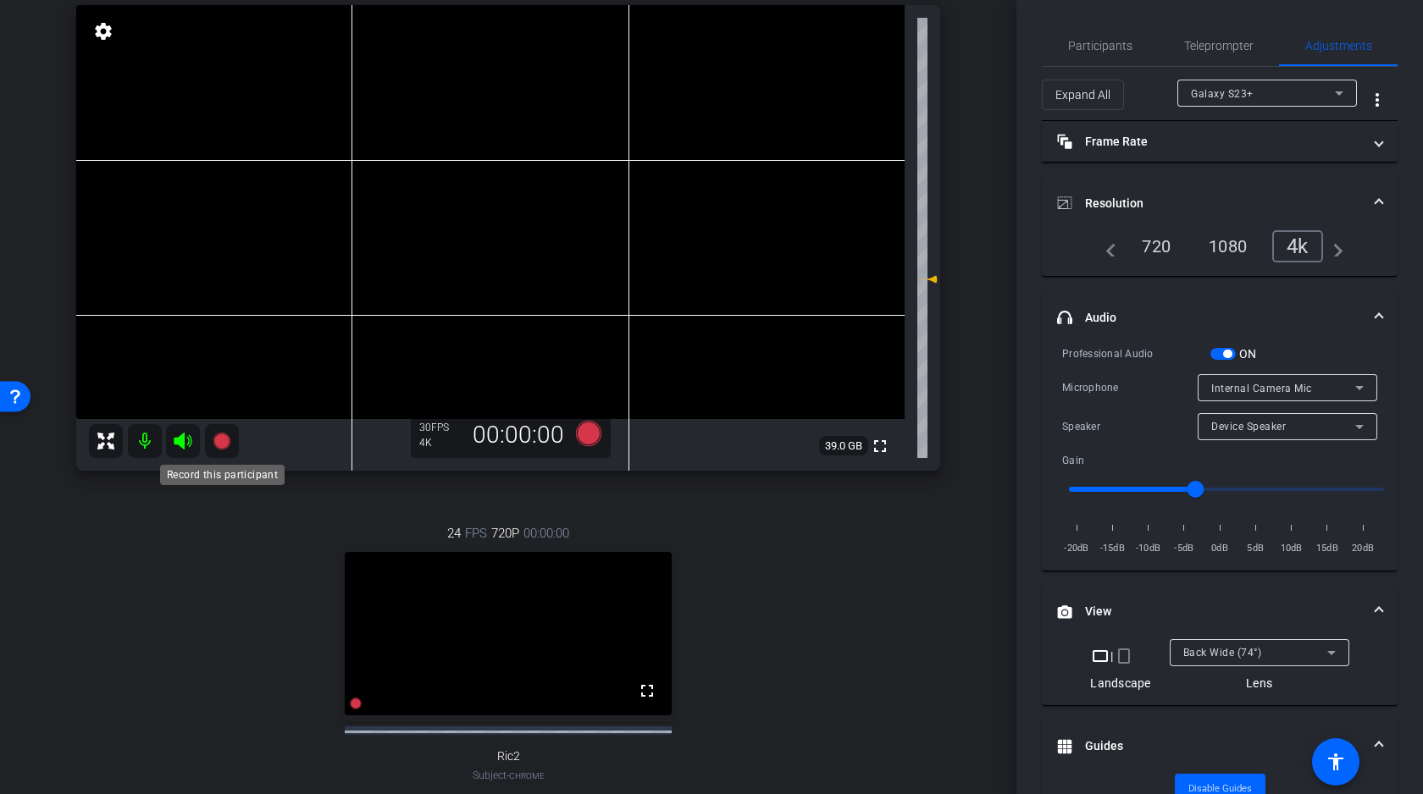
click at [226, 442] on icon at bounding box center [221, 441] width 17 height 17
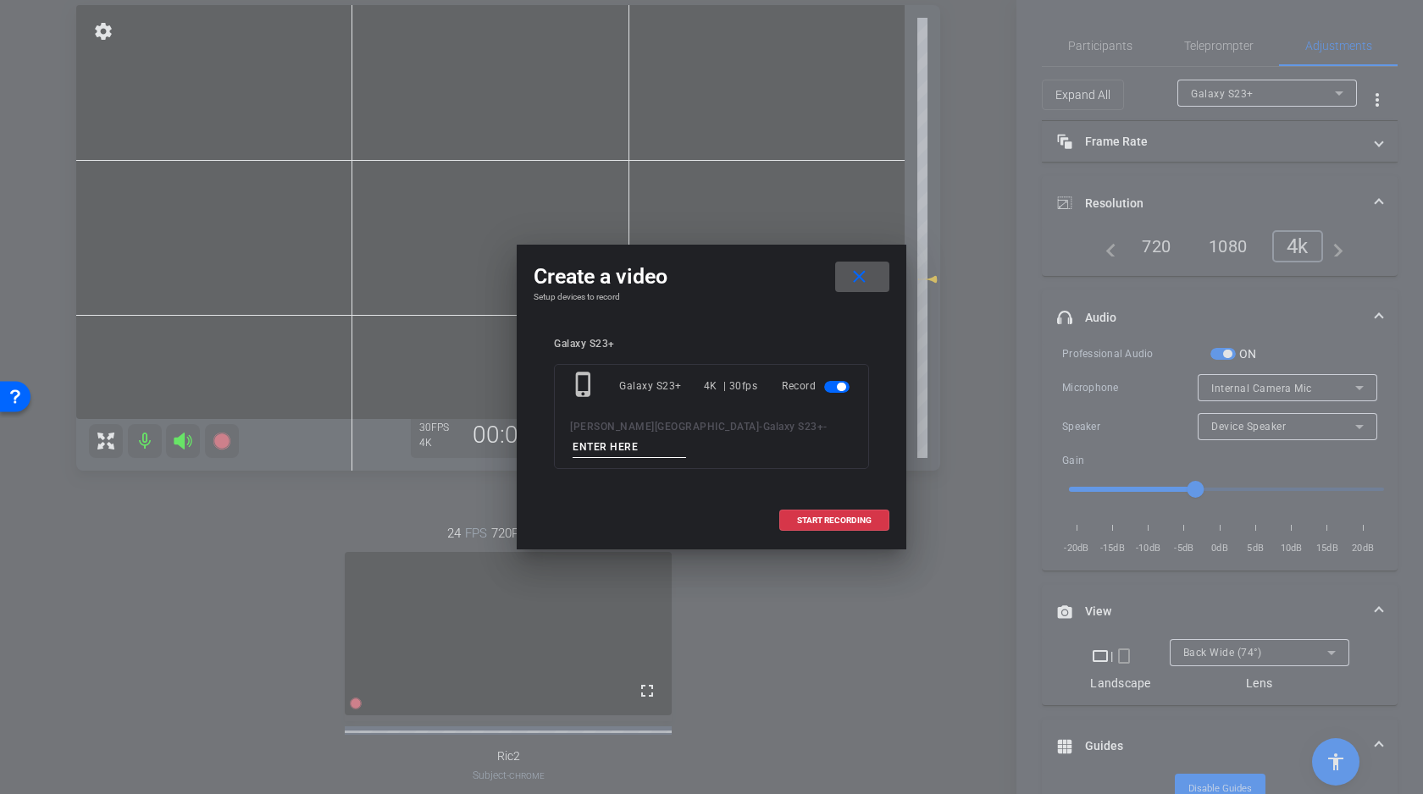
click at [686, 437] on input at bounding box center [629, 447] width 113 height 21
type input "G"
click at [824, 517] on span "START RECORDING" at bounding box center [834, 521] width 75 height 8
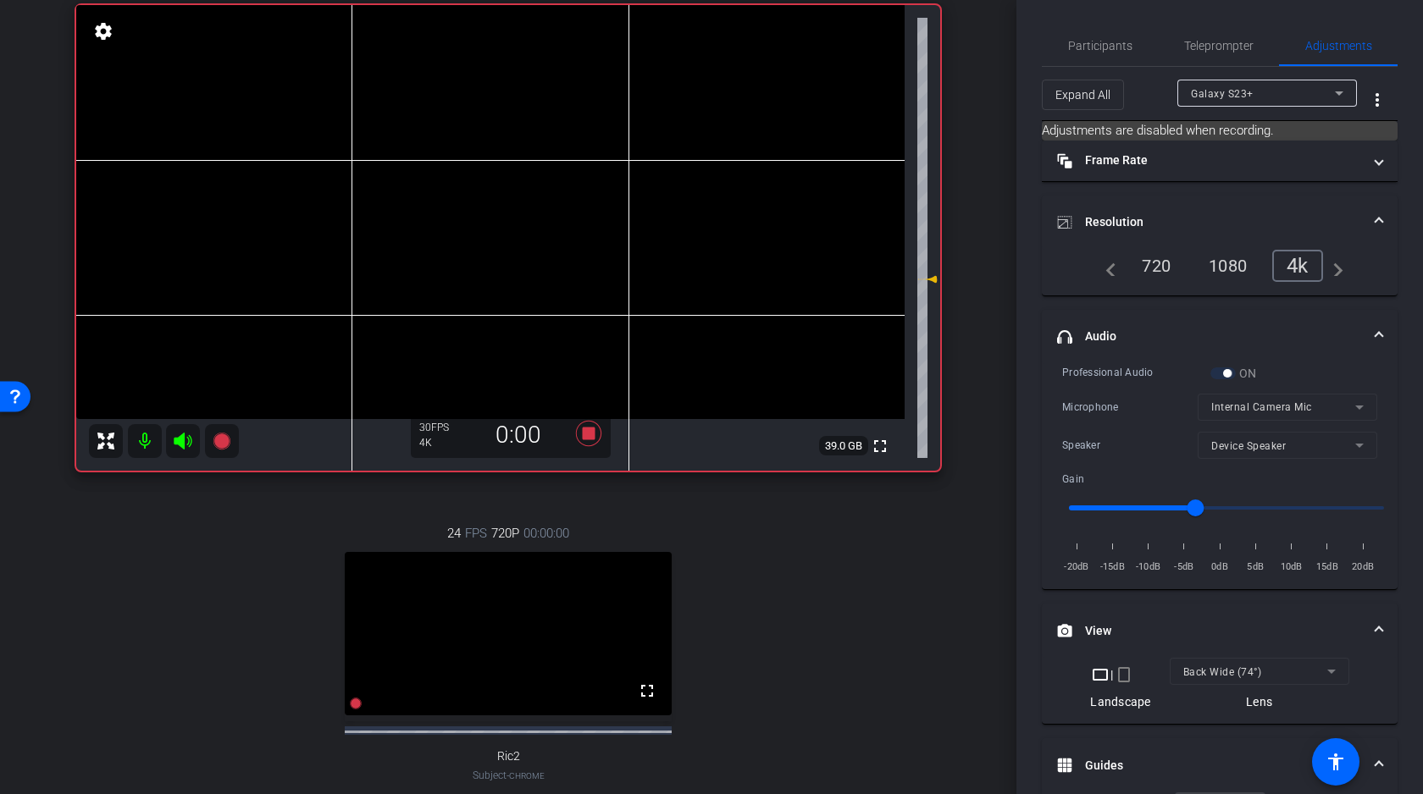
click at [183, 440] on icon at bounding box center [183, 441] width 18 height 17
click at [293, 214] on video at bounding box center [490, 212] width 828 height 414
click at [307, 204] on video at bounding box center [490, 212] width 828 height 414
click at [184, 440] on icon at bounding box center [183, 441] width 18 height 17
click at [183, 442] on icon at bounding box center [183, 441] width 18 height 17
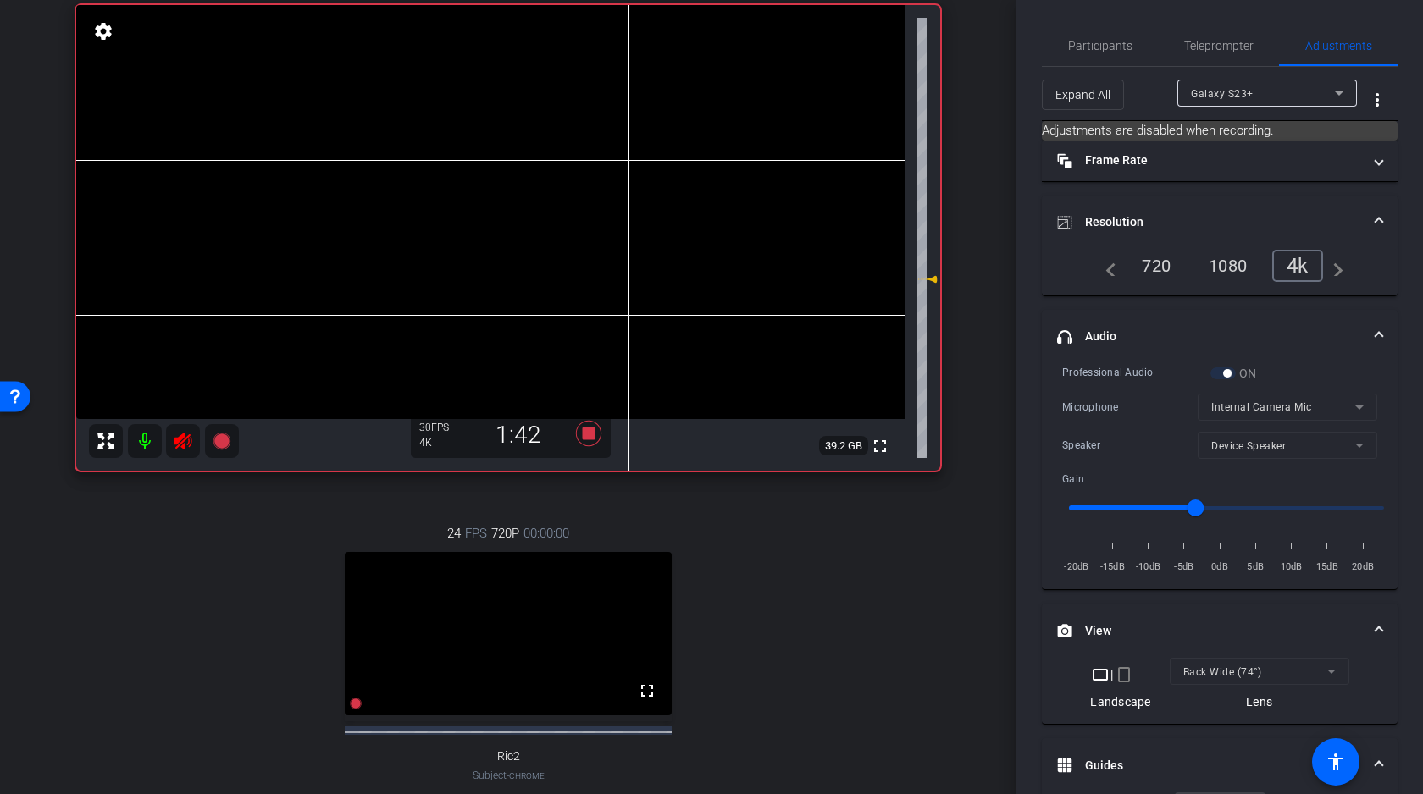
click at [280, 207] on video at bounding box center [490, 212] width 828 height 414
click at [281, 208] on video at bounding box center [490, 212] width 828 height 414
click at [181, 444] on icon at bounding box center [183, 441] width 18 height 17
click at [316, 220] on video at bounding box center [490, 212] width 828 height 414
click at [183, 438] on icon at bounding box center [183, 441] width 18 height 17
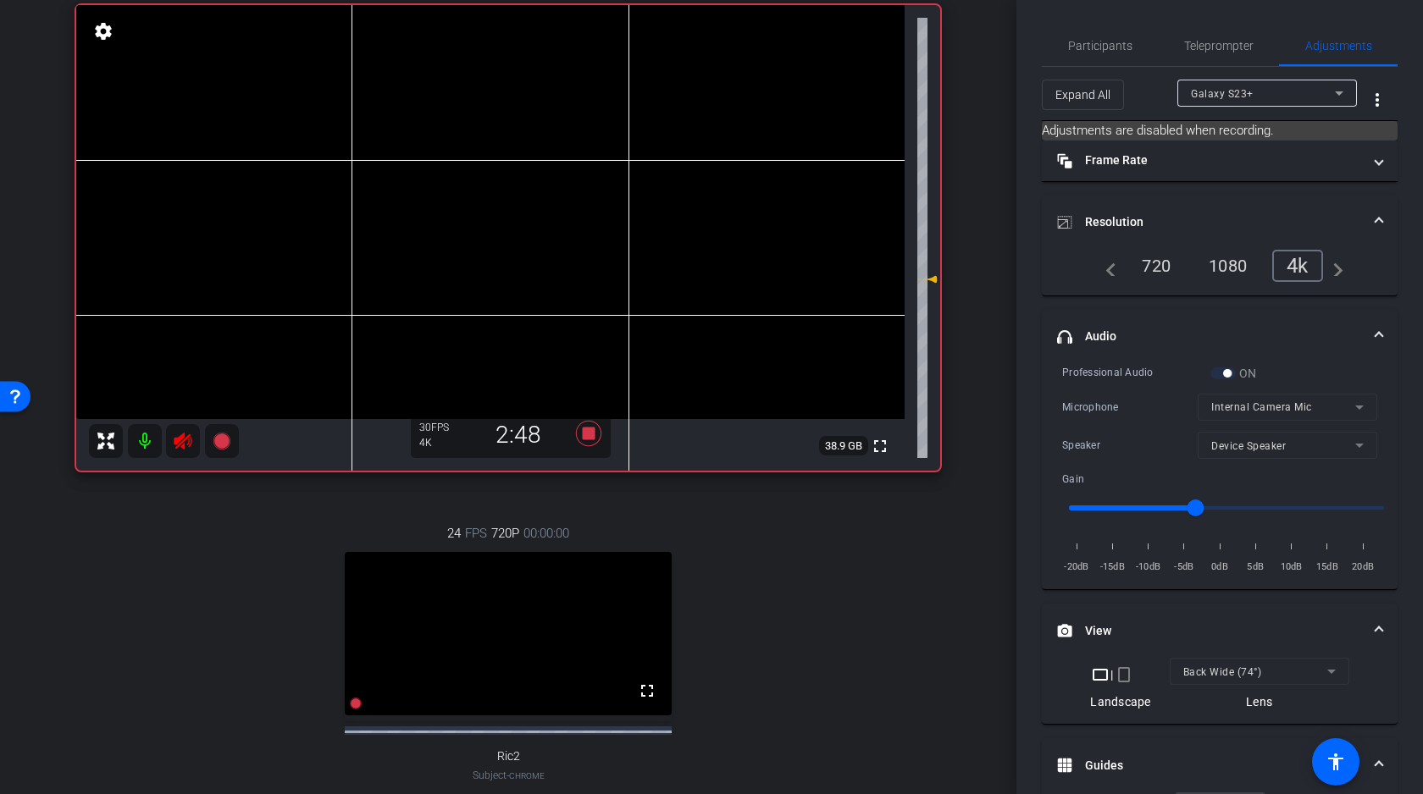
click at [324, 213] on video at bounding box center [490, 212] width 828 height 414
click at [285, 199] on video at bounding box center [490, 212] width 828 height 414
click at [291, 209] on video at bounding box center [490, 212] width 828 height 414
click at [295, 224] on video at bounding box center [490, 212] width 828 height 414
click at [183, 442] on icon at bounding box center [183, 441] width 18 height 17
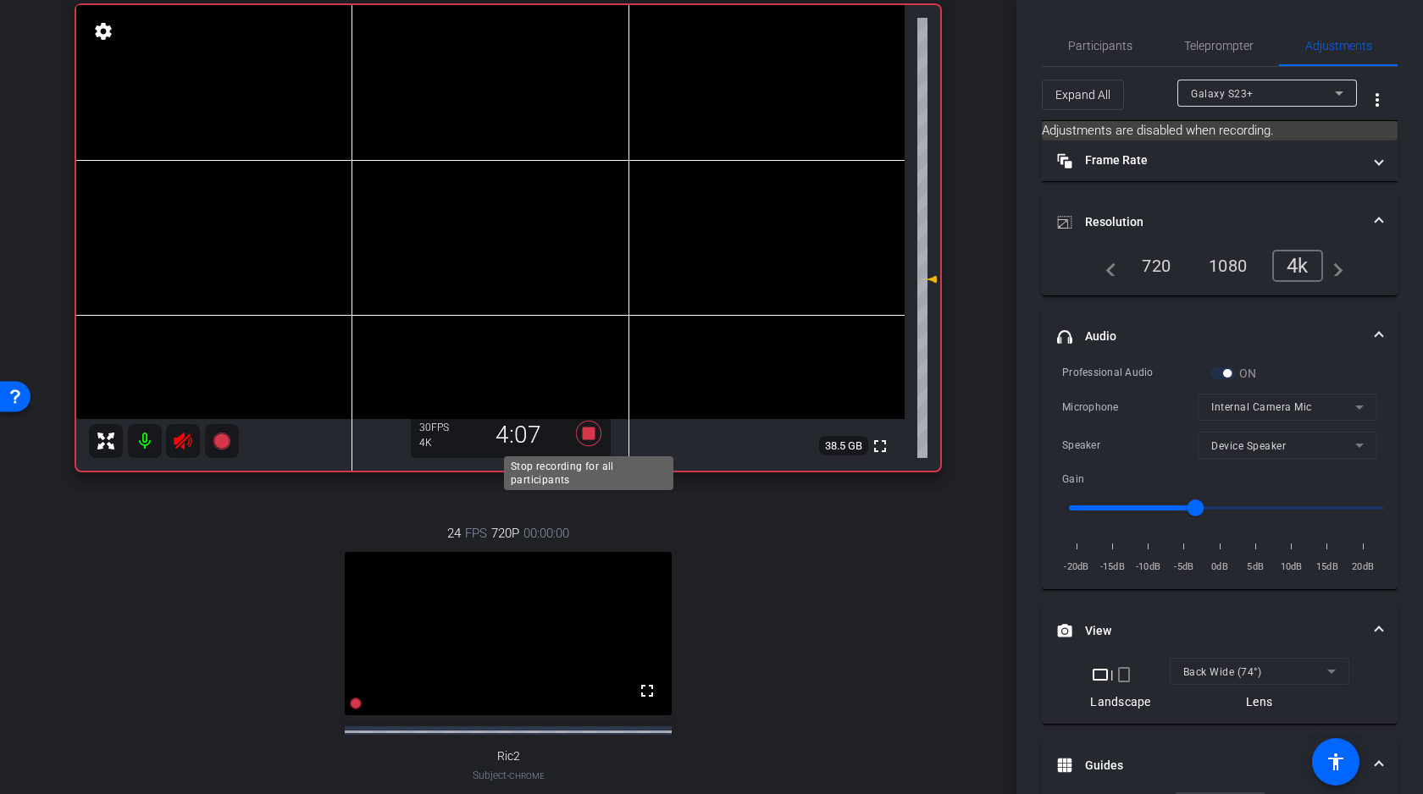
click at [596, 431] on icon at bounding box center [588, 433] width 41 height 30
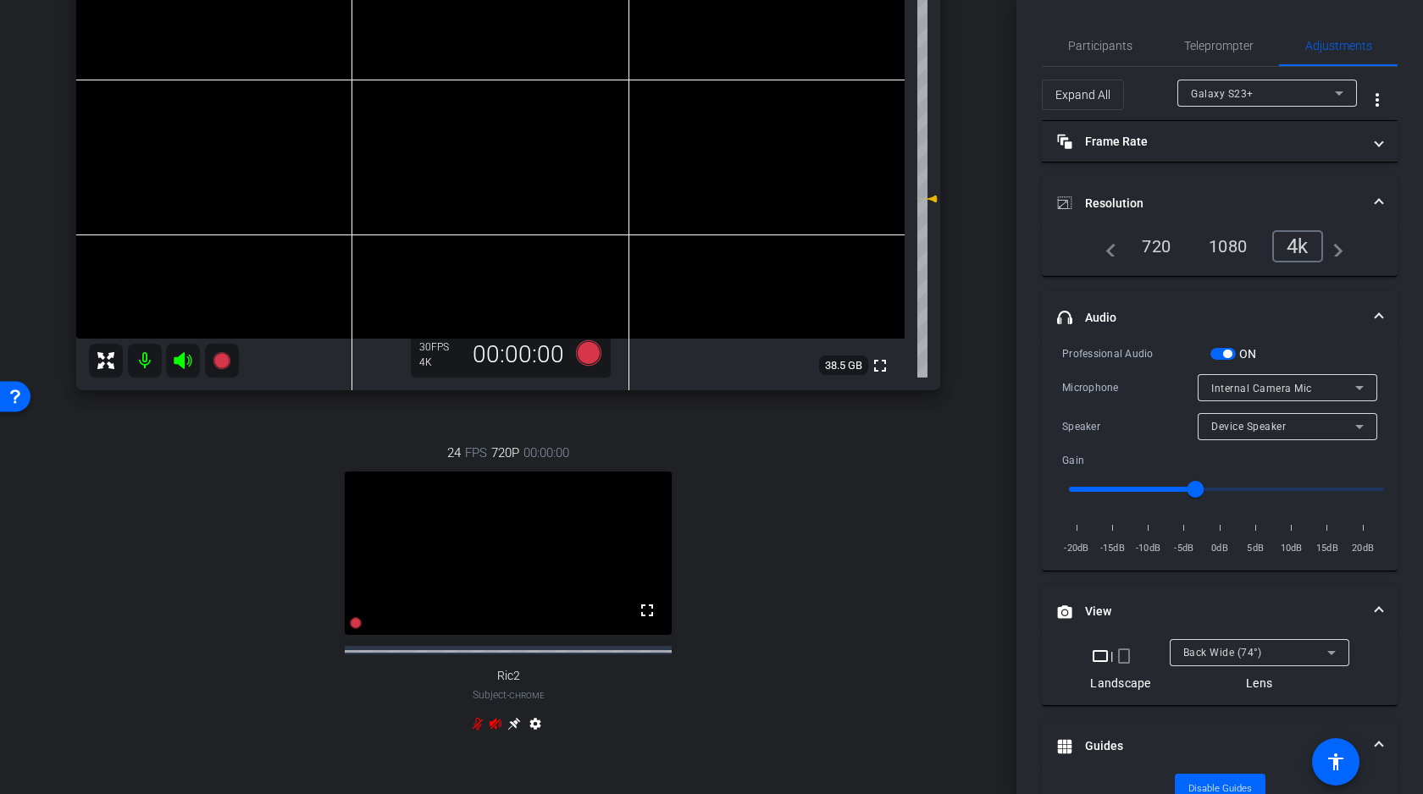
scroll to position [277, 0]
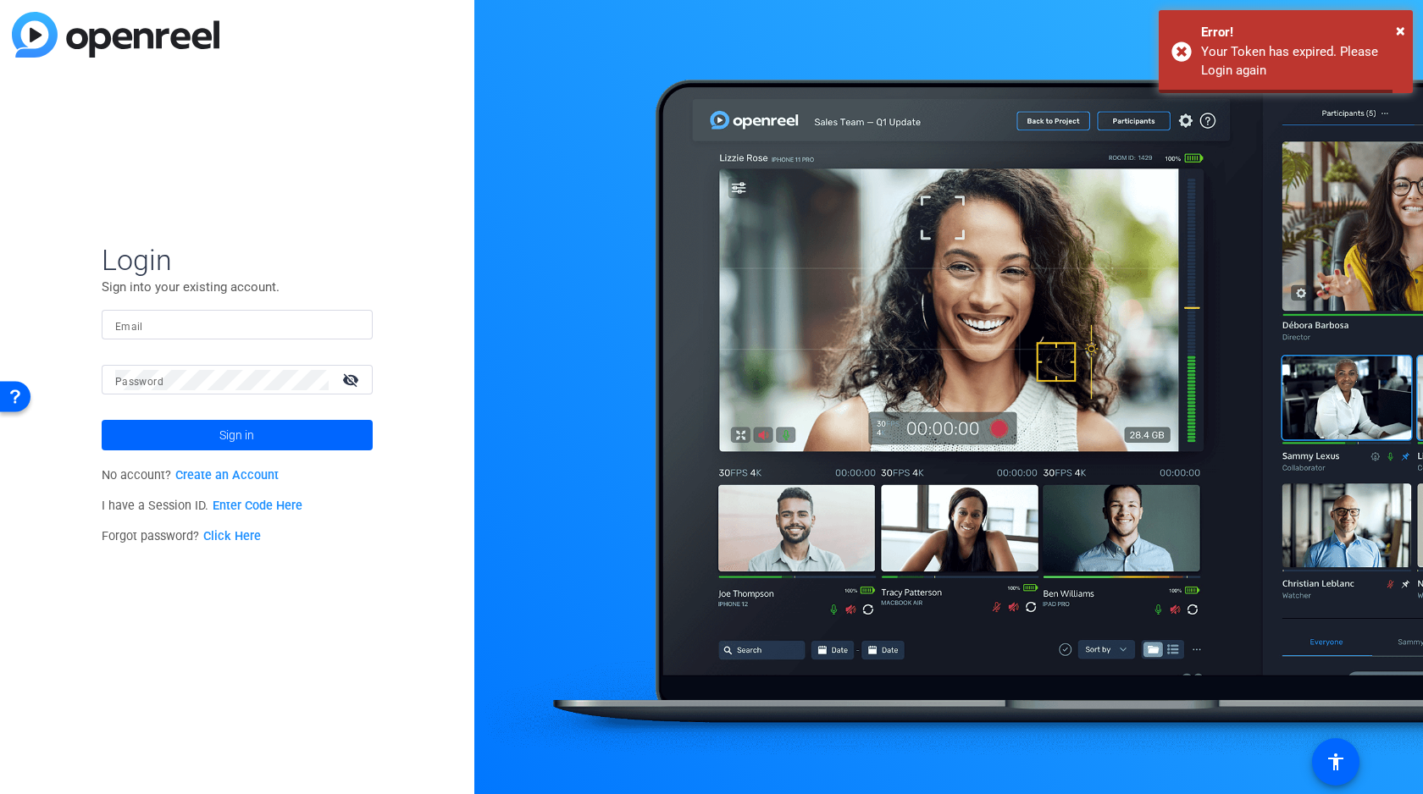
type input "[PERSON_NAME][EMAIL_ADDRESS][DOMAIN_NAME]"
click at [213, 440] on span at bounding box center [237, 435] width 271 height 41
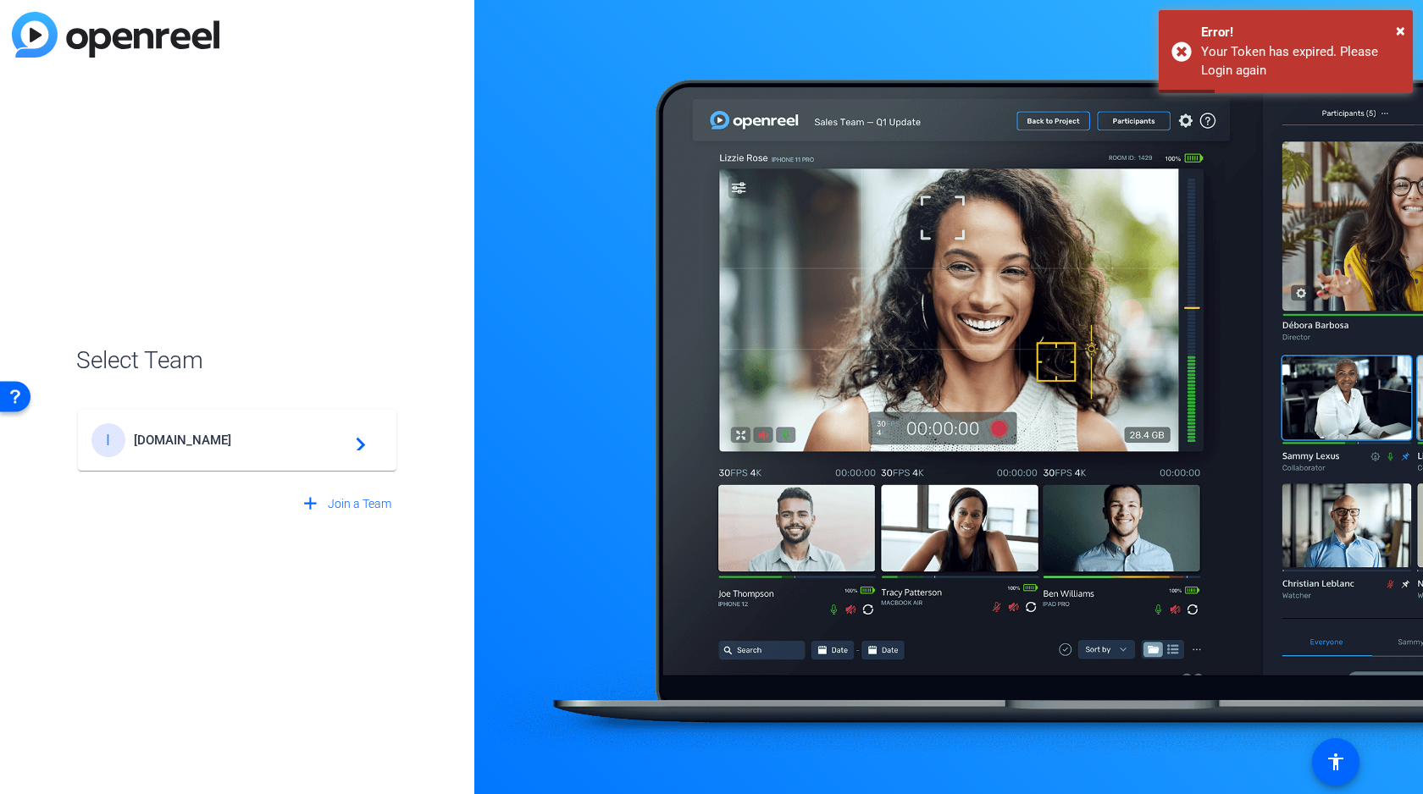
click at [303, 451] on div "I [DOMAIN_NAME] navigate_next" at bounding box center [236, 440] width 291 height 34
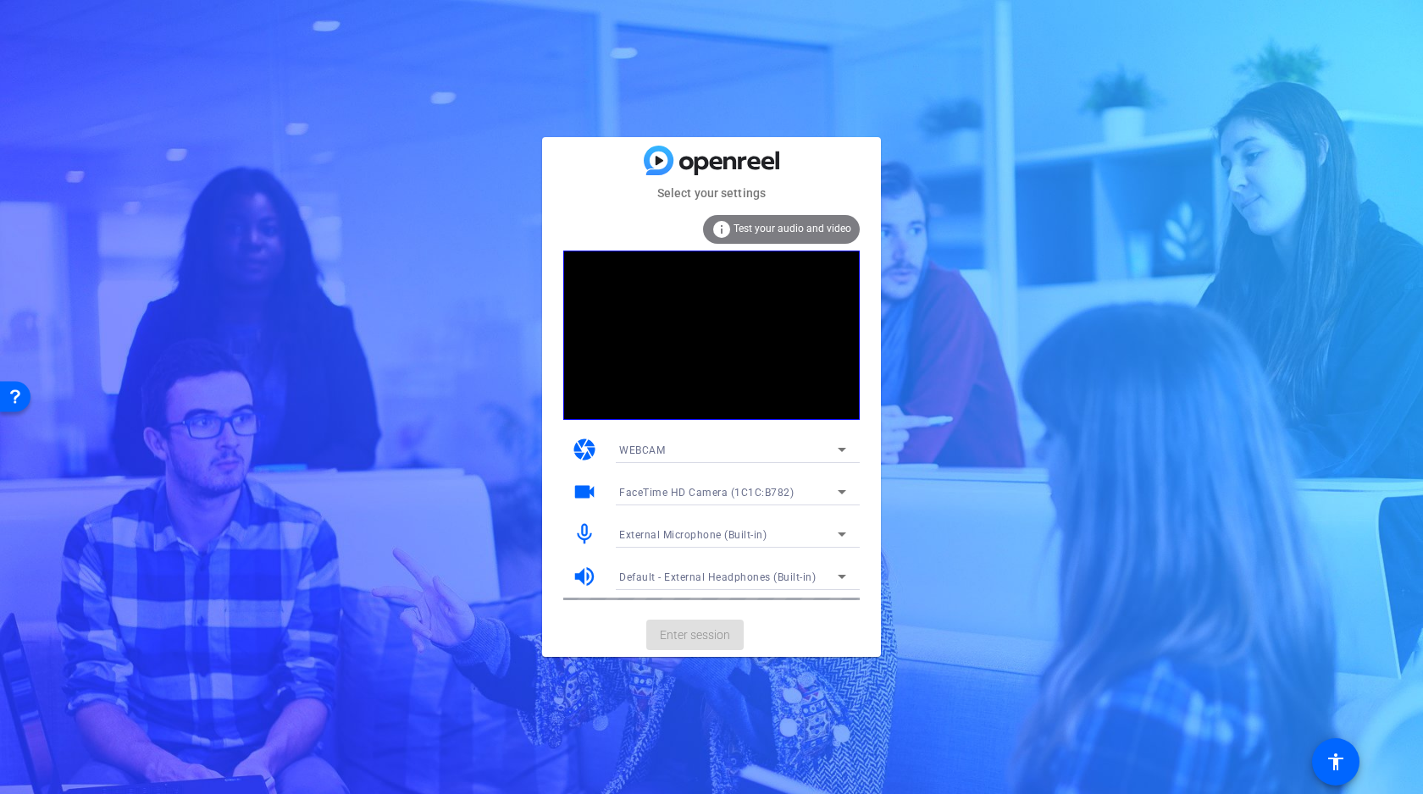
click at [721, 631] on mat-card-actions "Enter session" at bounding box center [711, 635] width 339 height 44
click at [696, 634] on span "Enter session" at bounding box center [695, 636] width 70 height 18
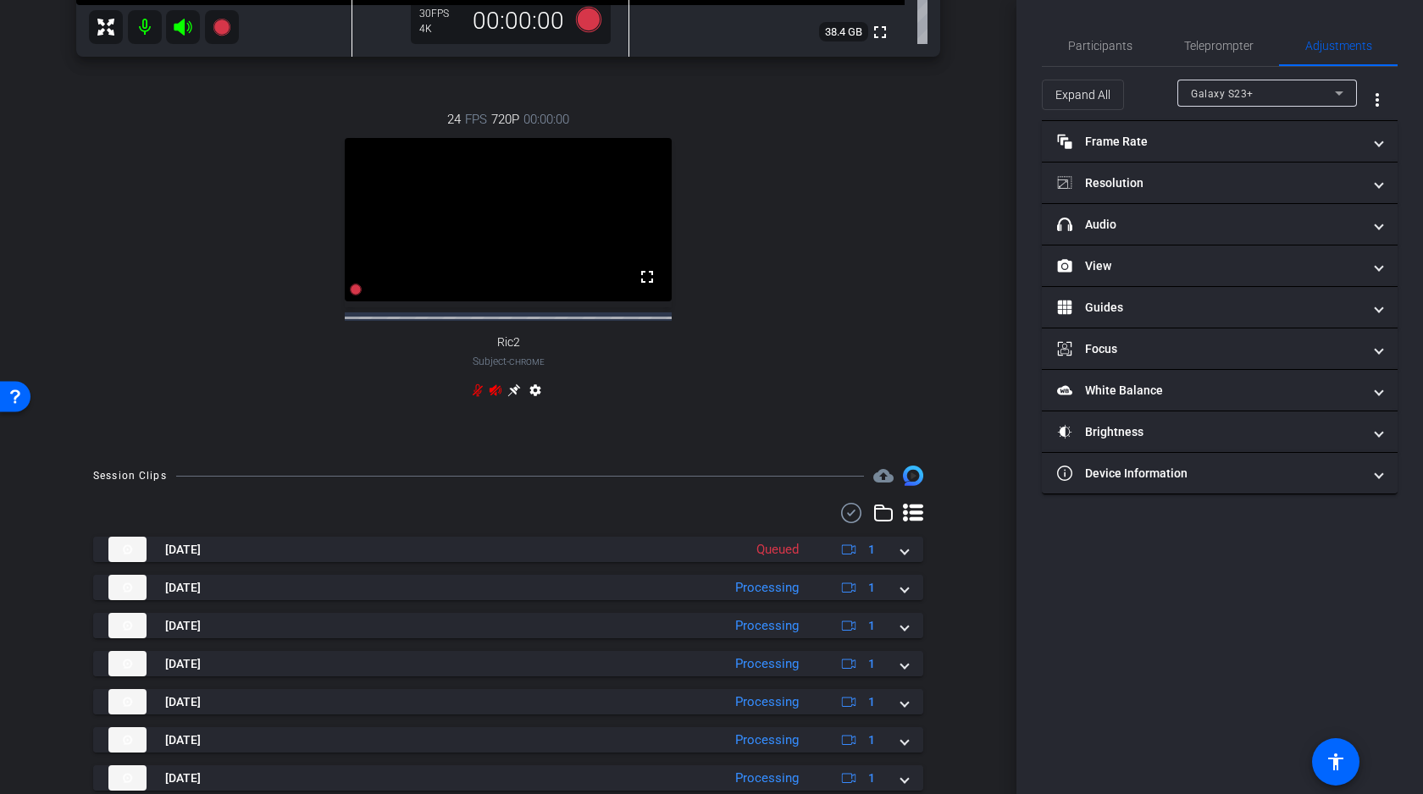
scroll to position [595, 0]
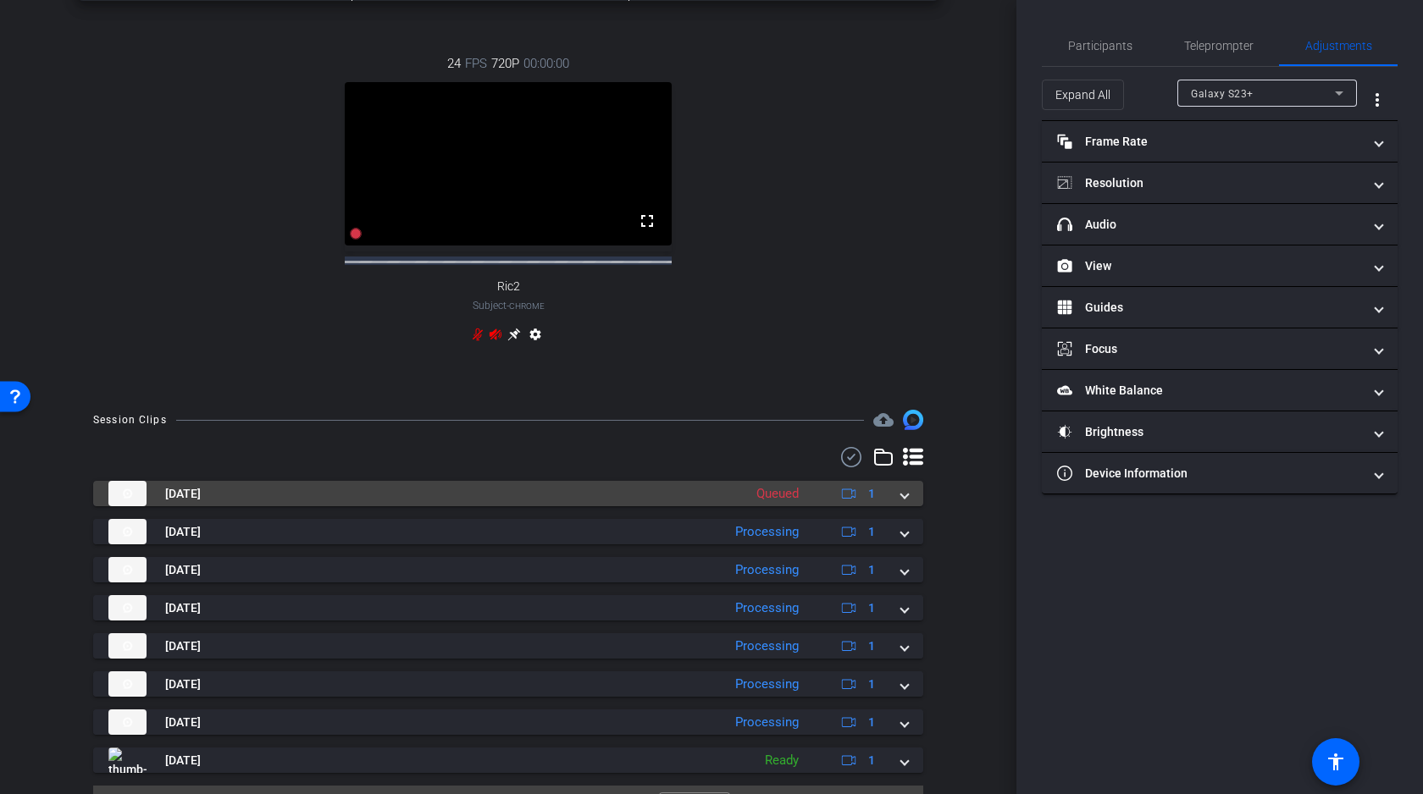
click at [898, 506] on div "[DATE] Queued 1" at bounding box center [504, 493] width 793 height 25
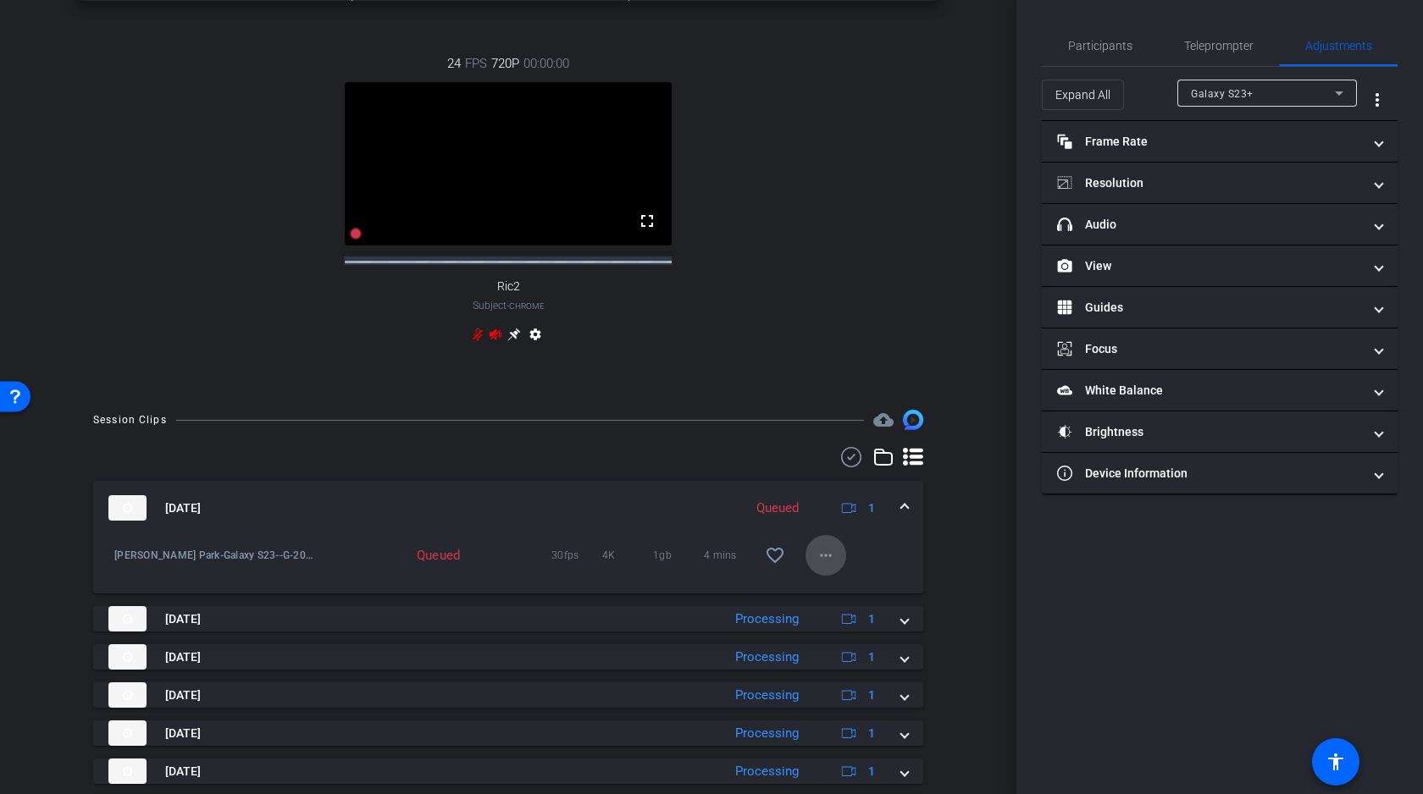
click at [828, 565] on mat-icon "more_horiz" at bounding box center [826, 555] width 20 height 20
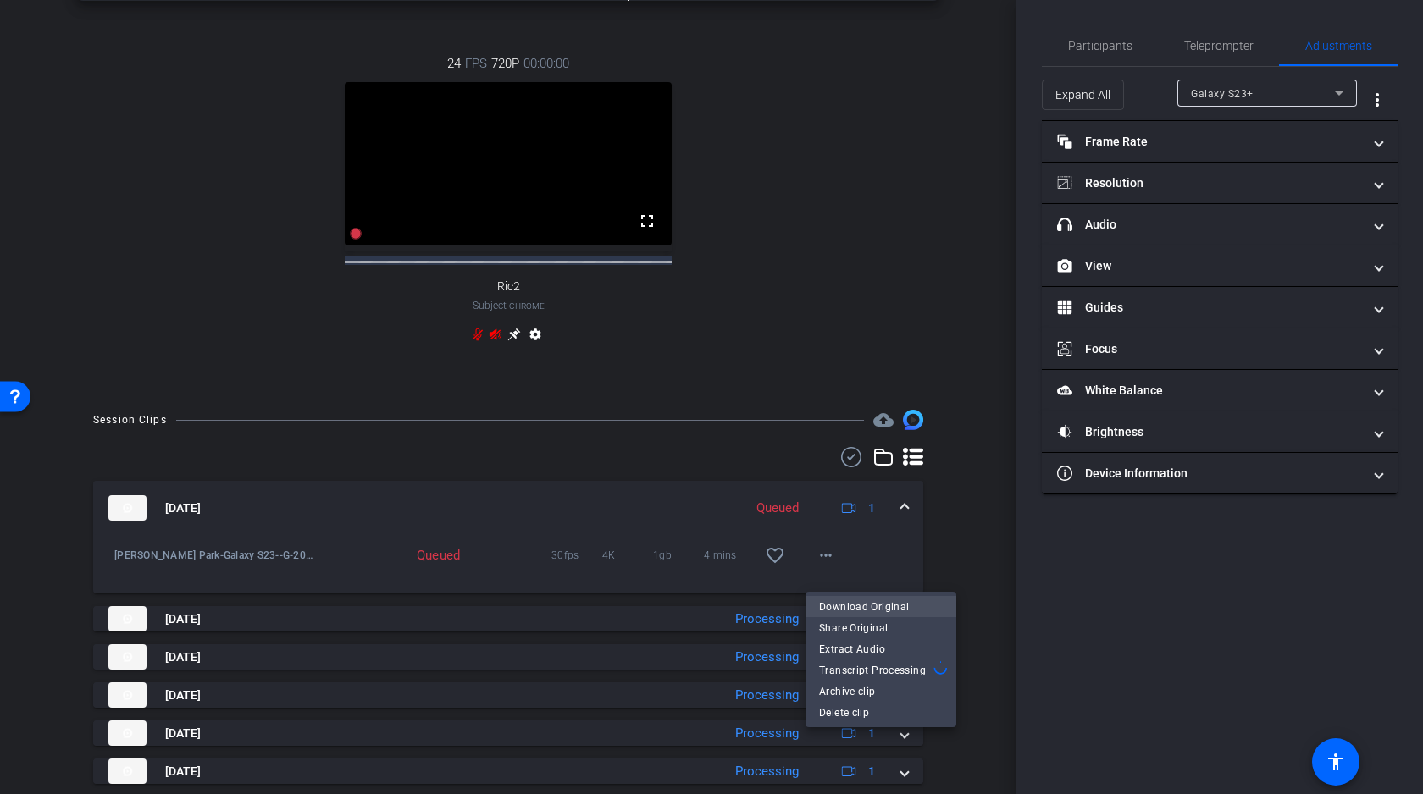
click at [869, 607] on span "Download Original" at bounding box center [881, 606] width 124 height 20
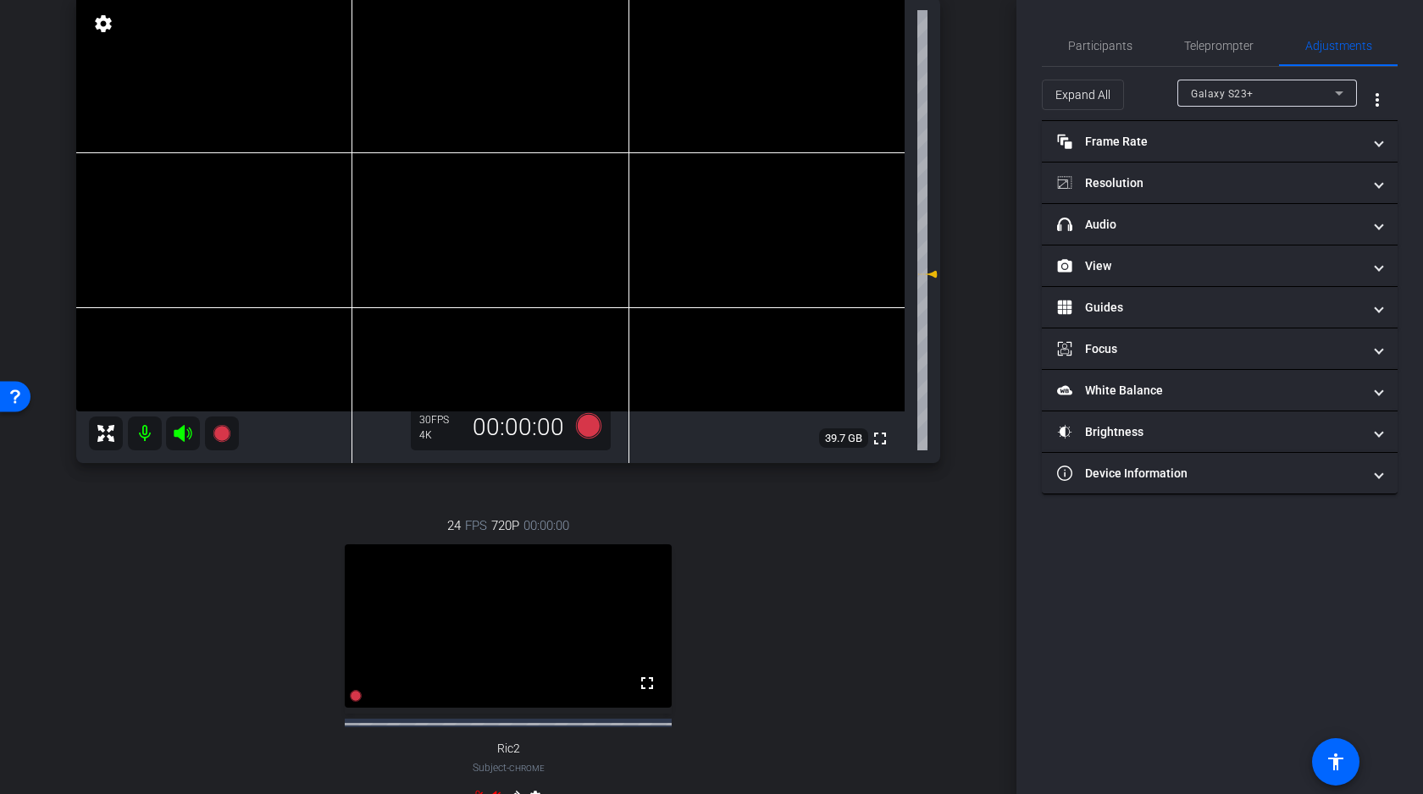
scroll to position [0, 0]
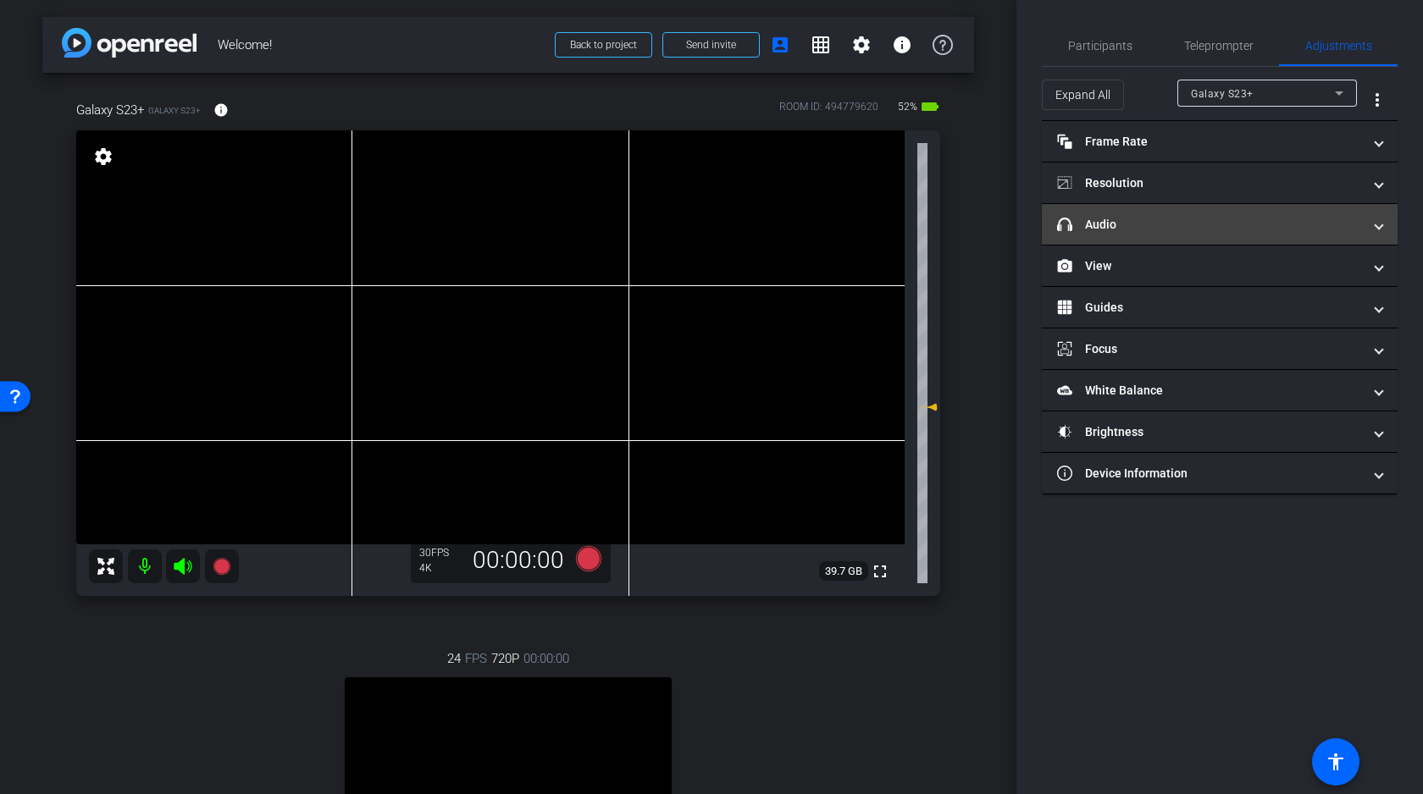
click at [1115, 229] on mat-panel-title "headphone icon Audio" at bounding box center [1209, 225] width 305 height 18
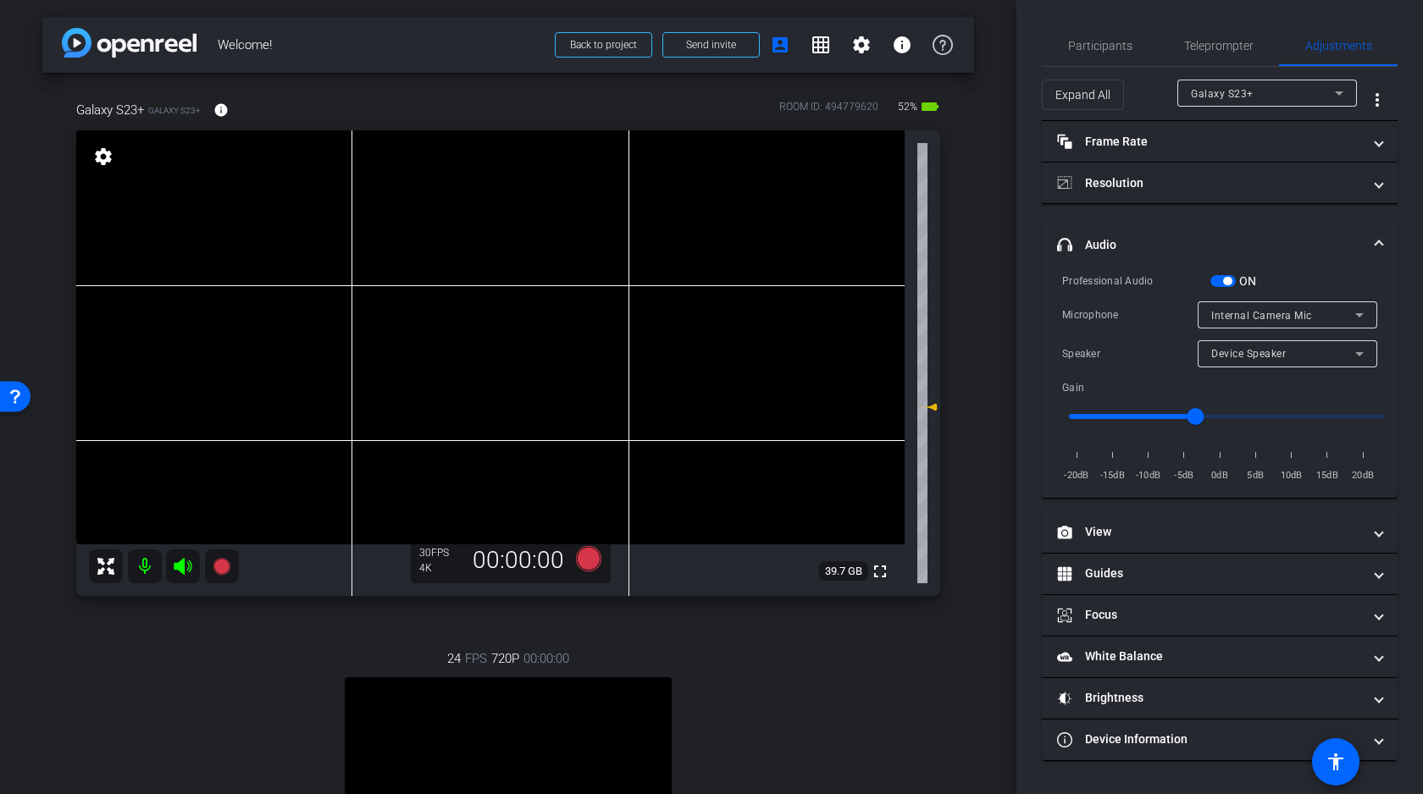
click at [1223, 280] on span "button" at bounding box center [1227, 281] width 8 height 8
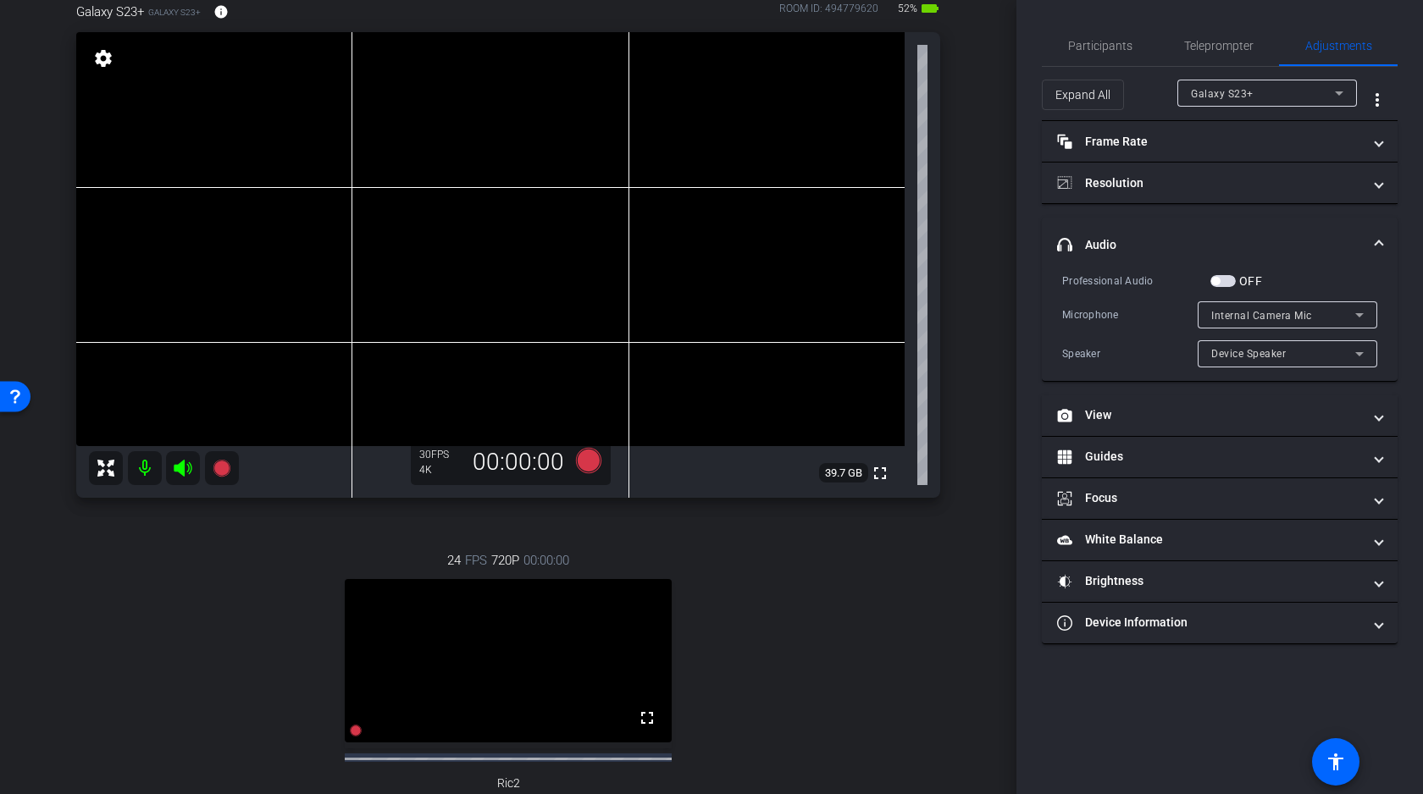
scroll to position [14, 0]
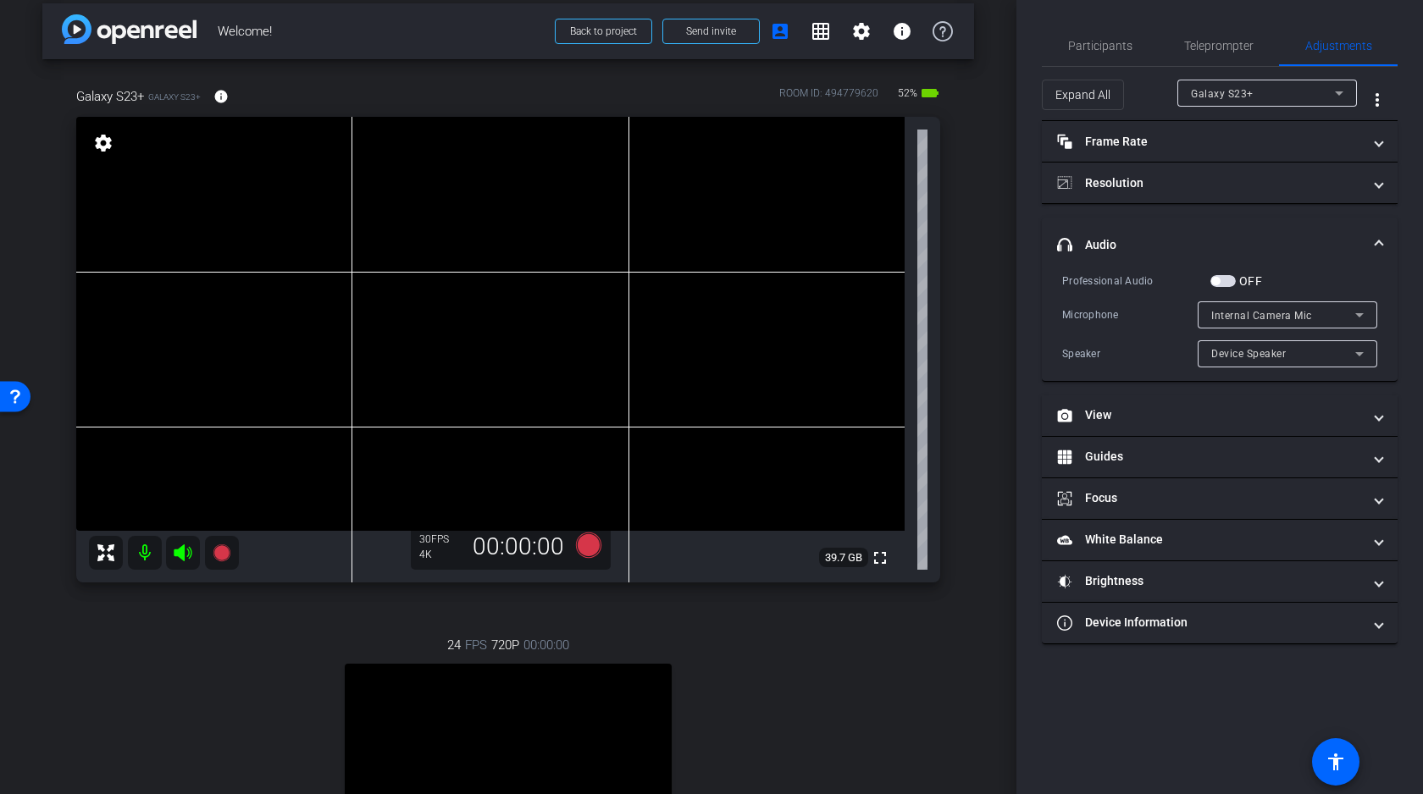
click at [456, 330] on video at bounding box center [490, 324] width 828 height 414
click at [977, 357] on div "arrow_back Welcome! Back to project Send invite account_box grid_on settings in…" at bounding box center [508, 383] width 1016 height 794
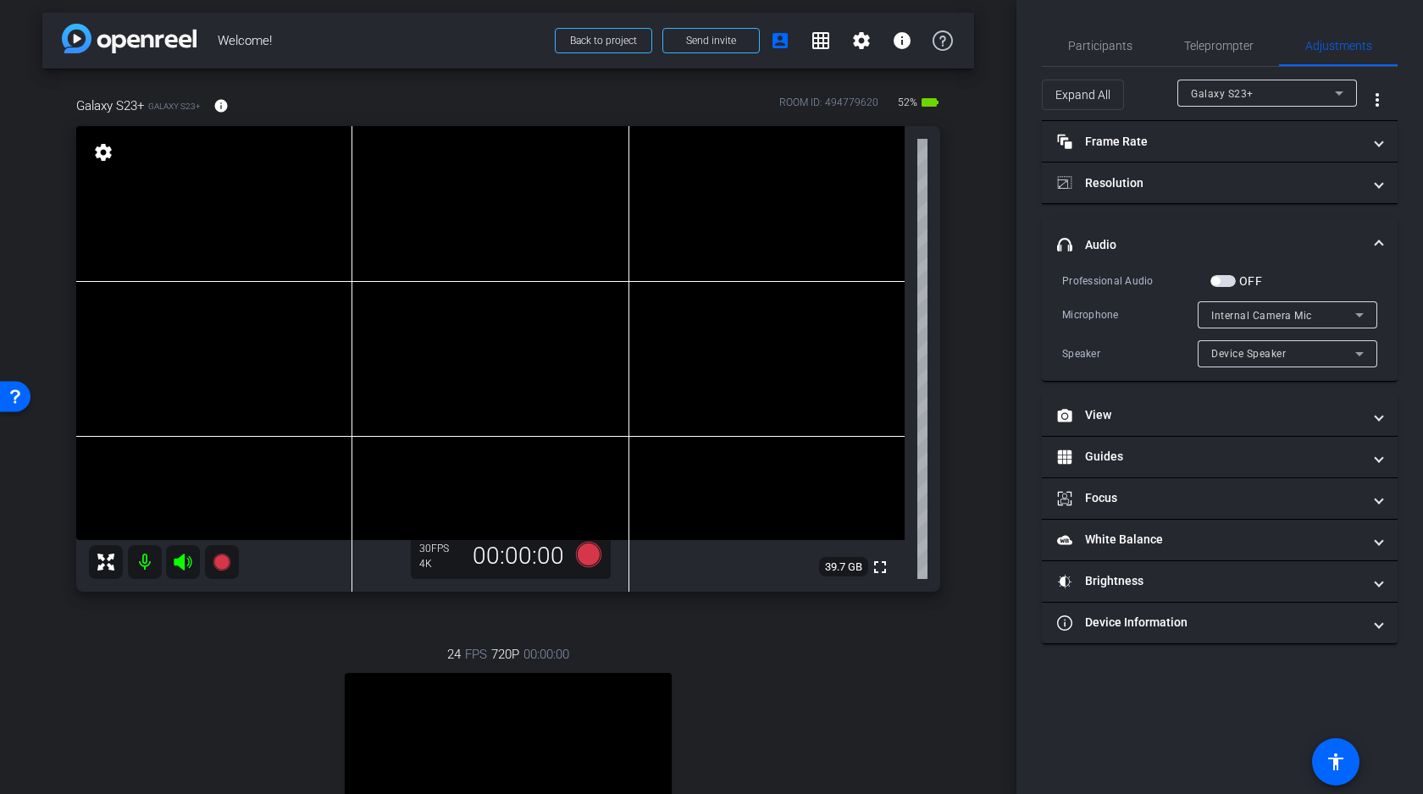
scroll to position [0, 0]
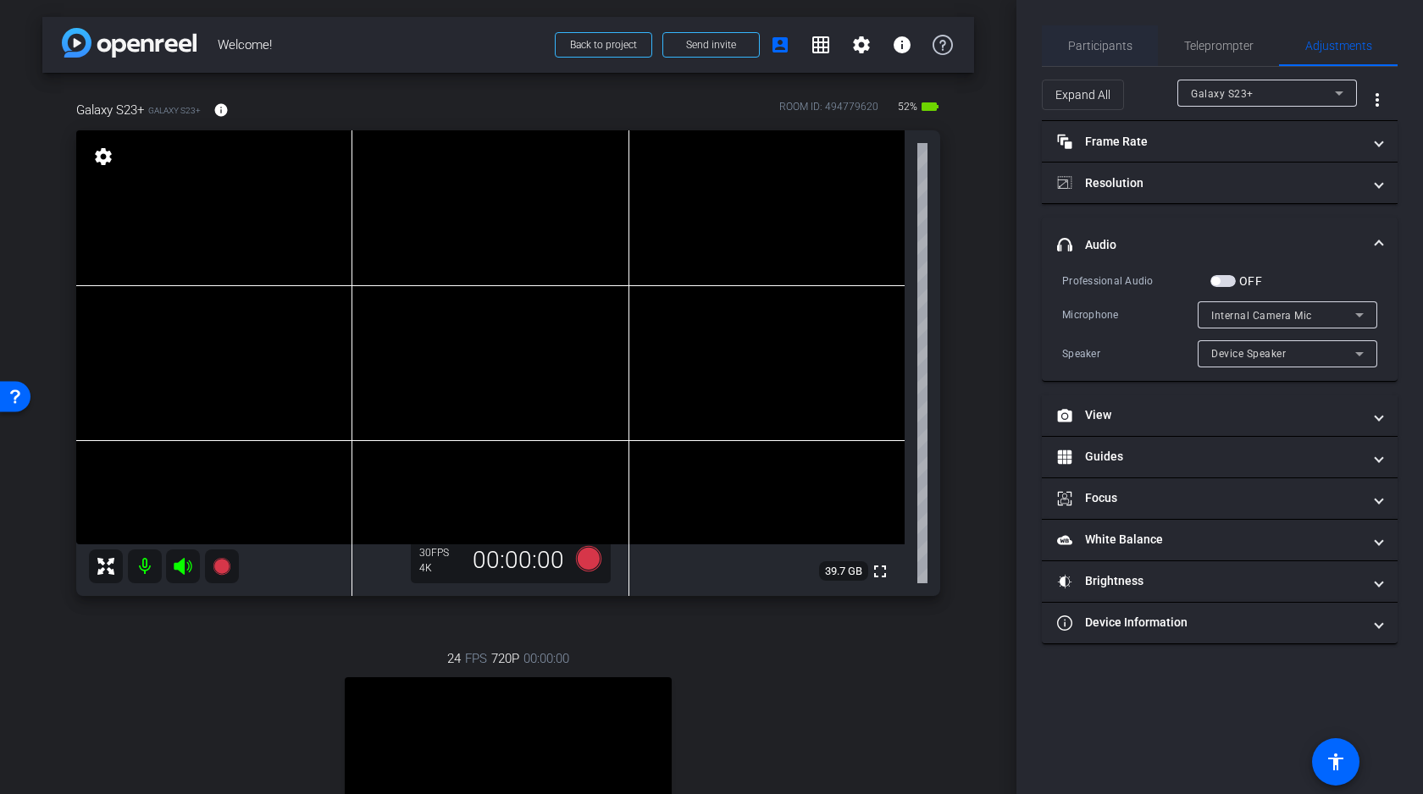
click at [1093, 44] on span "Participants" at bounding box center [1100, 46] width 64 height 12
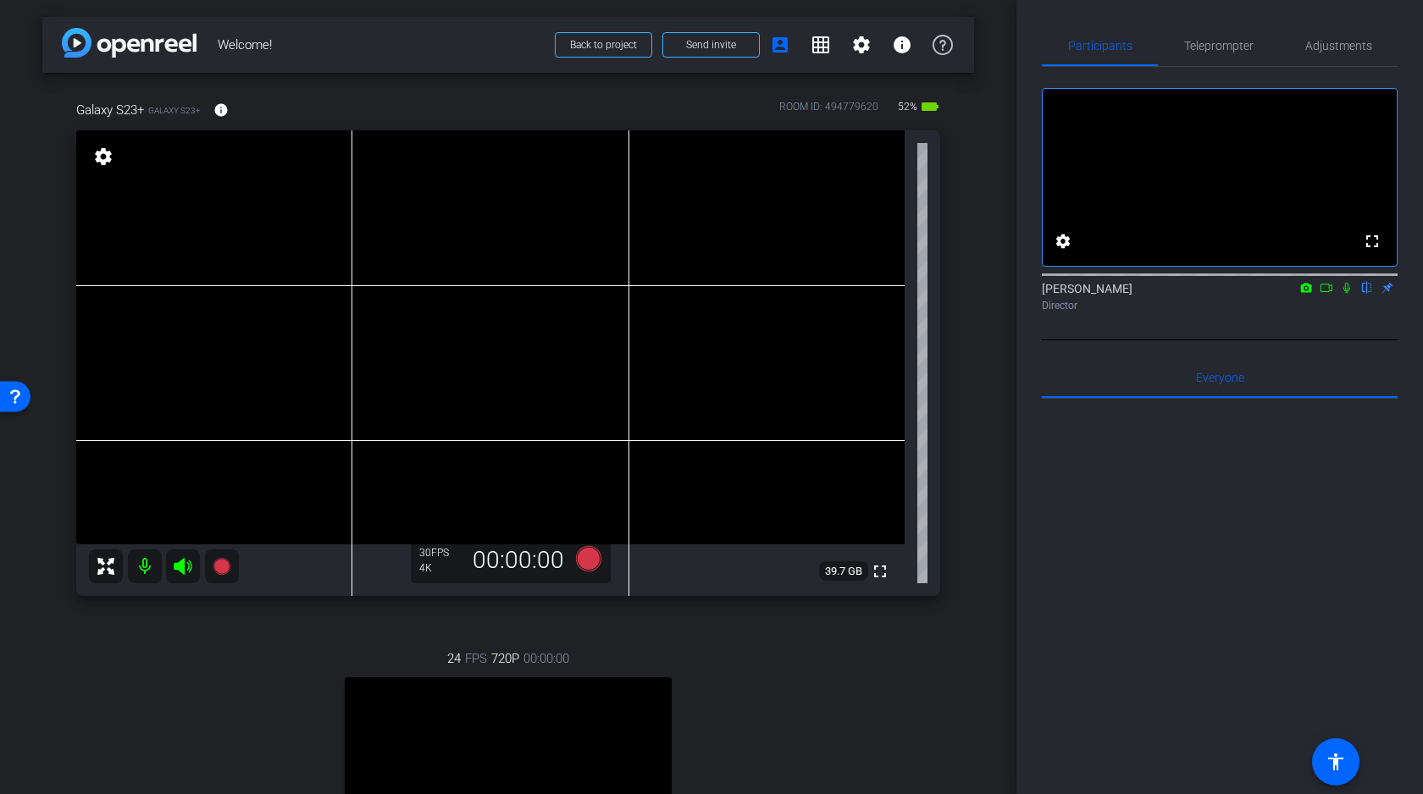
click at [1325, 294] on icon at bounding box center [1327, 288] width 14 height 12
click at [1368, 294] on icon at bounding box center [1367, 288] width 7 height 11
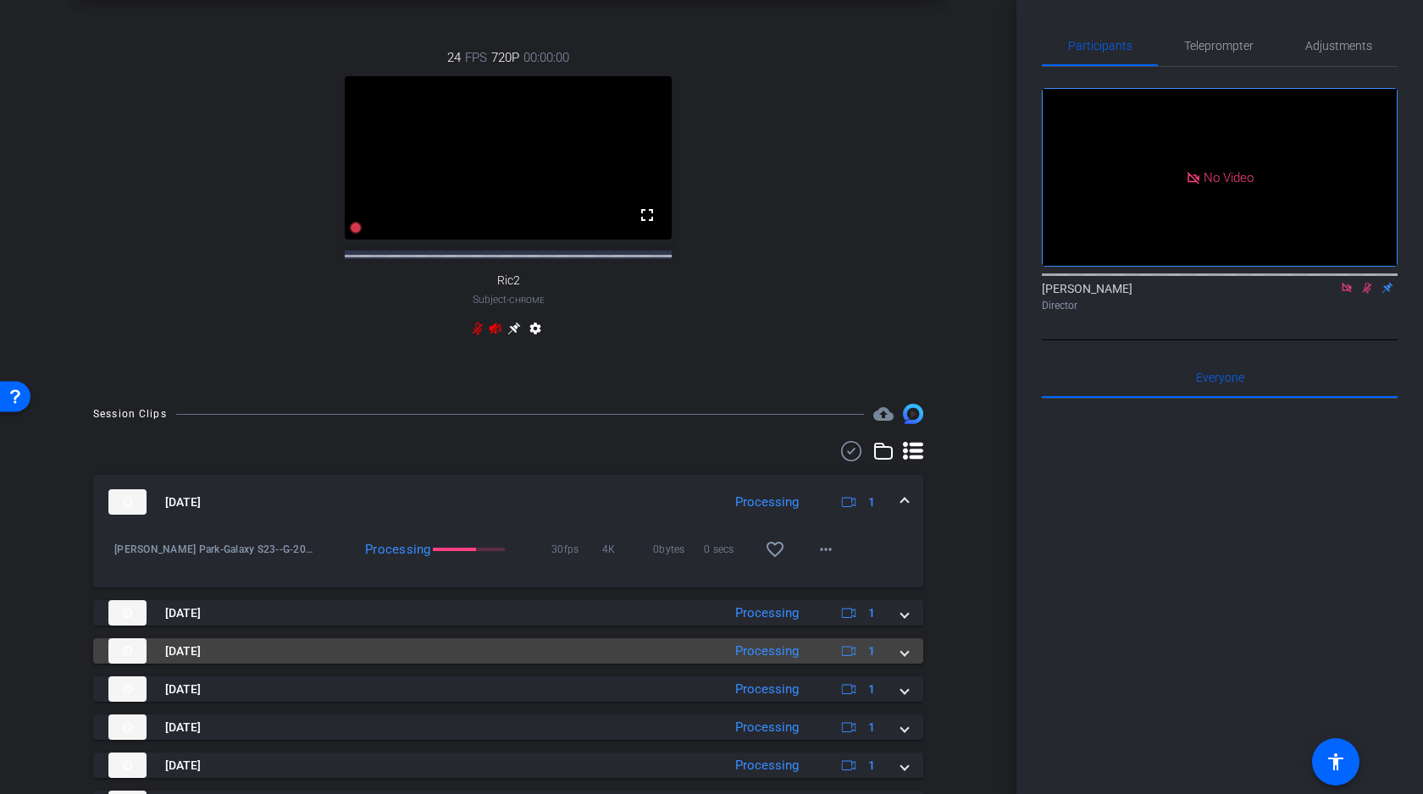
scroll to position [346, 0]
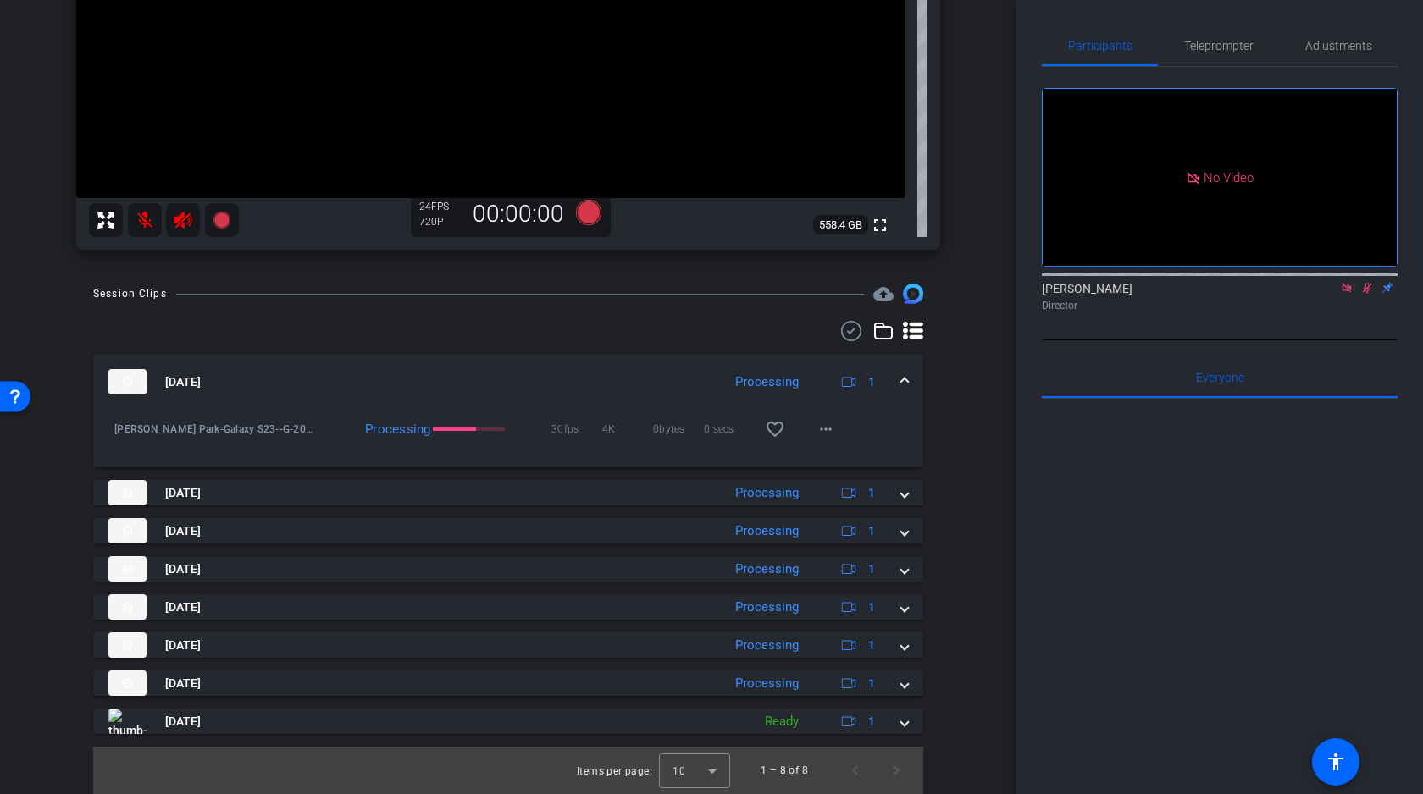
click at [901, 377] on span at bounding box center [904, 383] width 7 height 18
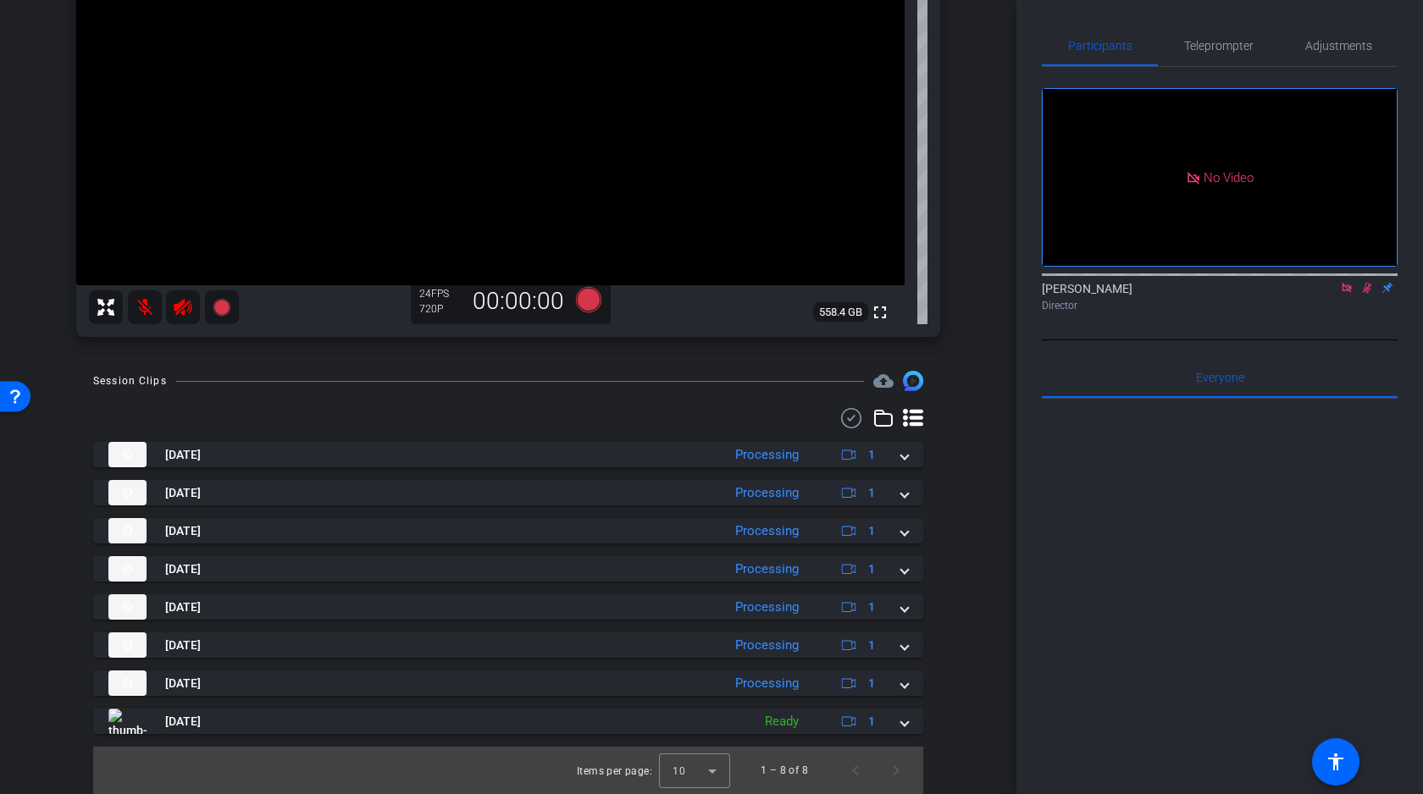
scroll to position [259, 0]
click at [148, 303] on mat-icon at bounding box center [145, 308] width 34 height 34
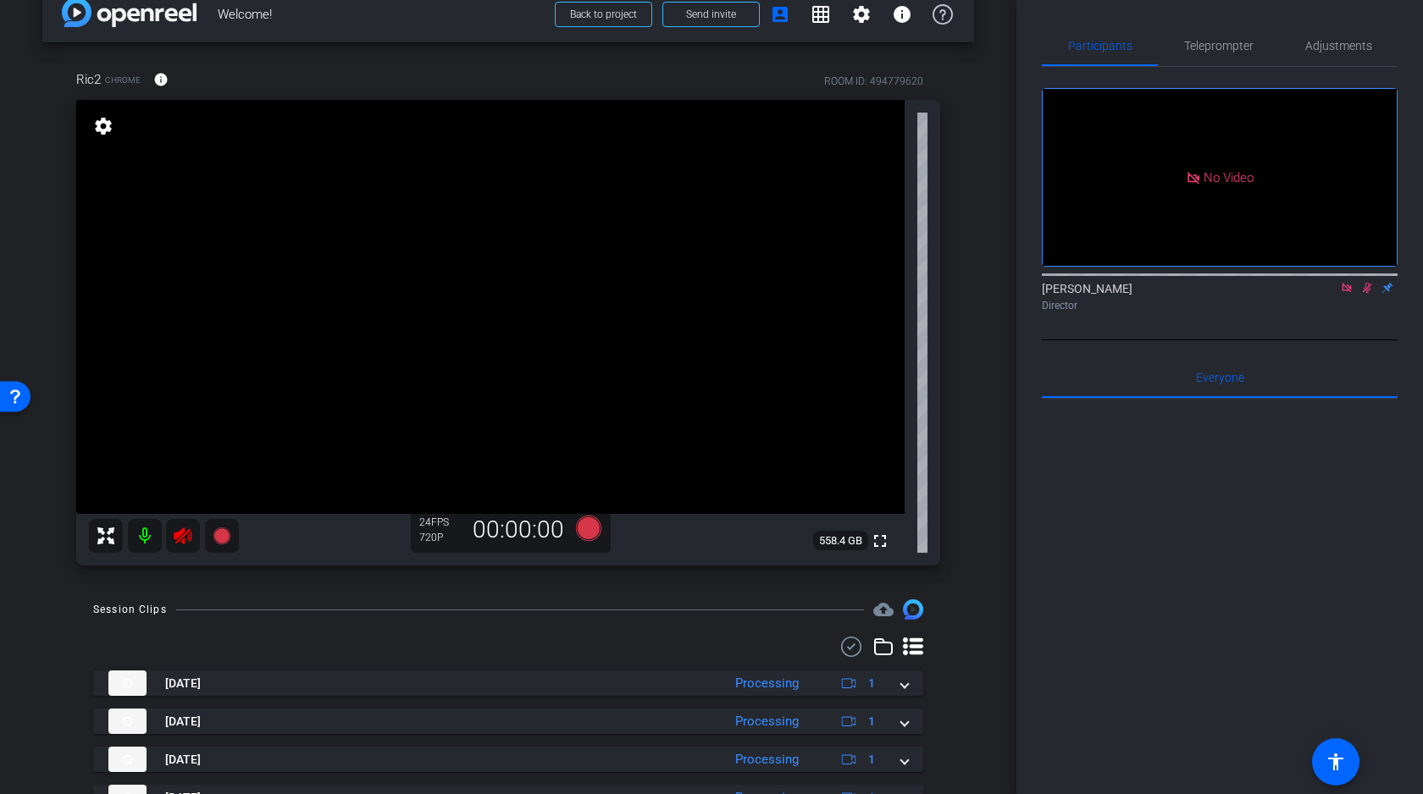
scroll to position [35, 0]
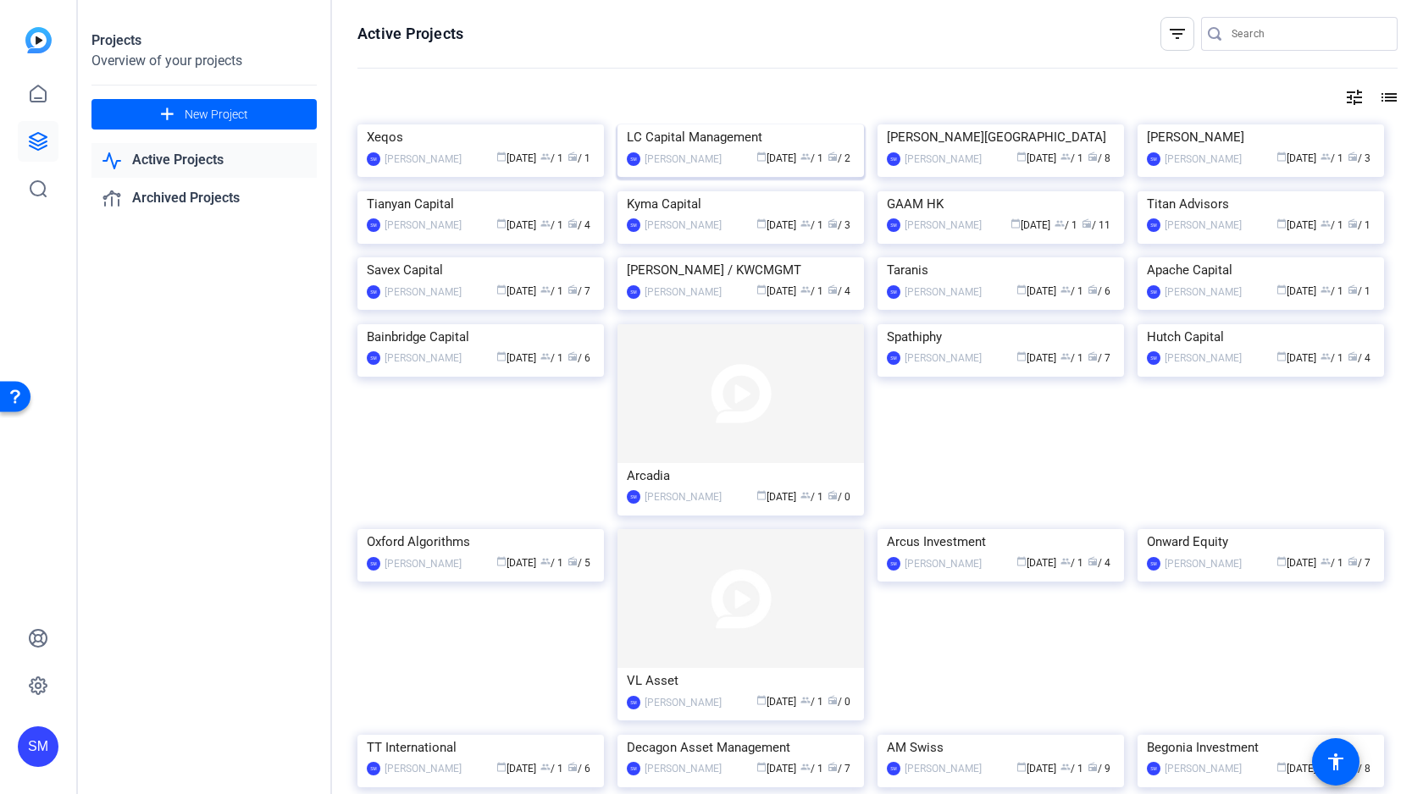
click at [723, 125] on img at bounding box center [740, 125] width 246 height 0
